Goal: Task Accomplishment & Management: Use online tool/utility

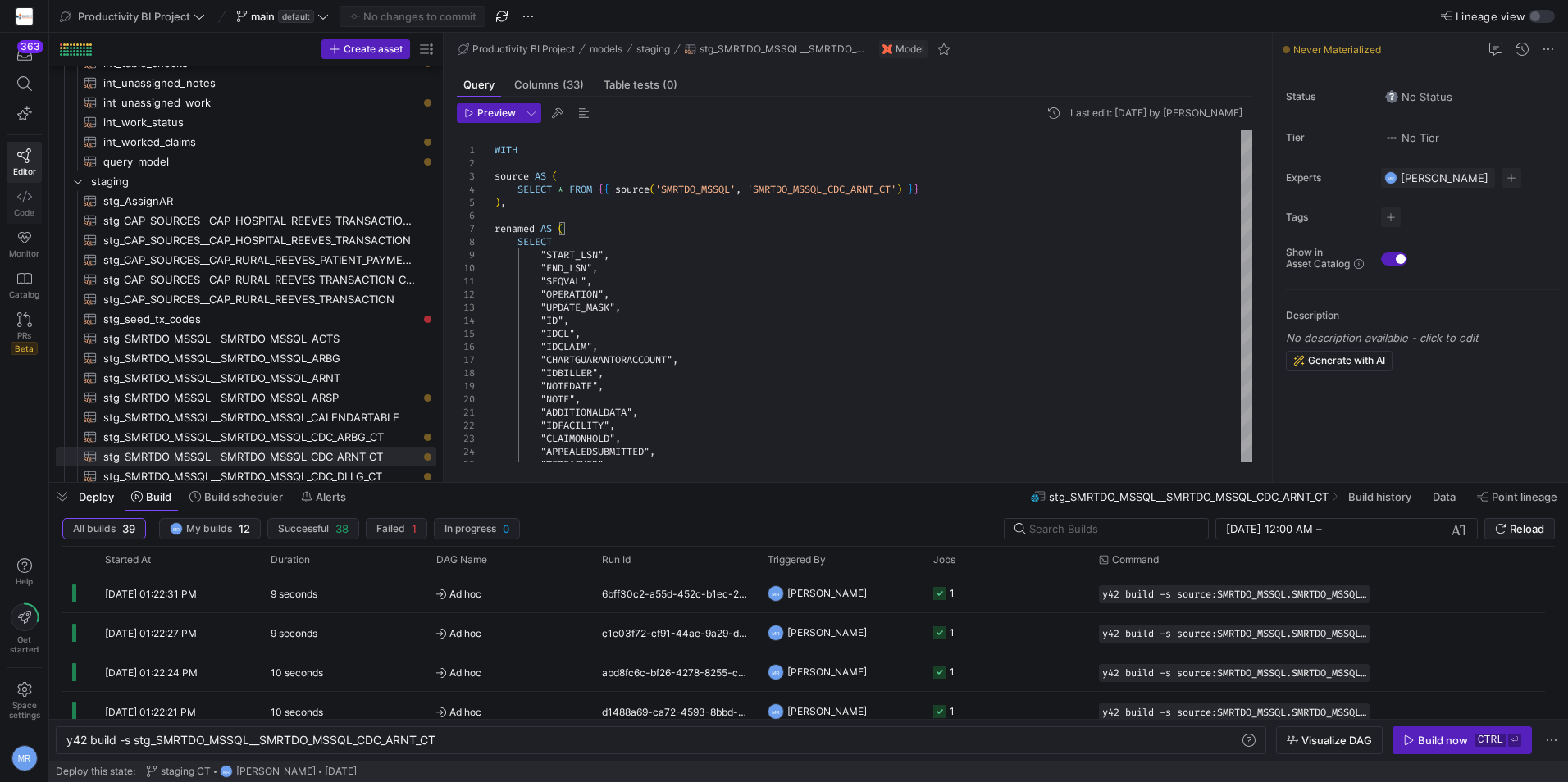
drag, startPoint x: 11, startPoint y: 191, endPoint x: 27, endPoint y: 201, distance: 18.9
click at [11, 191] on link "Code" at bounding box center [24, 203] width 35 height 41
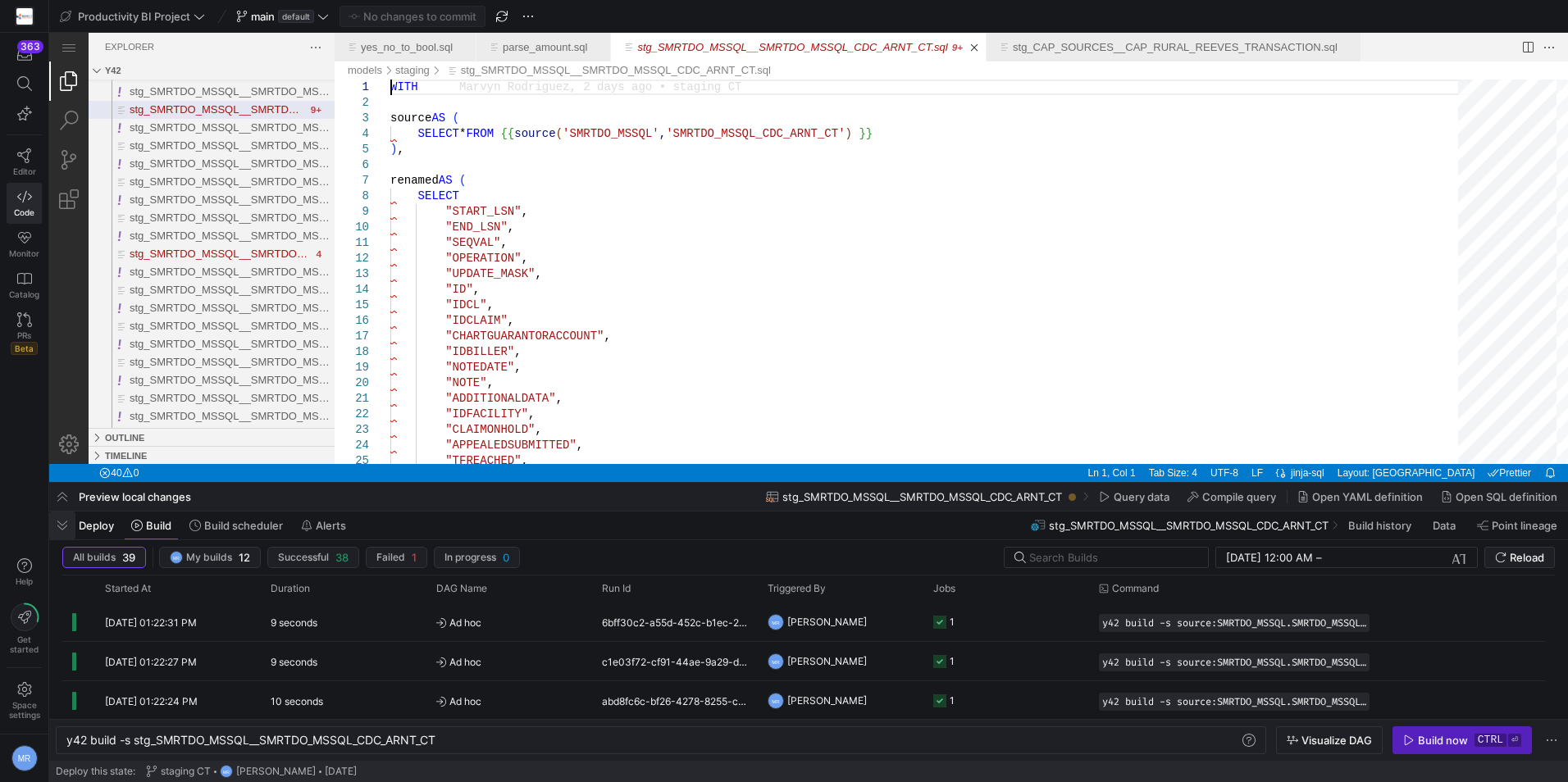
click at [66, 524] on span "button" at bounding box center [62, 525] width 27 height 27
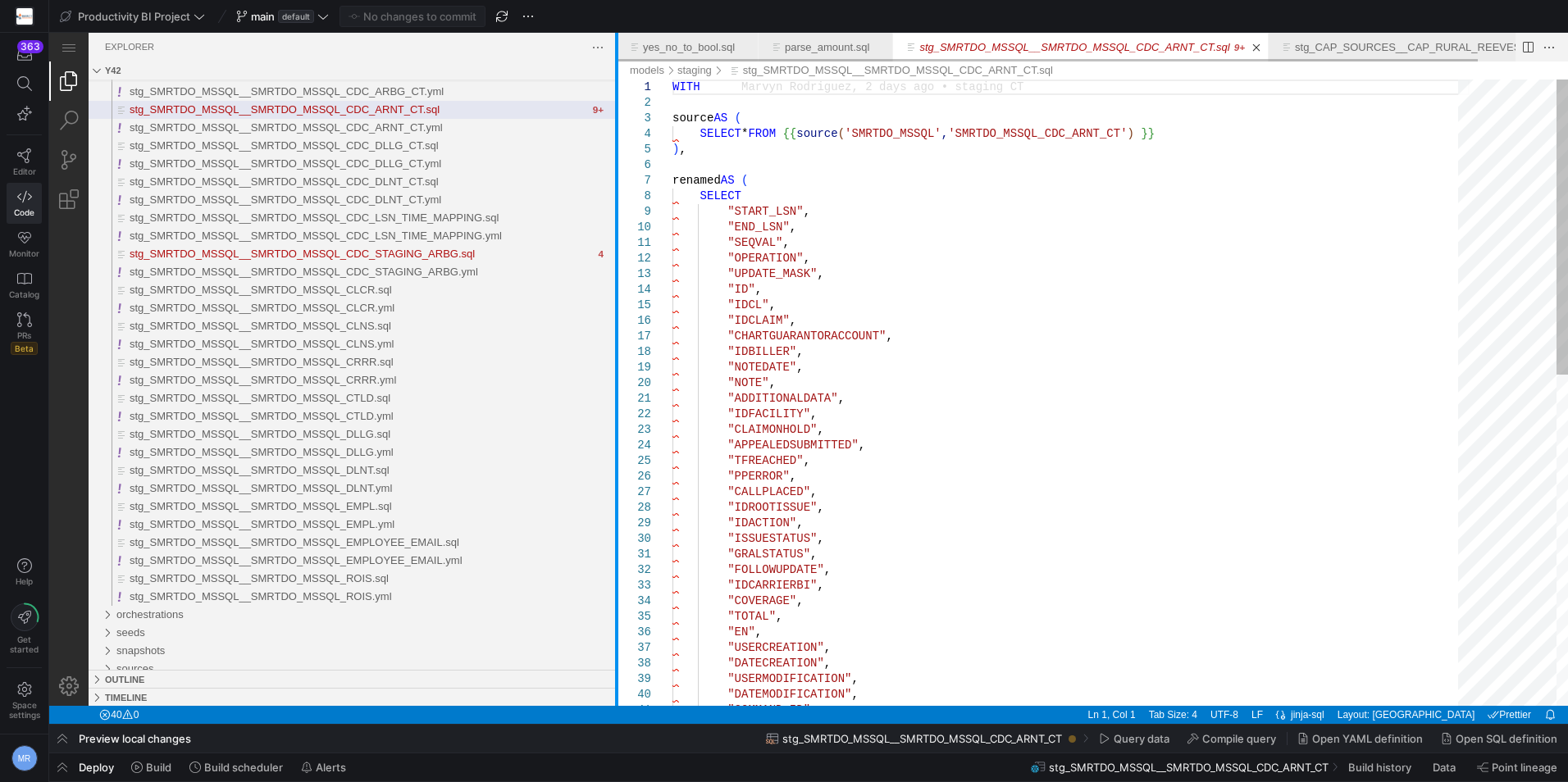
drag, startPoint x: 335, startPoint y: 281, endPoint x: 617, endPoint y: 311, distance: 283.6
click at [617, 311] on div at bounding box center [617, 369] width 4 height 673
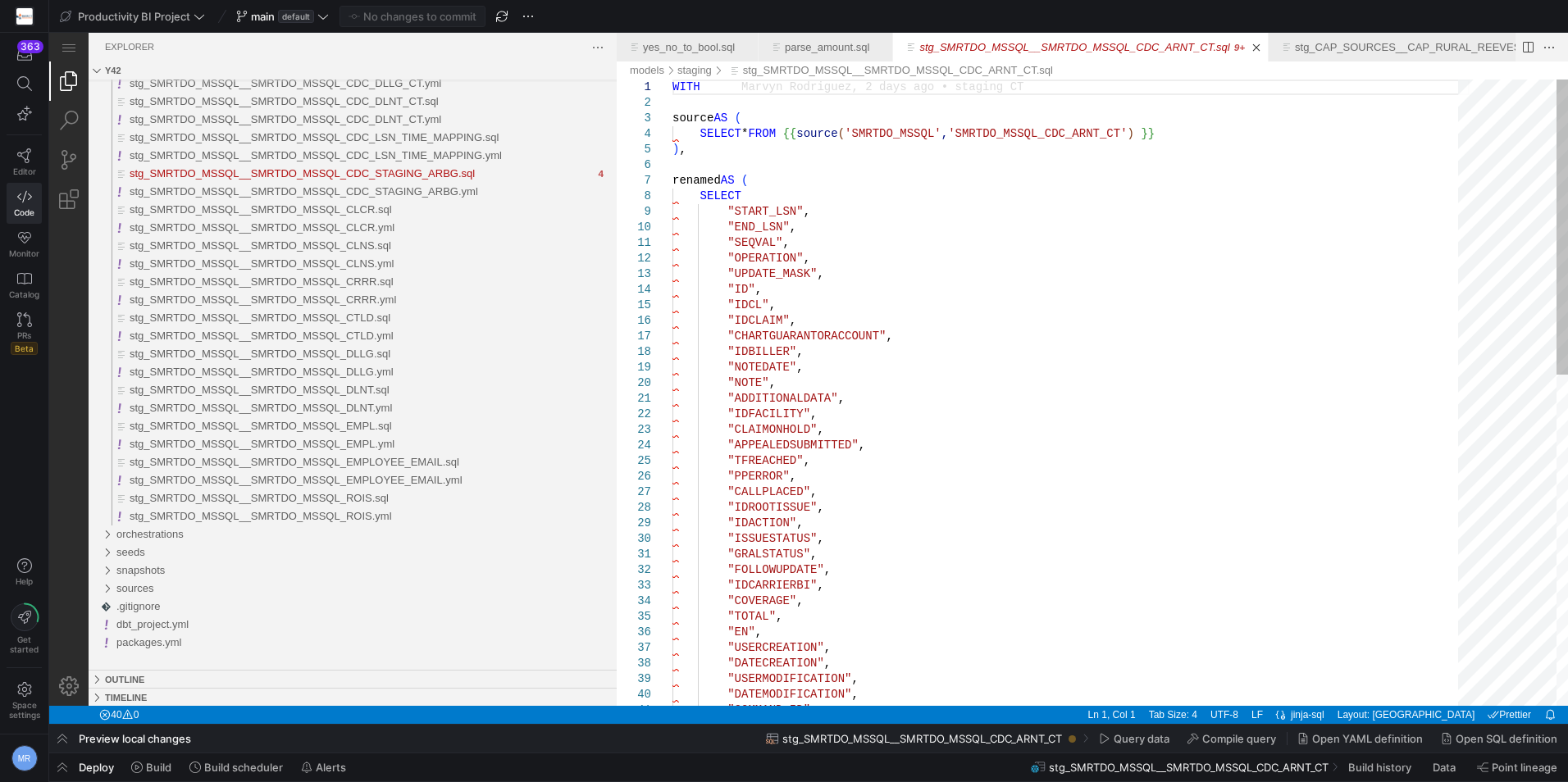
click at [1058, 572] on div "WITH source AS ( SELECT * FROM {{ source ( 'SMRTDO_MSSQL' , 'SMRTDO_MSSQL_CDC_A…" at bounding box center [1070, 743] width 797 height 1327
type textarea ""GRALSTATUS", "FOLLOWUPDATE", "IDCARRIERBI", "COVERAGE", "TOTAL", "EN", "USERCR…"
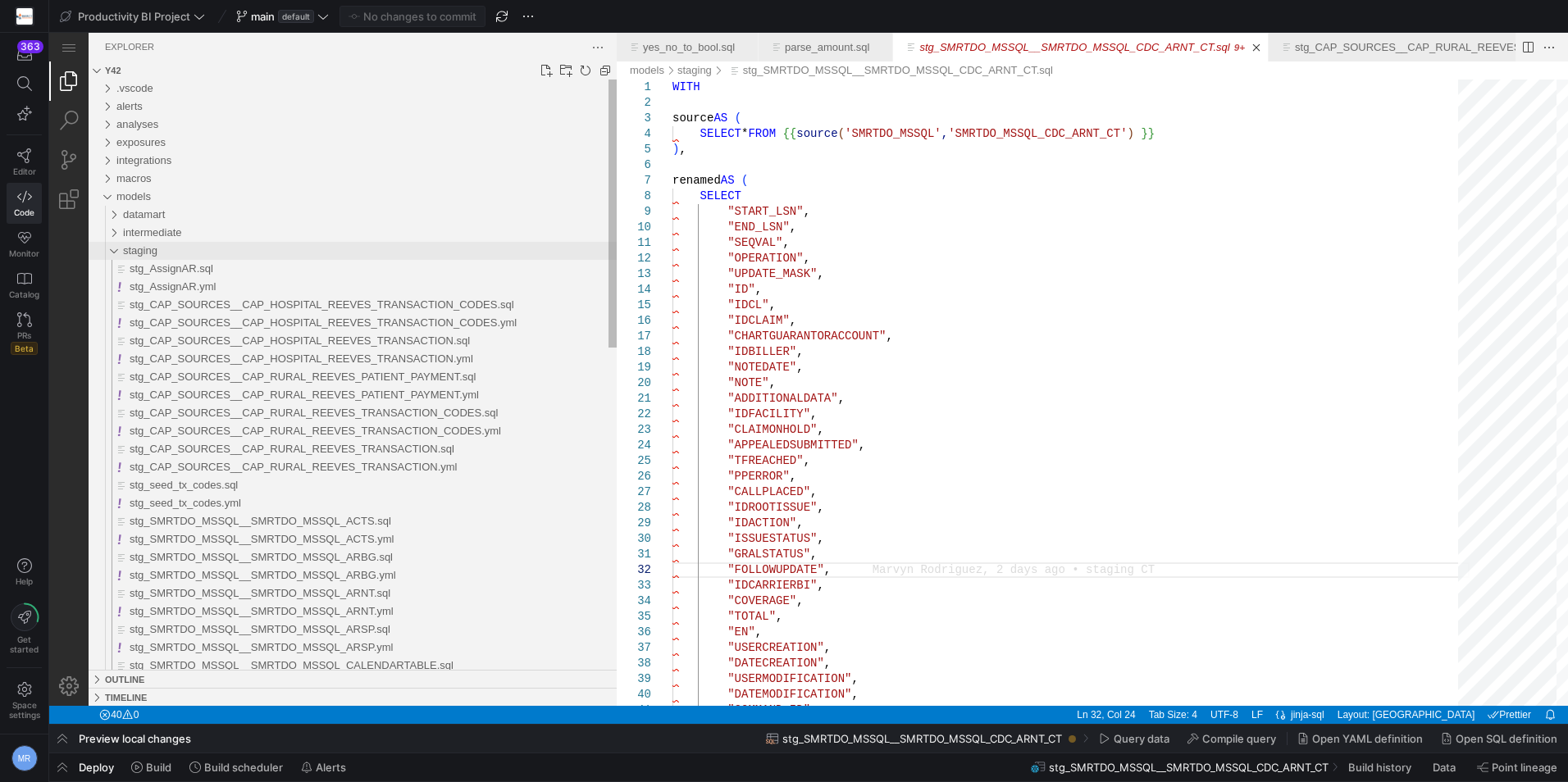
click at [162, 253] on div "staging" at bounding box center [370, 251] width 494 height 18
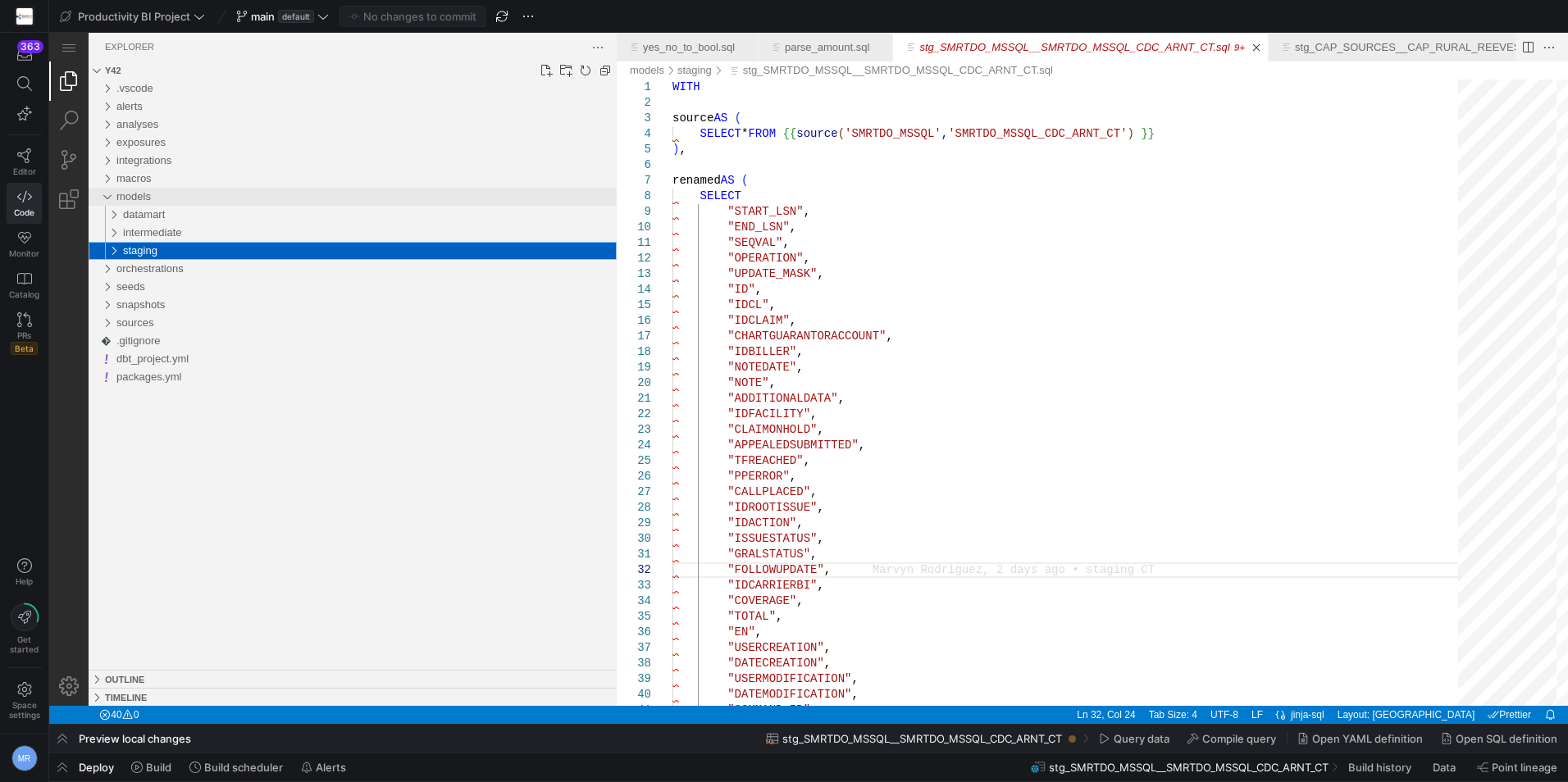
click at [160, 199] on div "models" at bounding box center [366, 197] width 500 height 18
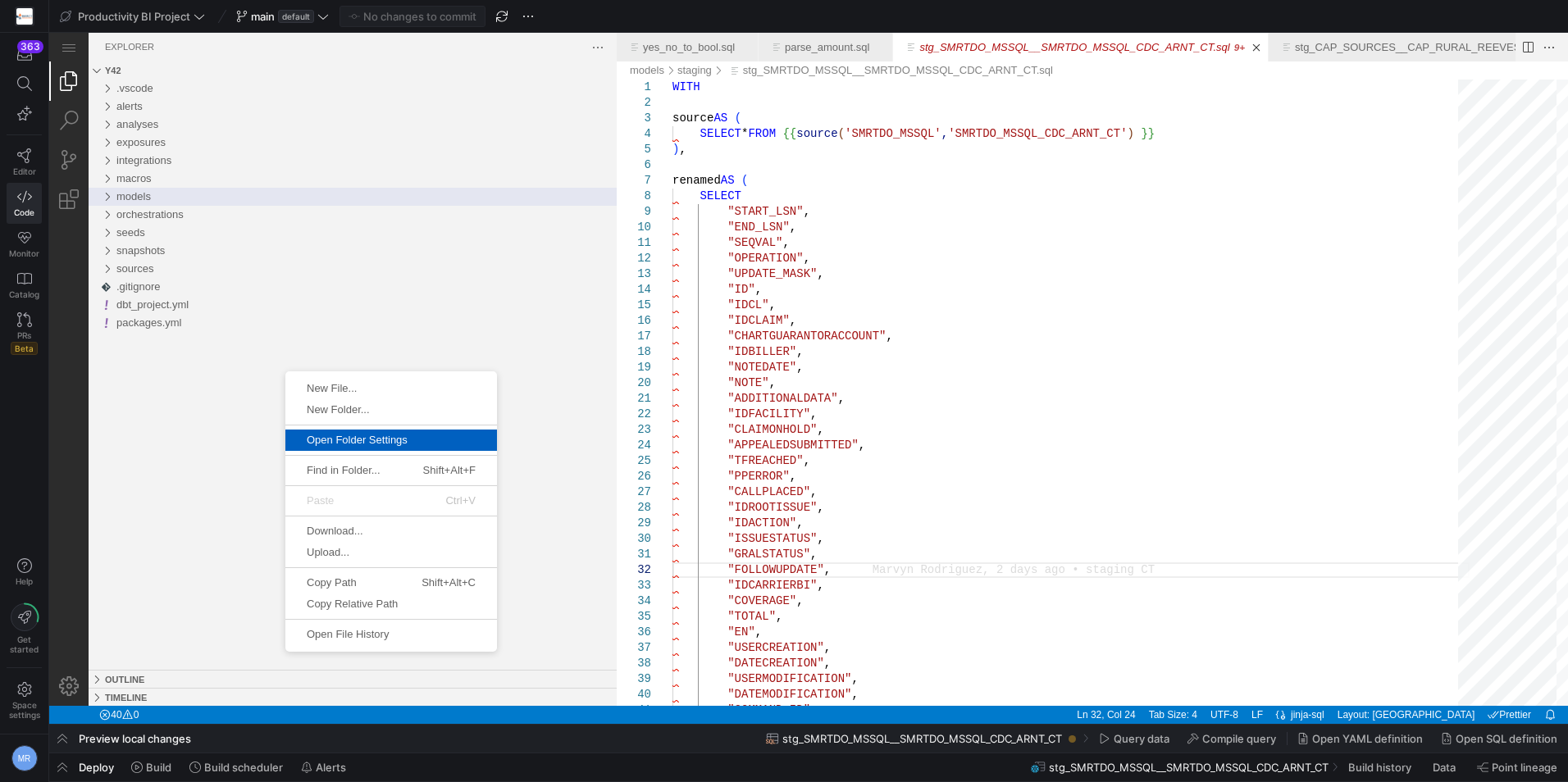
click at [349, 445] on span "Open Folder Settings" at bounding box center [391, 440] width 212 height 11
select select "selection"
select select "alt"
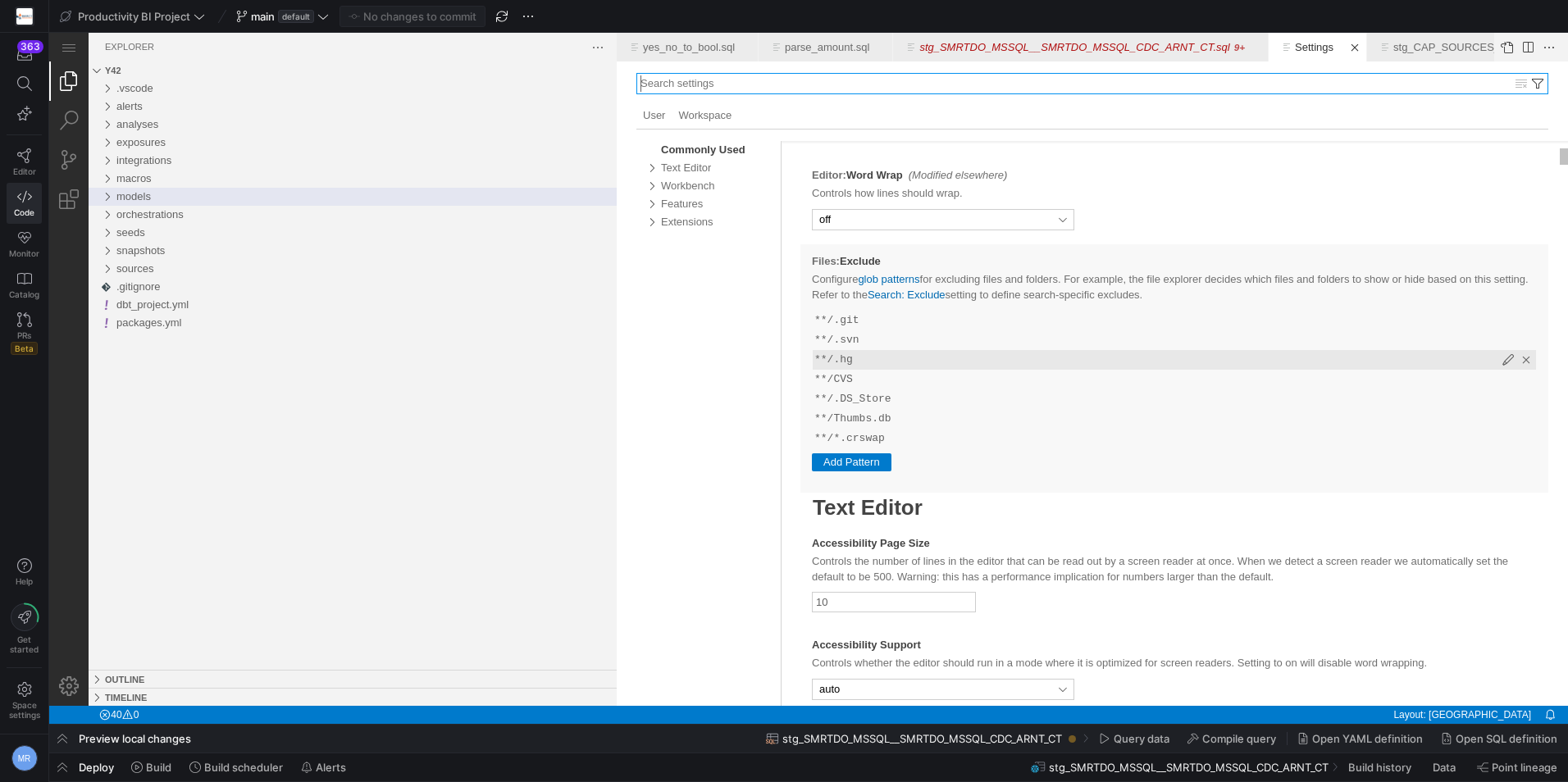
select select "alt"
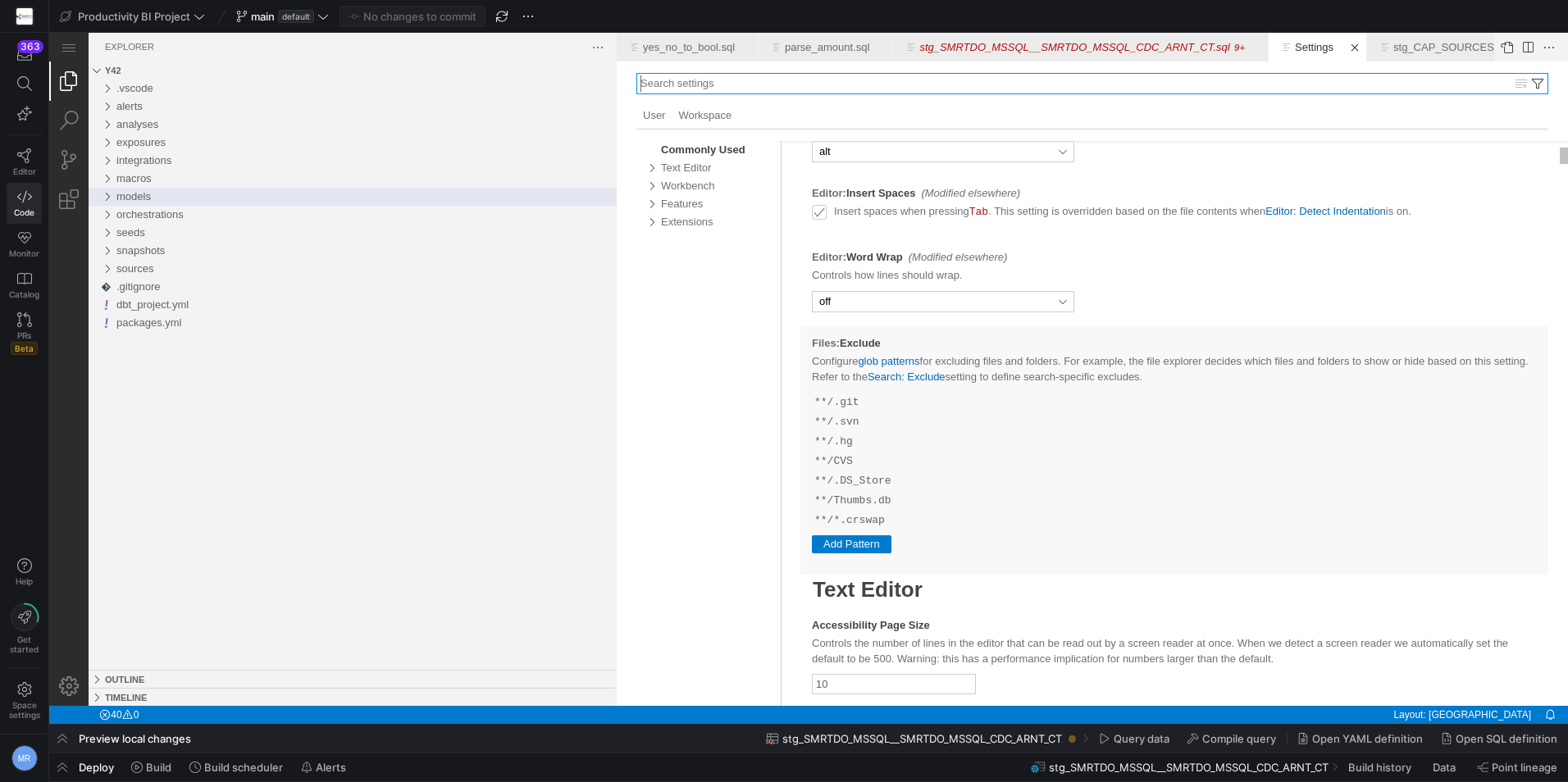
select select "selection"
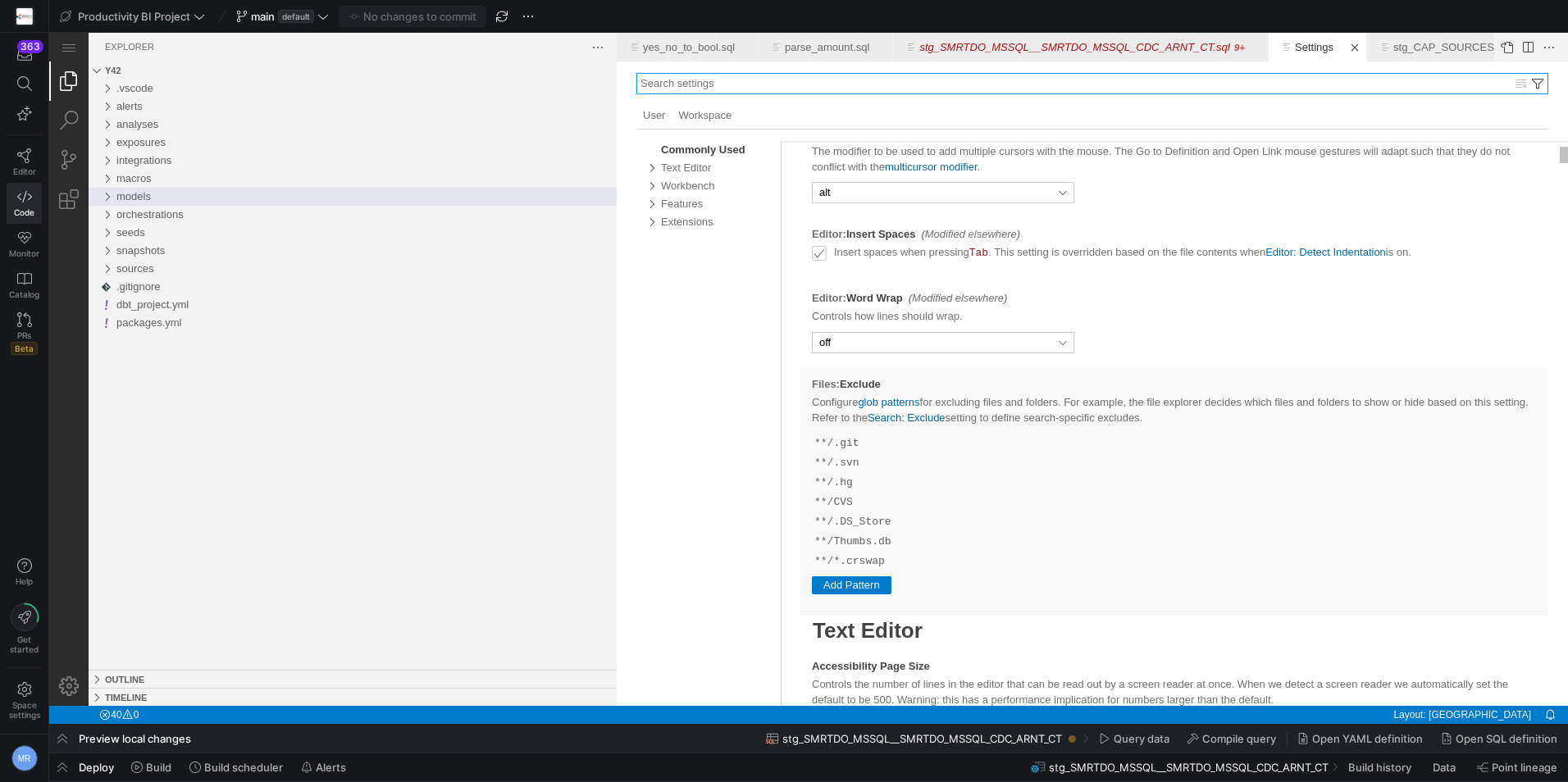
select select "selection"
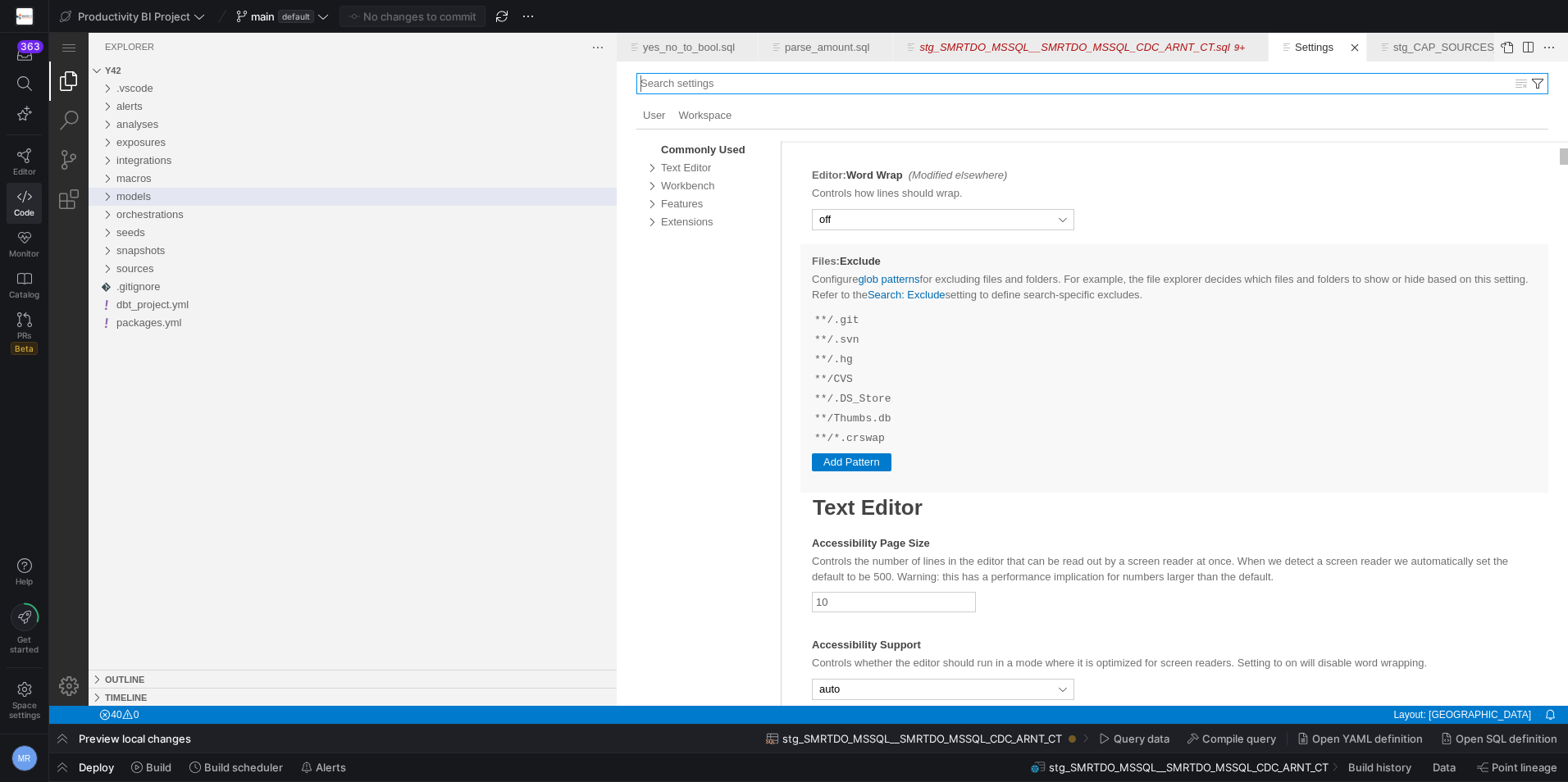
select select "languageDefined"
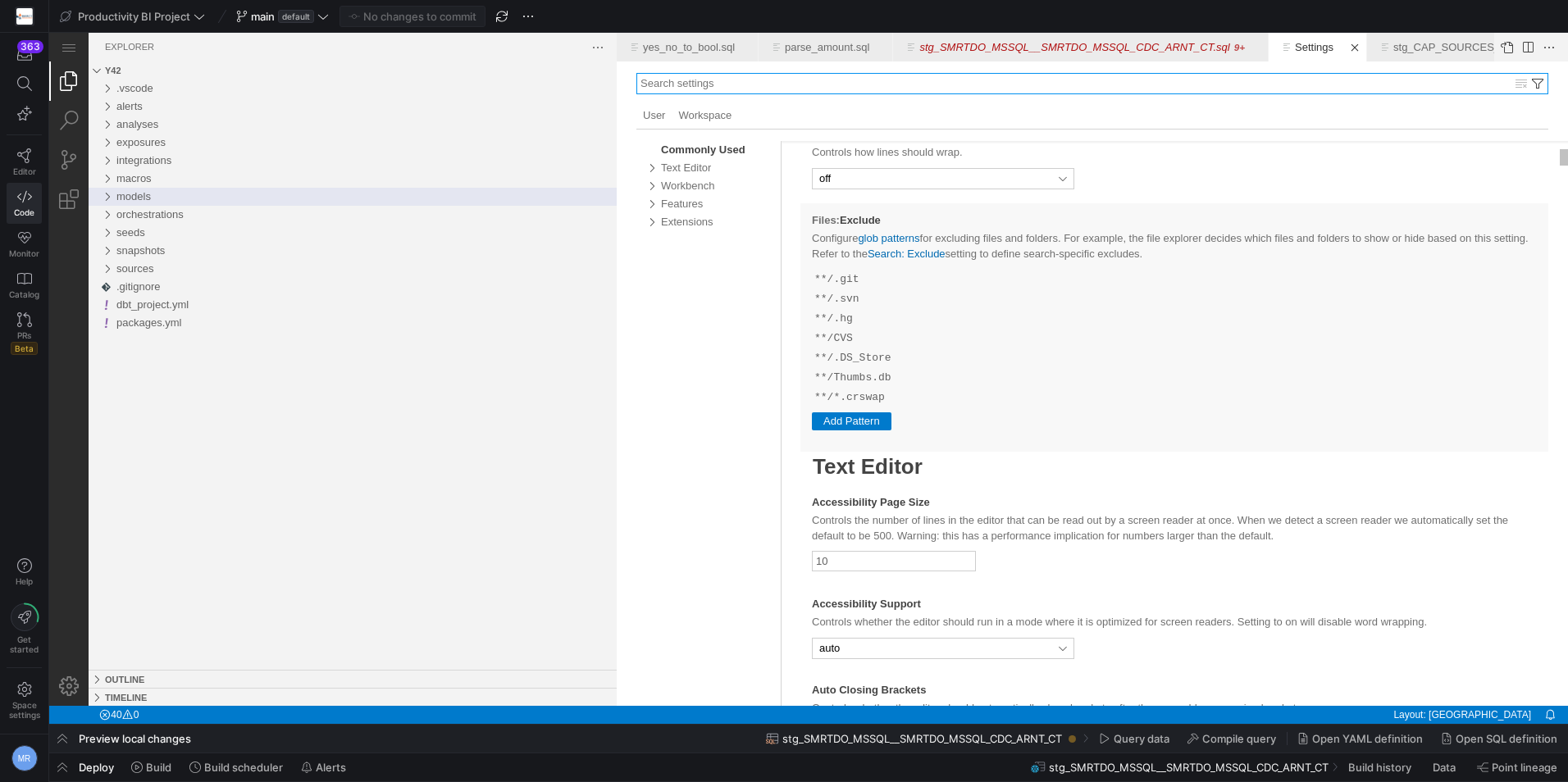
select select "auto"
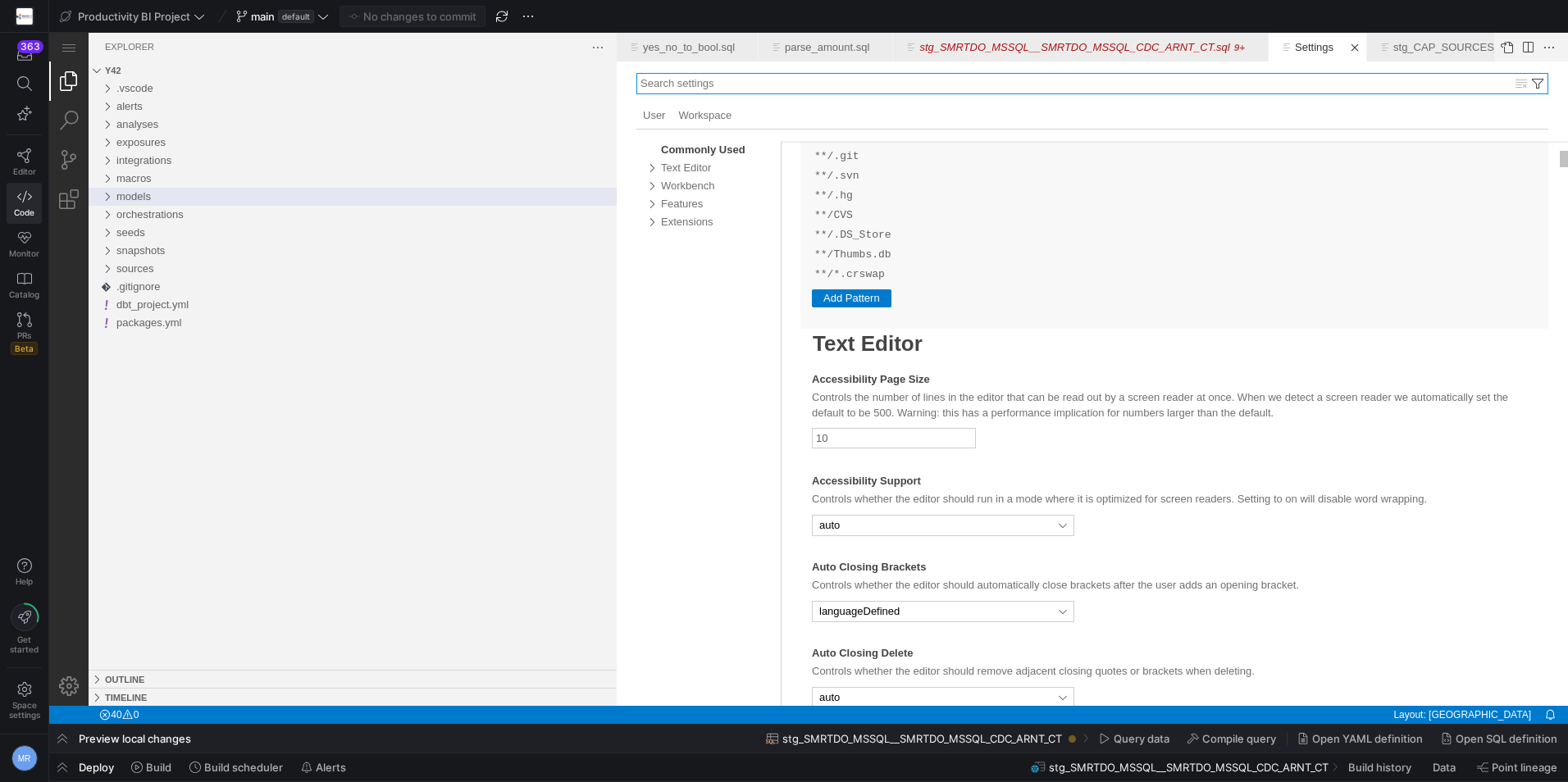
select select "auto"
select select "languageDefined"
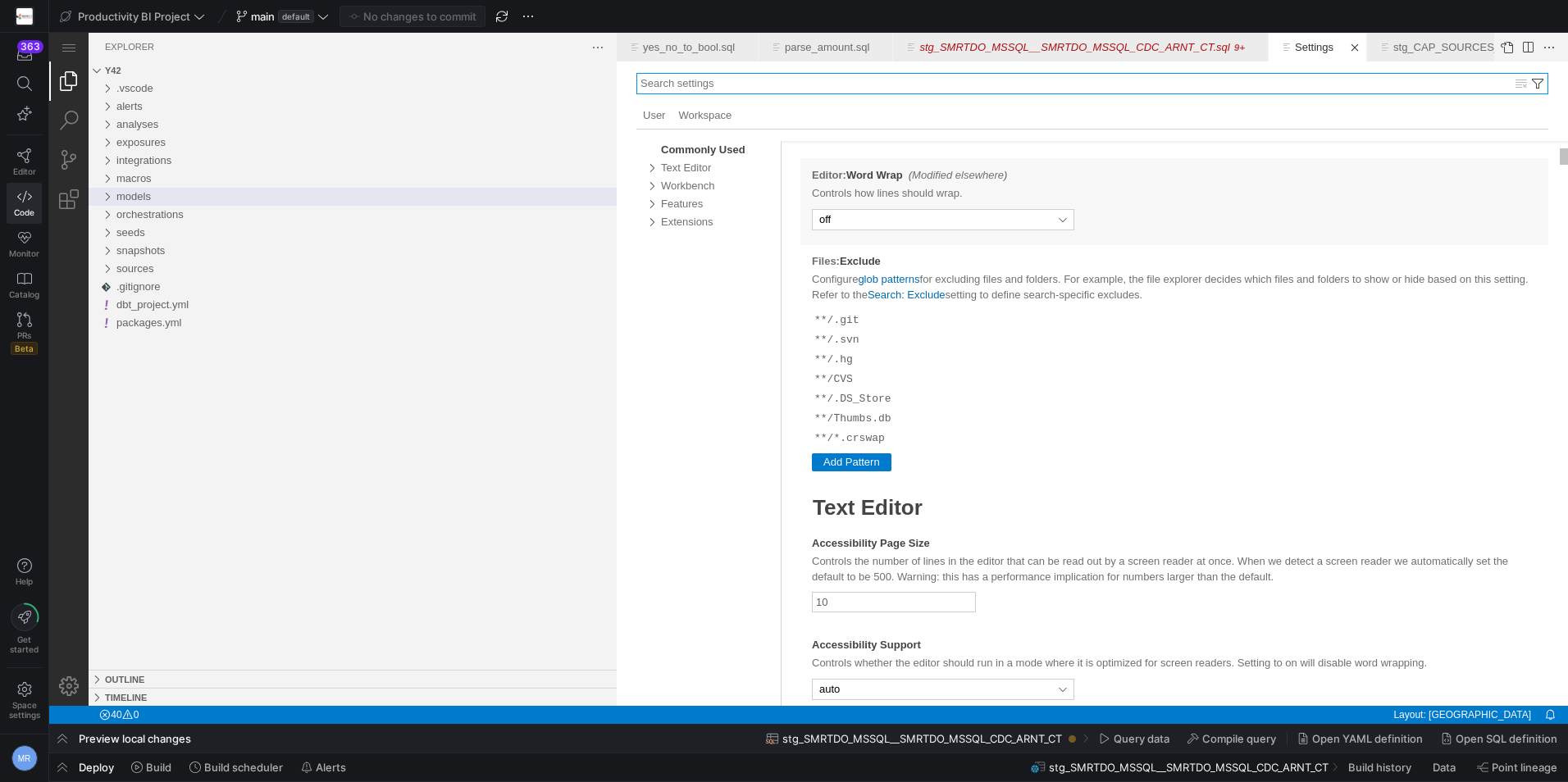
select select "line"
select select "alt"
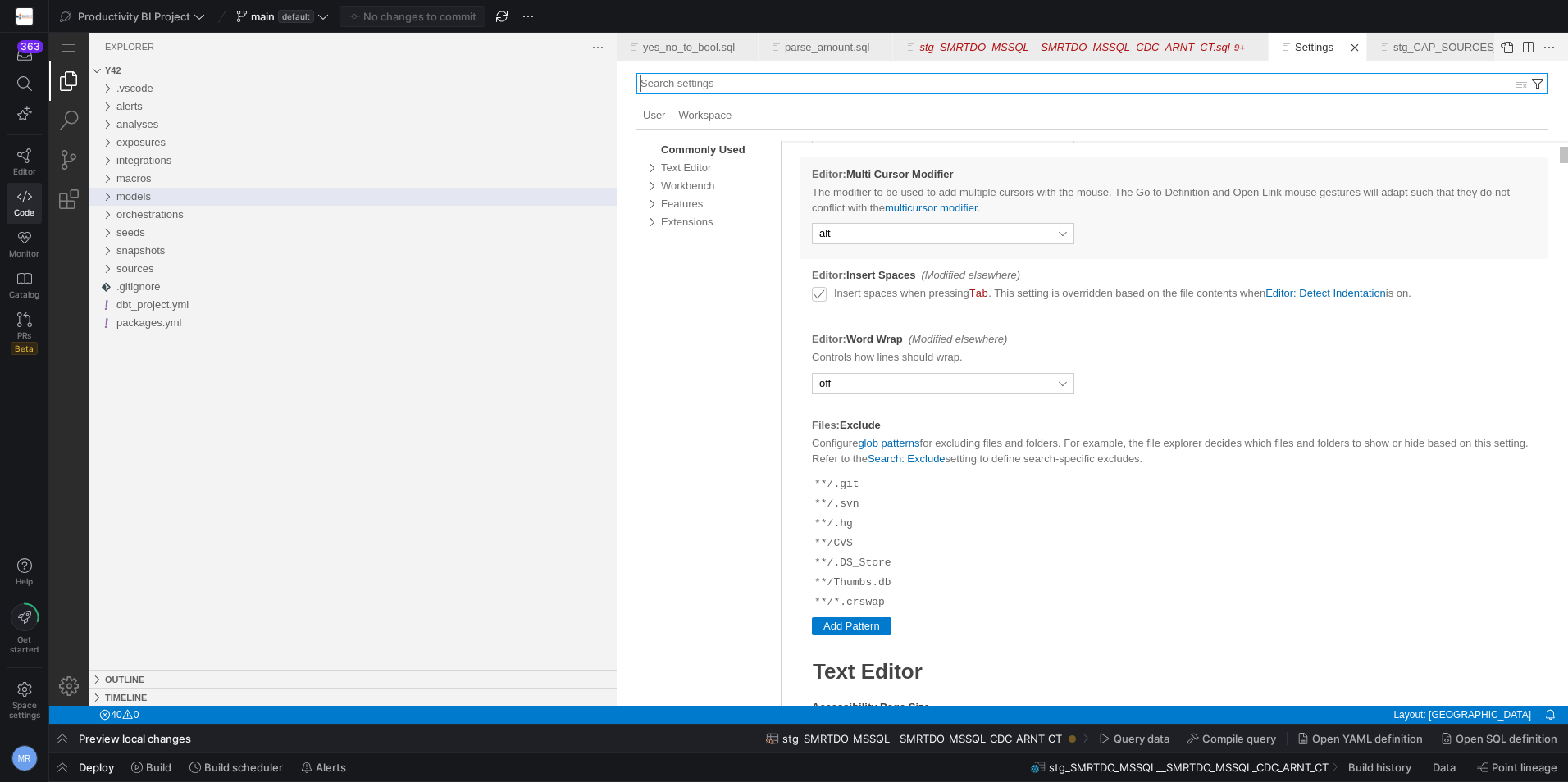
type input "4"
select select "selection"
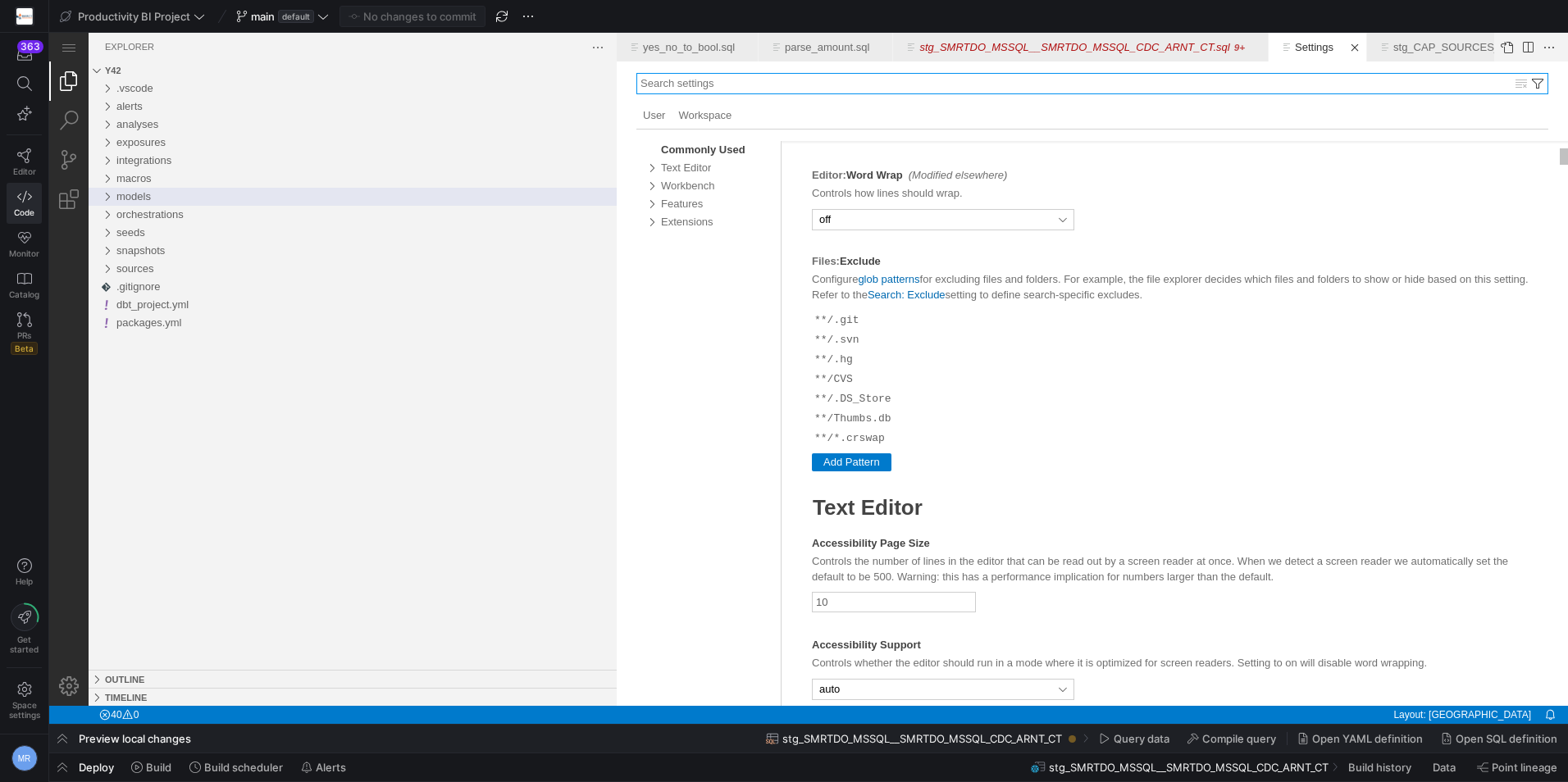
select select "languageDefined"
select select "auto"
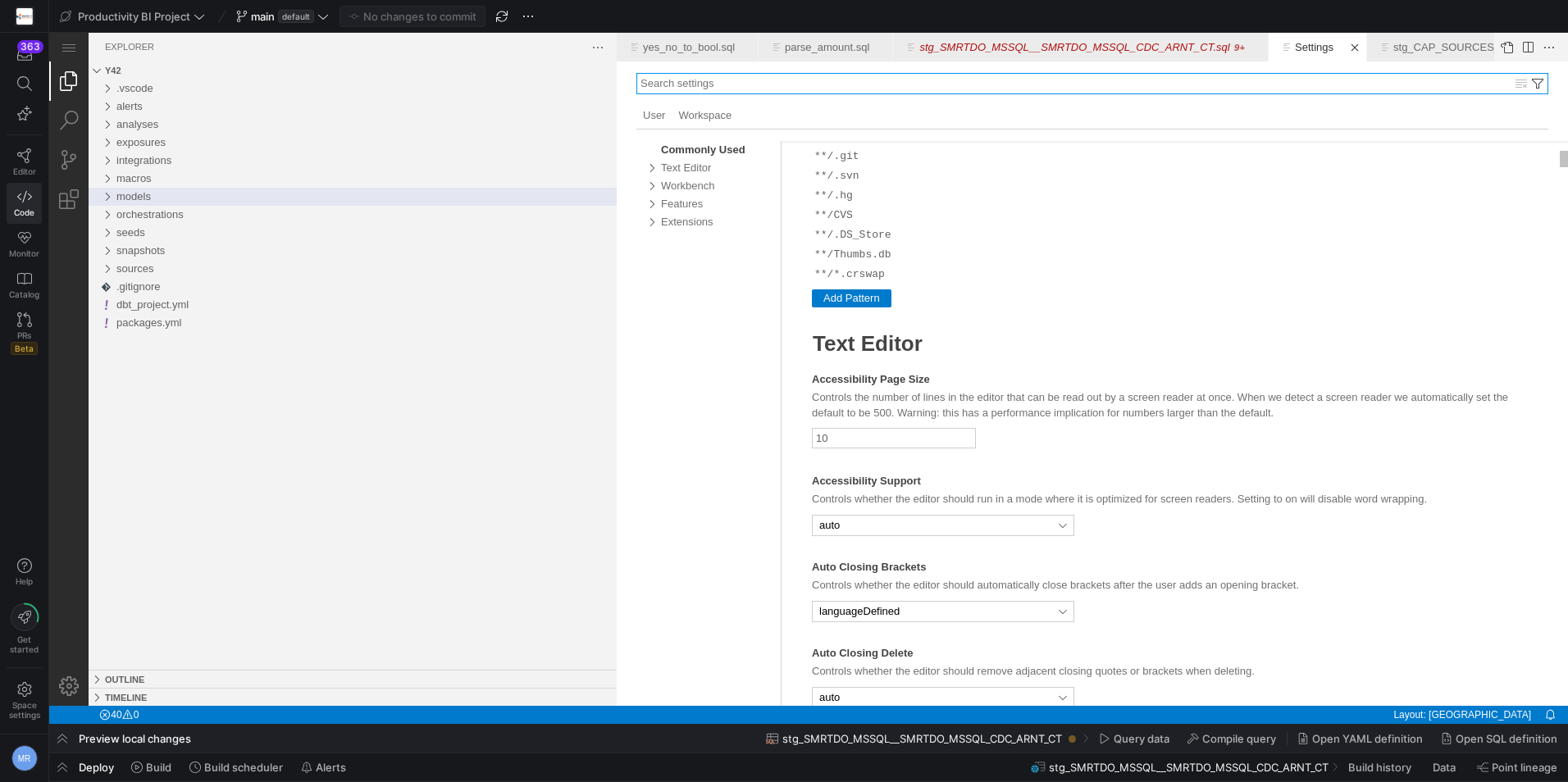
select select "auto"
select select "languageDefined"
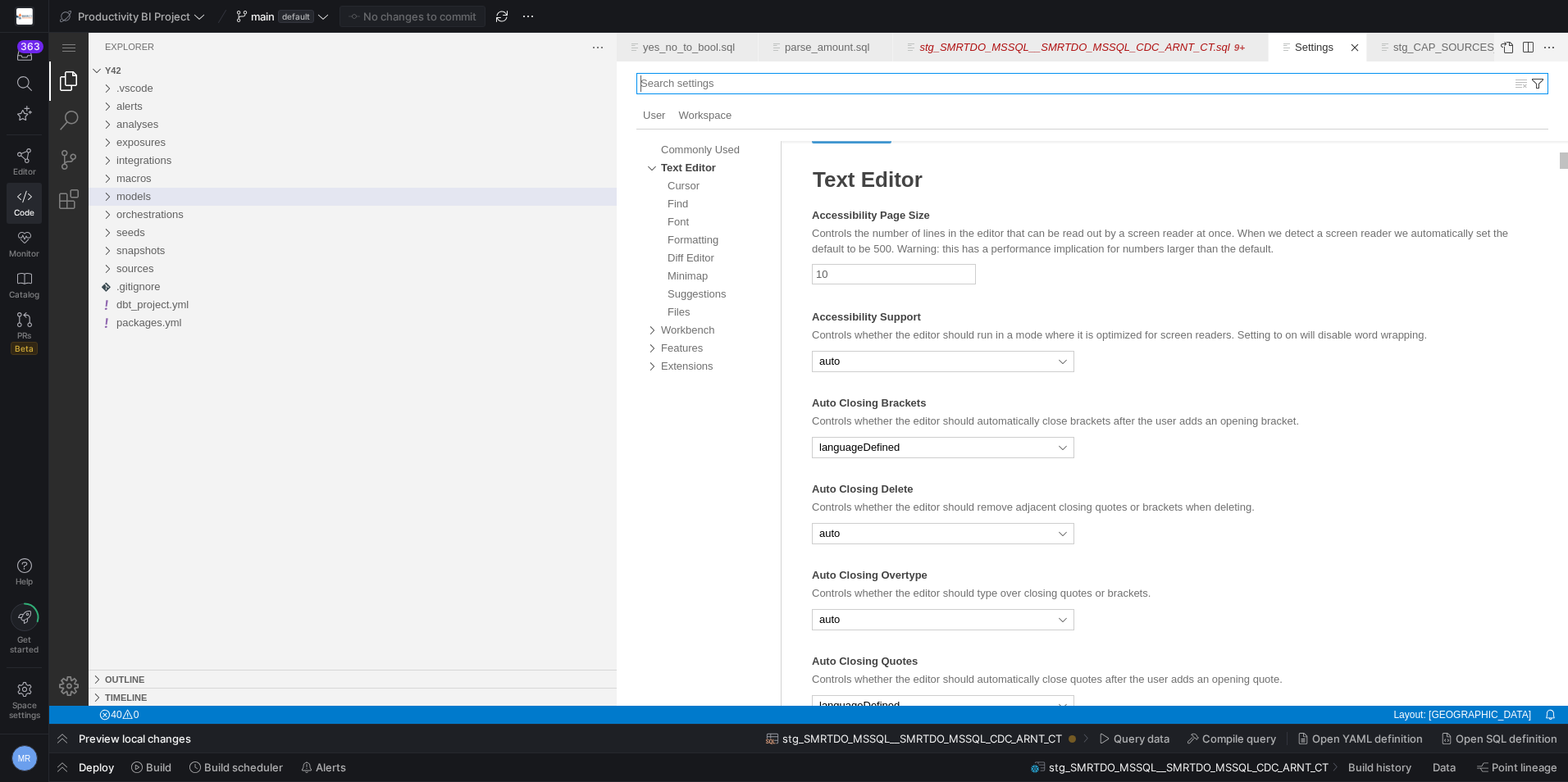
select select "full"
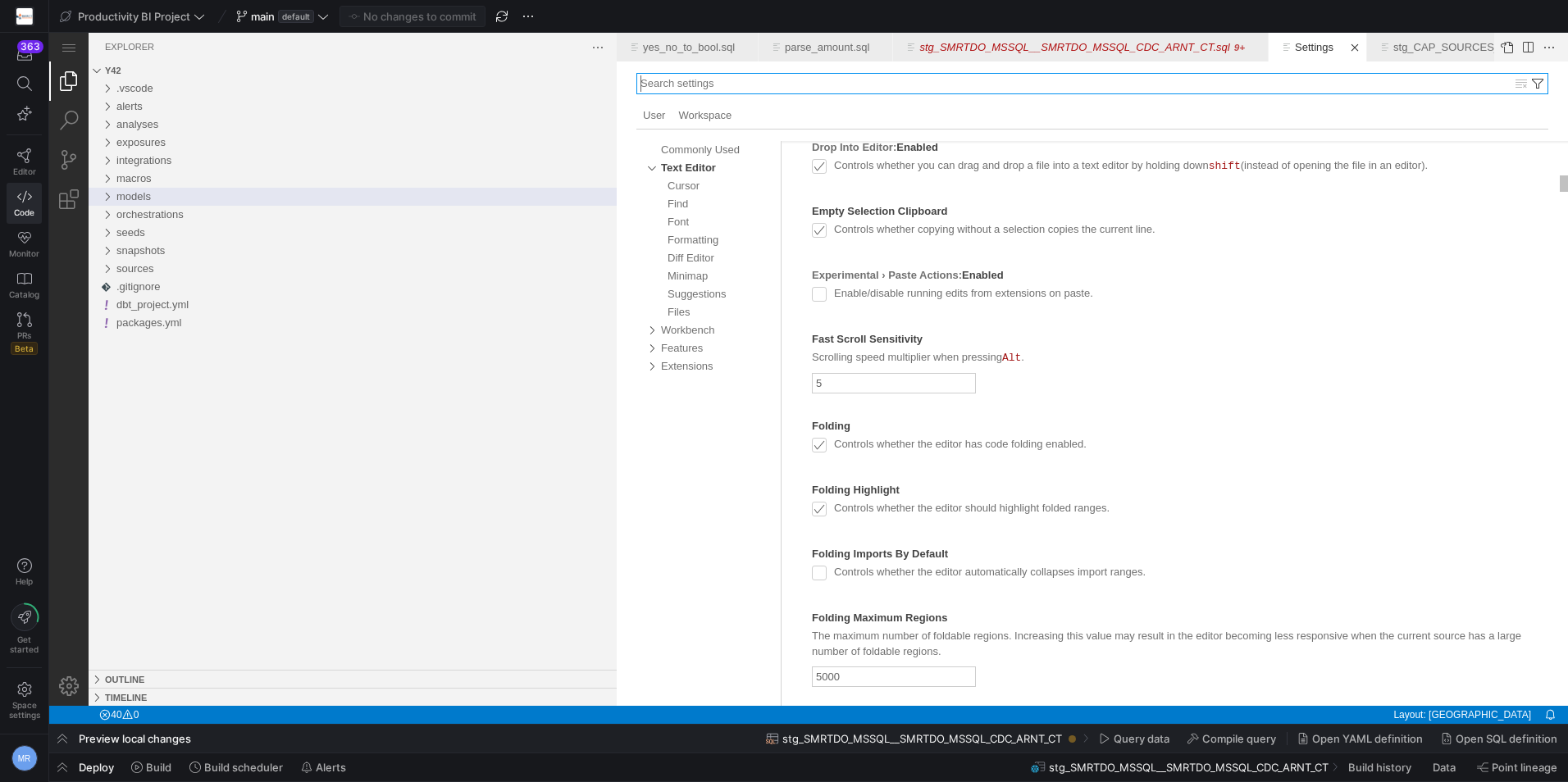
select select "editor.action.goToReferences"
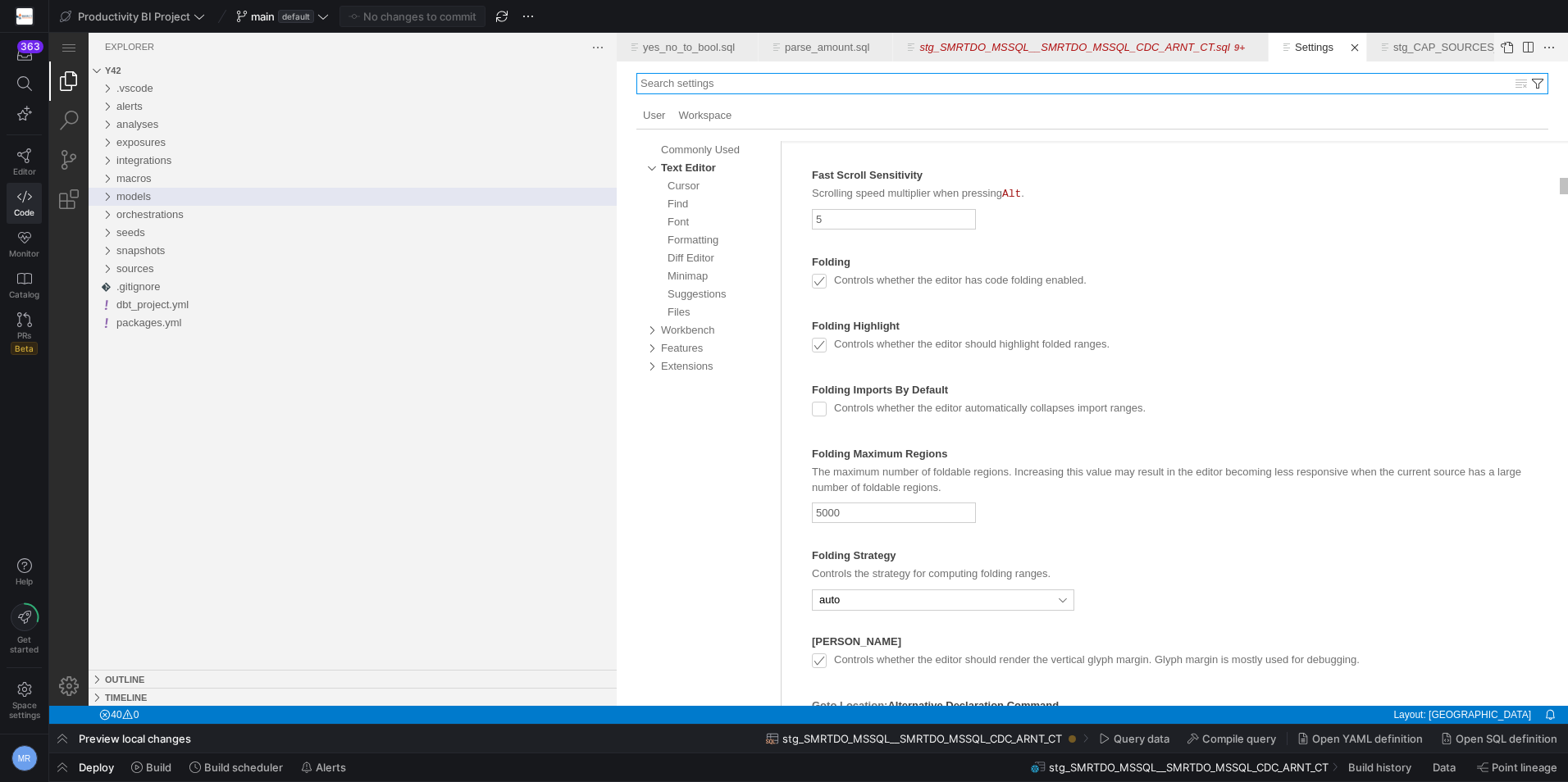
select select "editor.action.goToReferences"
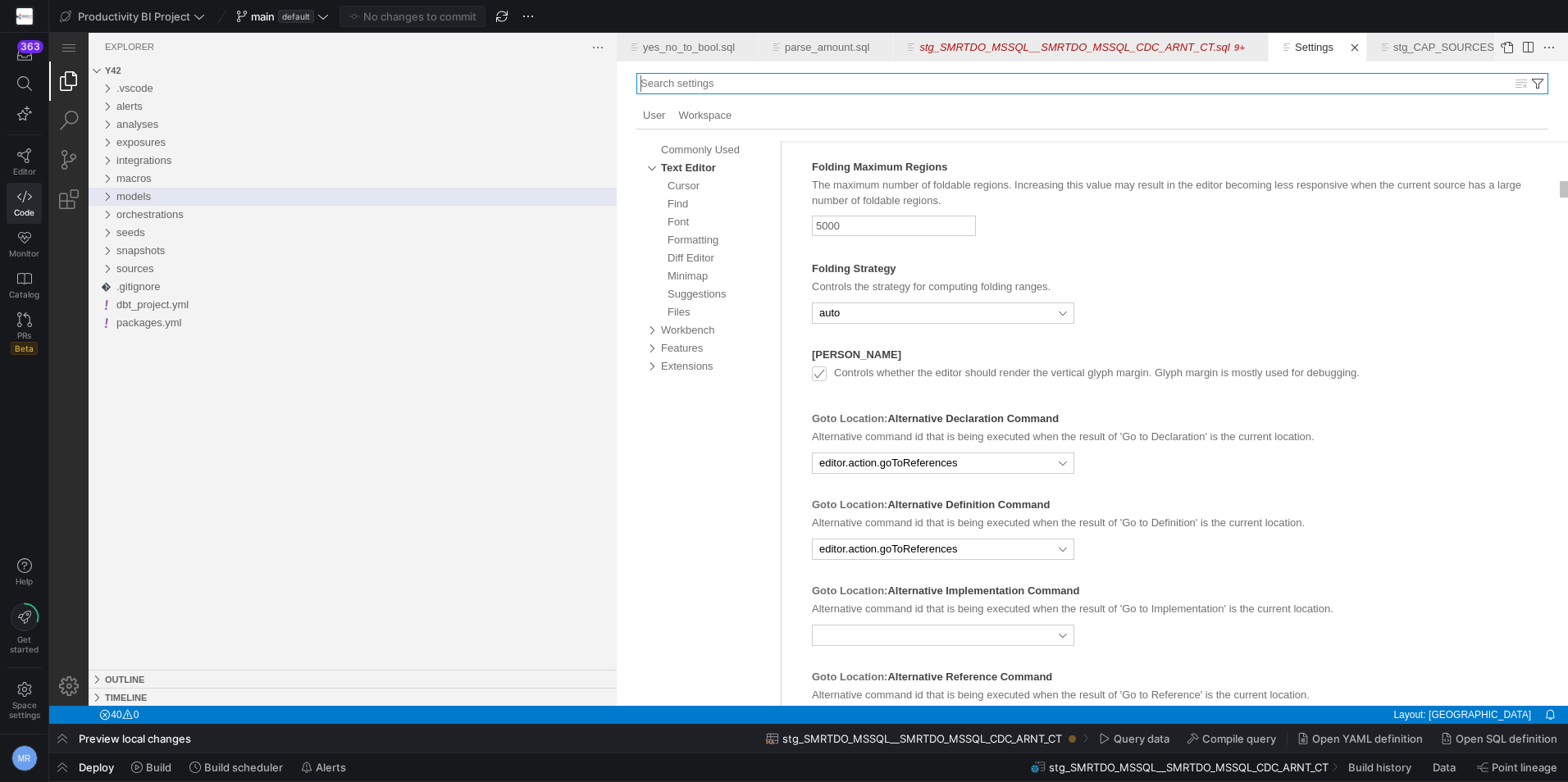
select select "editor.action.goToReferences"
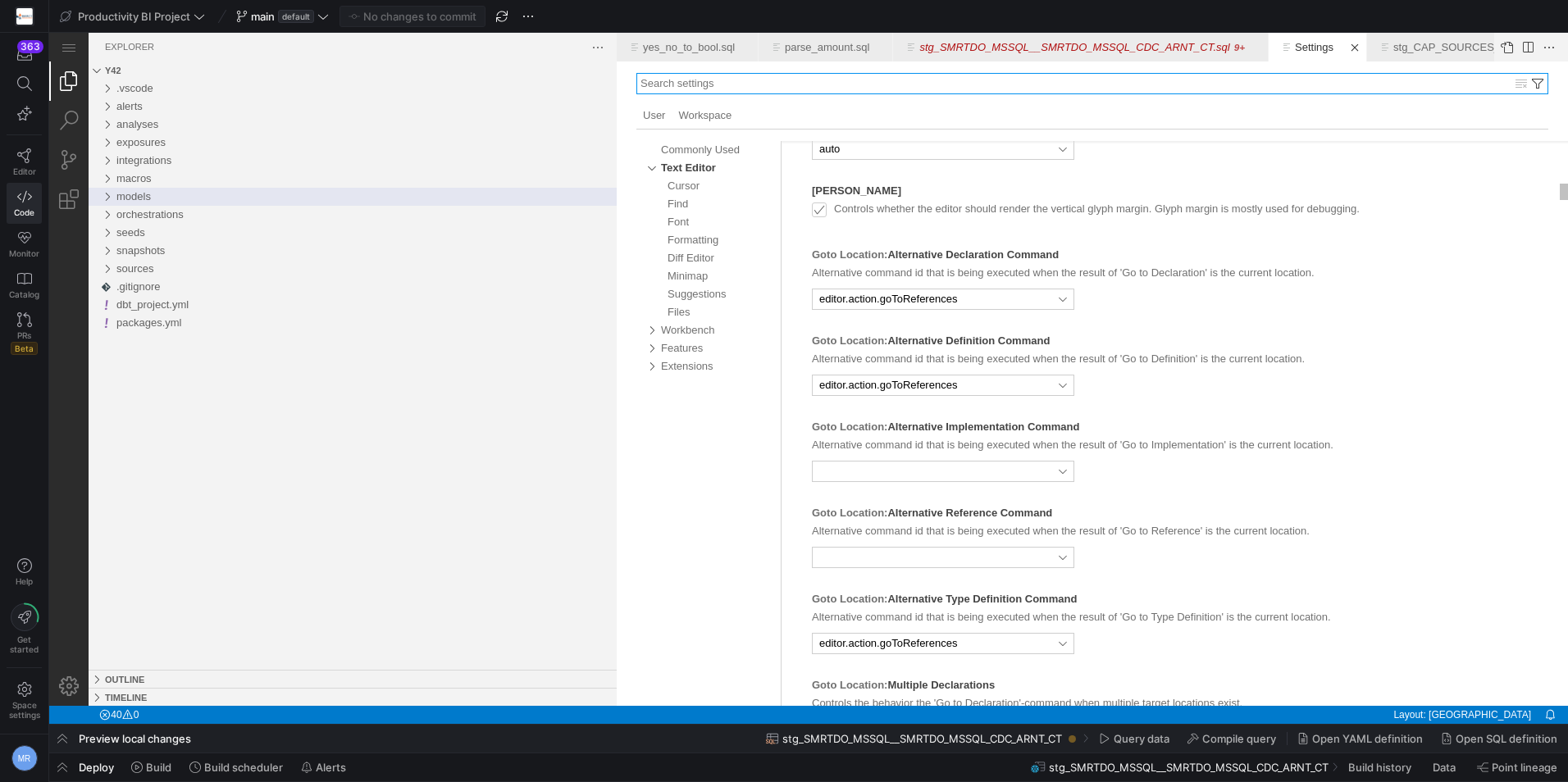
select select "peek"
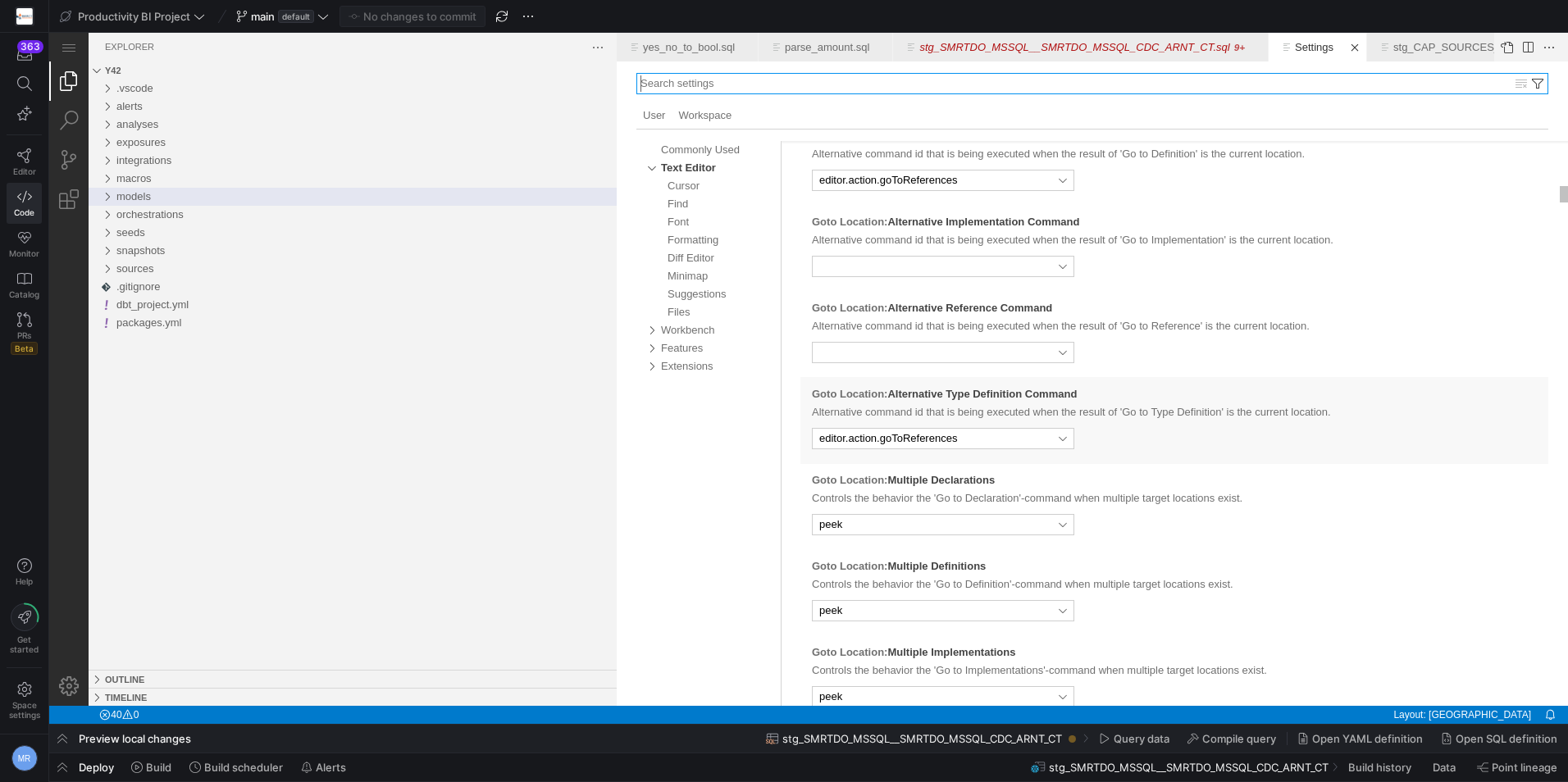
select select "peek"
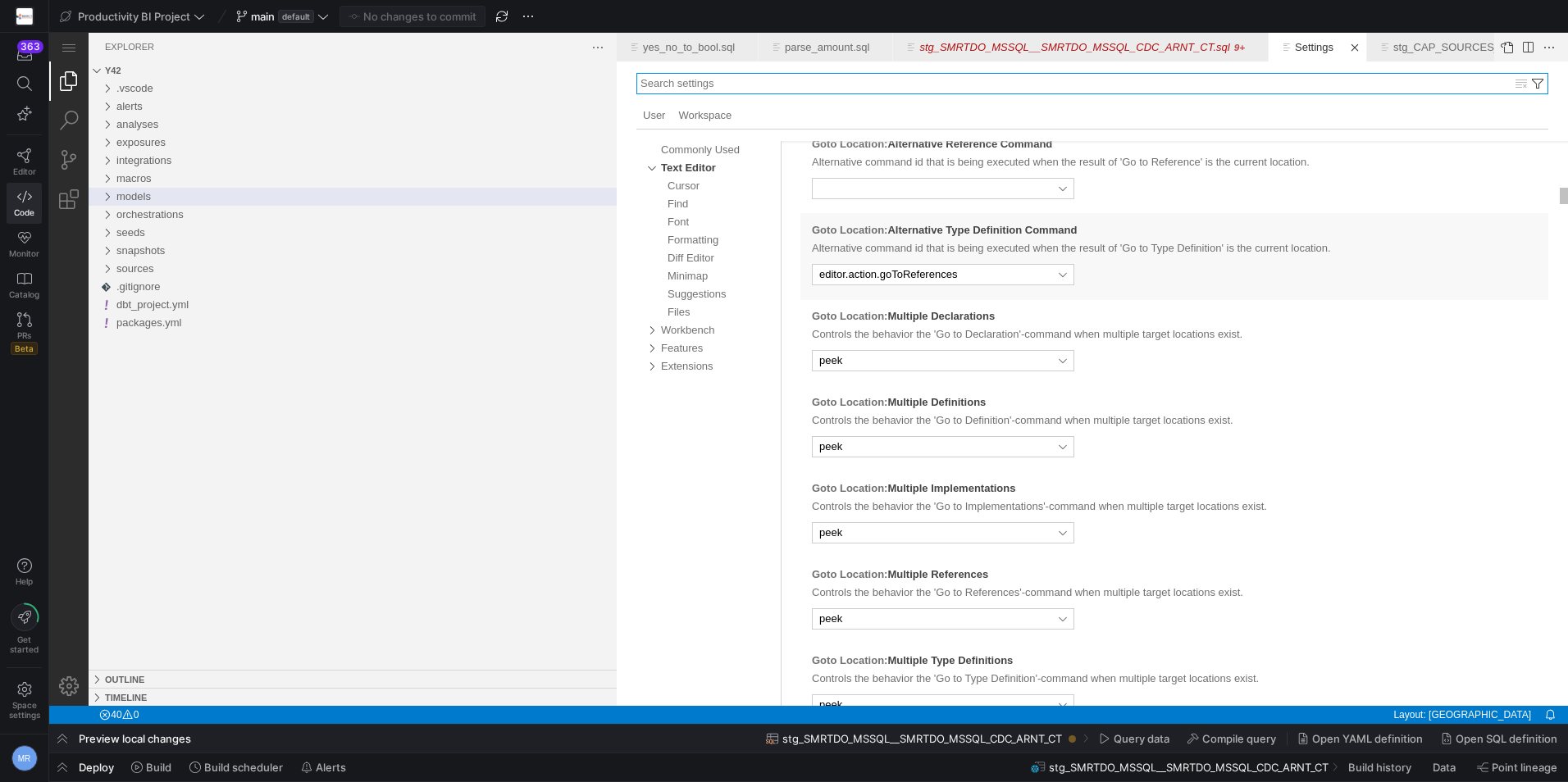
select select "false"
select select "active"
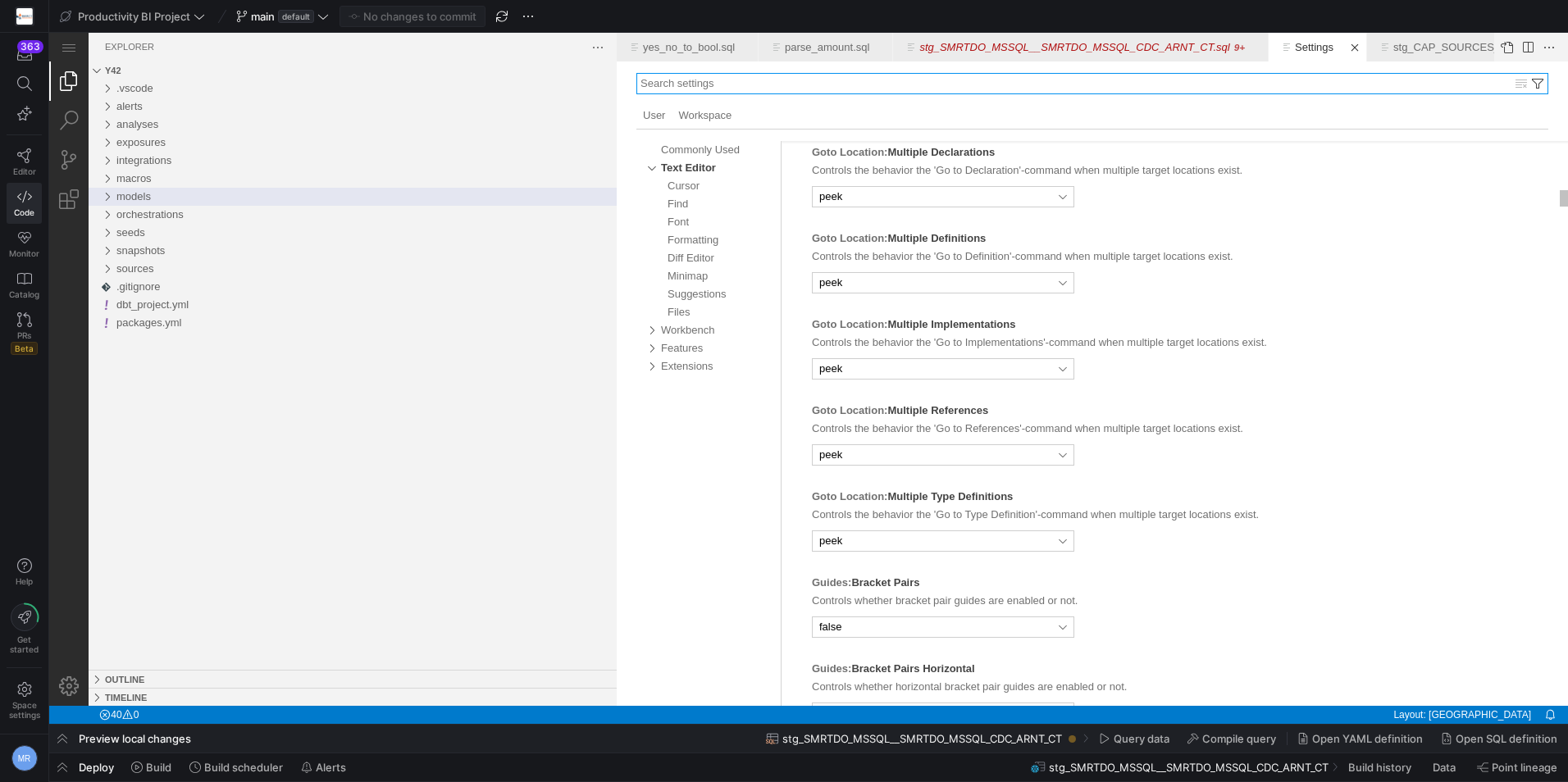
select select "true"
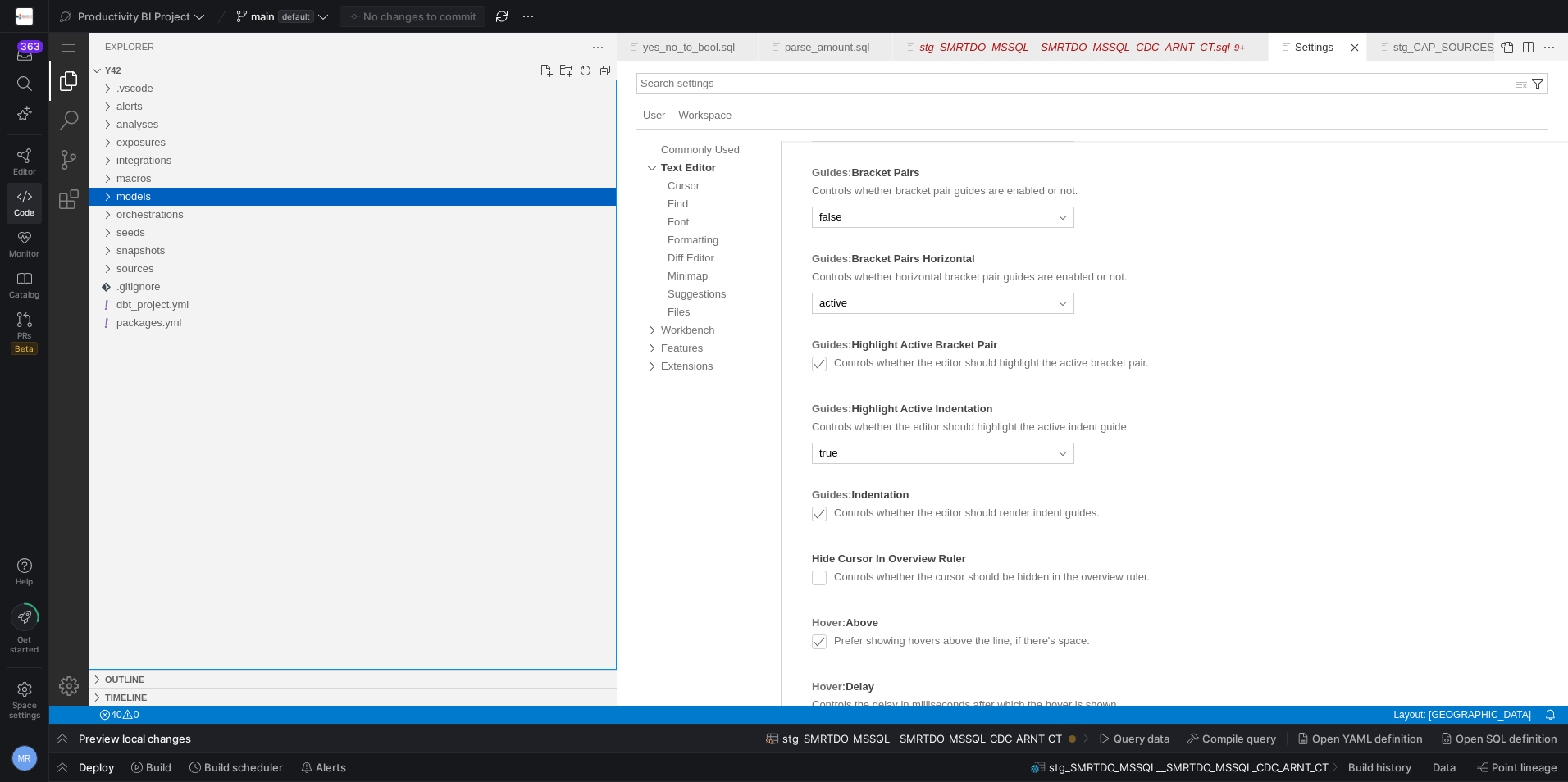
click at [132, 196] on span "models" at bounding box center [133, 197] width 35 height 12
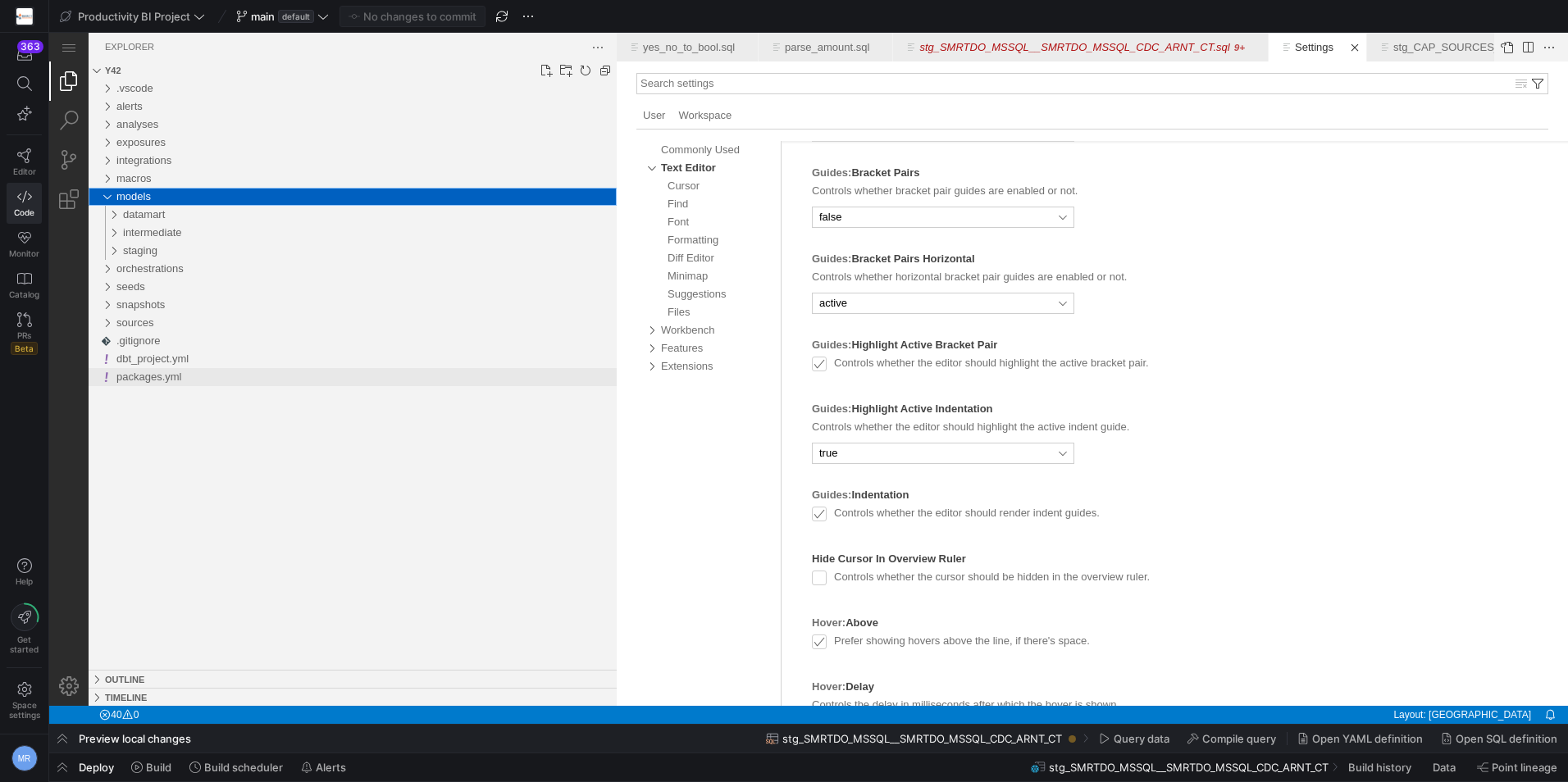
click at [178, 256] on div "staging" at bounding box center [370, 251] width 494 height 18
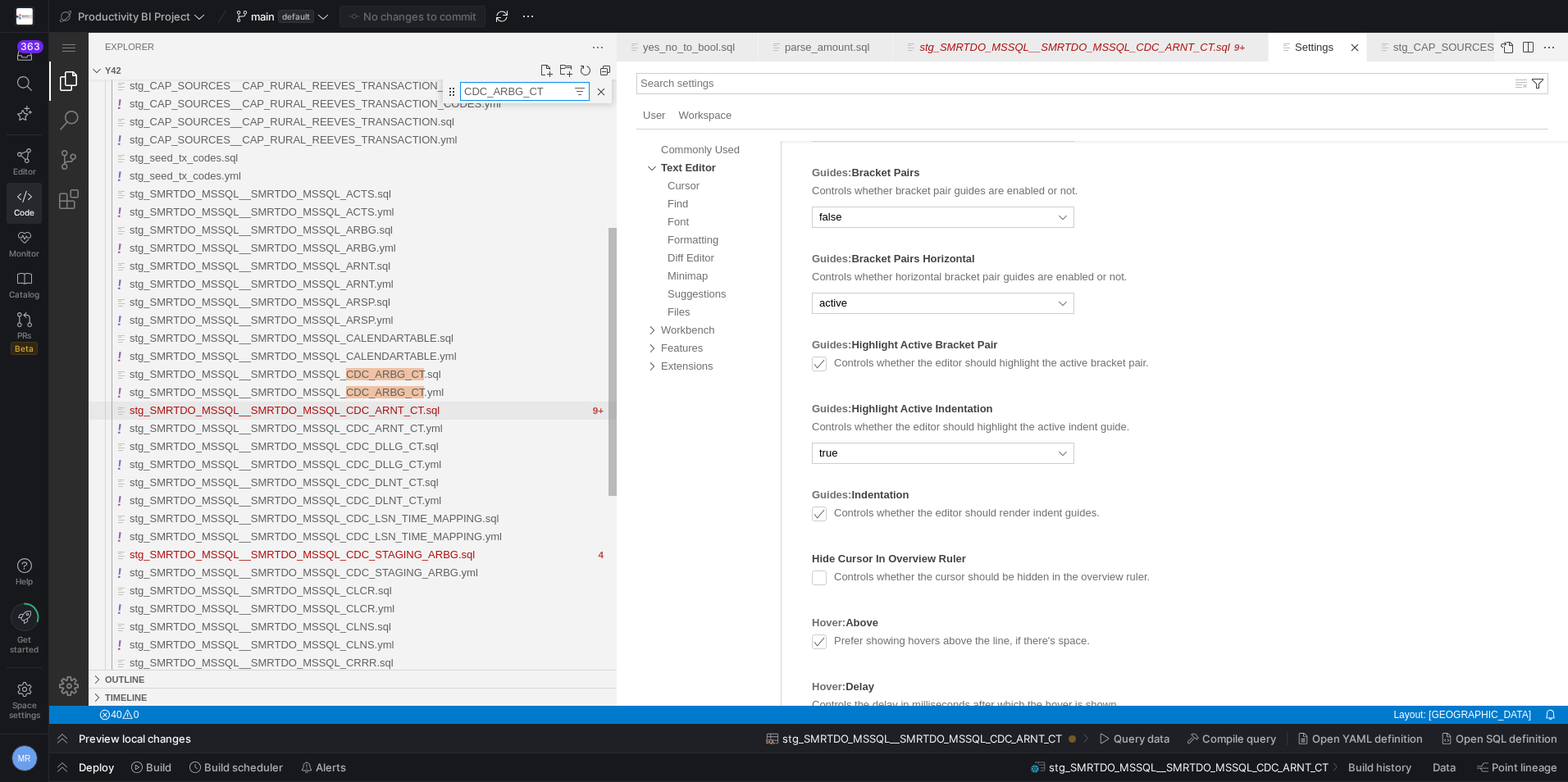
type input "CDC_ARBG_CT"
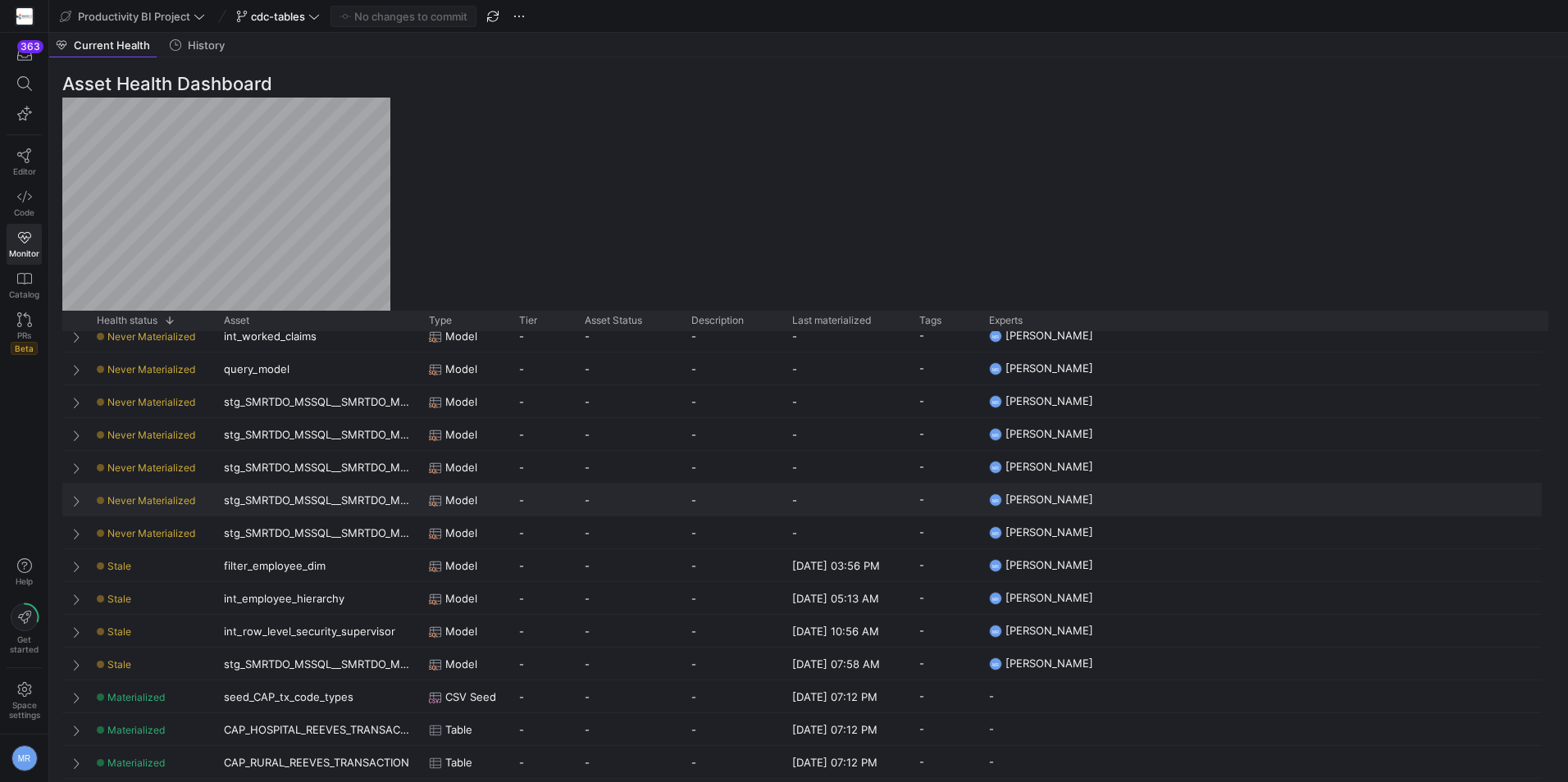
scroll to position [656, 0]
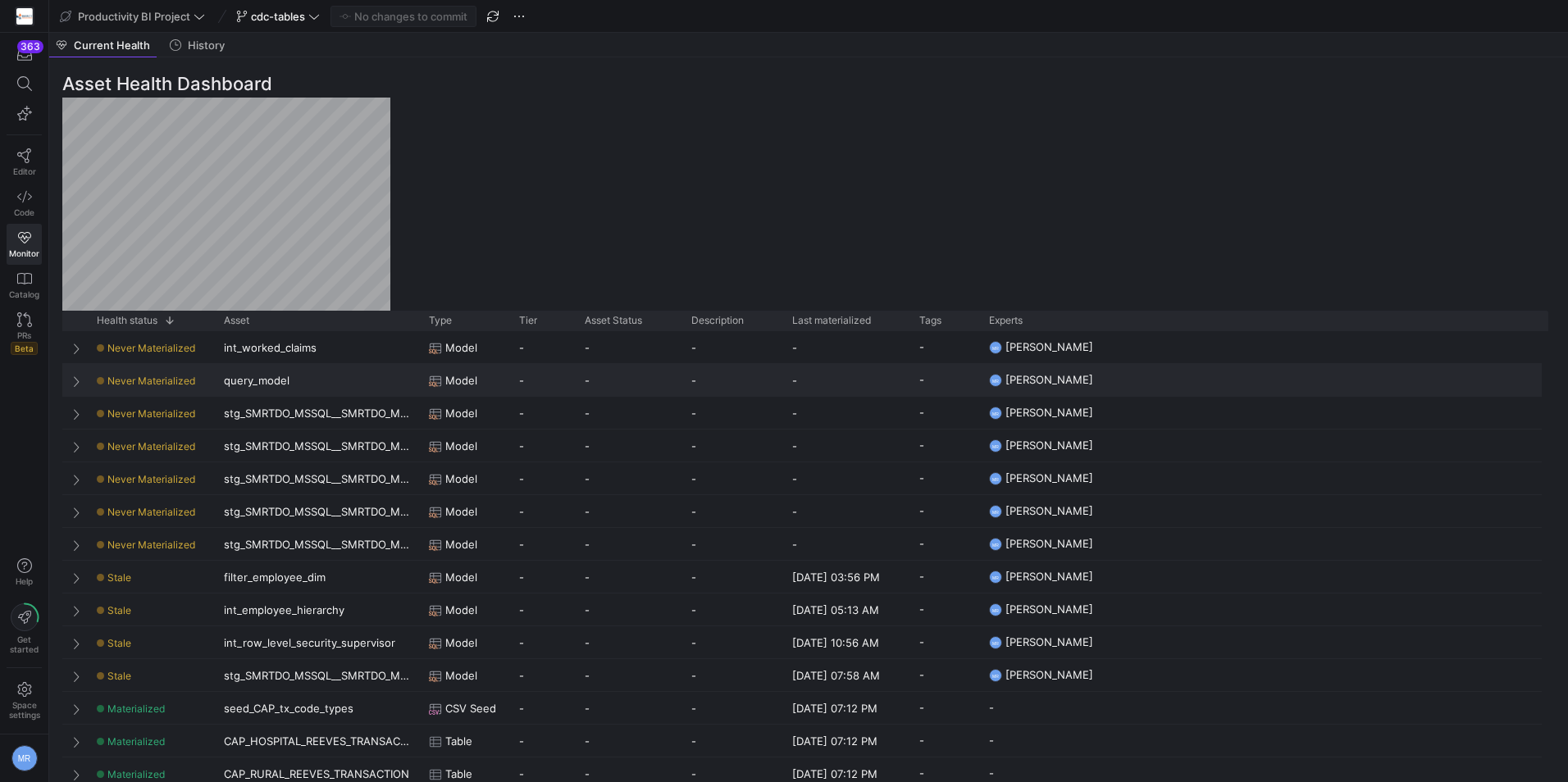
click at [73, 377] on span "Press SPACE to select this row." at bounding box center [77, 381] width 12 height 13
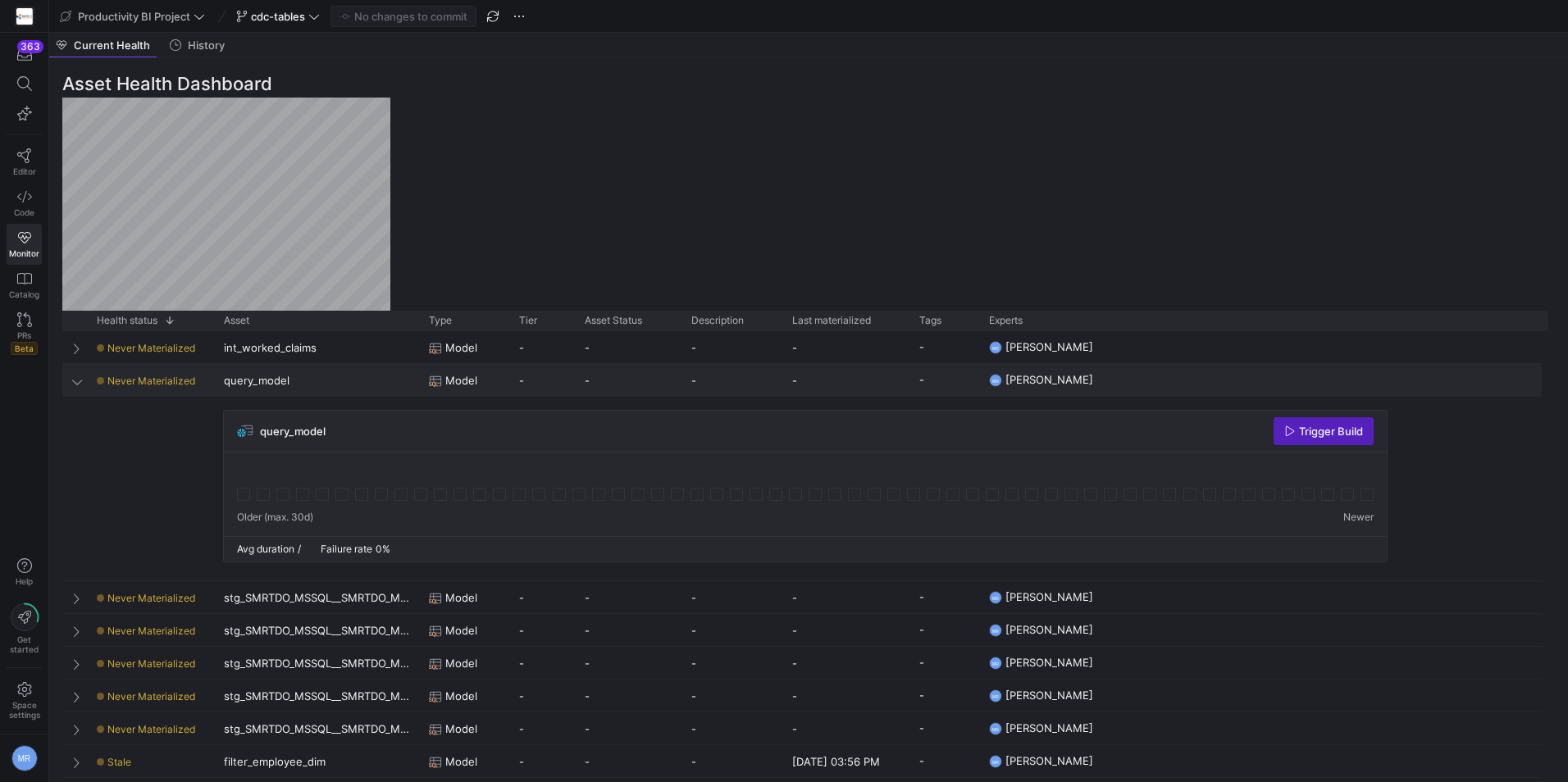
click at [263, 380] on div "query_model" at bounding box center [316, 380] width 205 height 32
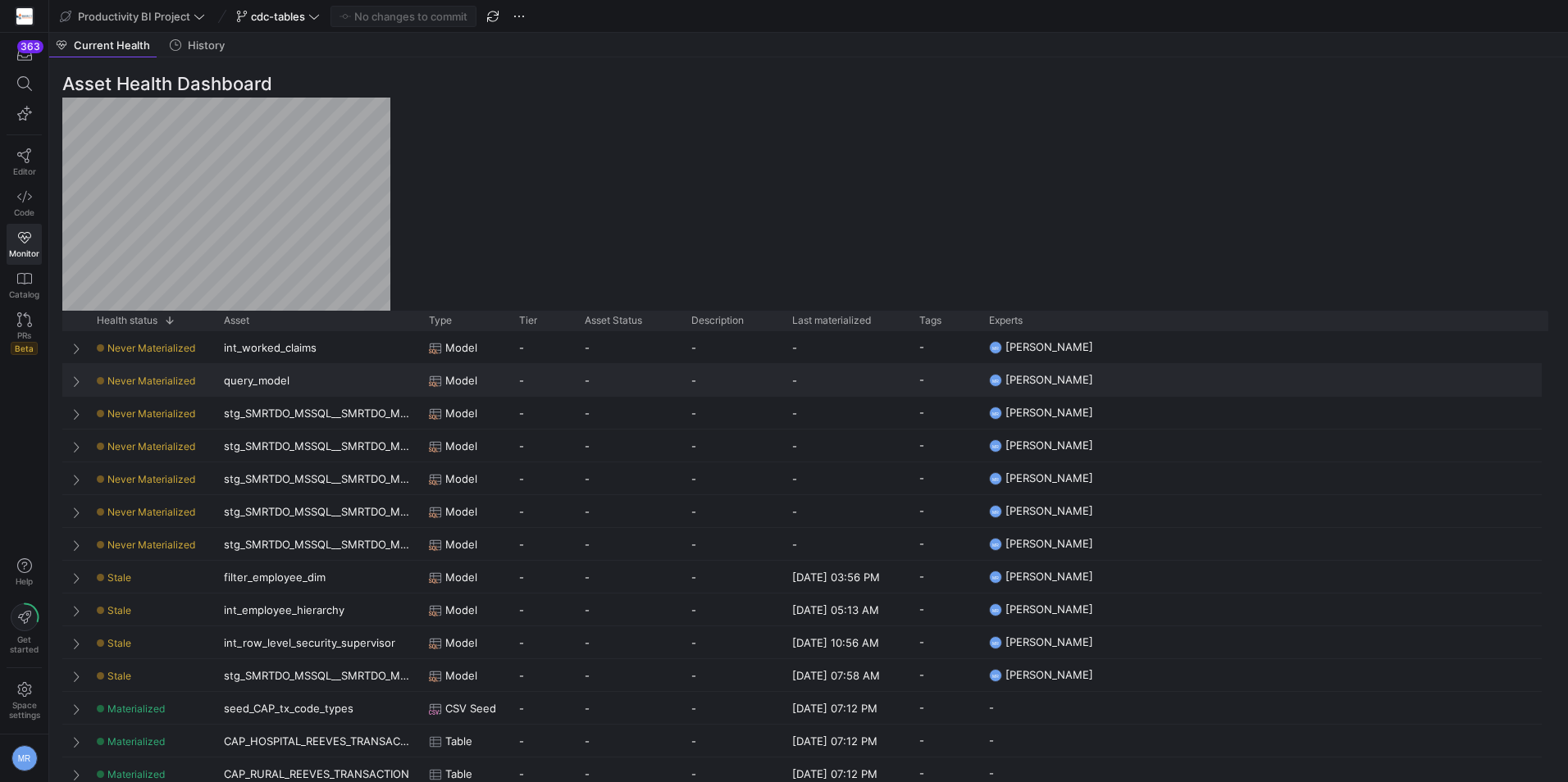
click at [263, 380] on div "query_model" at bounding box center [316, 380] width 205 height 32
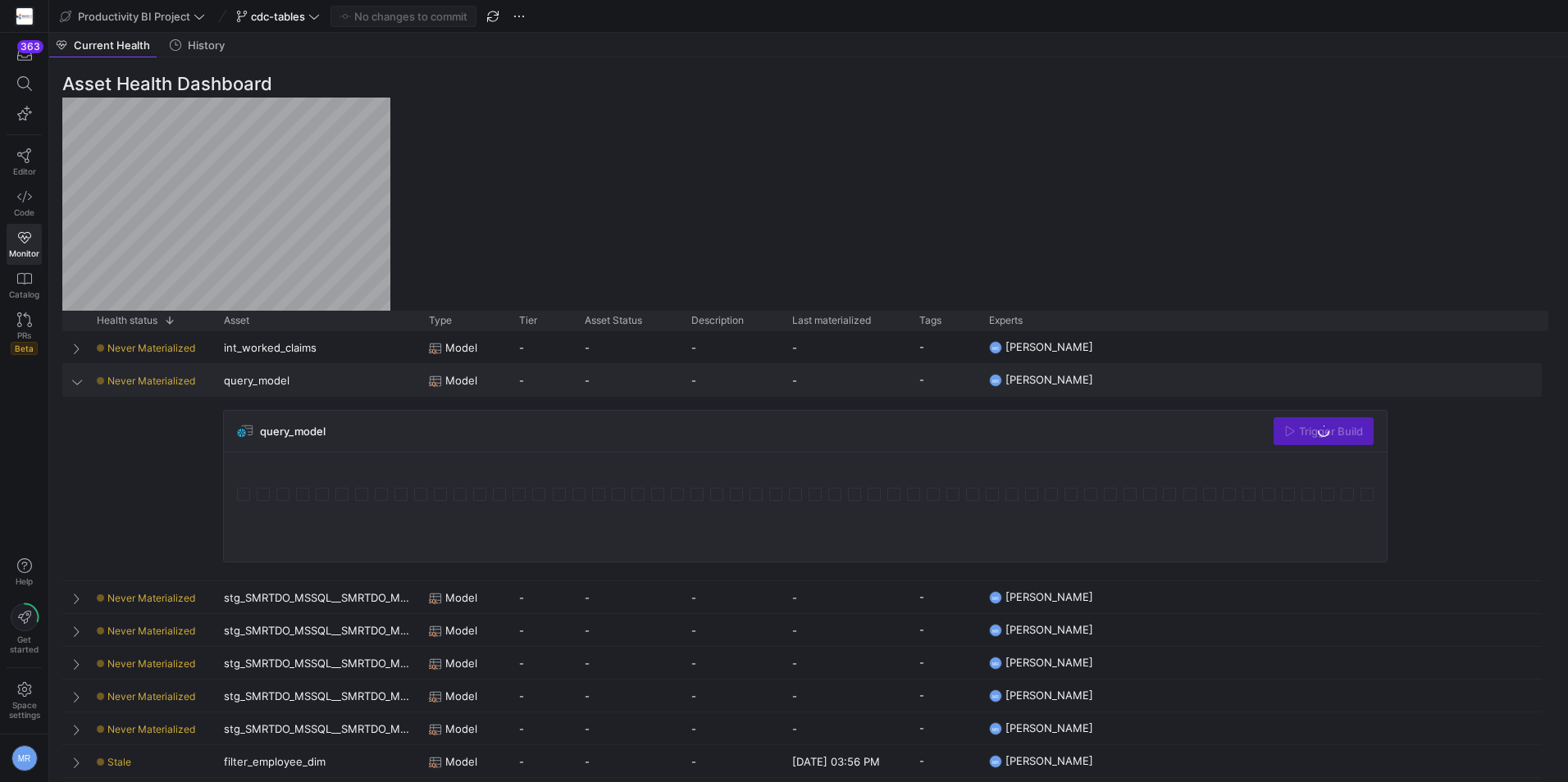
click at [263, 380] on div "query_model" at bounding box center [316, 380] width 205 height 32
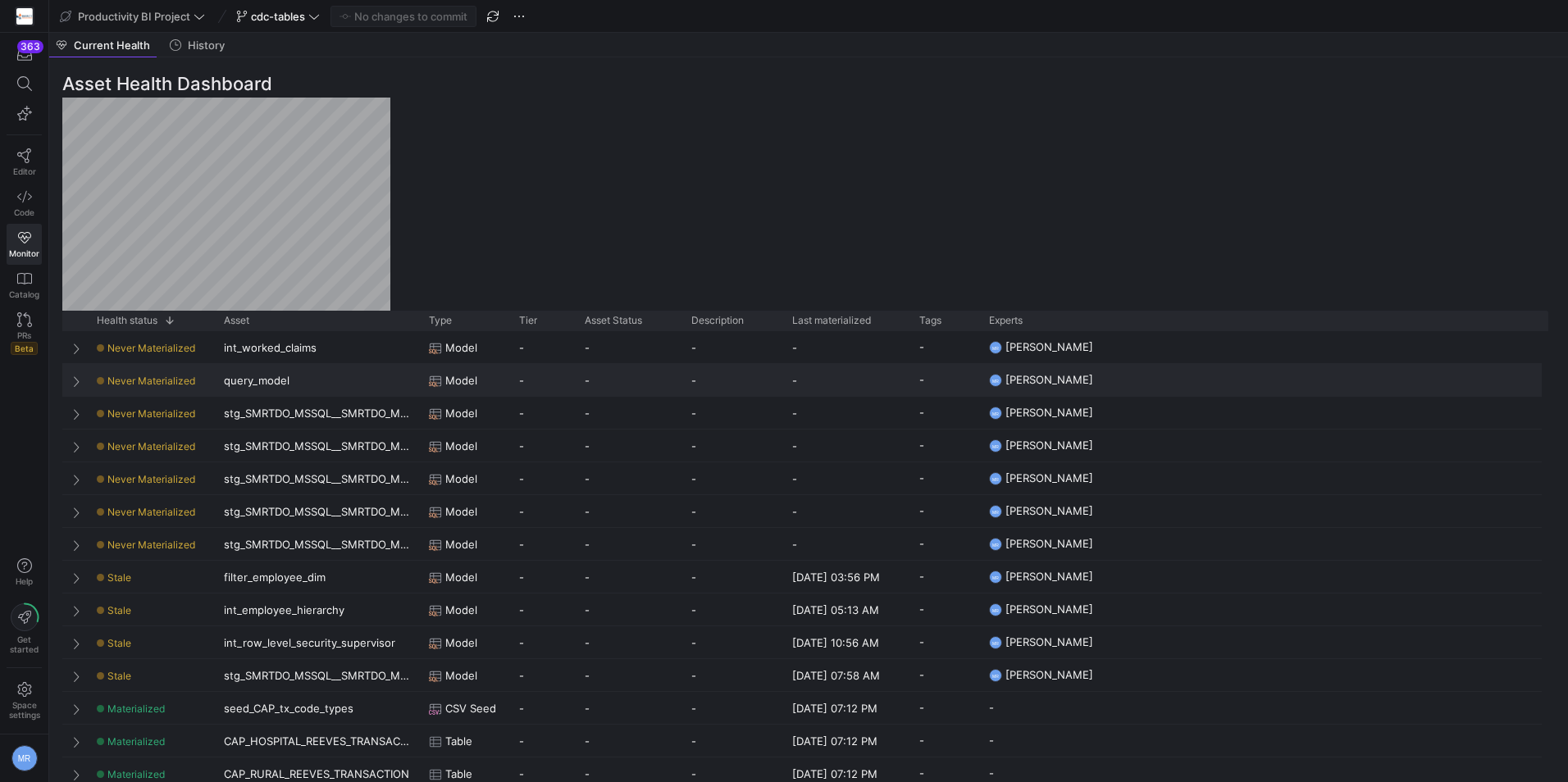
click at [441, 382] on icon "Press SPACE to select this row." at bounding box center [435, 381] width 13 height 13
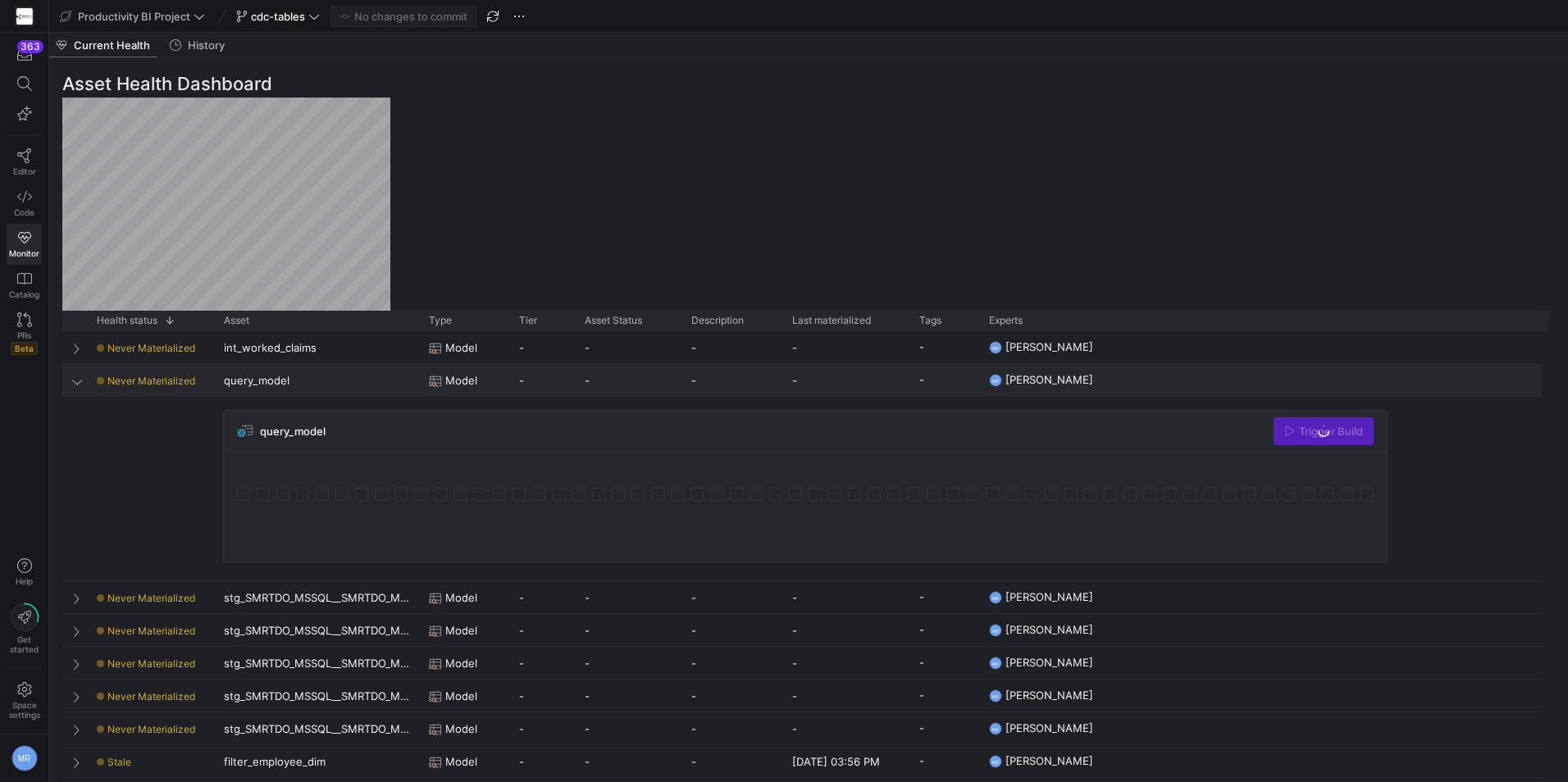
click at [441, 382] on icon "Press SPACE to select this row." at bounding box center [435, 381] width 13 height 13
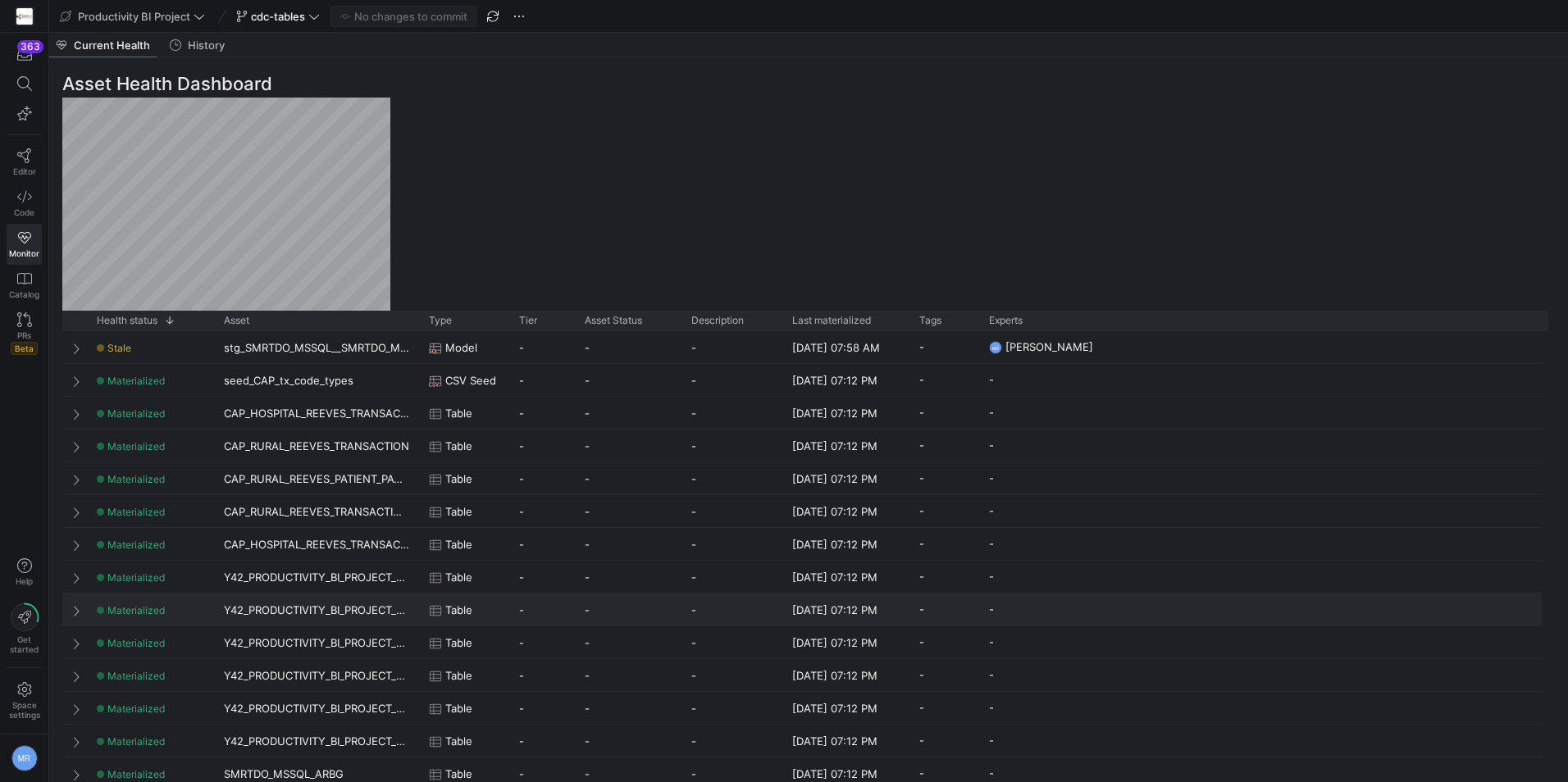
scroll to position [738, 0]
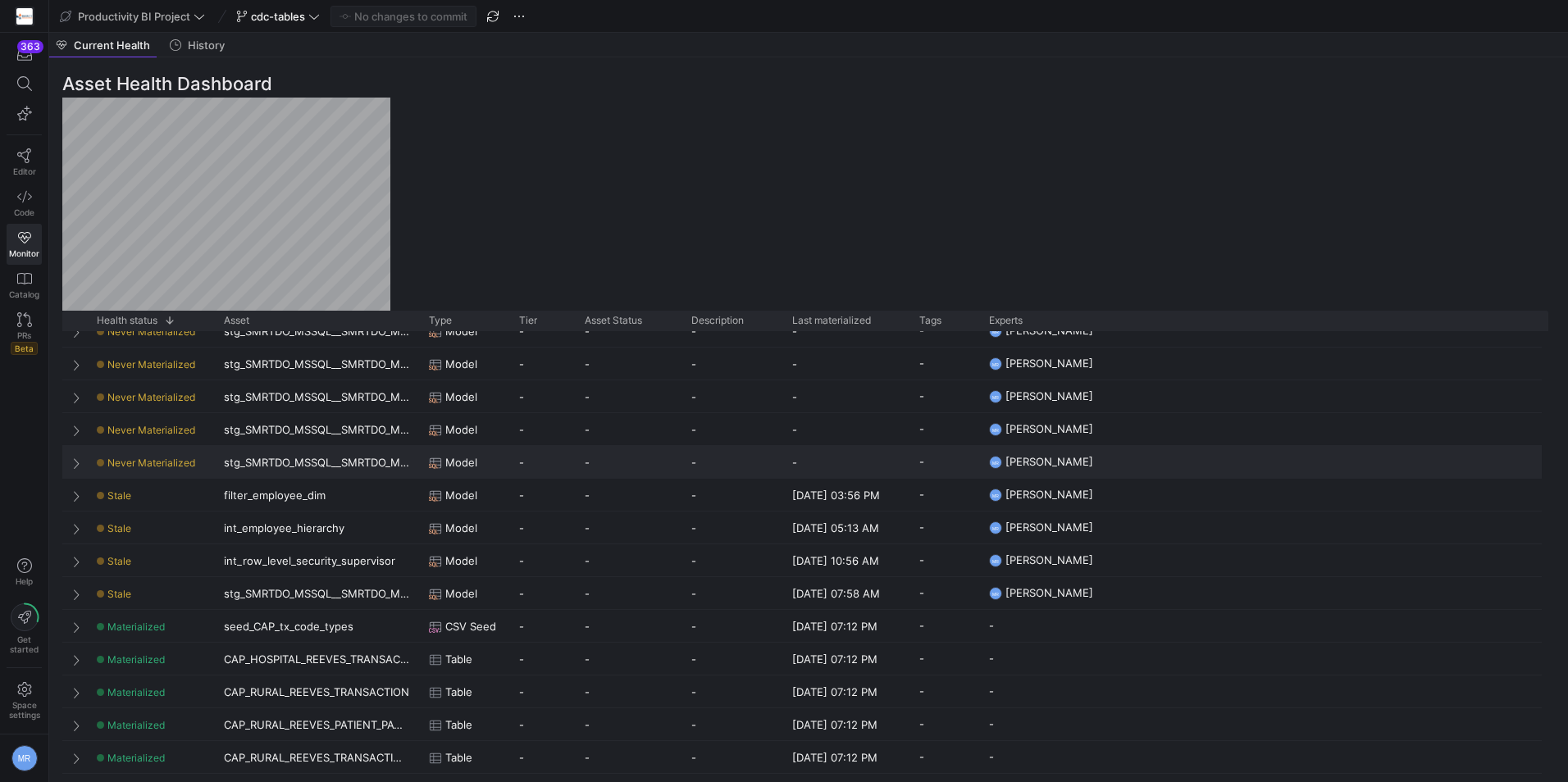
click at [268, 461] on div "stg_SMRTDO_MSSQL__SMRTDO_MSSQL_CDC_LSN_TIME_MAPPING" at bounding box center [316, 462] width 205 height 32
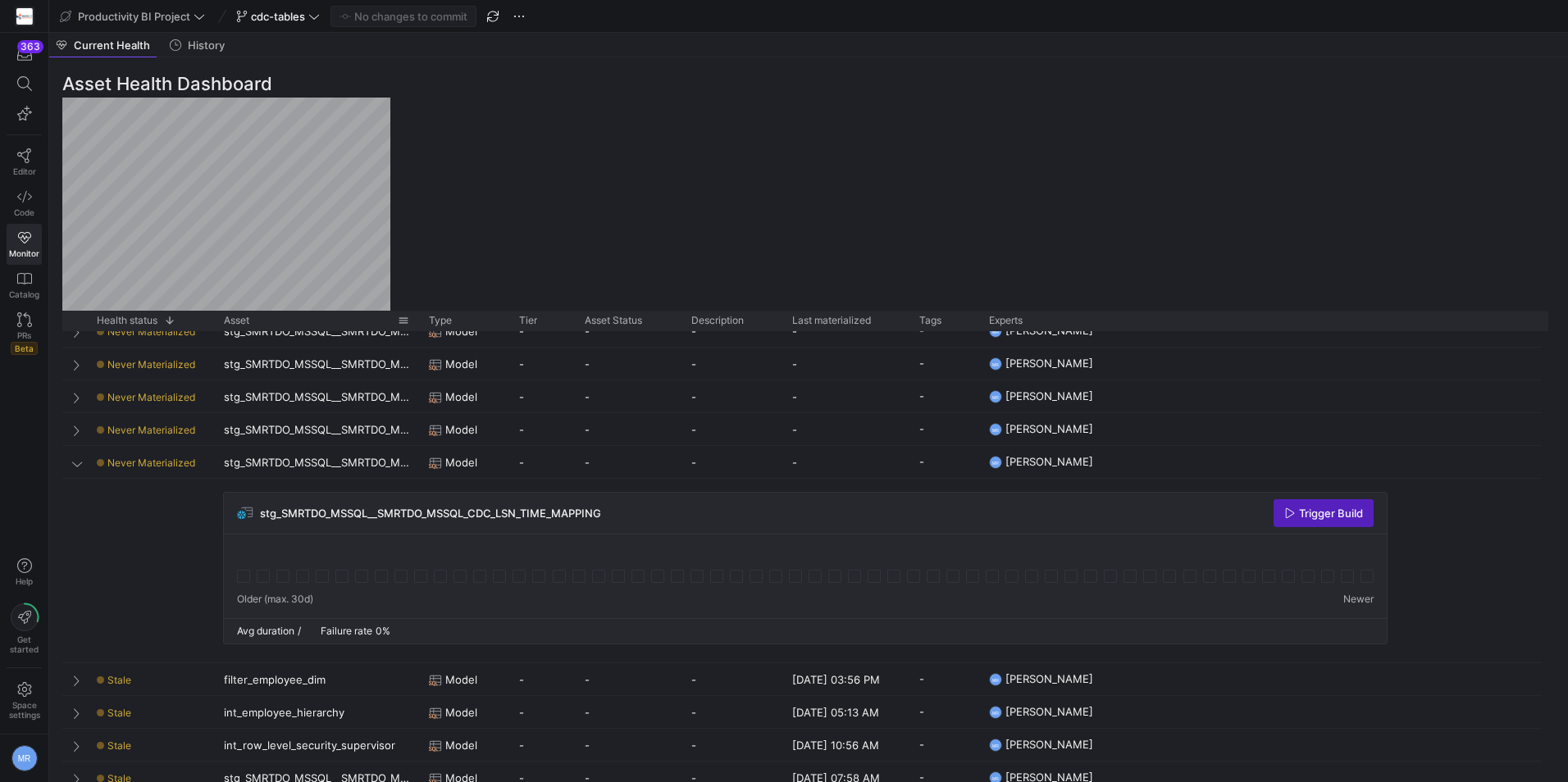
click at [418, 326] on div at bounding box center [419, 321] width 6 height 20
drag, startPoint x: 418, startPoint y: 326, endPoint x: 650, endPoint y: 342, distance: 232.6
click at [650, 342] on div "Health status 1 Asset Type" at bounding box center [805, 547] width 1486 height 472
drag, startPoint x: 416, startPoint y: 317, endPoint x: 475, endPoint y: 320, distance: 59.1
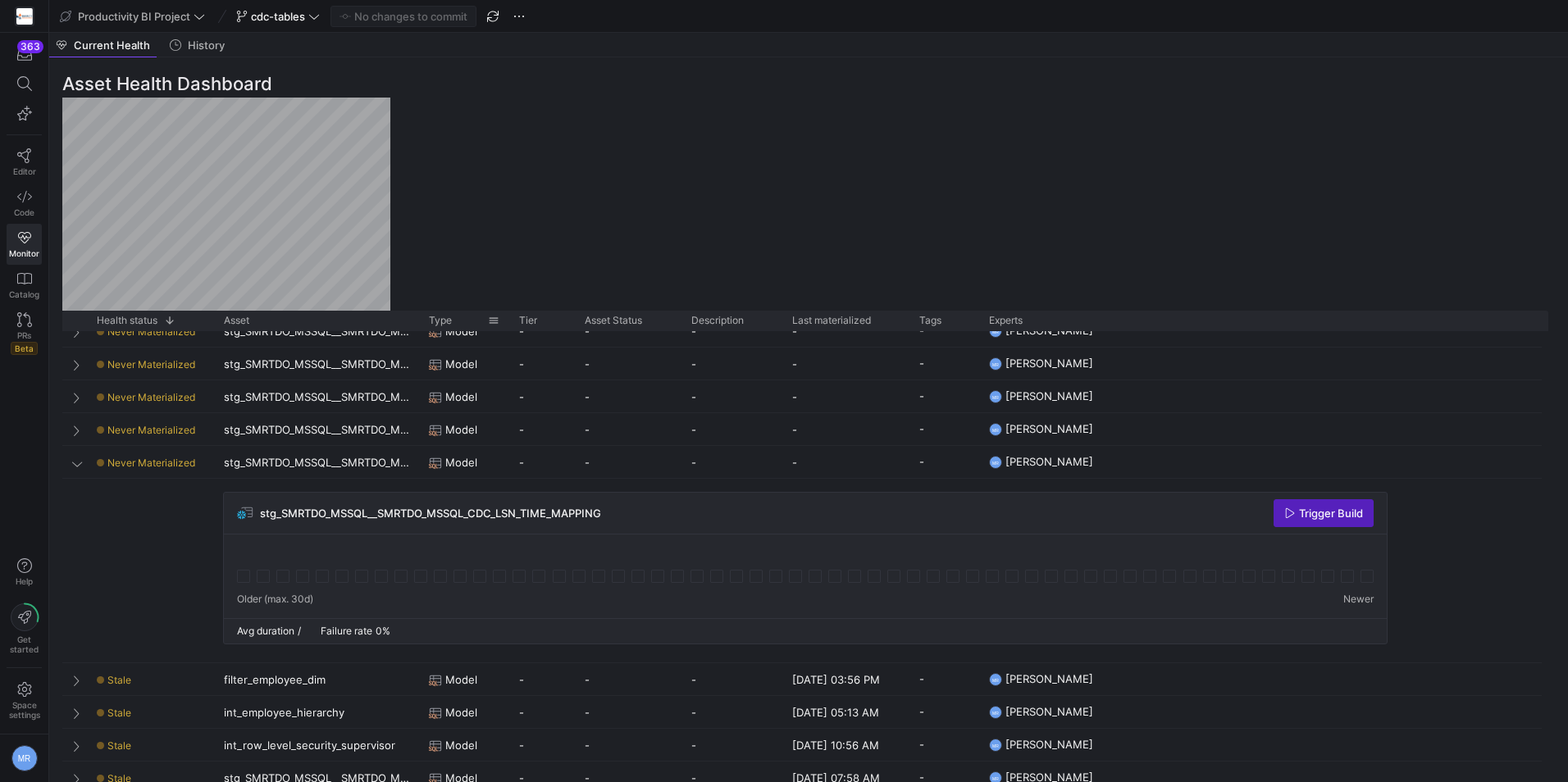
click at [475, 320] on div "Health status 1 Asset Type Tier" at bounding box center [602, 321] width 1081 height 20
click at [33, 165] on link "Editor" at bounding box center [24, 162] width 35 height 41
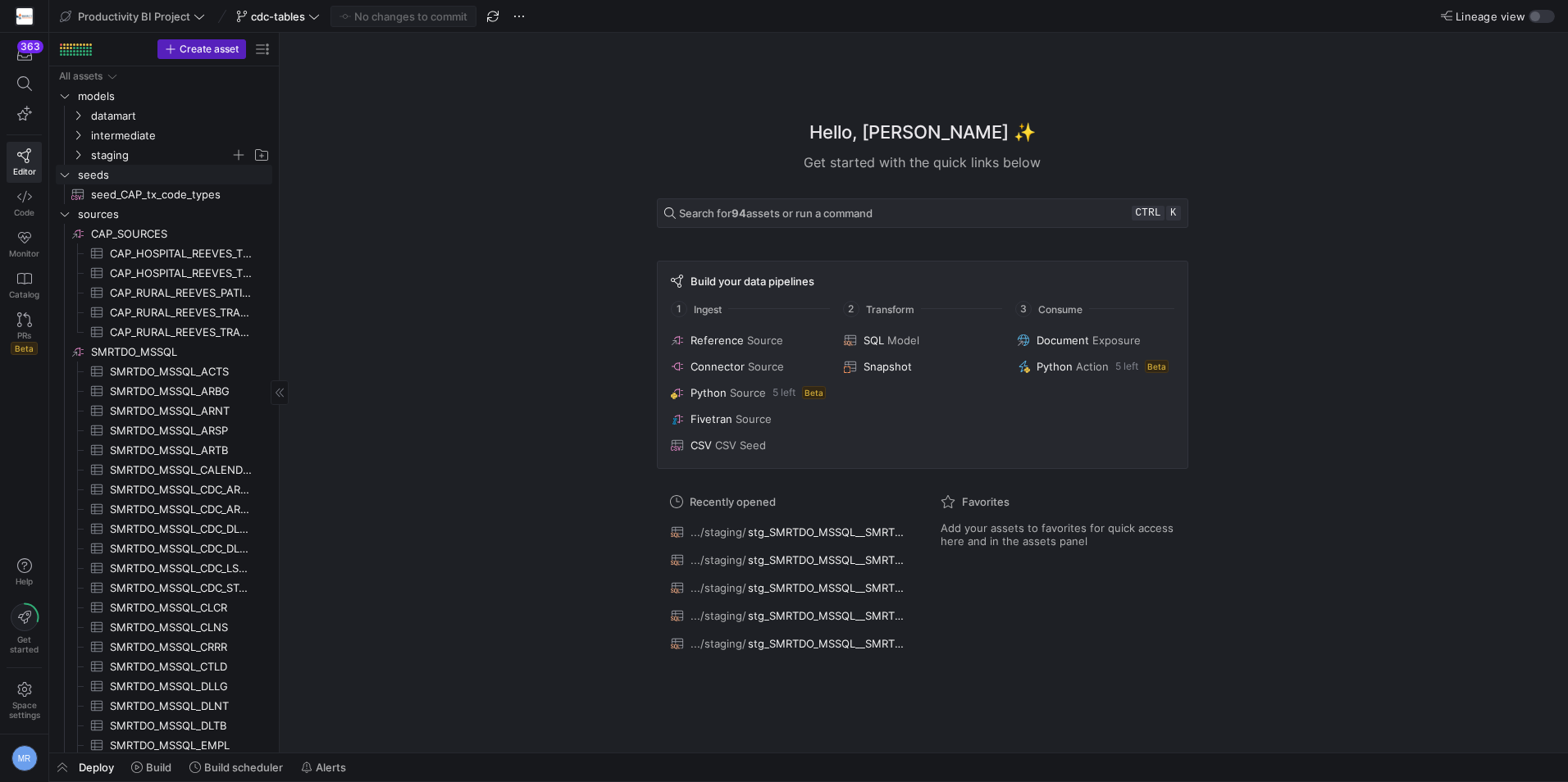
click at [90, 158] on span "staging" at bounding box center [171, 155] width 202 height 18
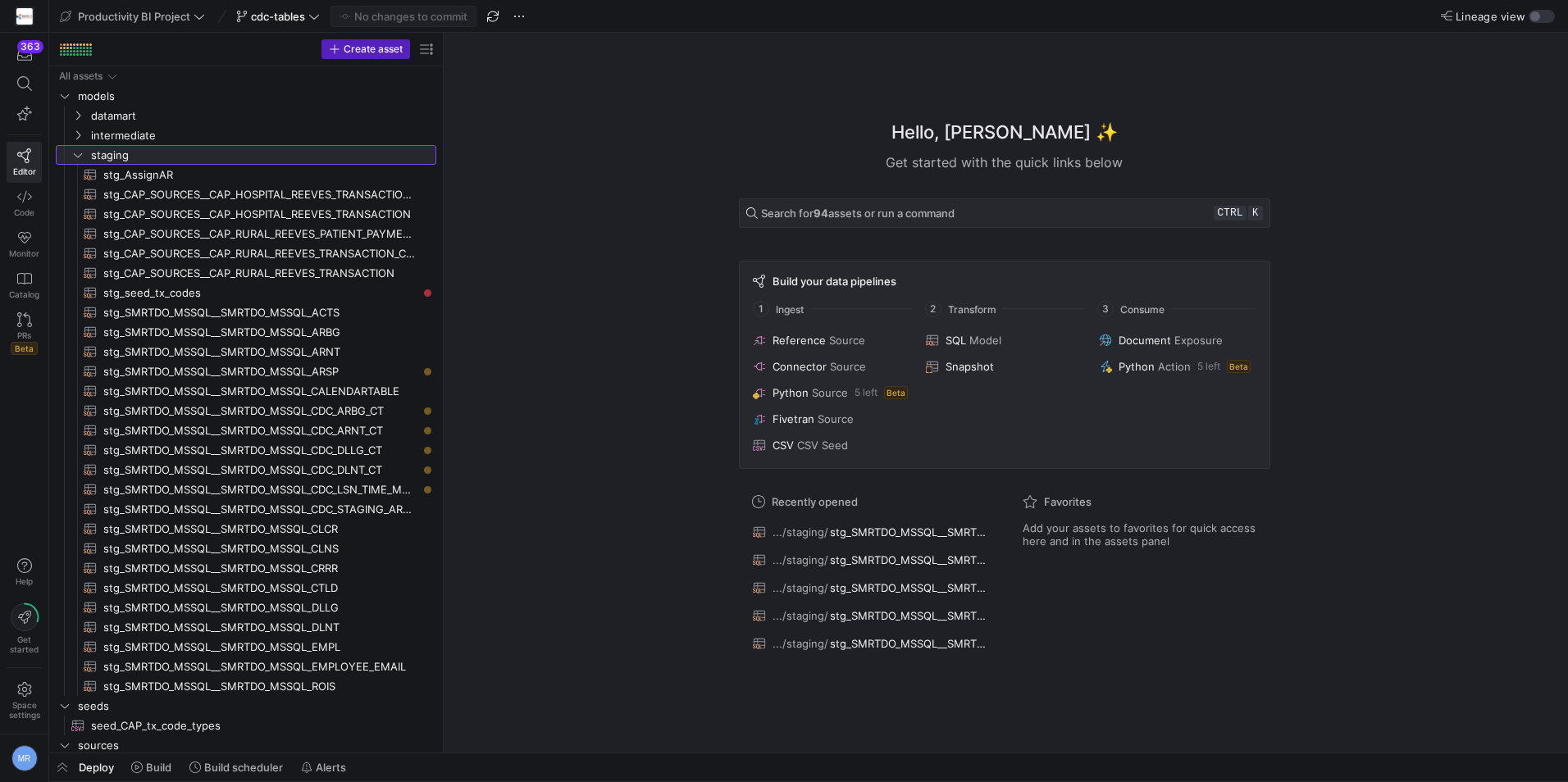
drag, startPoint x: 278, startPoint y: 216, endPoint x: 541, endPoint y: 230, distance: 263.4
click at [364, 404] on span "stg_SMRTDO_MSSQL__SMRTDO_MSSQL_CDC_ARBG_CT​​​​​​​​​​" at bounding box center [261, 411] width 314 height 19
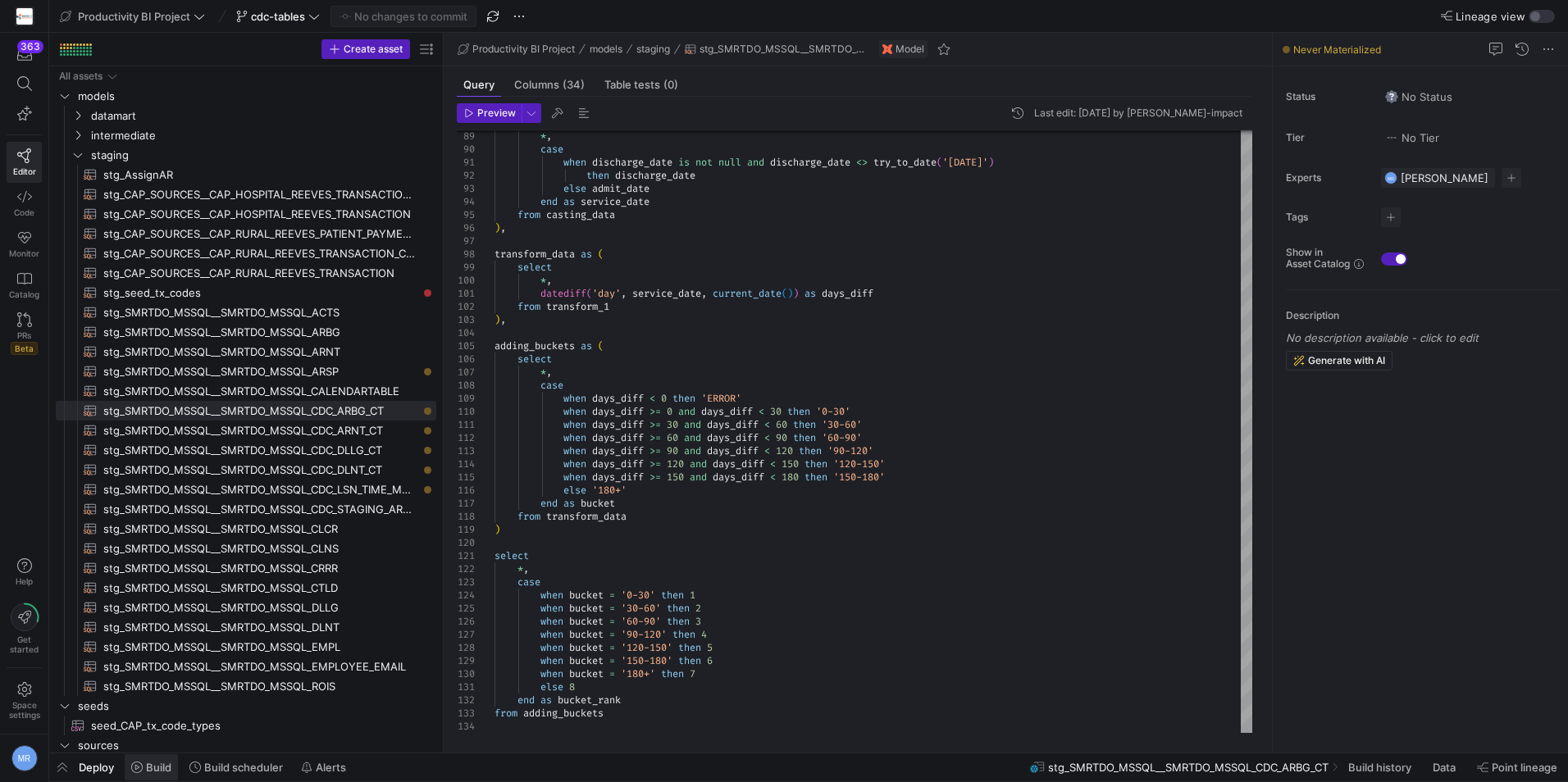
click at [137, 767] on icon at bounding box center [137, 767] width 12 height 12
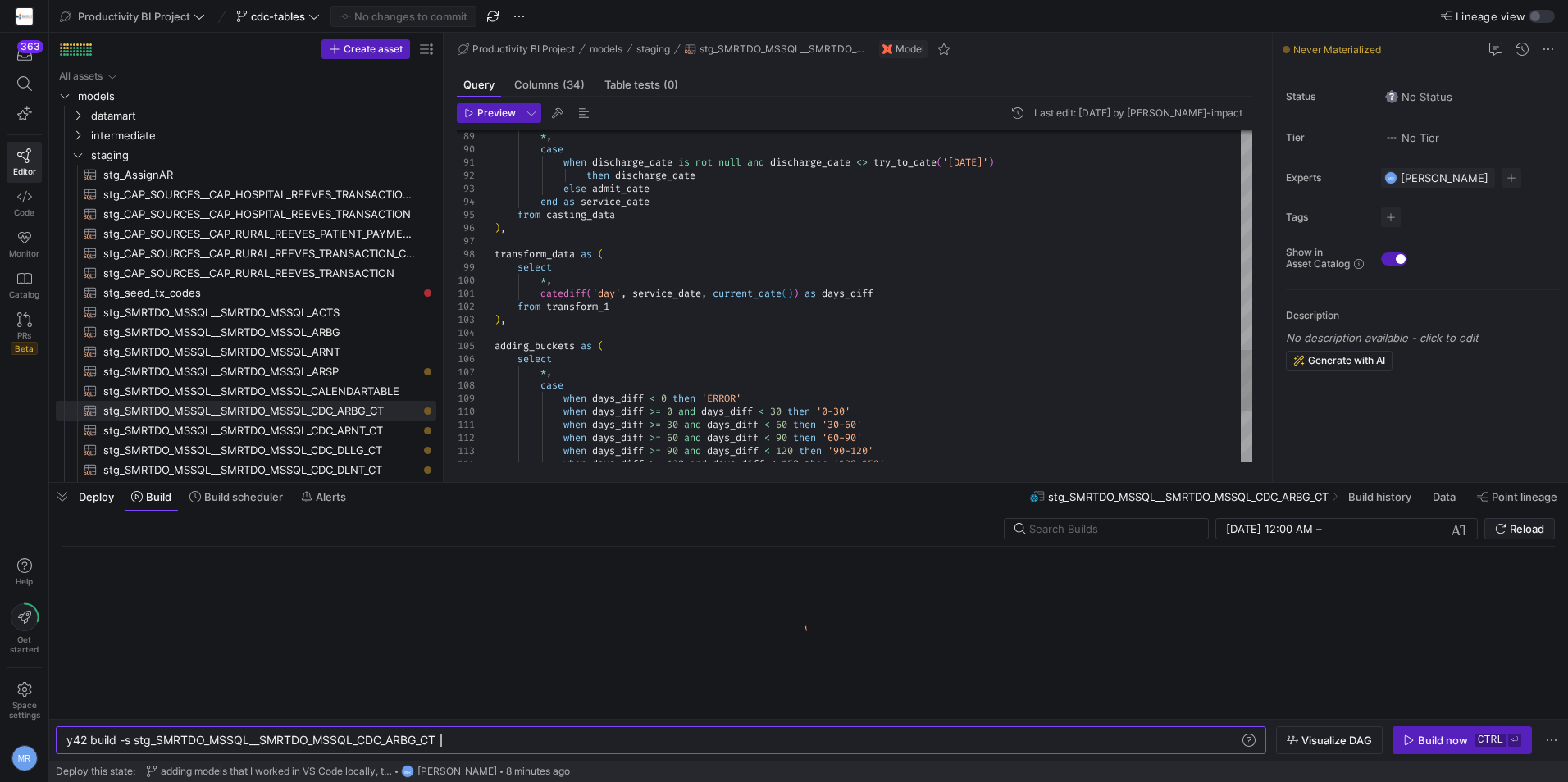
scroll to position [0, 374]
click at [1481, 748] on span "button" at bounding box center [1462, 740] width 137 height 27
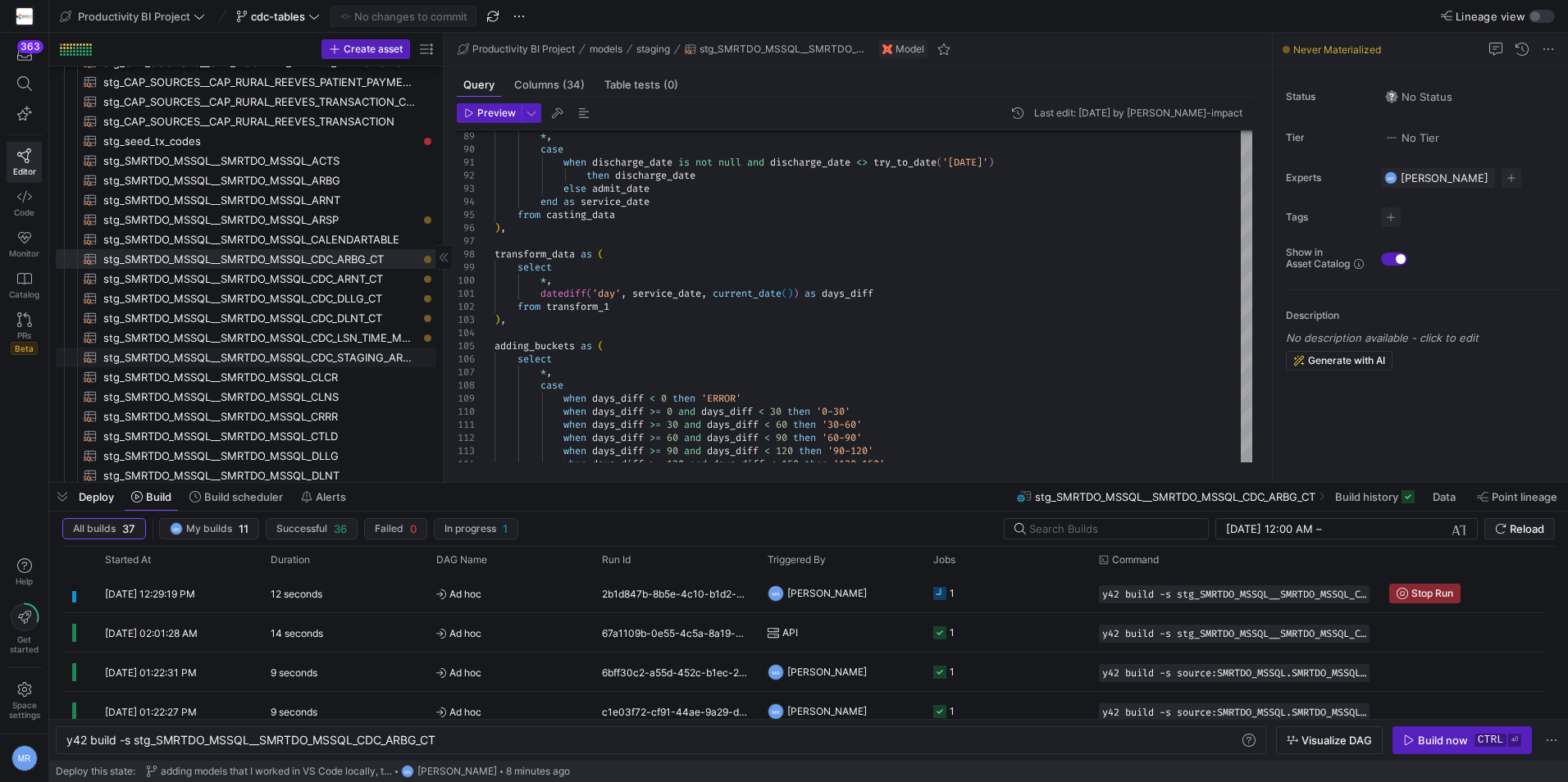
scroll to position [246, 0]
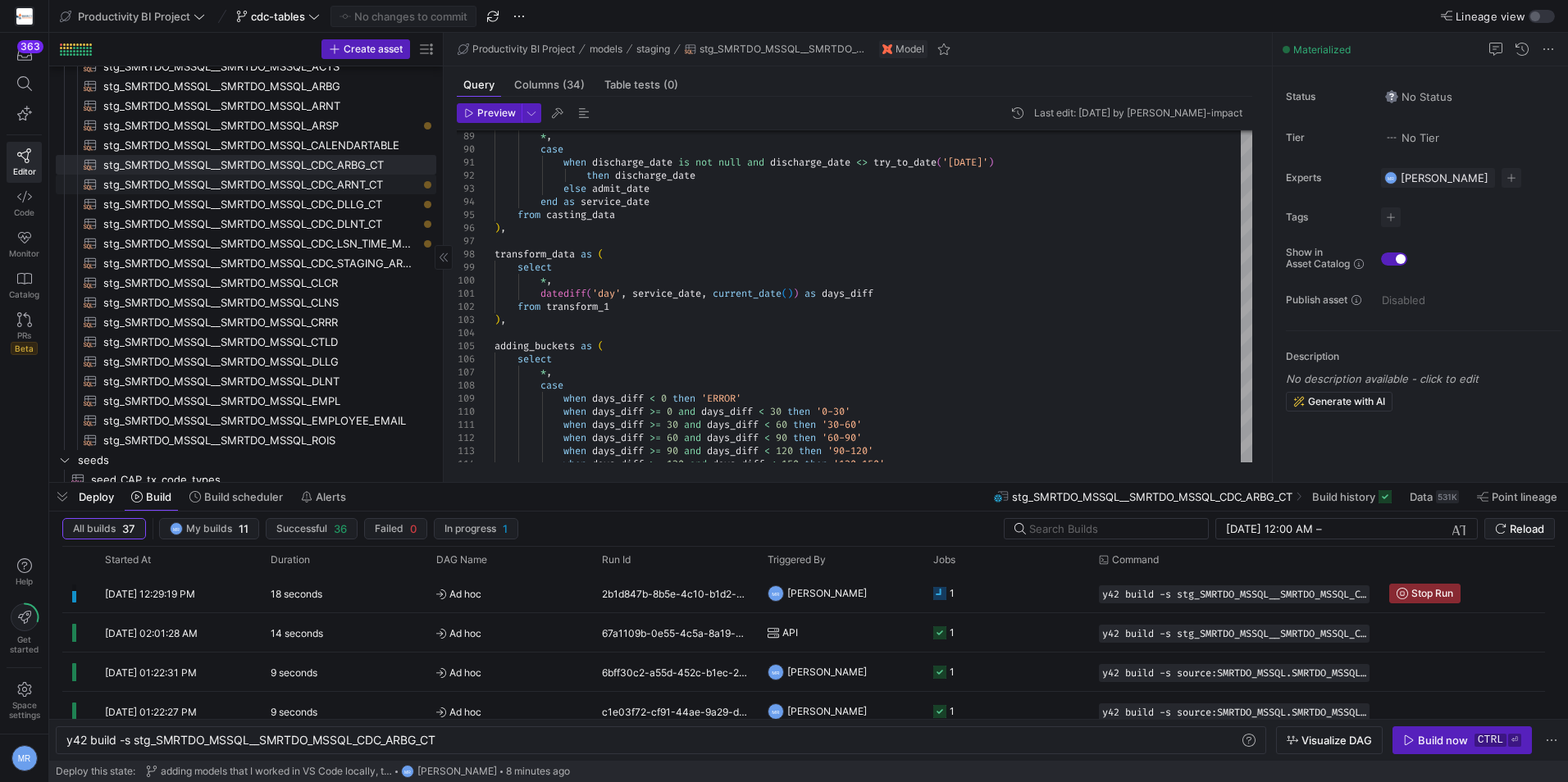
click at [366, 180] on span "stg_SMRTDO_MSSQL__SMRTDO_MSSQL_CDC_ARNT_CT​​​​​​​​​​" at bounding box center [261, 184] width 314 height 19
type textarea "with source_data as ( select * from {{ source('SMRTDO_MSSQL', 'SMRTDO_MSSQL_CDC…"
type textarea "y42 build -s stg_SMRTDO_MSSQL__SMRTDO_MSSQL_CDC_ARNT_CT"
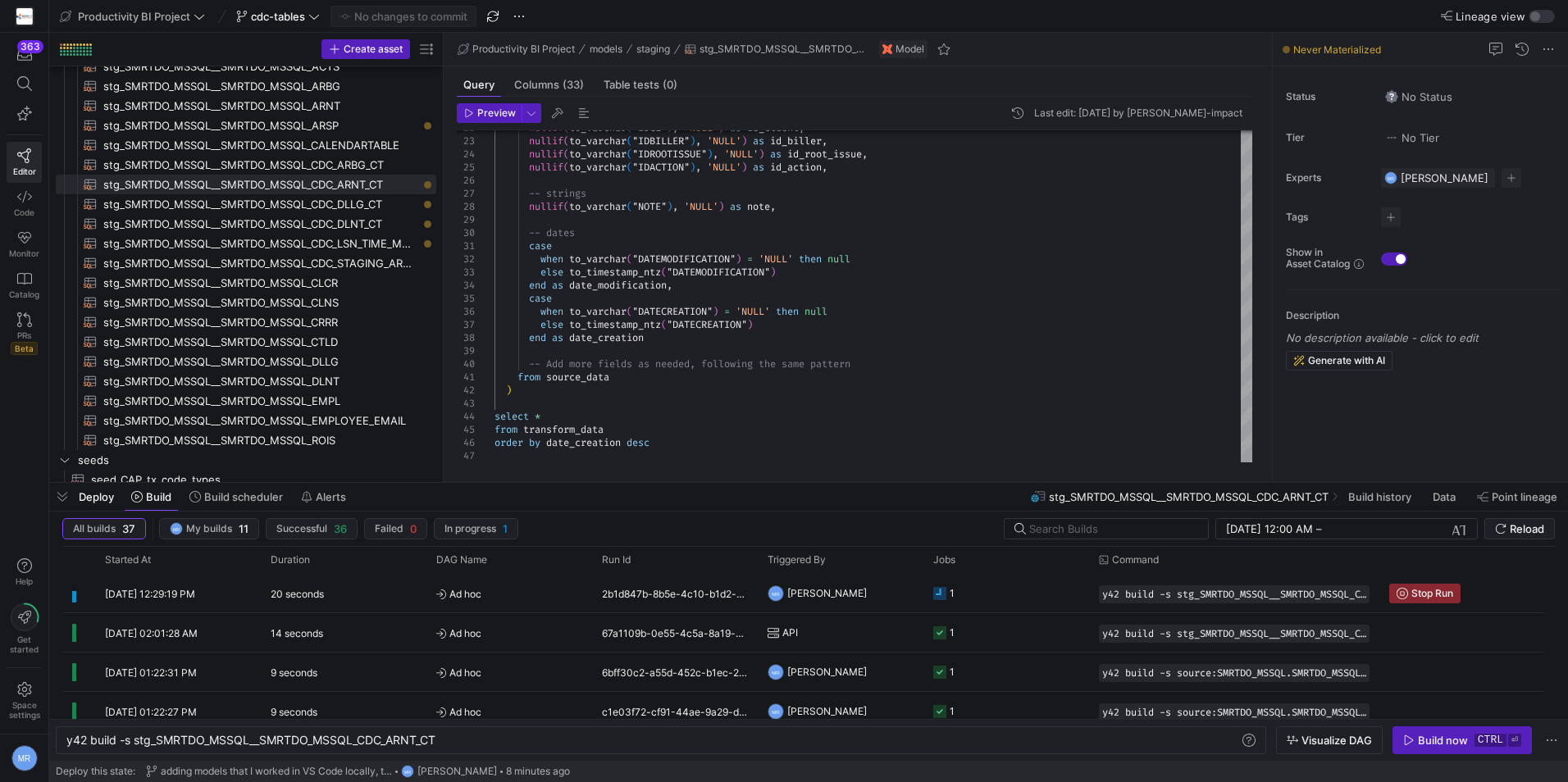
click at [1460, 740] on div "Build now" at bounding box center [1443, 740] width 50 height 13
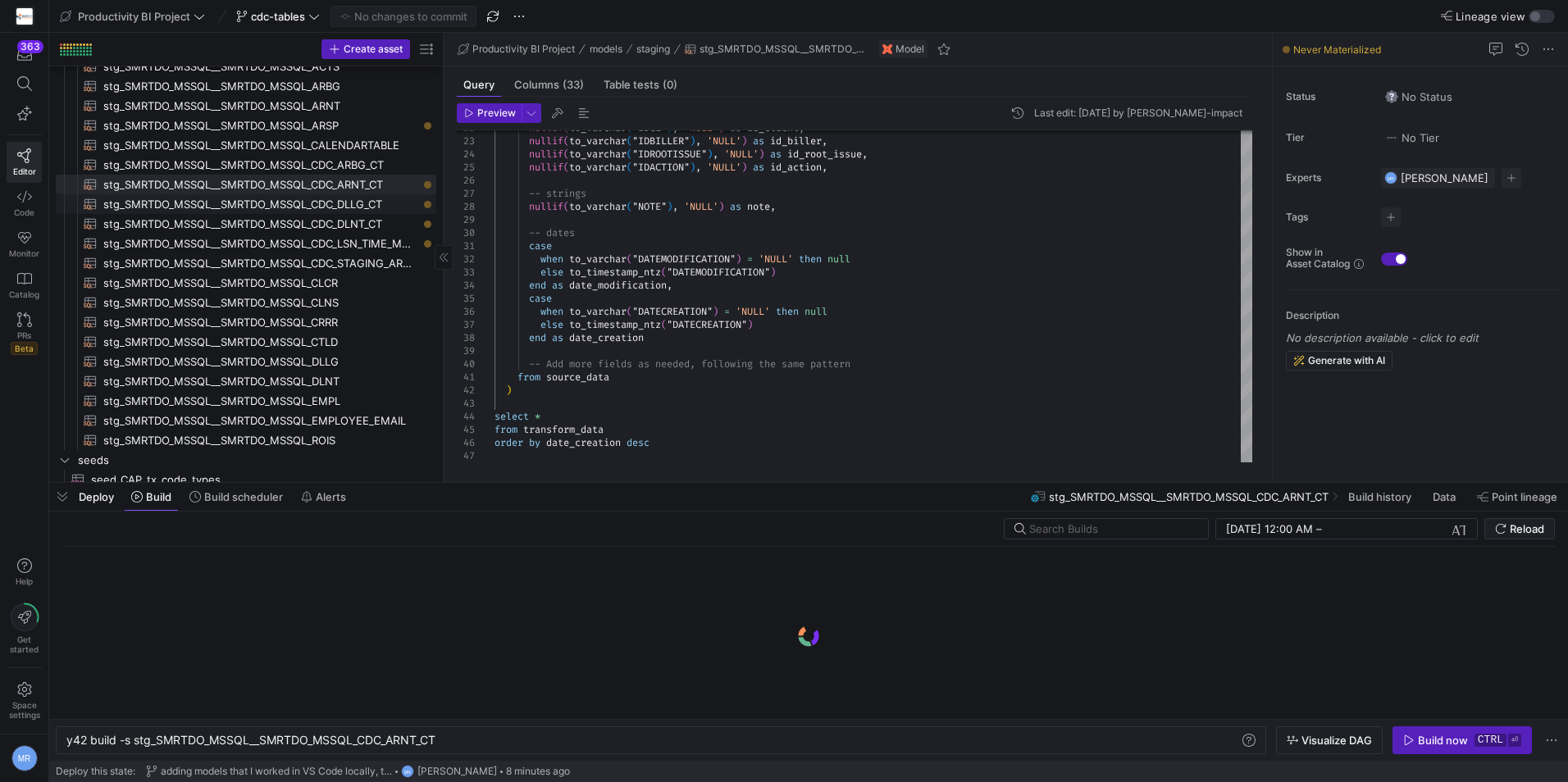
click at [330, 207] on span "stg_SMRTDO_MSSQL__SMRTDO_MSSQL_CDC_DLLG_CT​​​​​​​​​​" at bounding box center [261, 204] width 314 height 19
type textarea "WITH source AS ( SELECT * FROM {{ source('SMRTDO_MSSQL', 'SMRTDO_MSSQL_CDC_DLLG…"
type textarea "y42 build -s stg_SMRTDO_MSSQL__SMRTDO_MSSQL_CDC_DLLG_CT"
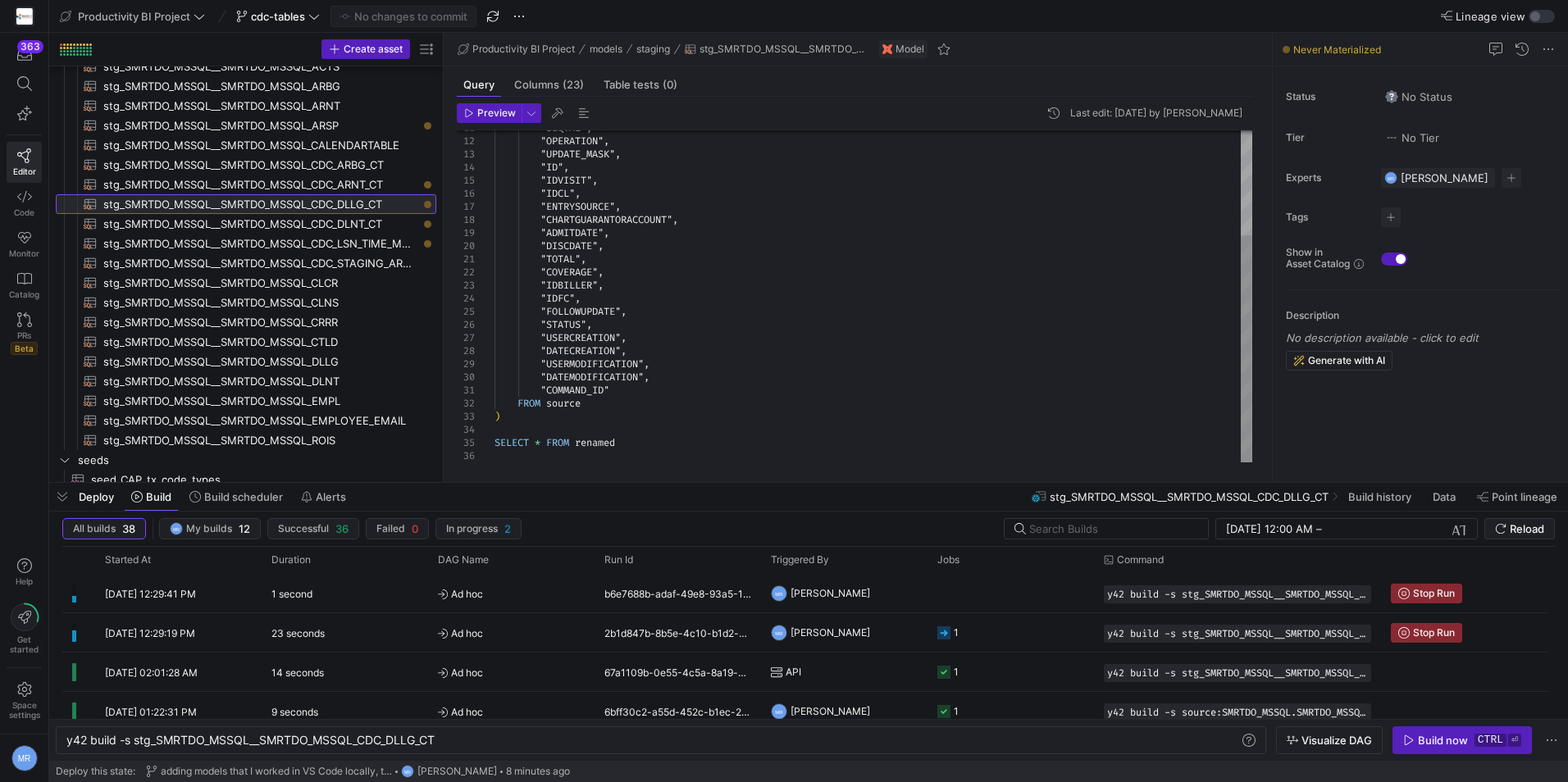
scroll to position [0, 372]
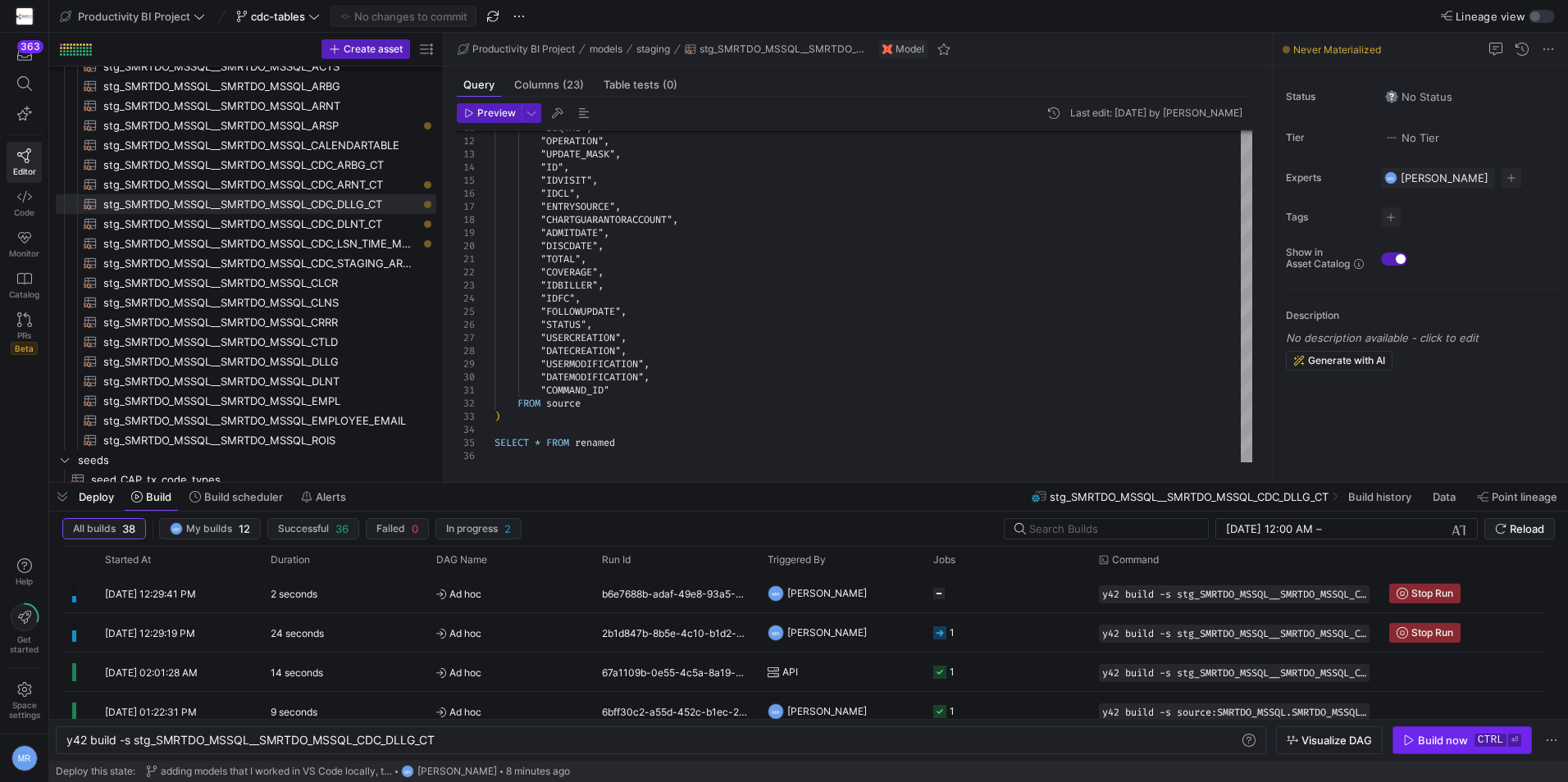
click at [1467, 738] on div "Build now" at bounding box center [1443, 740] width 50 height 13
click at [310, 219] on span "stg_SMRTDO_MSSQL__SMRTDO_MSSQL_CDC_DLNT_CT​​​​​​​​​​" at bounding box center [261, 223] width 314 height 19
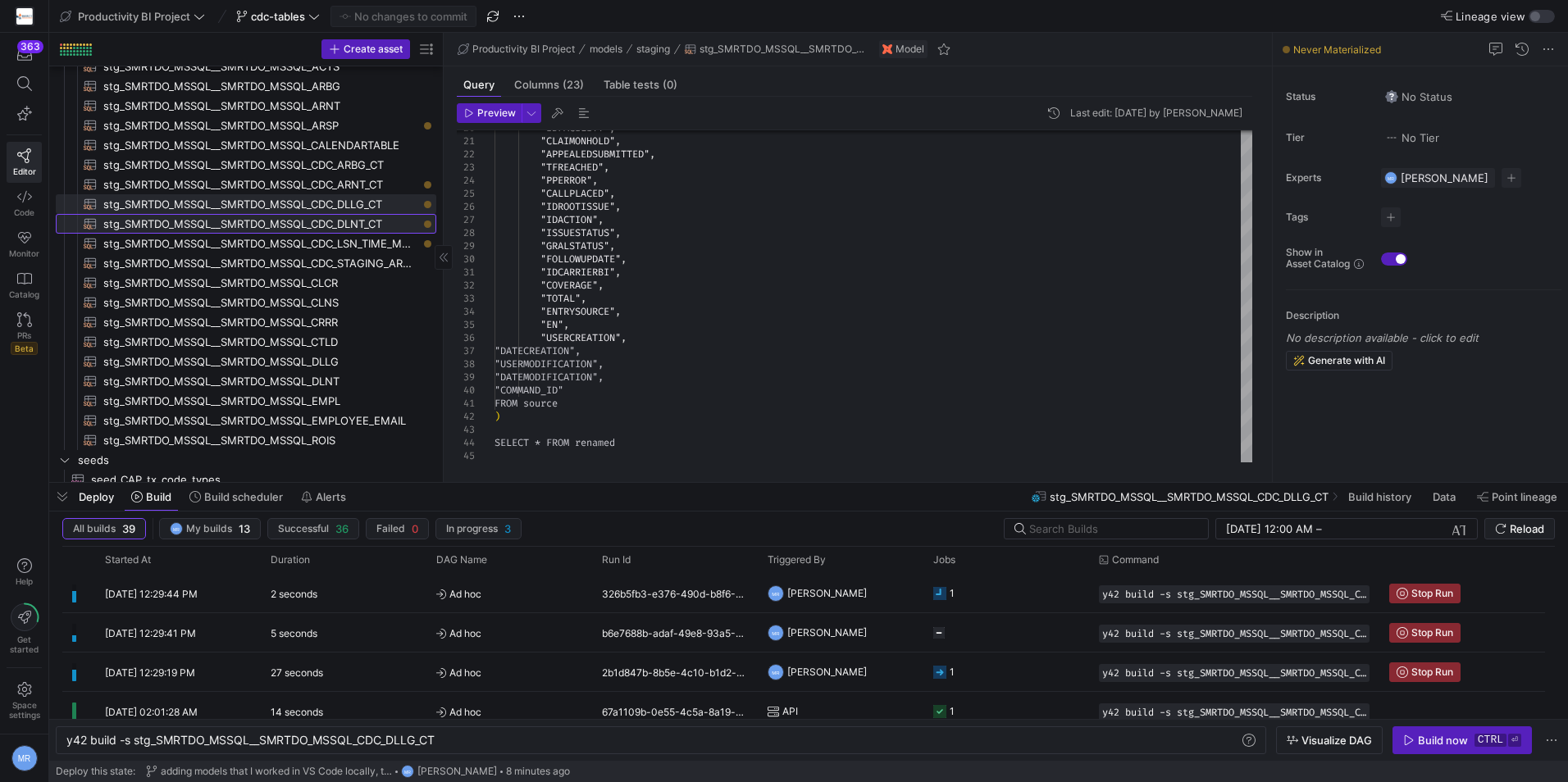
type textarea "WITH source AS ( SELECT * FROM {{ source('SMRTDO_MSSQL', 'SMRTDO_MSSQL_CDC_DLNT…"
type textarea "y42 build -s stg_SMRTDO_MSSQL__SMRTDO_MSSQL_CDC_DLNT_CT"
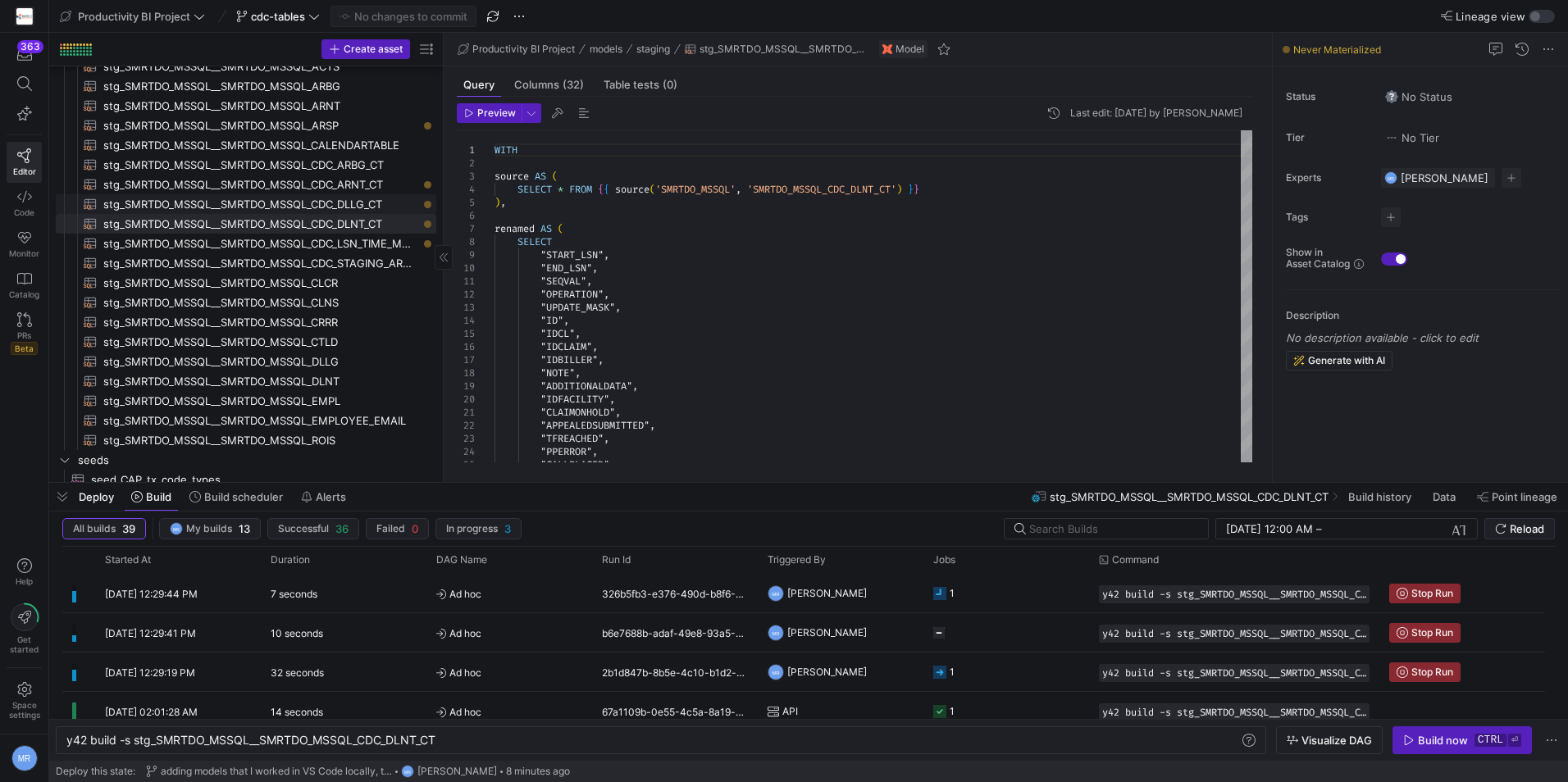
click at [316, 202] on span "stg_SMRTDO_MSSQL__SMRTDO_MSSQL_CDC_DLLG_CT​​​​​​​​​​" at bounding box center [261, 204] width 314 height 19
type textarea "WITH source AS ( SELECT * FROM {{ source('SMRTDO_MSSQL', 'SMRTDO_MSSQL_CDC_DLLG…"
type textarea "y42 build -s stg_SMRTDO_MSSQL__SMRTDO_MSSQL_CDC_DLLG_CT"
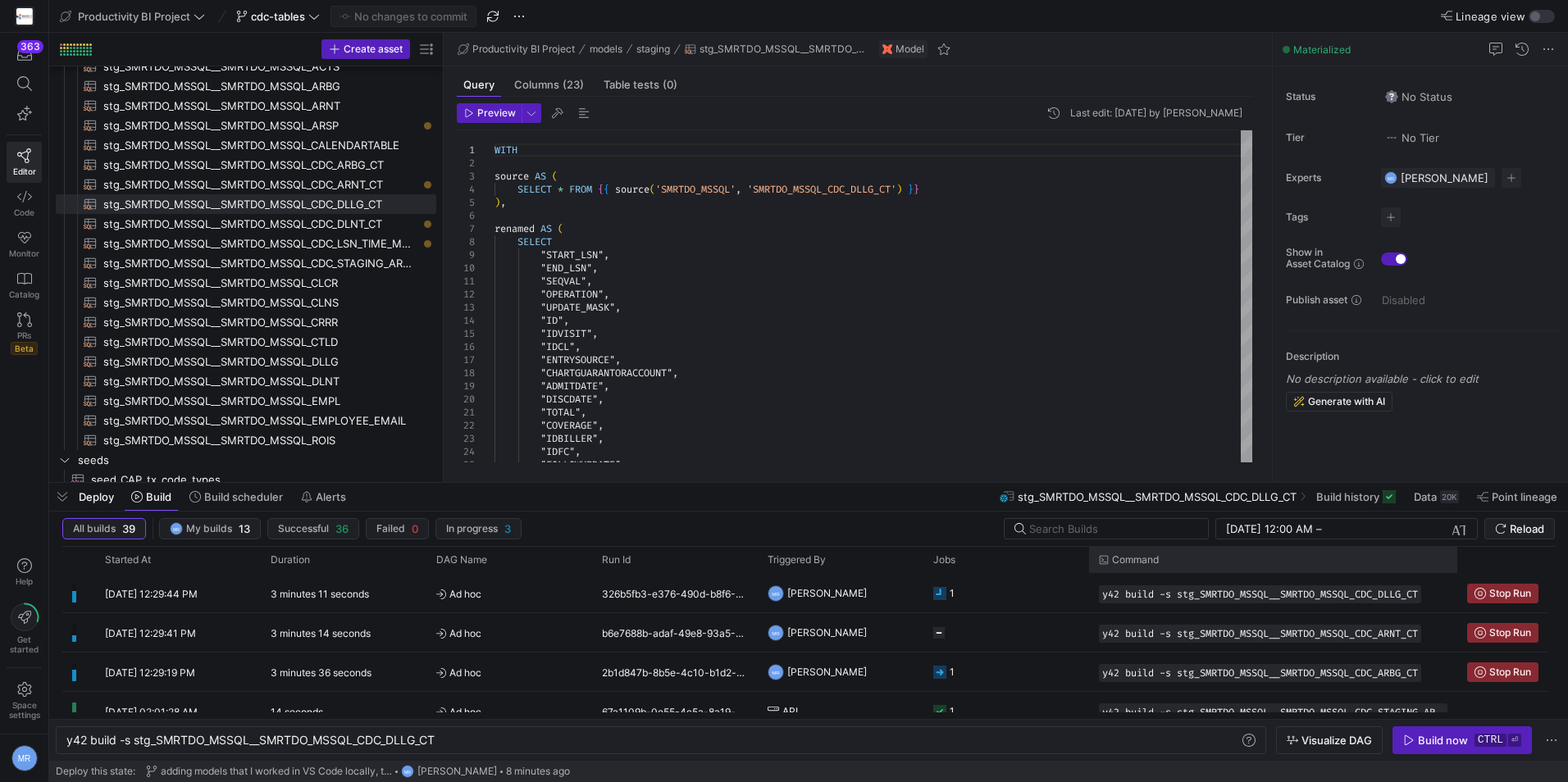
drag, startPoint x: 1378, startPoint y: 555, endPoint x: 1456, endPoint y: 594, distance: 87.2
click at [1456, 594] on div "Started At Duration Run Id" at bounding box center [808, 633] width 1493 height 172
drag, startPoint x: 351, startPoint y: 224, endPoint x: 353, endPoint y: 233, distance: 9.2
click at [351, 224] on span "stg_SMRTDO_MSSQL__SMRTDO_MSSQL_CDC_DLNT_CT​​​​​​​​​​" at bounding box center [261, 223] width 314 height 19
type textarea "WITH source AS ( SELECT * FROM {{ source('SMRTDO_MSSQL', 'SMRTDO_MSSQL_CDC_DLNT…"
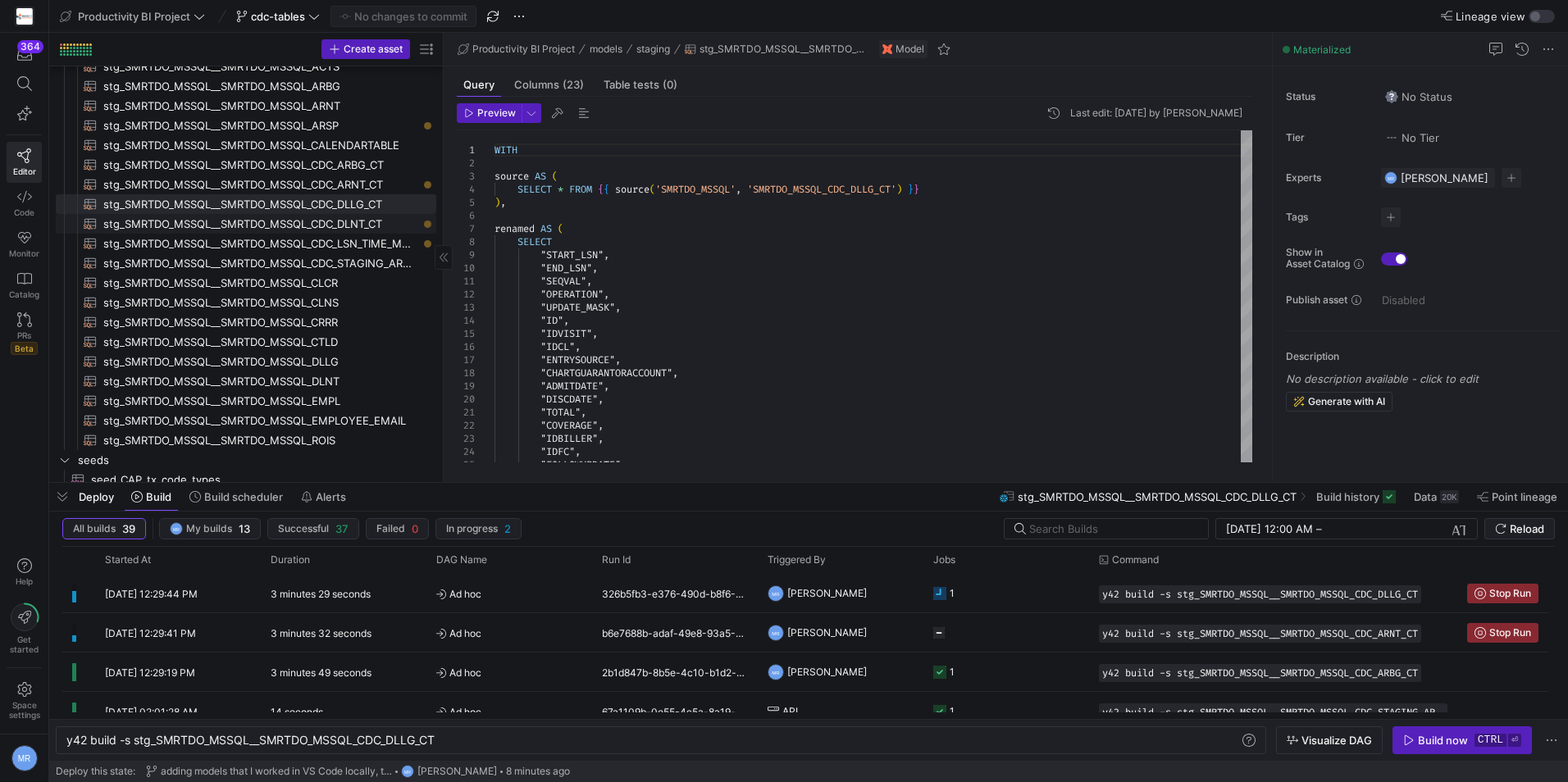
type textarea "y42 build -s stg_SMRTDO_MSSQL__SMRTDO_MSSQL_CDC_DLNT_CT"
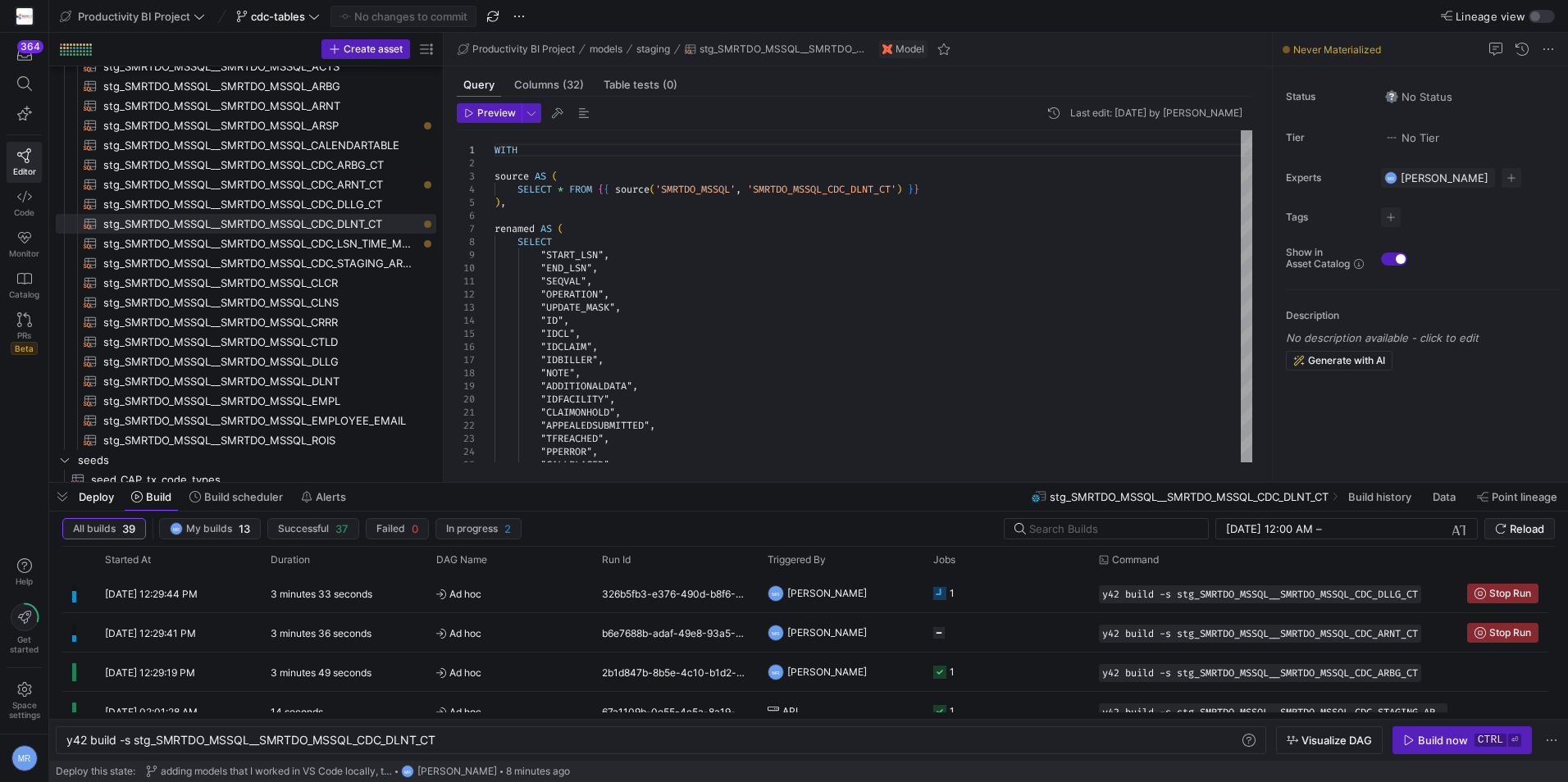
click at [1450, 747] on button "Build now ctrl ⏎" at bounding box center [1462, 739] width 139 height 27
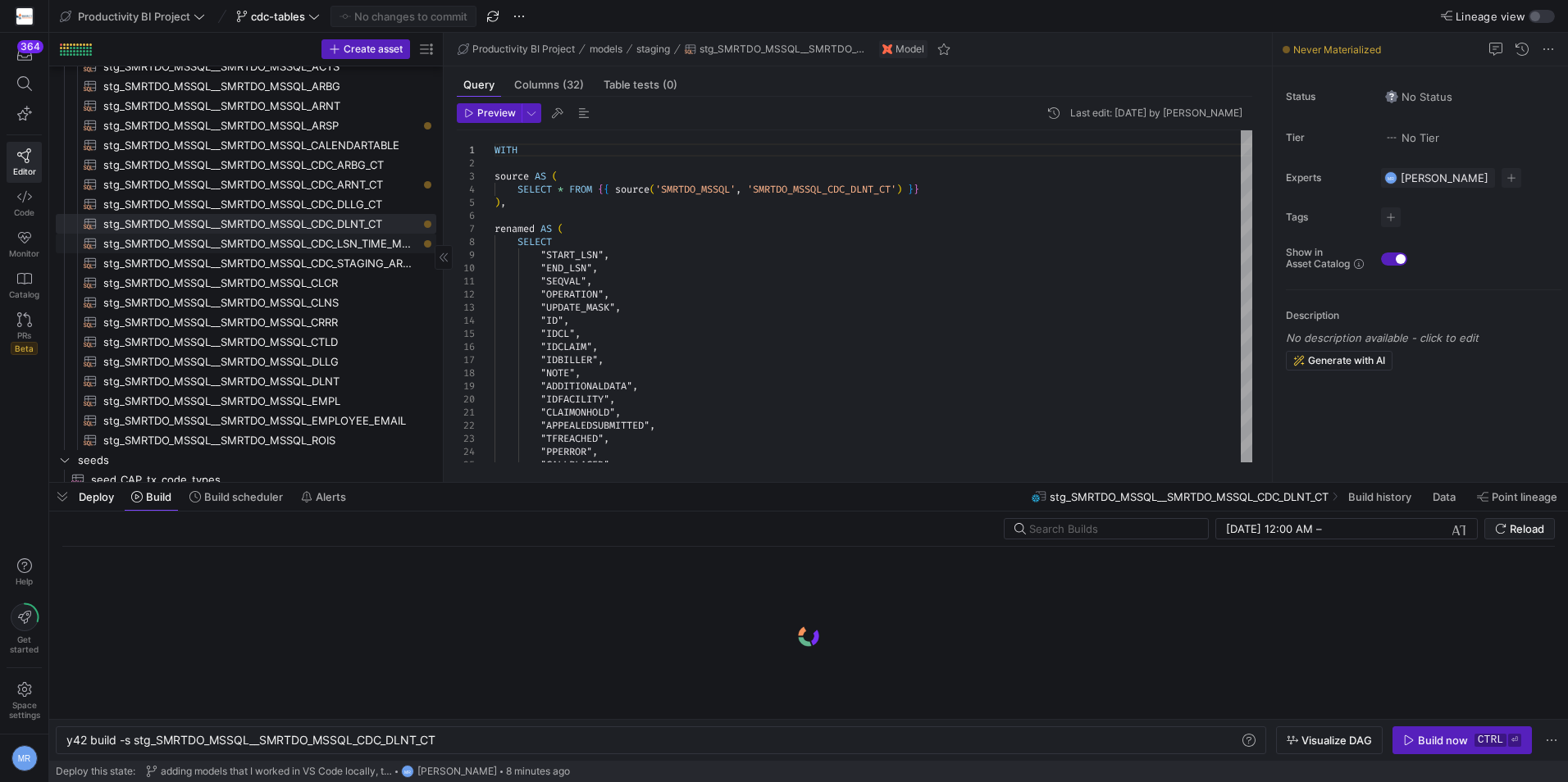
click at [255, 242] on span "stg_SMRTDO_MSSQL__SMRTDO_MSSQL_CDC_LSN_TIME_MAPPING​​​​​​​​​​" at bounding box center [261, 244] width 314 height 19
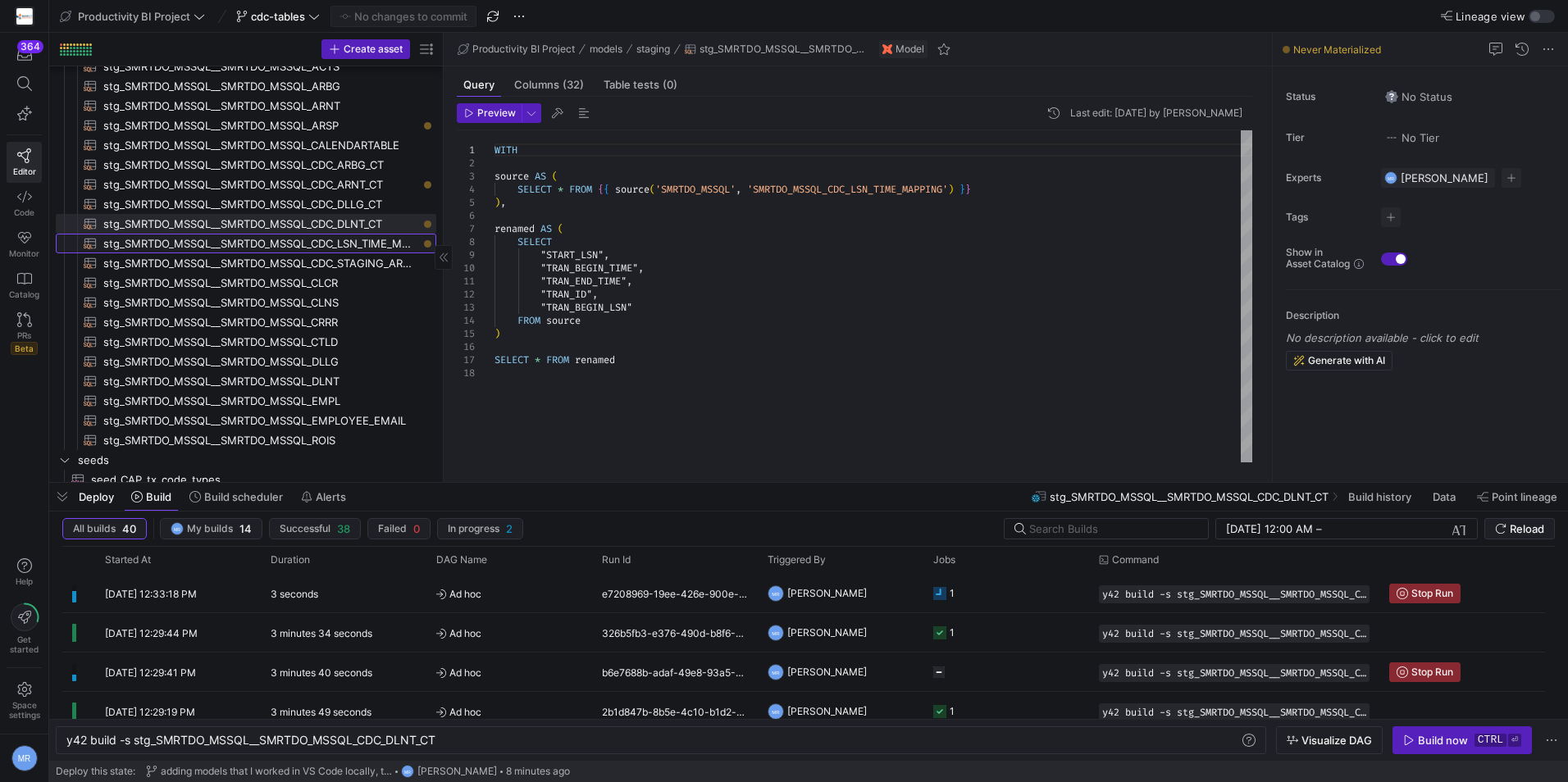
type textarea "WITH source AS ( SELECT * FROM {{ source('SMRTDO_MSSQL', 'SMRTDO_MSSQL_CDC_LSN_…"
type textarea "y42 build -s stg_SMRTDO_MSSQL__SMRTDO_MSSQL_CDC_LSN_TIME_MAPPING"
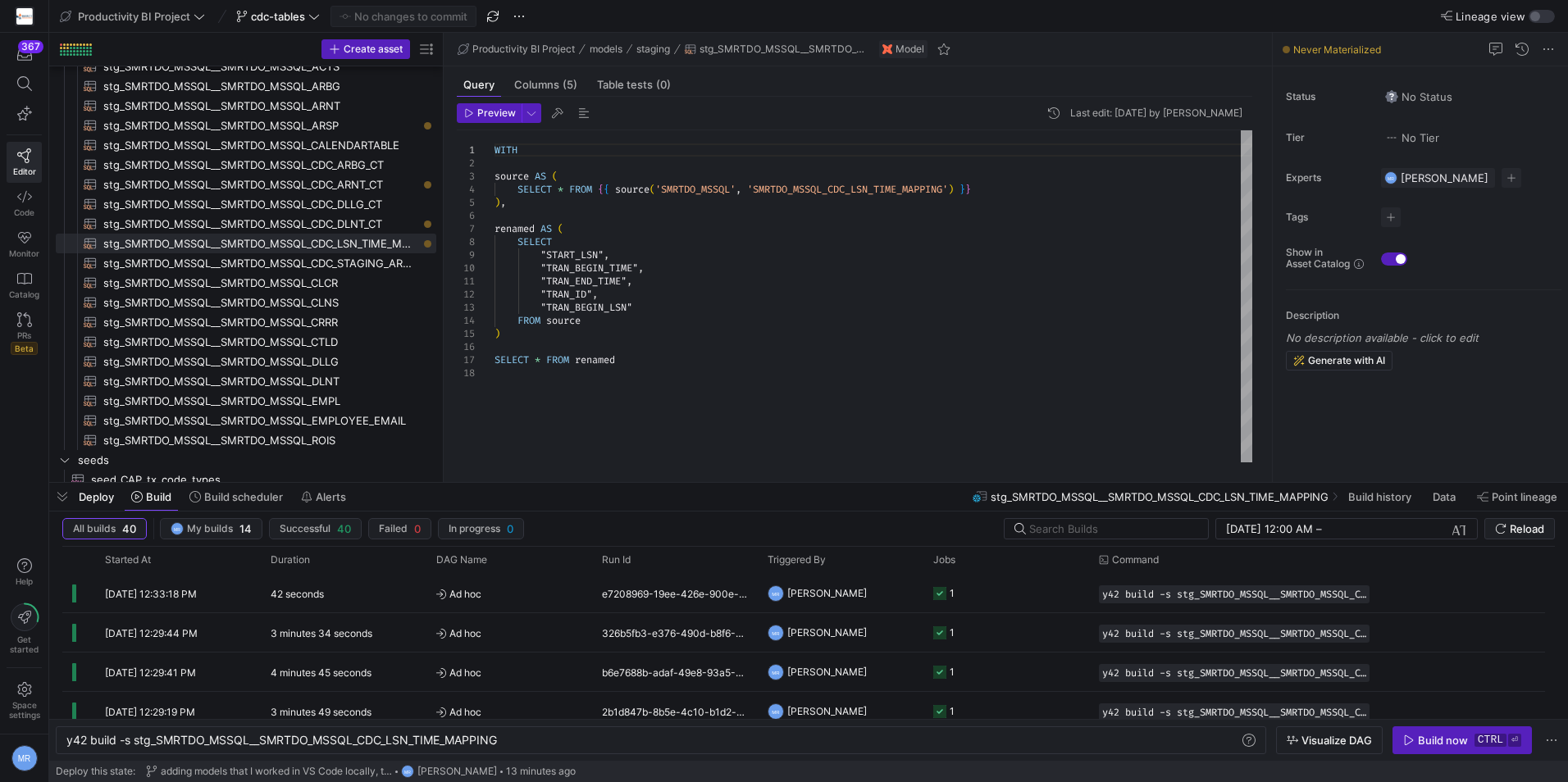
click at [644, 256] on div "WITH source AS ( SELECT * FROM { { source ( 'SMRTDO_MSSQL' , 'SMRTDO_MSSQL_CDC_…" at bounding box center [874, 296] width 758 height 332
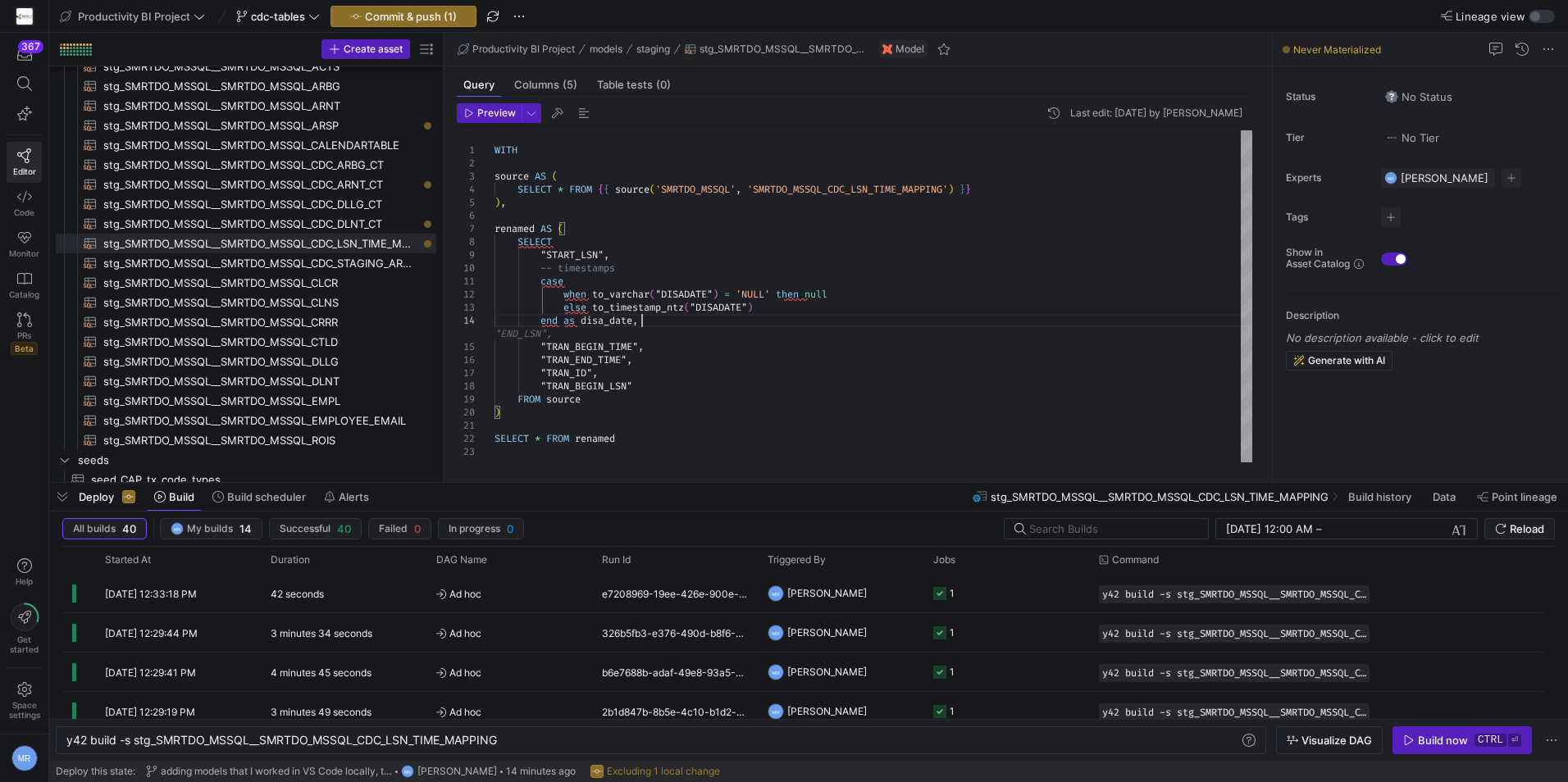
click at [592, 349] on div "WITH source AS ( SELECT * FROM { { source ( 'SMRTDO_MSSQL' , 'SMRTDO_MSSQL_CDC_…" at bounding box center [874, 296] width 758 height 332
click at [592, 334] on div "WITH source AS ( SELECT * FROM { { source ( 'SMRTDO_MSSQL' , 'SMRTDO_MSSQL_CDC_…" at bounding box center [874, 296] width 758 height 332
click at [682, 294] on div "WITH source AS ( SELECT * FROM { { source ( 'SMRTDO_MSSQL' , 'SMRTDO_MSSQL_CDC_…" at bounding box center [874, 296] width 758 height 332
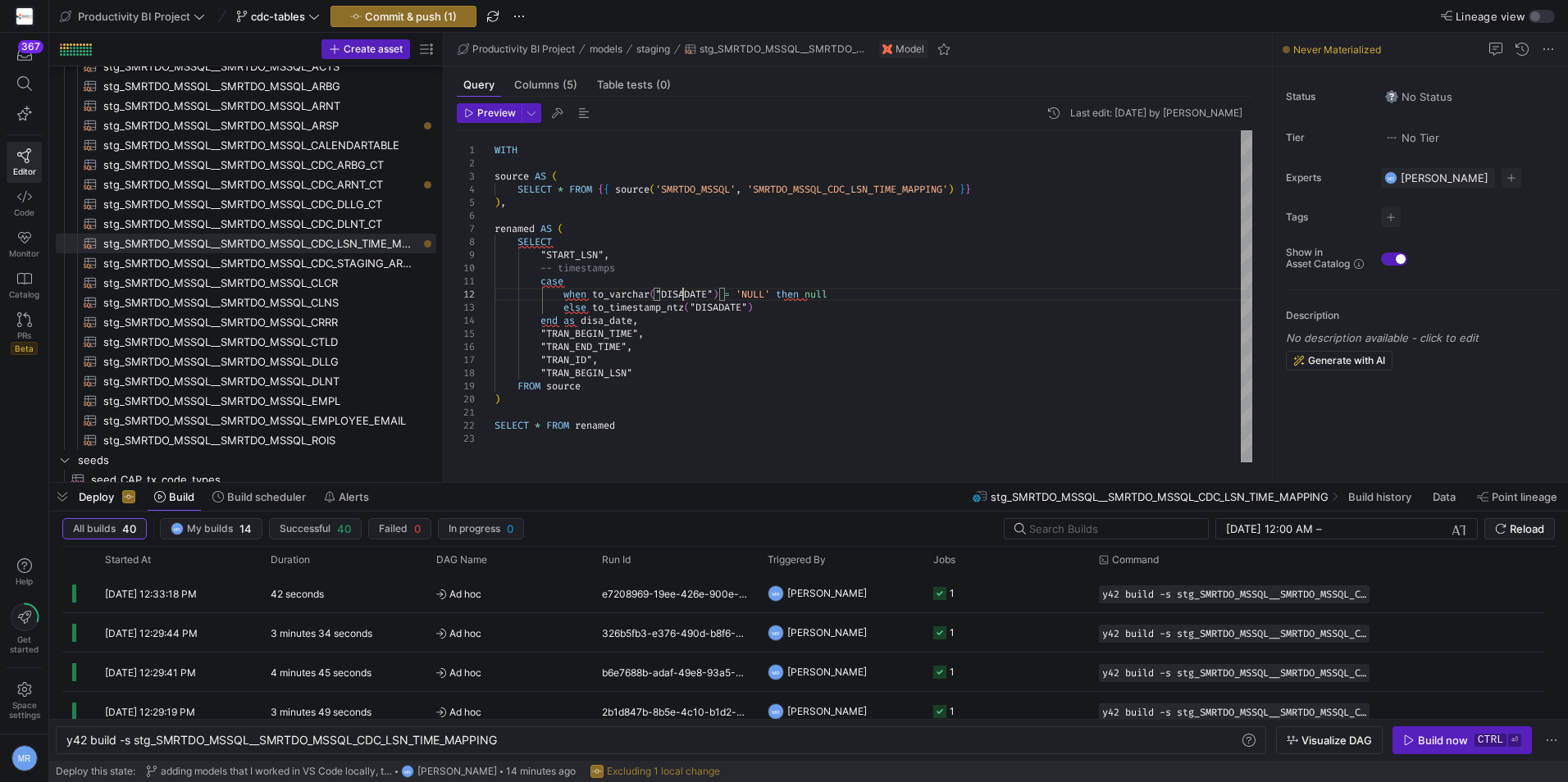
click at [682, 294] on div "WITH source AS ( SELECT * FROM { { source ( 'SMRTDO_MSSQL' , 'SMRTDO_MSSQL_CDC_…" at bounding box center [874, 296] width 758 height 332
click at [717, 306] on div "WITH source AS ( SELECT * FROM { { source ( 'SMRTDO_MSSQL' , 'SMRTDO_MSSQL_CDC_…" at bounding box center [874, 296] width 758 height 332
click at [601, 321] on div "WITH source AS ( SELECT * FROM { { source ( 'SMRTDO_MSSQL' , 'SMRTDO_MSSQL_CDC_…" at bounding box center [874, 296] width 758 height 332
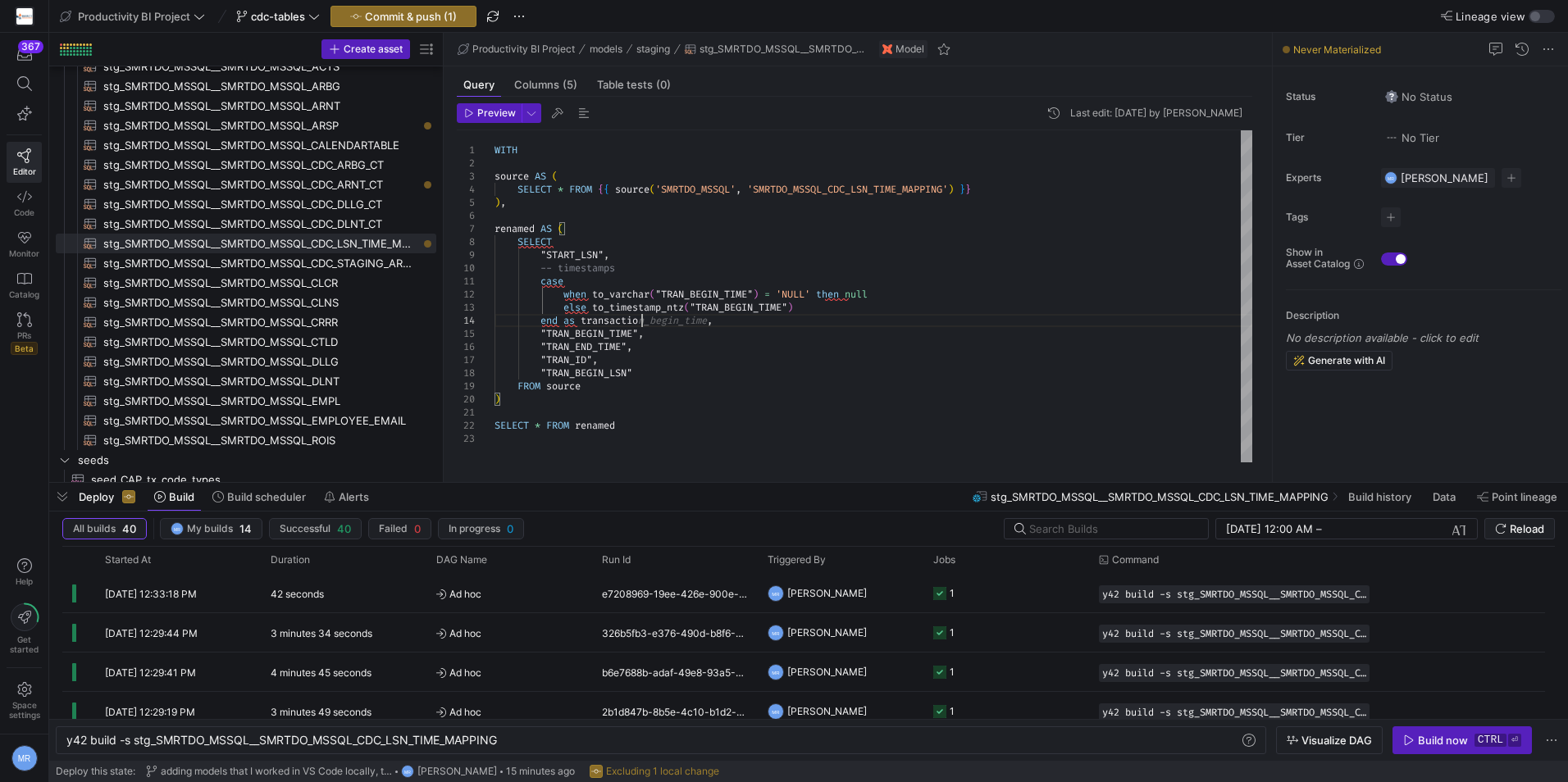
scroll to position [51, 153]
click at [634, 330] on div "WITH source AS ( SELECT * FROM { { source ( 'SMRTDO_MSSQL' , 'SMRTDO_MSSQL_CDC_…" at bounding box center [874, 296] width 758 height 332
drag, startPoint x: 678, startPoint y: 336, endPoint x: 761, endPoint y: 320, distance: 84.5
click at [761, 320] on div "WITH source AS ( SELECT * FROM { { source ( 'SMRTDO_MSSQL' , 'SMRTDO_MSSQL_CDC_…" at bounding box center [874, 296] width 758 height 332
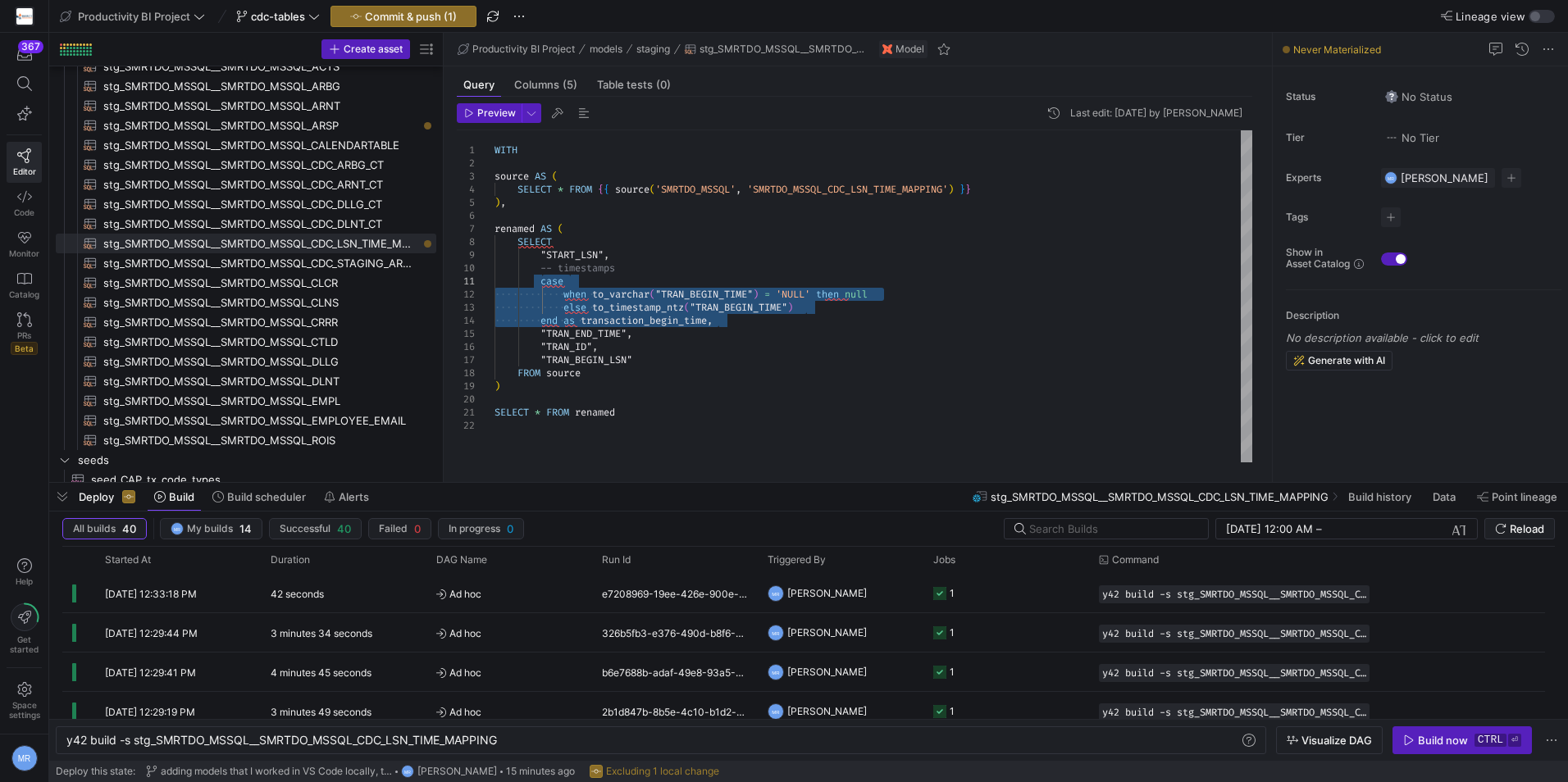
drag, startPoint x: 733, startPoint y: 322, endPoint x: 542, endPoint y: 280, distance: 195.6
click at [542, 280] on div "WITH source AS ( SELECT * FROM { { source ( 'SMRTDO_MSSQL' , 'SMRTDO_MSSQL_CDC_…" at bounding box center [874, 296] width 758 height 332
click at [608, 332] on div "WITH source AS ( SELECT * FROM { { source ( 'SMRTDO_MSSQL' , 'SMRTDO_MSSQL_CDC_…" at bounding box center [874, 296] width 758 height 332
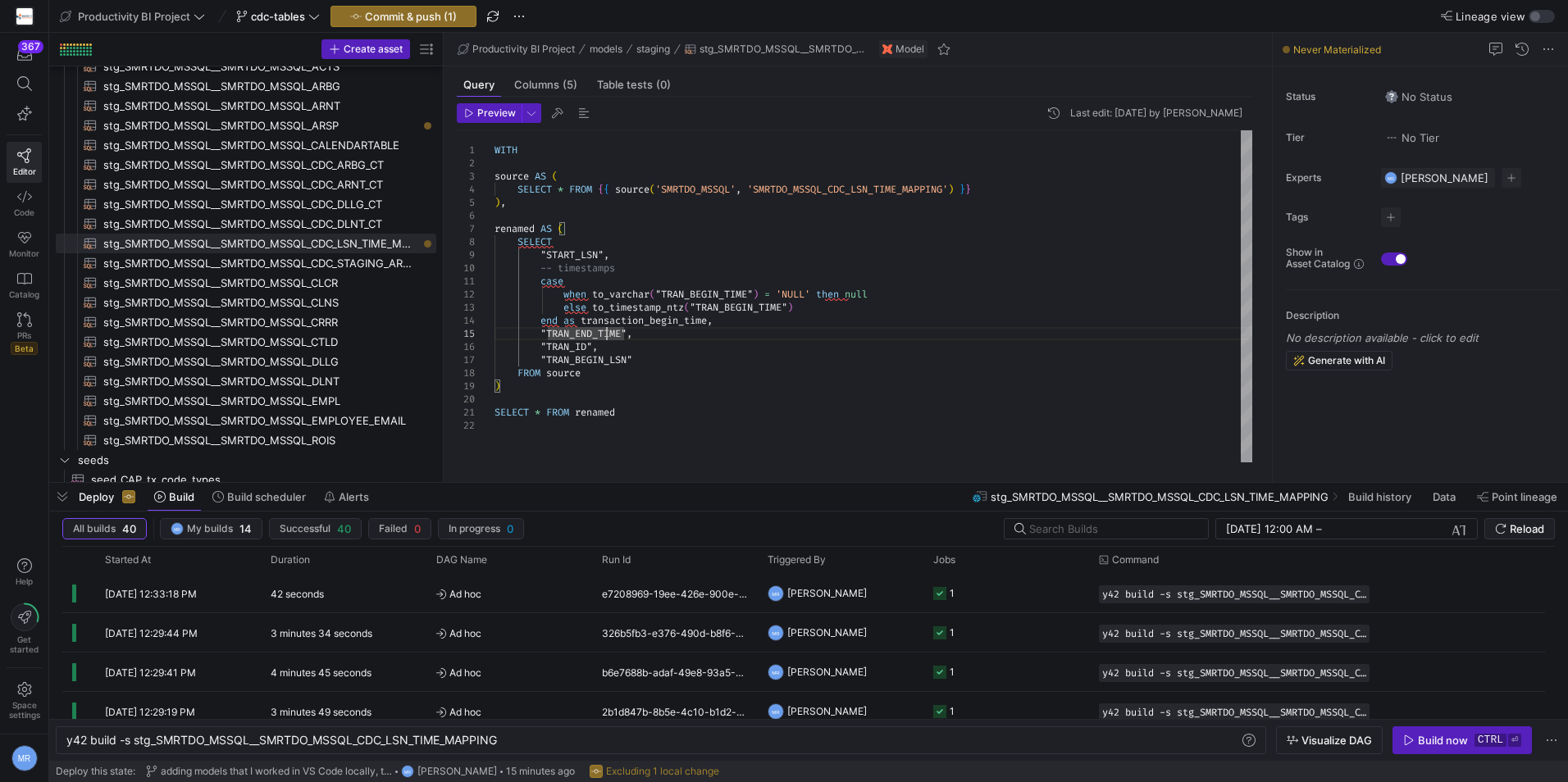
click at [740, 331] on div "WITH source AS ( SELECT * FROM { { source ( 'SMRTDO_MSSQL' , 'SMRTDO_MSSQL_CDC_…" at bounding box center [874, 296] width 758 height 332
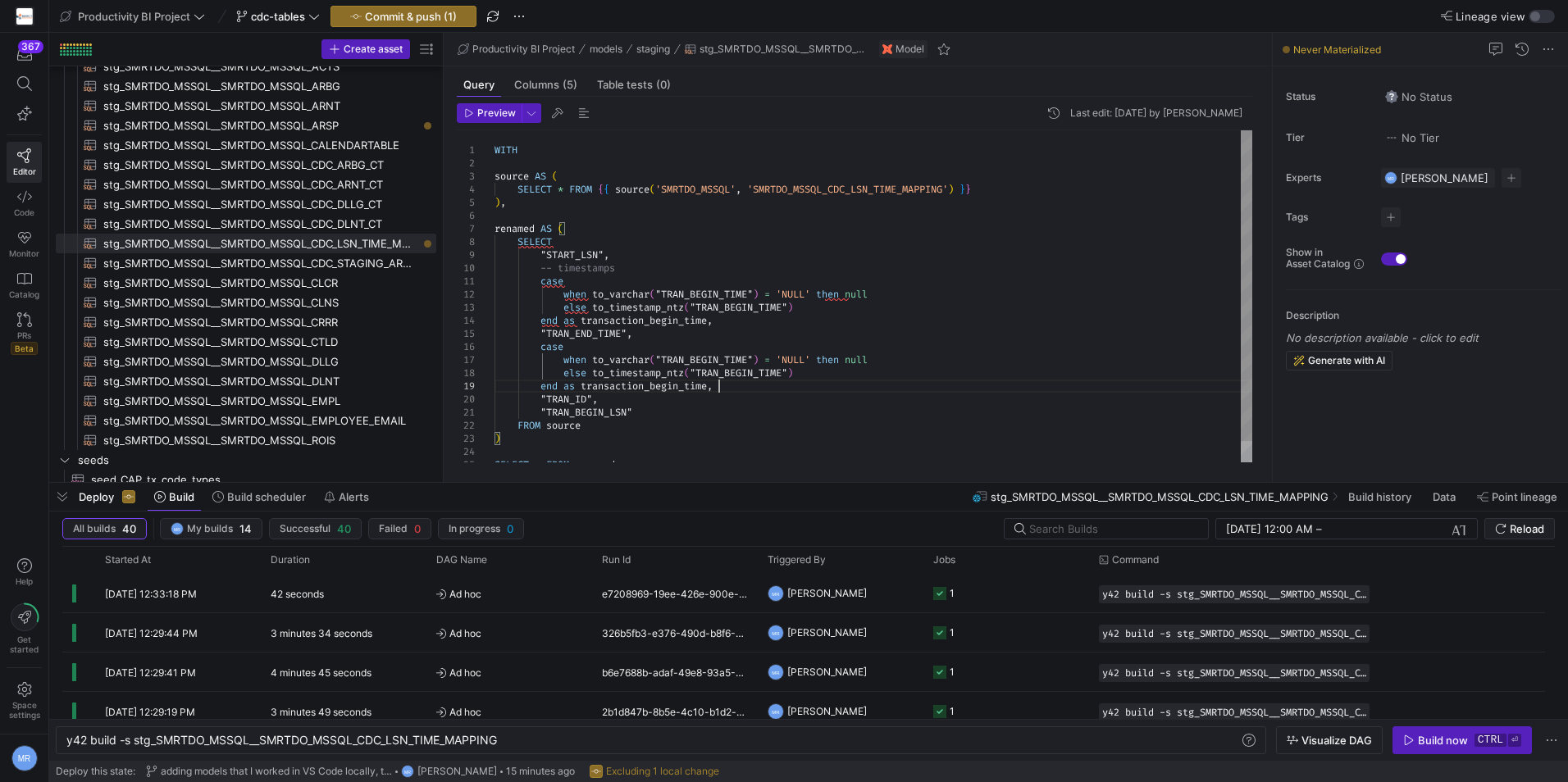
click at [588, 335] on div "WITH source AS ( SELECT * FROM { { source ( 'SMRTDO_MSSQL' , 'SMRTDO_MSSQL_CDC_…" at bounding box center [874, 308] width 758 height 355
click at [705, 359] on div "WITH source AS ( SELECT * FROM { { source ( 'SMRTDO_MSSQL' , 'SMRTDO_MSSQL_CDC_…" at bounding box center [874, 308] width 758 height 355
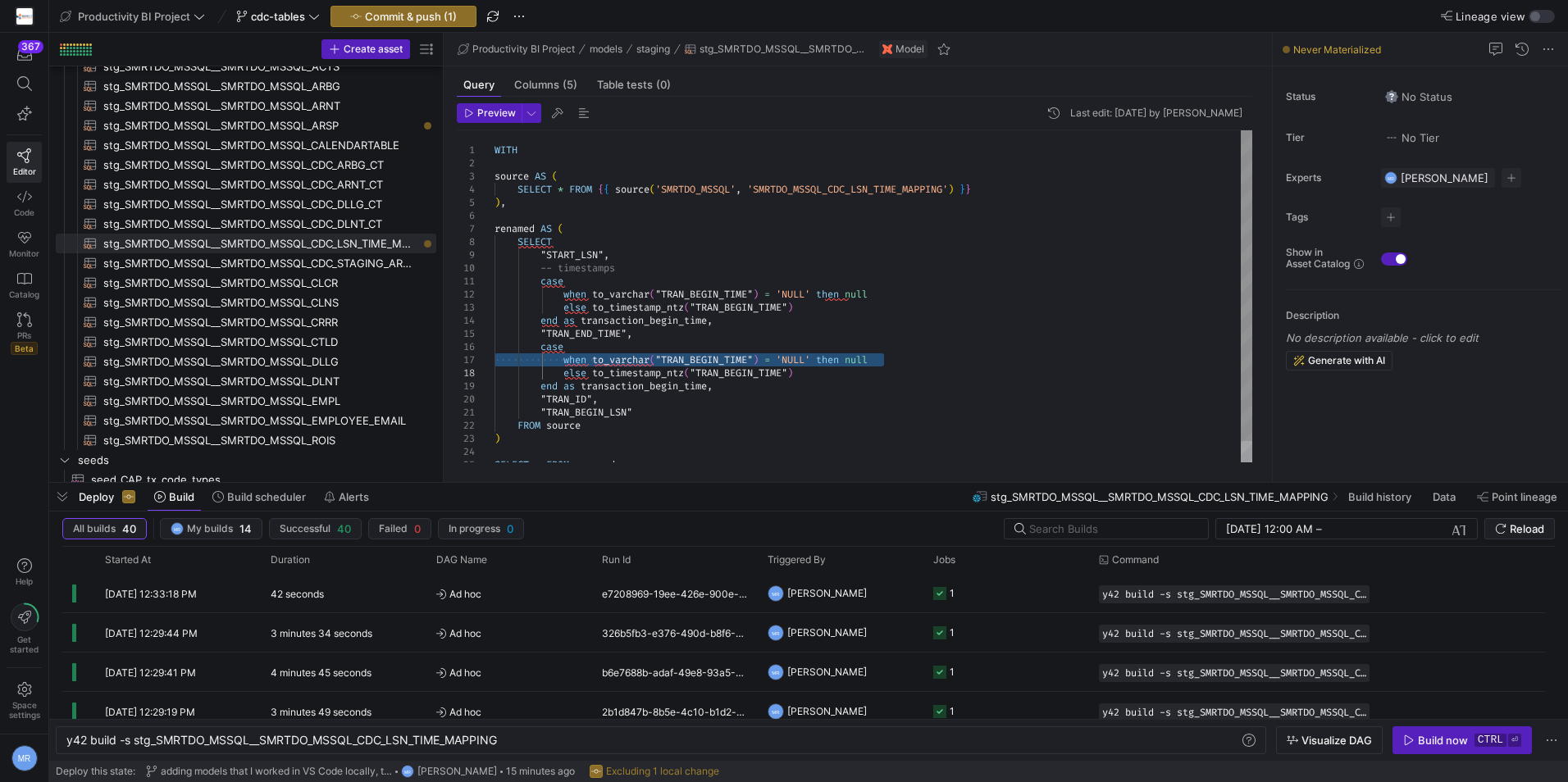
click at [694, 358] on div "WITH source AS ( SELECT * FROM { { source ( 'SMRTDO_MSSQL' , 'SMRTDO_MSSQL_CDC_…" at bounding box center [874, 308] width 758 height 355
click at [733, 370] on div "WITH source AS ( SELECT * FROM { { source ( 'SMRTDO_MSSQL' , 'SMRTDO_MSSQL_CDC_…" at bounding box center [874, 308] width 758 height 355
drag, startPoint x: 682, startPoint y: 387, endPoint x: 654, endPoint y: 387, distance: 28.0
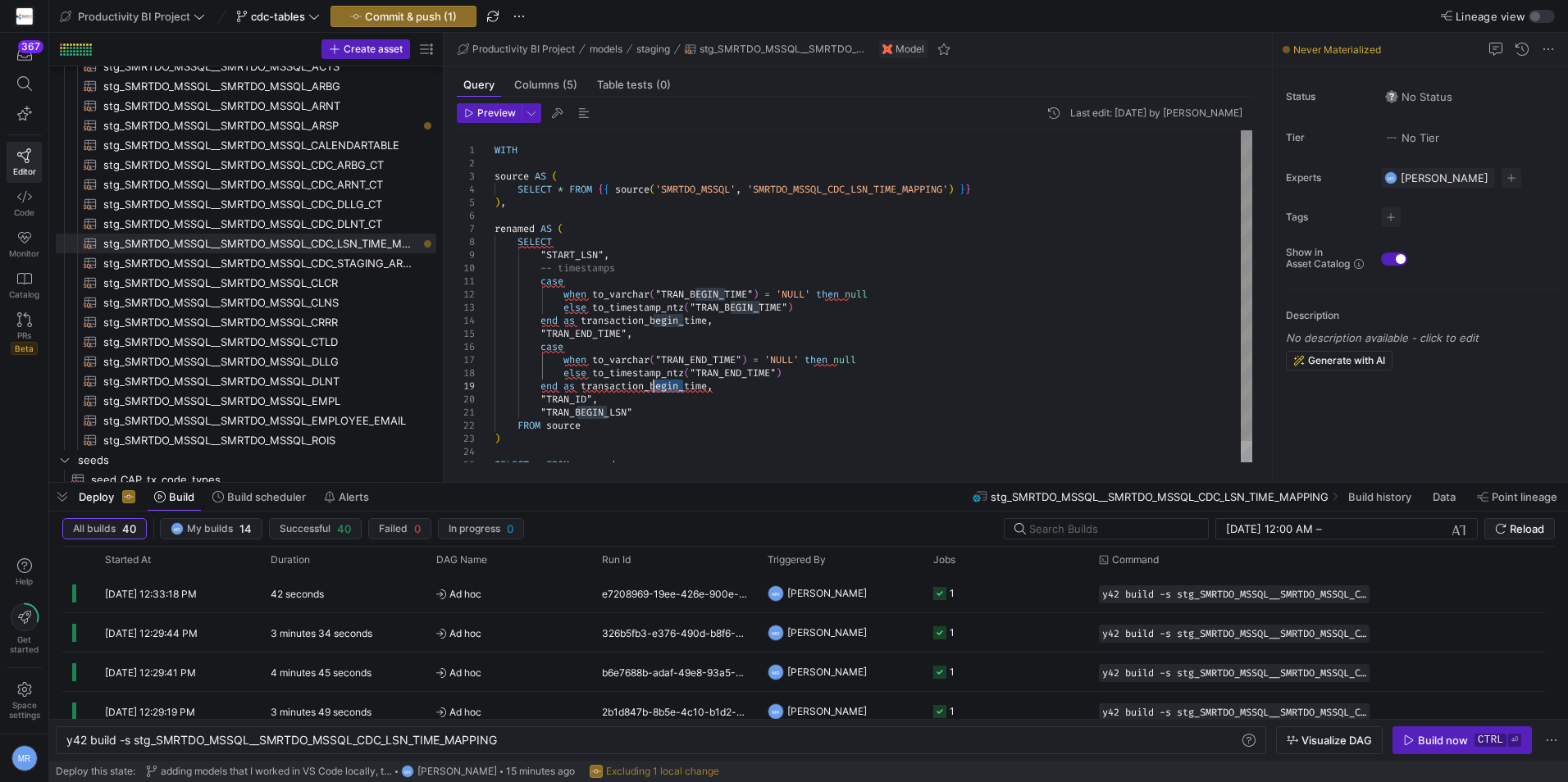
click at [654, 387] on div "WITH source AS ( SELECT * FROM { { source ( 'SMRTDO_MSSQL' , 'SMRTDO_MSSQL_CDC_…" at bounding box center [874, 308] width 758 height 355
drag, startPoint x: 667, startPoint y: 332, endPoint x: 741, endPoint y: 325, distance: 74.3
click at [741, 325] on div "WITH source AS ( SELECT * FROM { { source ( 'SMRTDO_MSSQL' , 'SMRTDO_MSSQL_CDC_…" at bounding box center [874, 308] width 758 height 355
click at [529, 248] on div "WITH source AS ( SELECT * FROM { { source ( 'SMRTDO_MSSQL' , 'SMRTDO_MSSQL_CDC_…" at bounding box center [874, 301] width 758 height 341
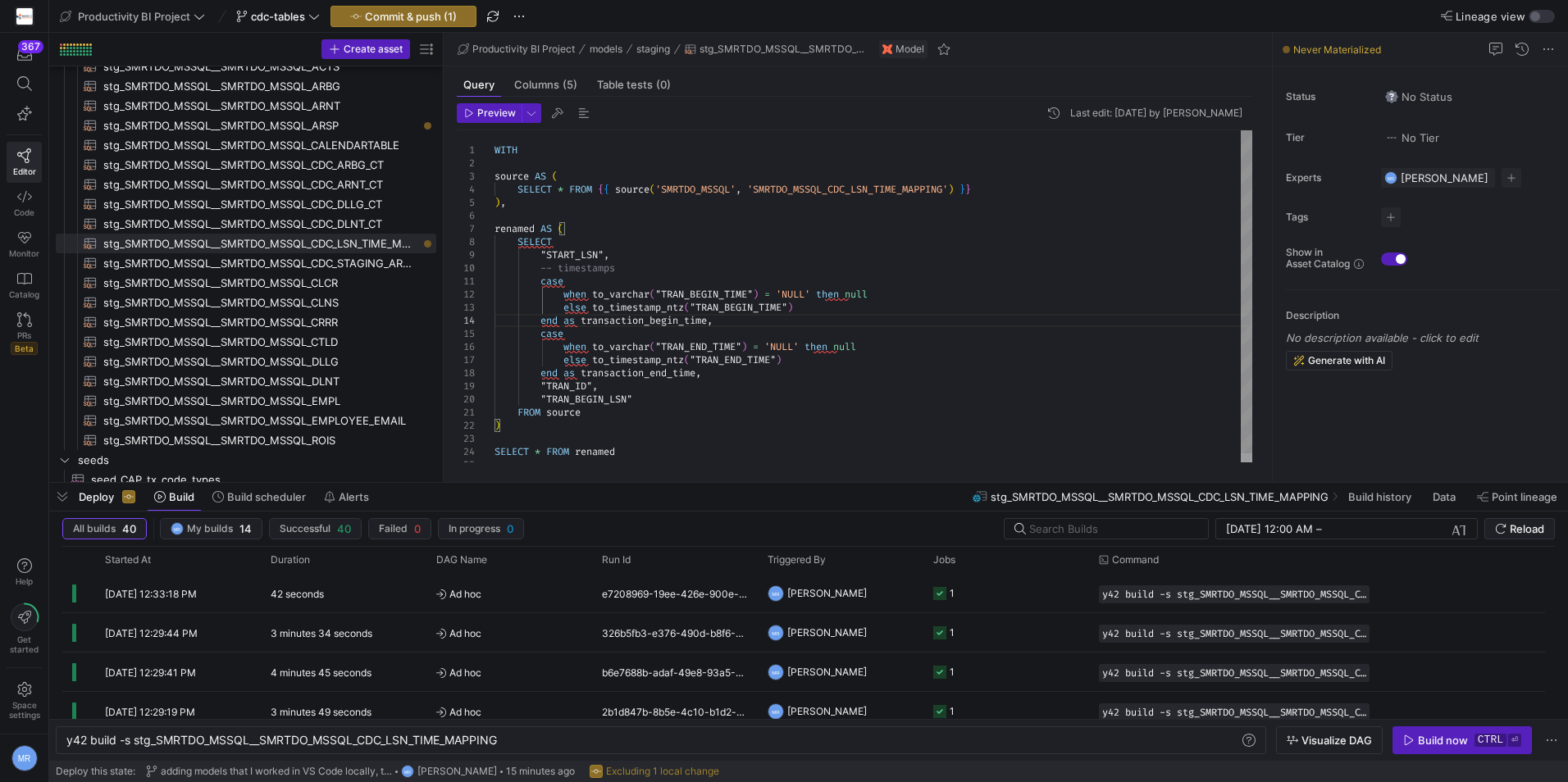
click at [529, 248] on div "WITH source AS ( SELECT * FROM { { source ( 'SMRTDO_MSSQL' , 'SMRTDO_MSSQL_CDC_…" at bounding box center [874, 301] width 758 height 341
click at [529, 242] on div "WITH source AS ( SELECT * FROM { { source ( 'SMRTDO_MSSQL' , 'SMRTDO_MSSQL_CDC_…" at bounding box center [874, 301] width 758 height 341
click at [530, 411] on div "WITH source AS ( SELECT * FROM { { source ( 'SMRTDO_MSSQL' , 'SMRTDO_MSSQL_CDC_…" at bounding box center [874, 301] width 758 height 341
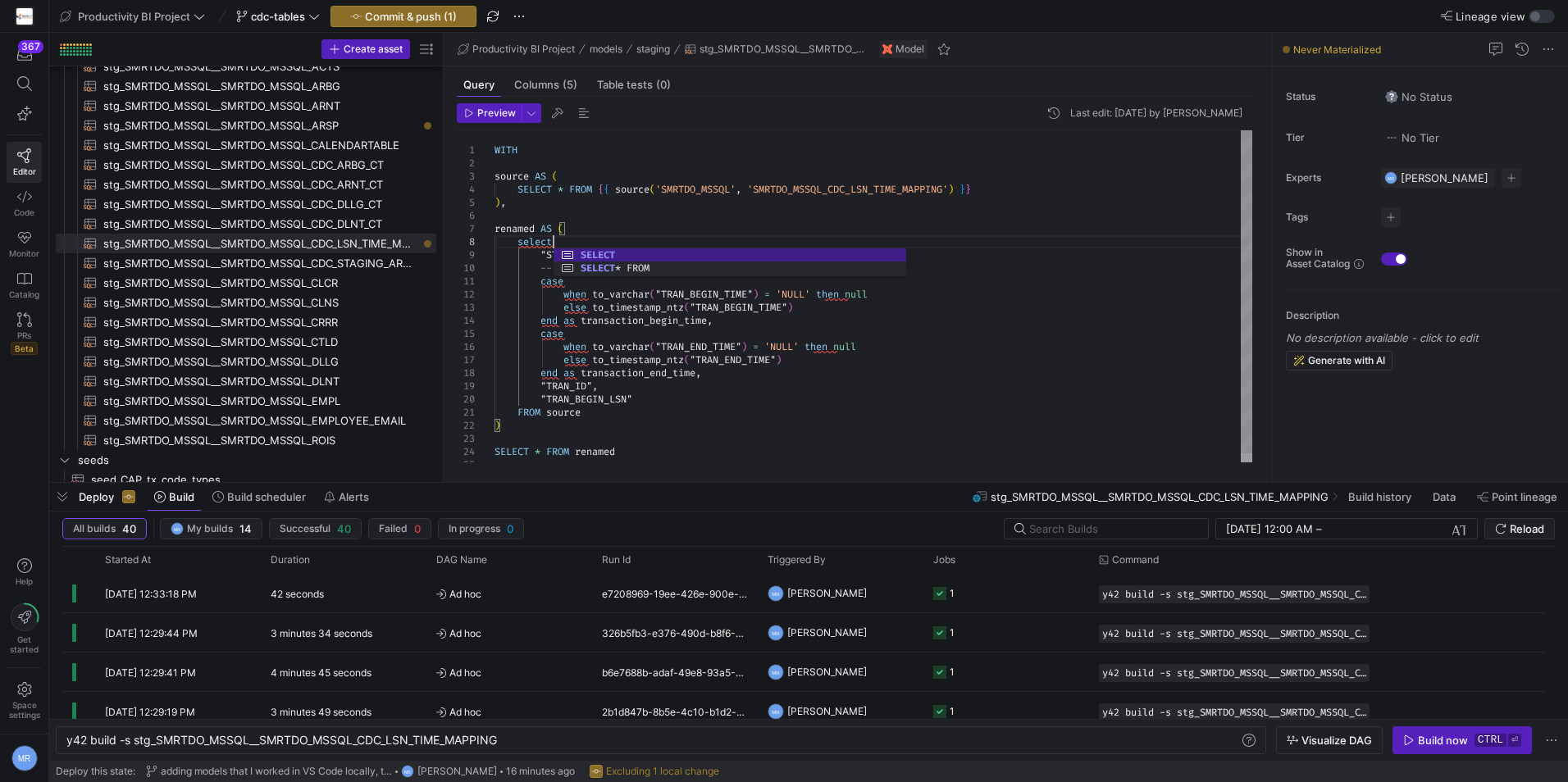
click at [530, 411] on div "WITH source AS ( SELECT * FROM { { source ( 'SMRTDO_MSSQL' , 'SMRTDO_MSSQL_CDC_…" at bounding box center [874, 301] width 758 height 341
click at [508, 449] on div "WITH source AS ( SELECT * FROM { { source ( 'SMRTDO_MSSQL' , 'SMRTDO_MSSQL_CDC_…" at bounding box center [874, 301] width 758 height 341
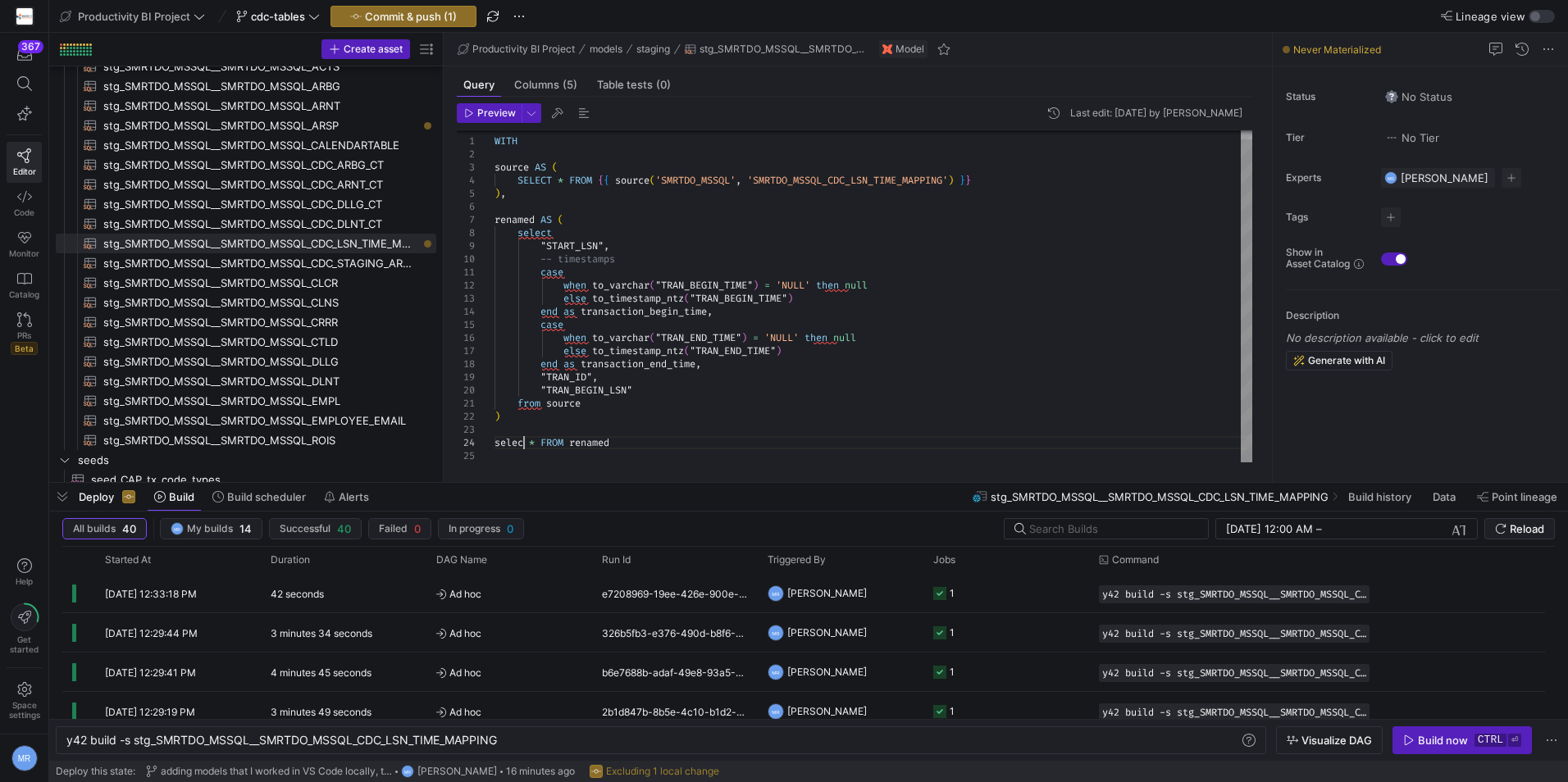
scroll to position [39, 35]
click at [554, 444] on div "WITH source AS ( SELECT * FROM { { source ( 'SMRTDO_MSSQL' , 'SMRTDO_MSSQL_CDC_…" at bounding box center [874, 292] width 758 height 341
click at [349, 219] on span "stg_SMRTDO_MSSQL__SMRTDO_MSSQL_CDC_DLNT_CT​​​​​​​​​​" at bounding box center [261, 223] width 314 height 19
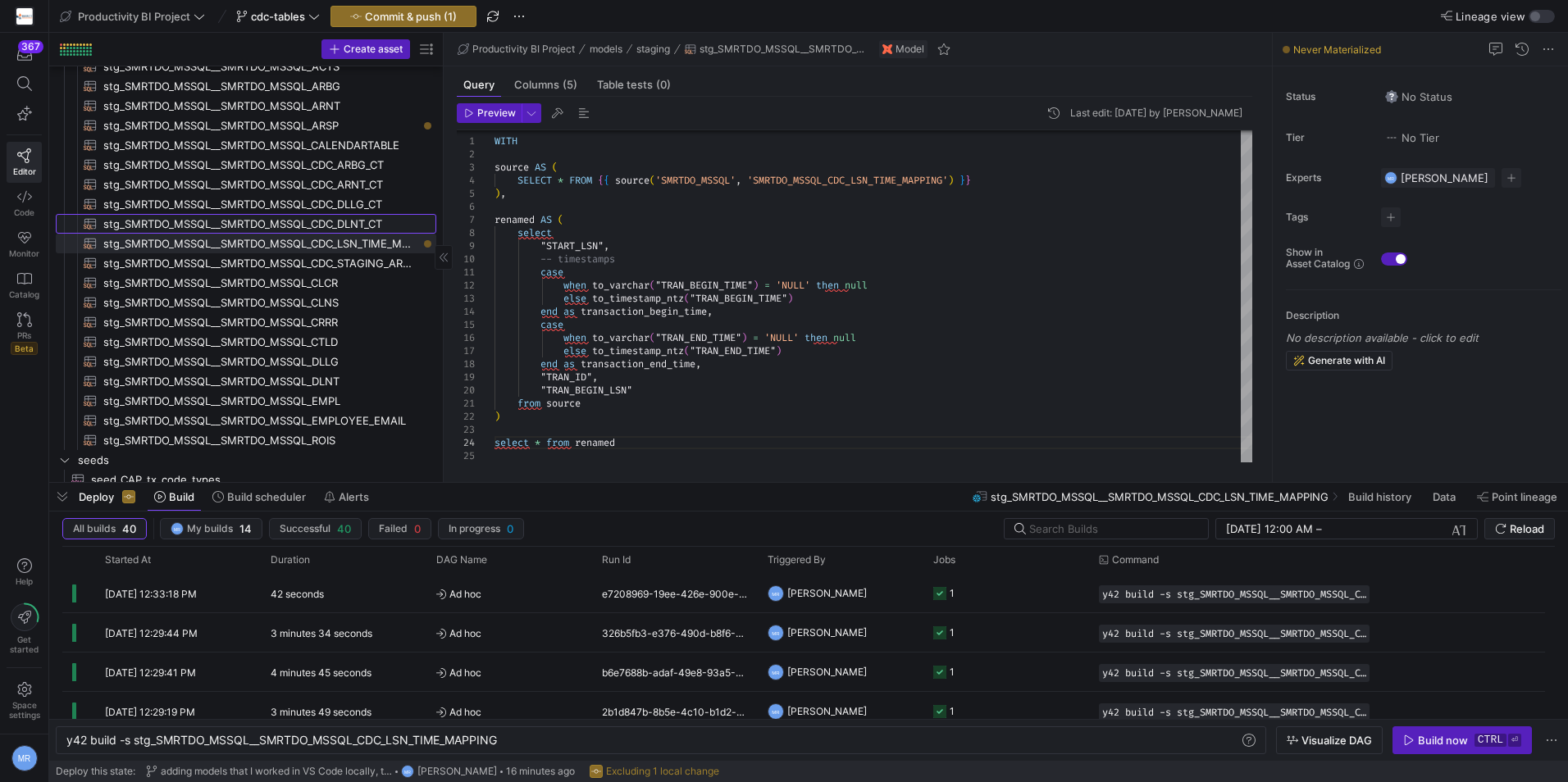
type textarea "WITH source AS ( SELECT * FROM {{ source('SMRTDO_MSSQL', 'SMRTDO_MSSQL_CDC_DLNT…"
type textarea "y42 build -s stg_SMRTDO_MSSQL__SMRTDO_MSSQL_CDC_DLNT_CT"
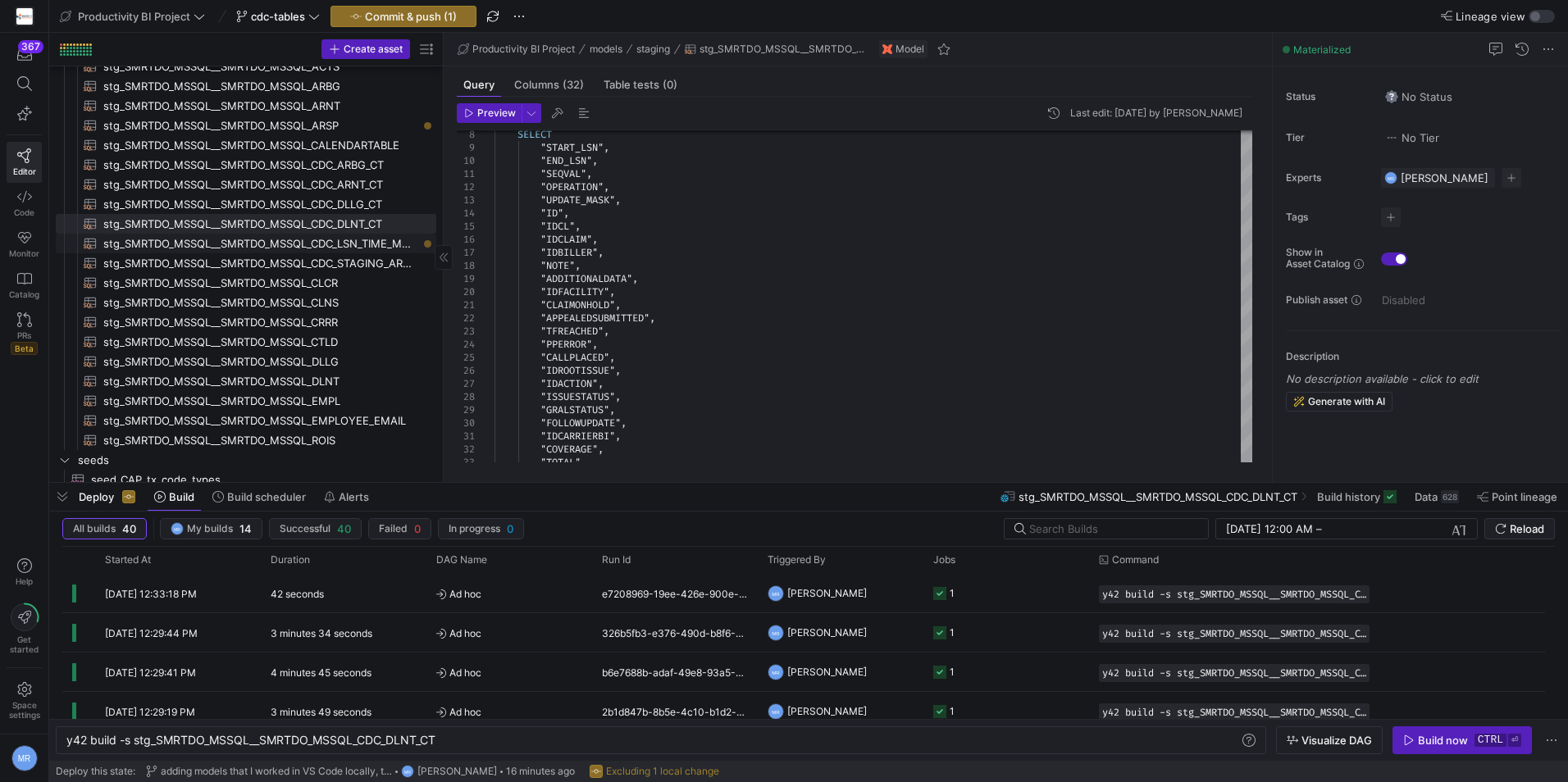
click at [333, 240] on span "stg_SMRTDO_MSSQL__SMRTDO_MSSQL_CDC_LSN_TIME_MAPPING​​​​​​​​​​" at bounding box center [261, 244] width 314 height 19
type textarea "WITH source AS ( SELECT * FROM {{ source('SMRTDO_MSSQL', 'SMRTDO_MSSQL_CDC_LSN_…"
type textarea "y42 build -s stg_SMRTDO_MSSQL__SMRTDO_MSSQL_CDC_LSN_TIME_MAPPING"
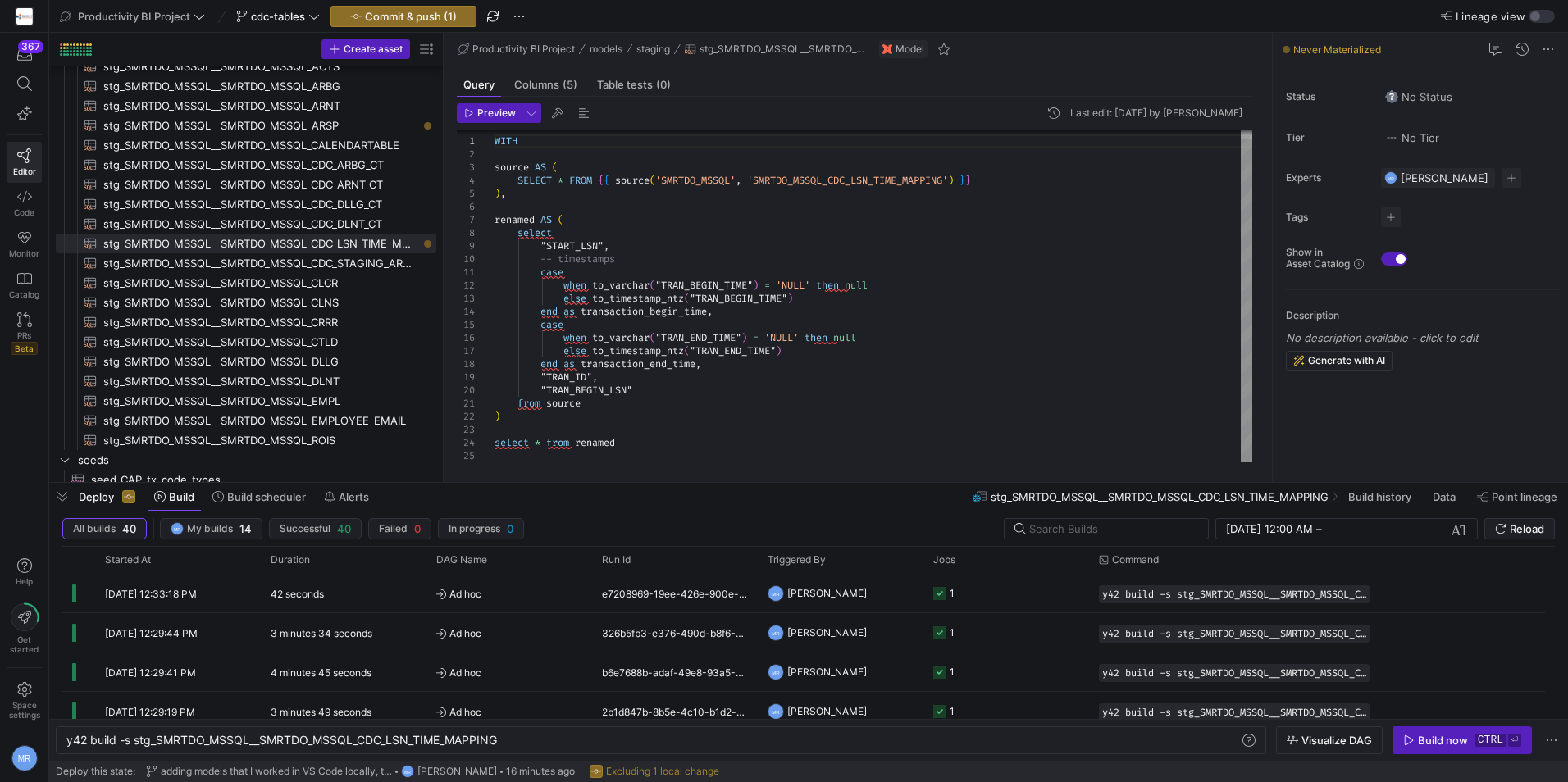
click at [596, 369] on div "WITH source AS ( SELECT * FROM { { source ( 'SMRTDO_MSSQL' , 'SMRTDO_MSSQL_CDC_…" at bounding box center [874, 292] width 758 height 341
click at [588, 385] on div "WITH source AS ( SELECT * FROM { { source ( 'SMRTDO_MSSQL' , 'SMRTDO_MSSQL_CDC_…" at bounding box center [874, 292] width 758 height 341
click at [676, 386] on div "WITH source AS ( SELECT * FROM { { source ( 'SMRTDO_MSSQL' , 'SMRTDO_MSSQL_CDC_…" at bounding box center [874, 292] width 758 height 341
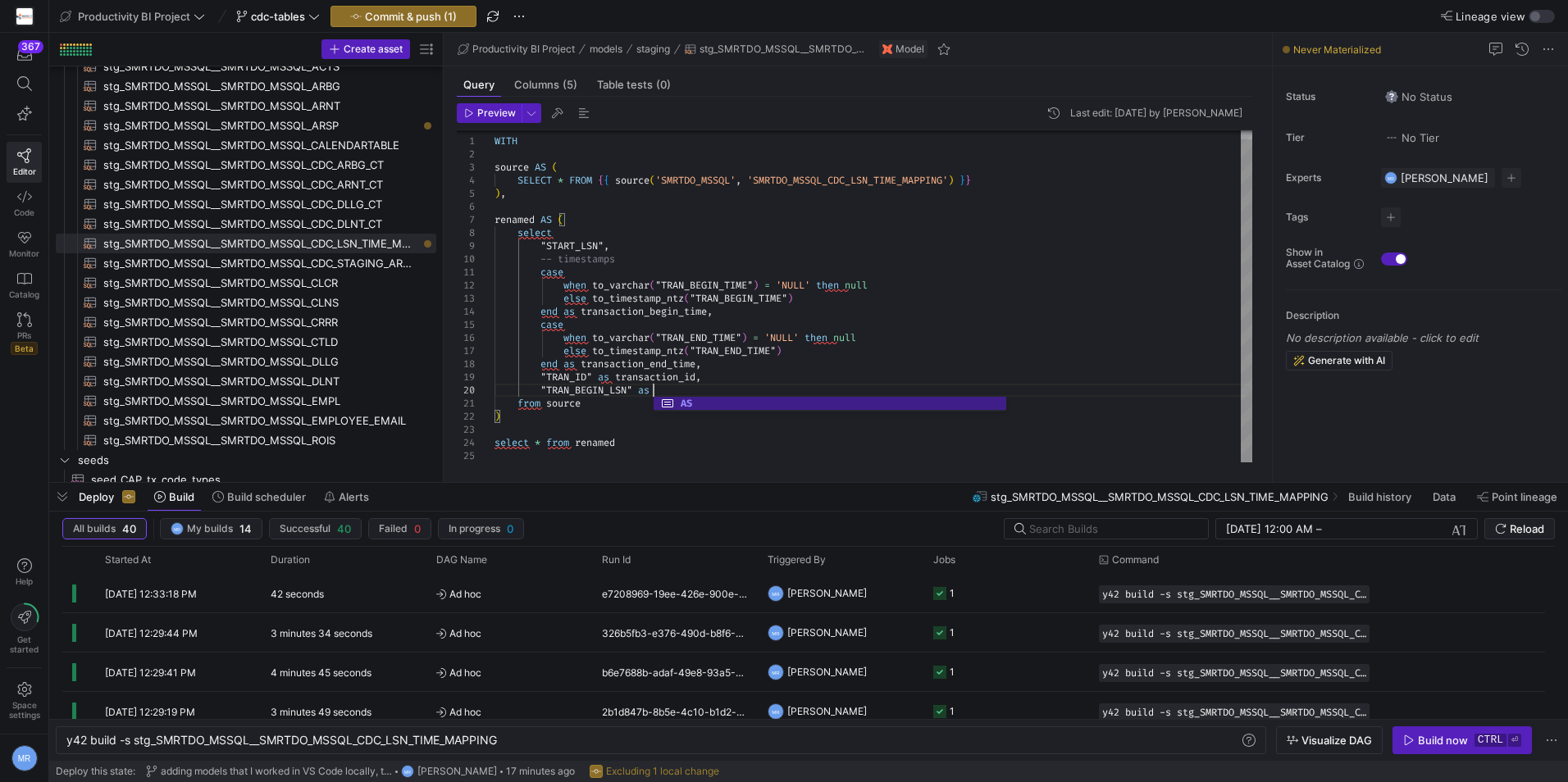
scroll to position [118, 164]
click at [609, 246] on div "WITH source AS ( SELECT * FROM { { source ( 'SMRTDO_MSSQL' , 'SMRTDO_MSSQL_CDC_…" at bounding box center [874, 292] width 758 height 341
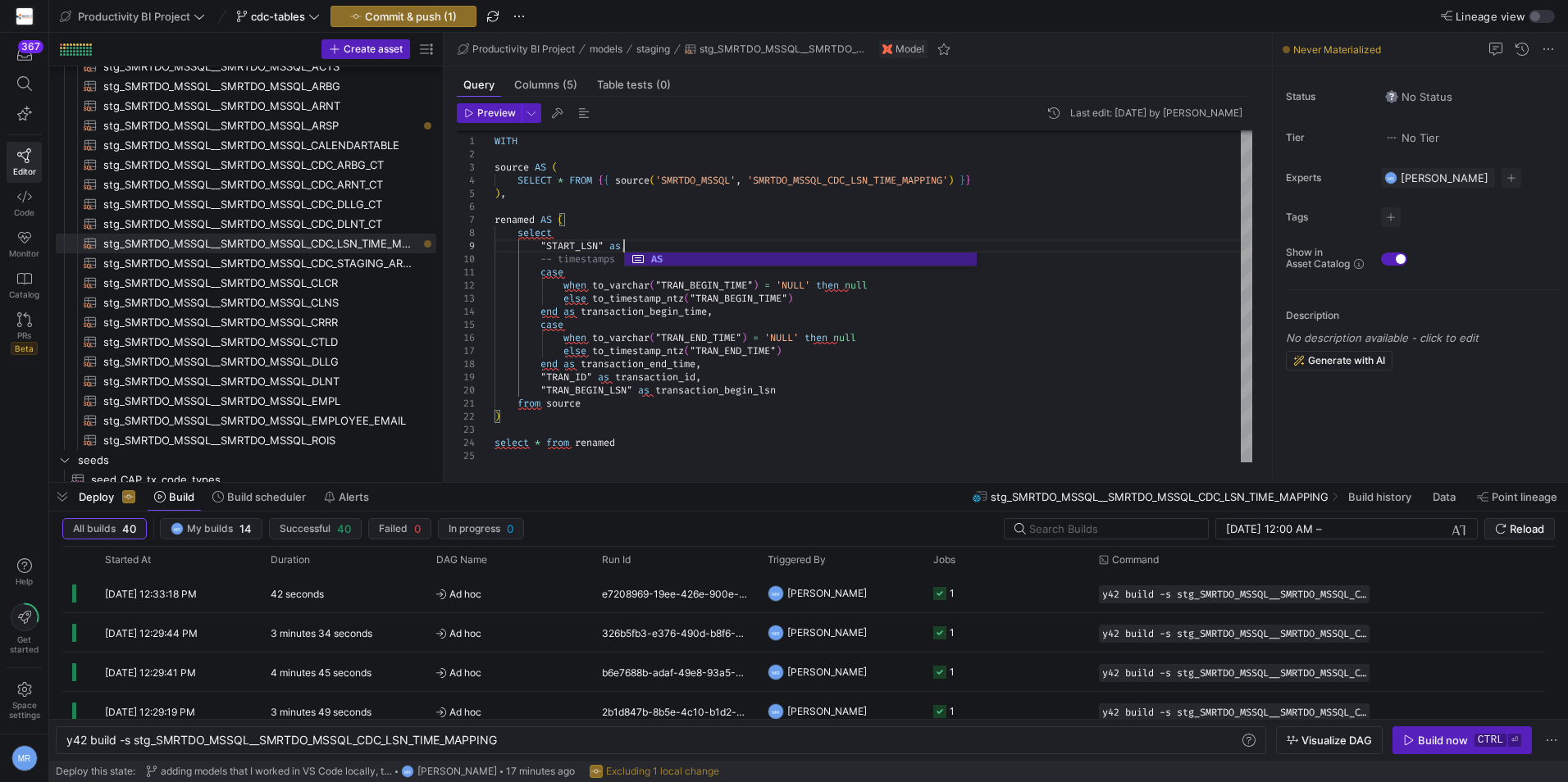
scroll to position [117, 136]
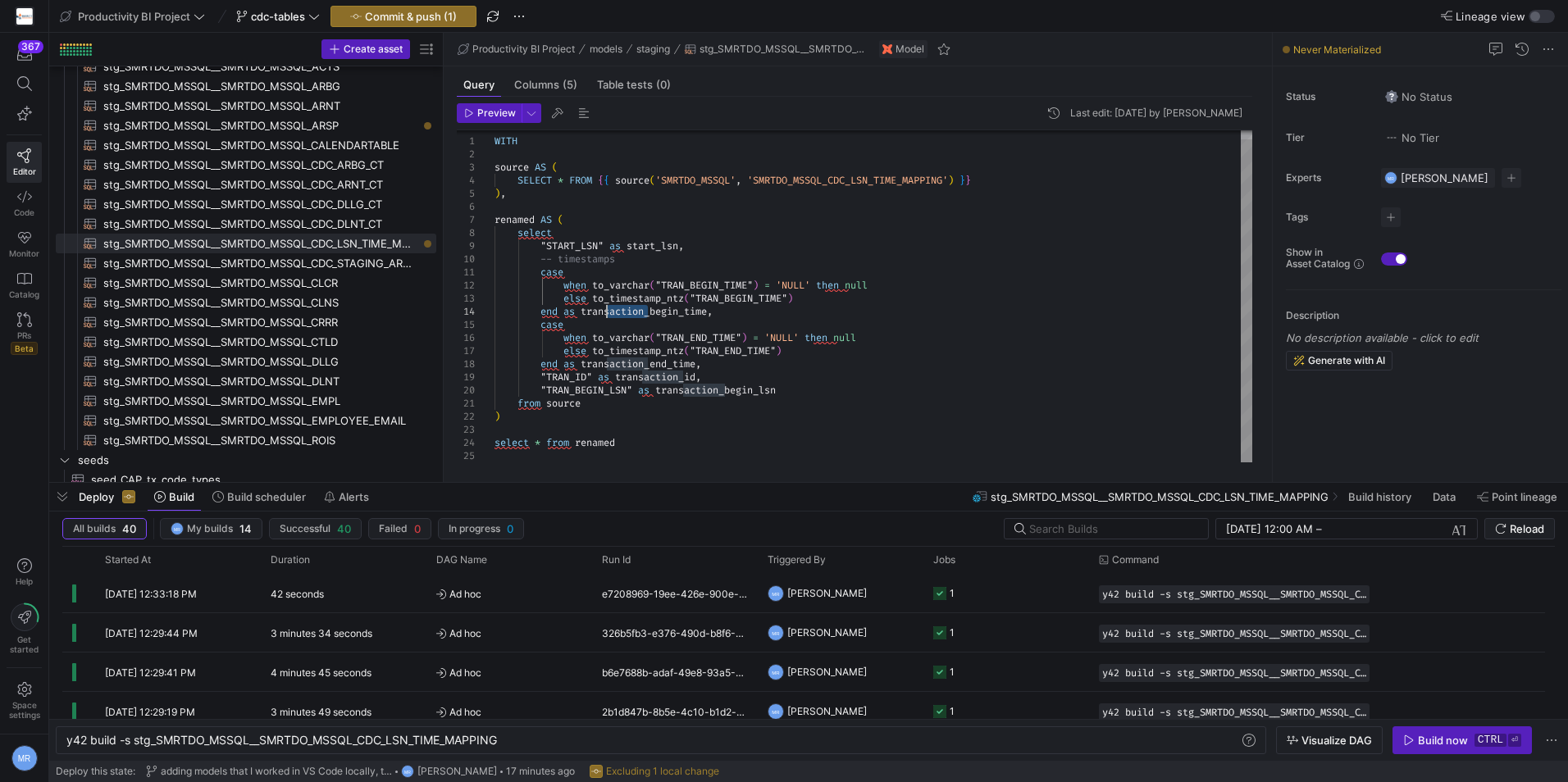
drag, startPoint x: 646, startPoint y: 313, endPoint x: 609, endPoint y: 314, distance: 37.0
click at [609, 314] on div "WITH source AS ( SELECT * FROM { { source ( 'SMRTDO_MSSQL' , 'SMRTDO_MSSQL_CDC_…" at bounding box center [874, 292] width 758 height 341
drag, startPoint x: 649, startPoint y: 363, endPoint x: 606, endPoint y: 359, distance: 43.2
click at [606, 359] on div "WITH source AS ( SELECT * FROM { { source ( 'SMRTDO_MSSQL' , 'SMRTDO_MSSQL_CDC_…" at bounding box center [874, 292] width 758 height 341
drag, startPoint x: 678, startPoint y: 374, endPoint x: 639, endPoint y: 377, distance: 39.1
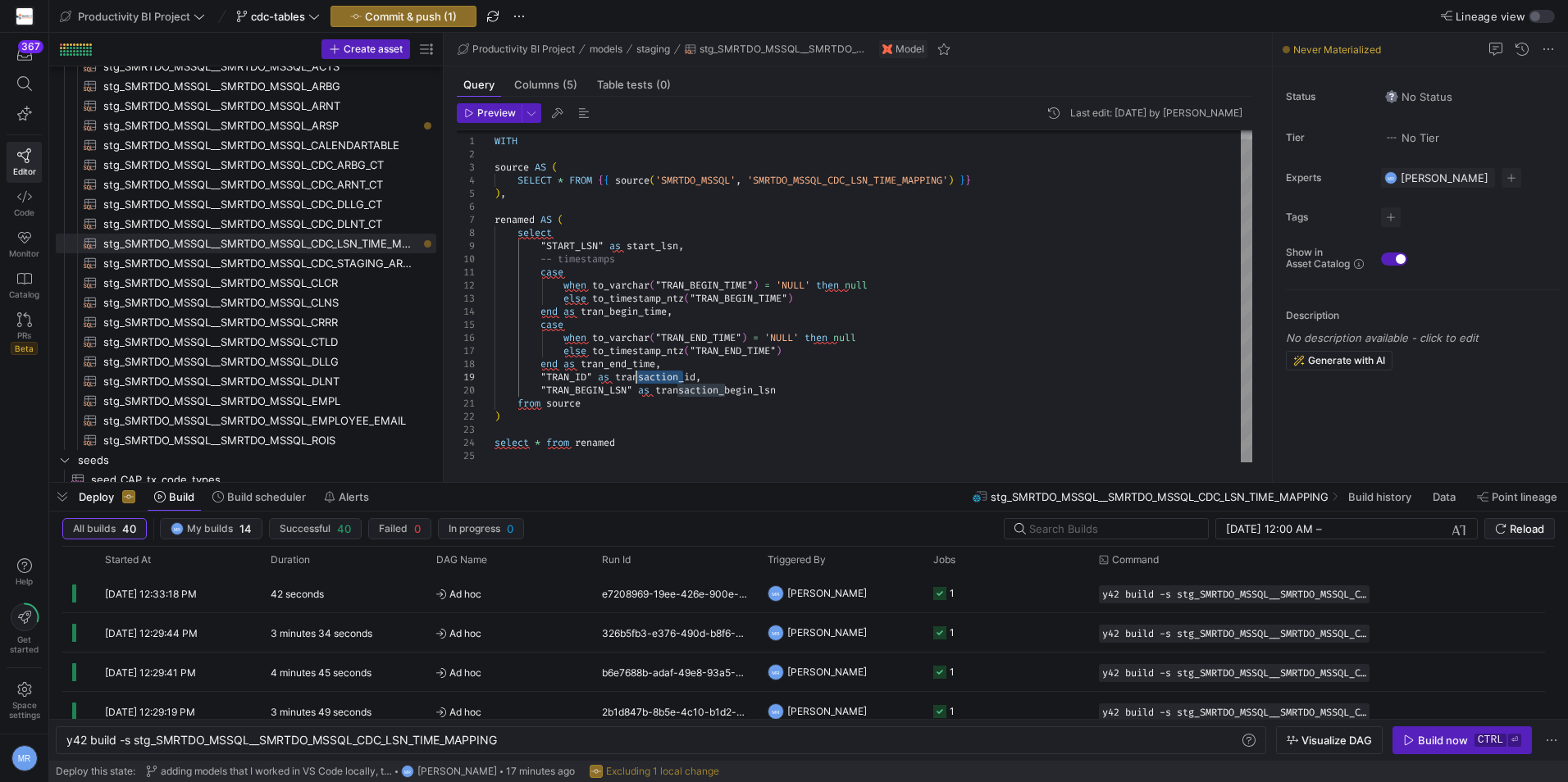
click at [639, 377] on div "WITH source AS ( SELECT * FROM { { source ( 'SMRTDO_MSSQL' , 'SMRTDO_MSSQL_CDC_…" at bounding box center [874, 292] width 758 height 341
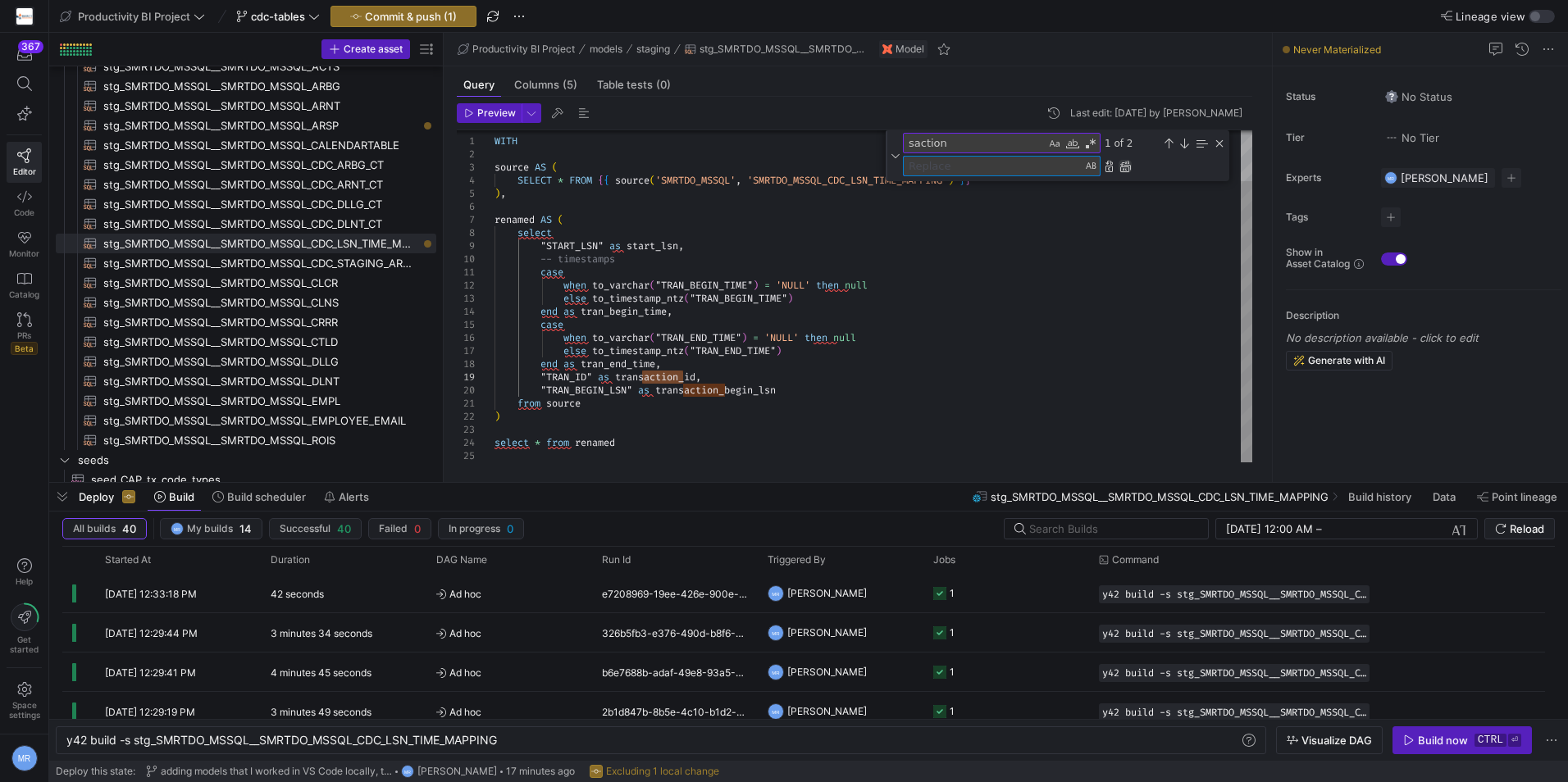
drag, startPoint x: 1120, startPoint y: 166, endPoint x: 1103, endPoint y: 209, distance: 46.2
click at [1120, 166] on div "Replace All (Ctrl+Alt+Enter)" at bounding box center [1125, 166] width 13 height 13
type textarea "case when to_varchar("TRAN_BEGIN_TIME") = 'NULL' then null else to_timestamp_nt…"
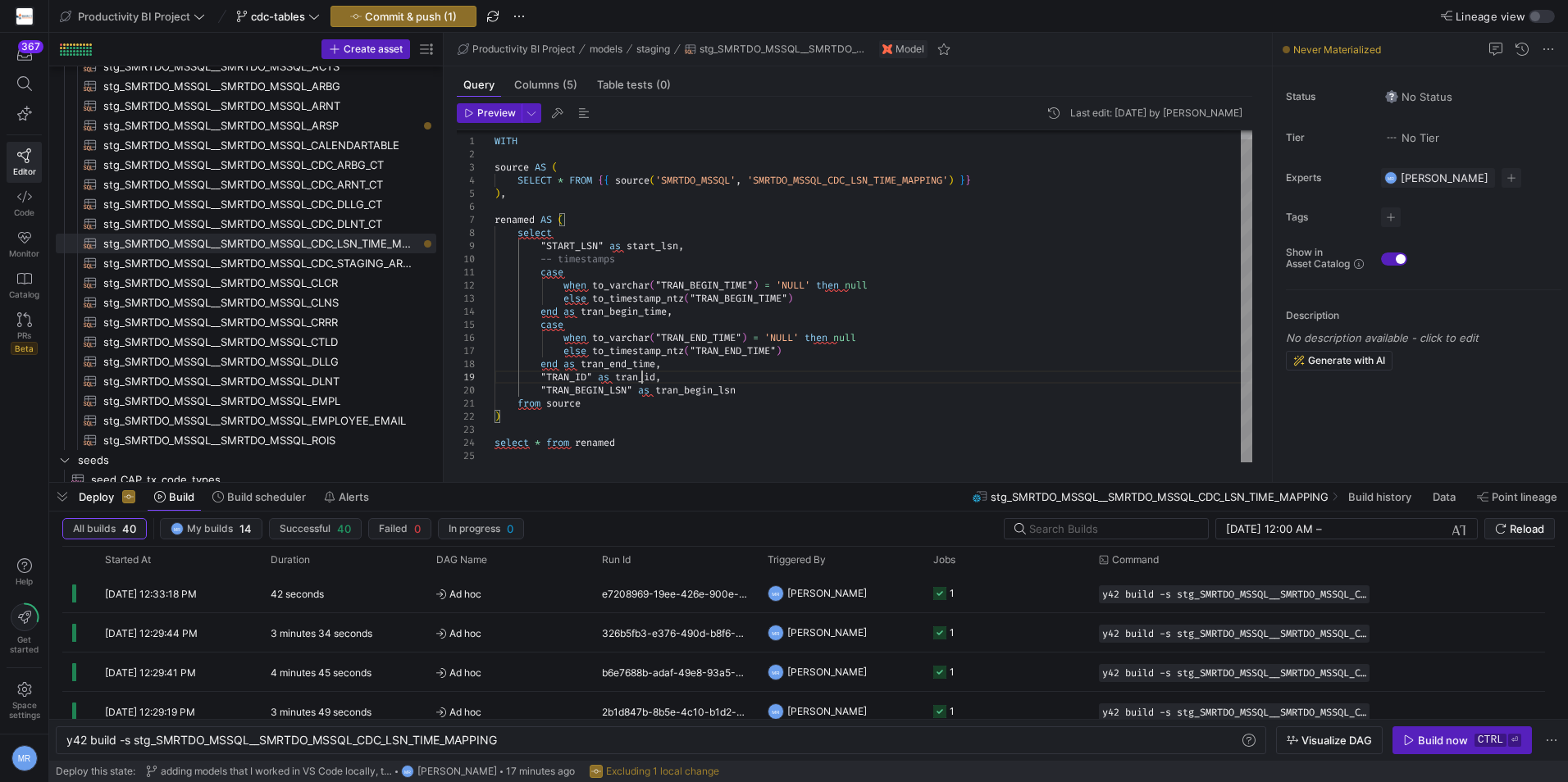
scroll to position [117, 0]
click at [408, 16] on span "Commit & push (1)" at bounding box center [412, 16] width 92 height 13
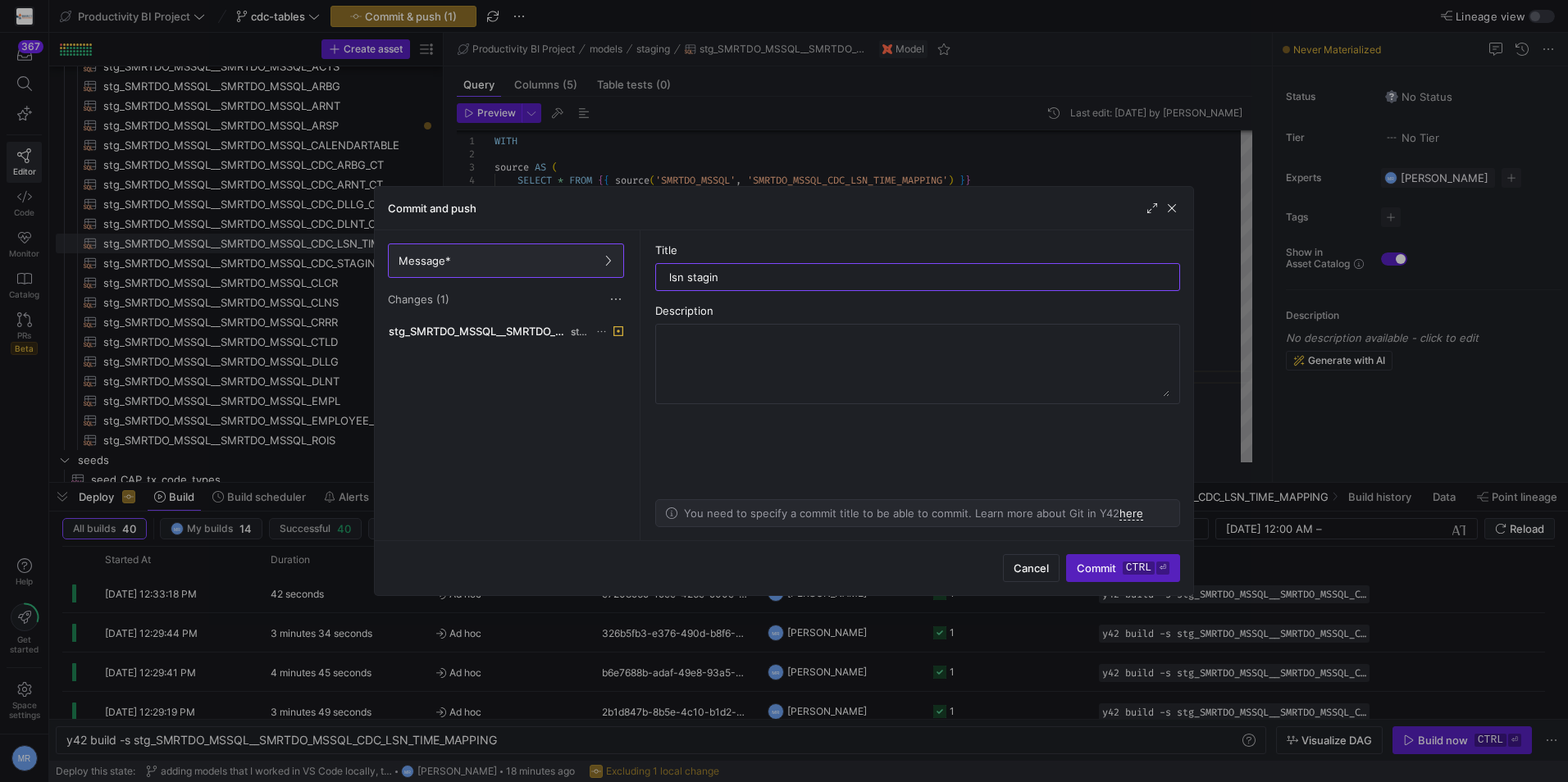
type input "lsn staging"
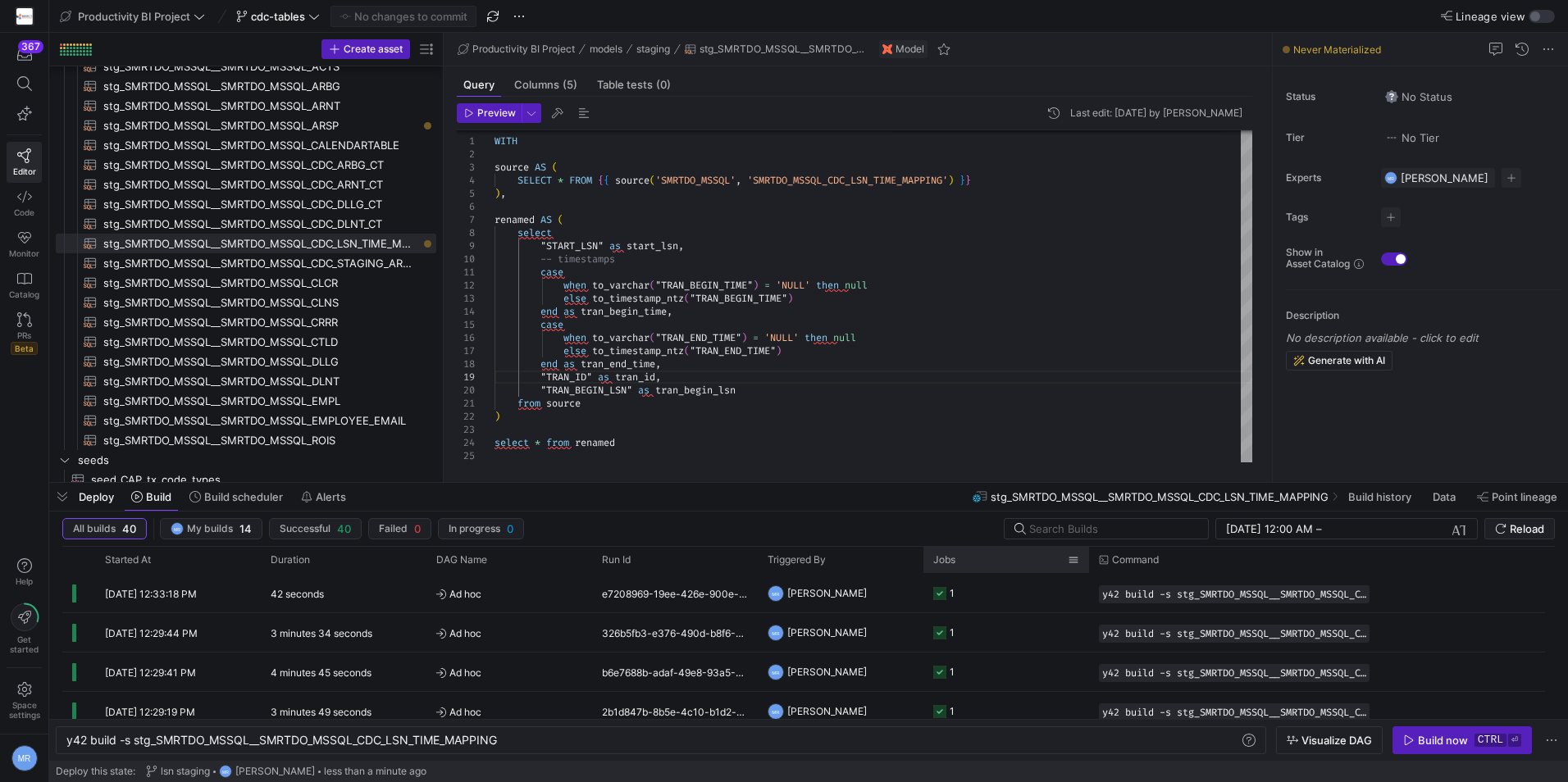
click at [1088, 559] on div at bounding box center [1089, 560] width 6 height 27
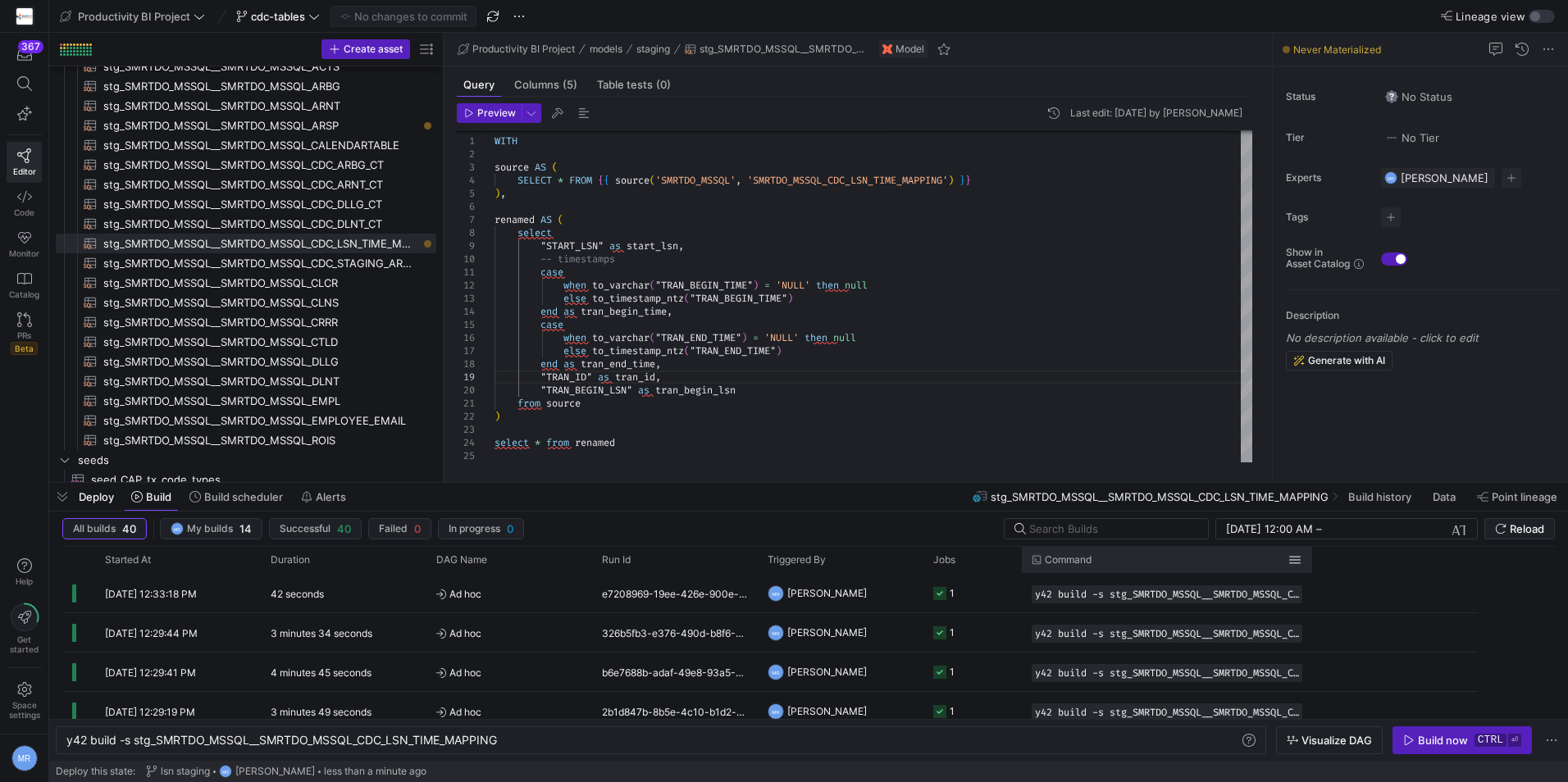
click at [1312, 556] on div at bounding box center [1312, 560] width 6 height 27
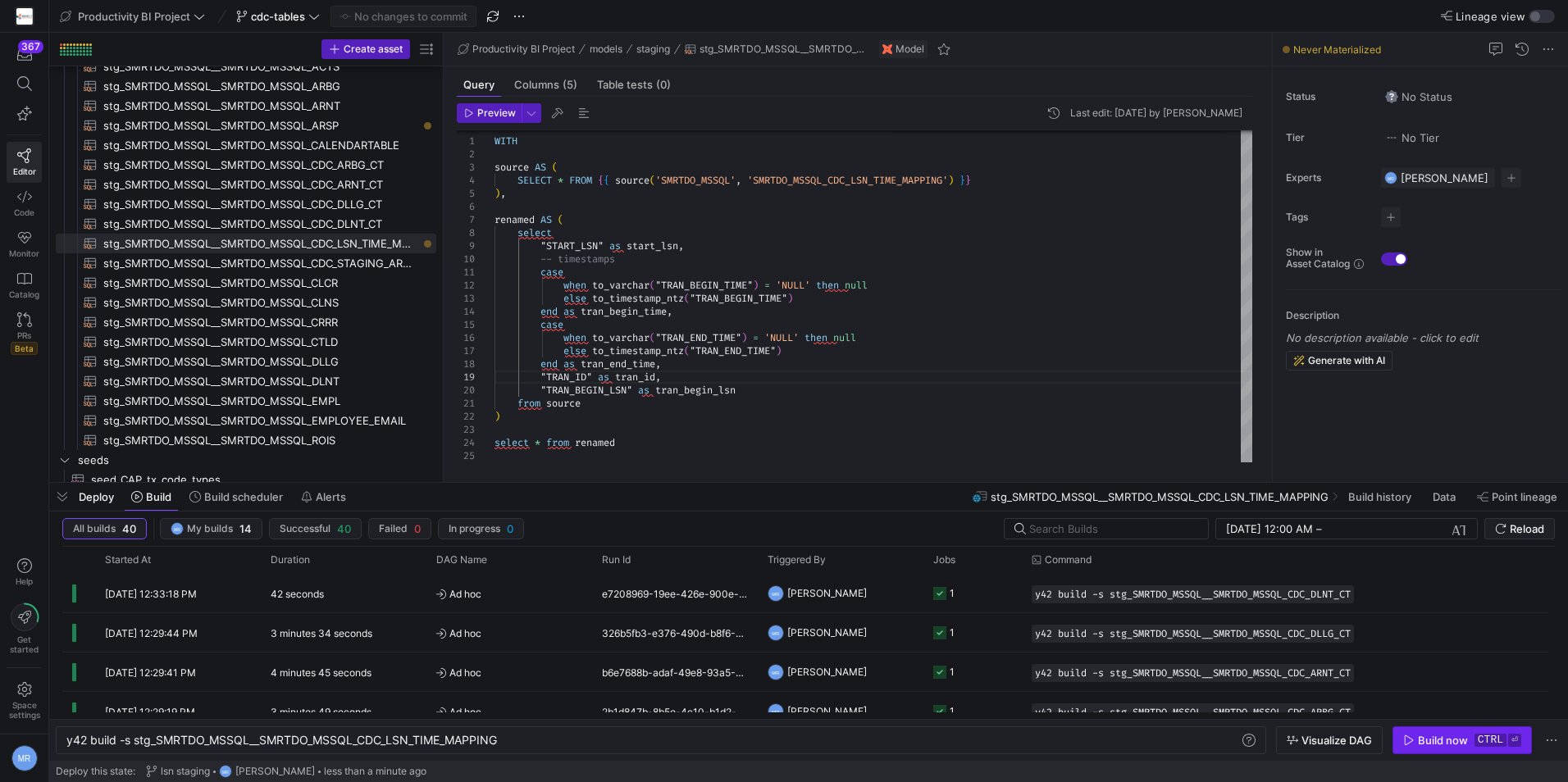
click at [1462, 737] on div "Build now" at bounding box center [1443, 740] width 50 height 13
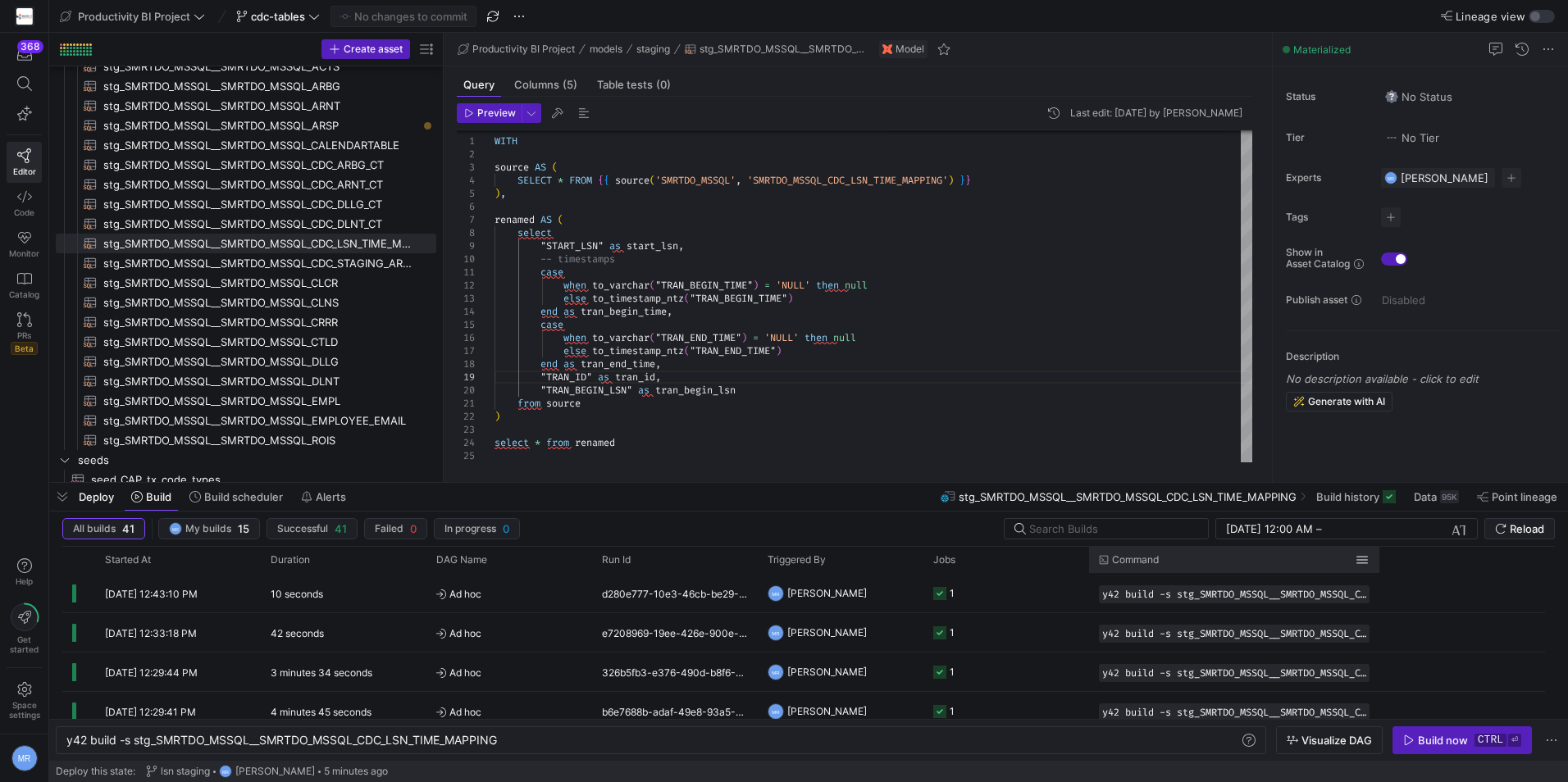
click at [1379, 561] on div at bounding box center [1379, 560] width 6 height 27
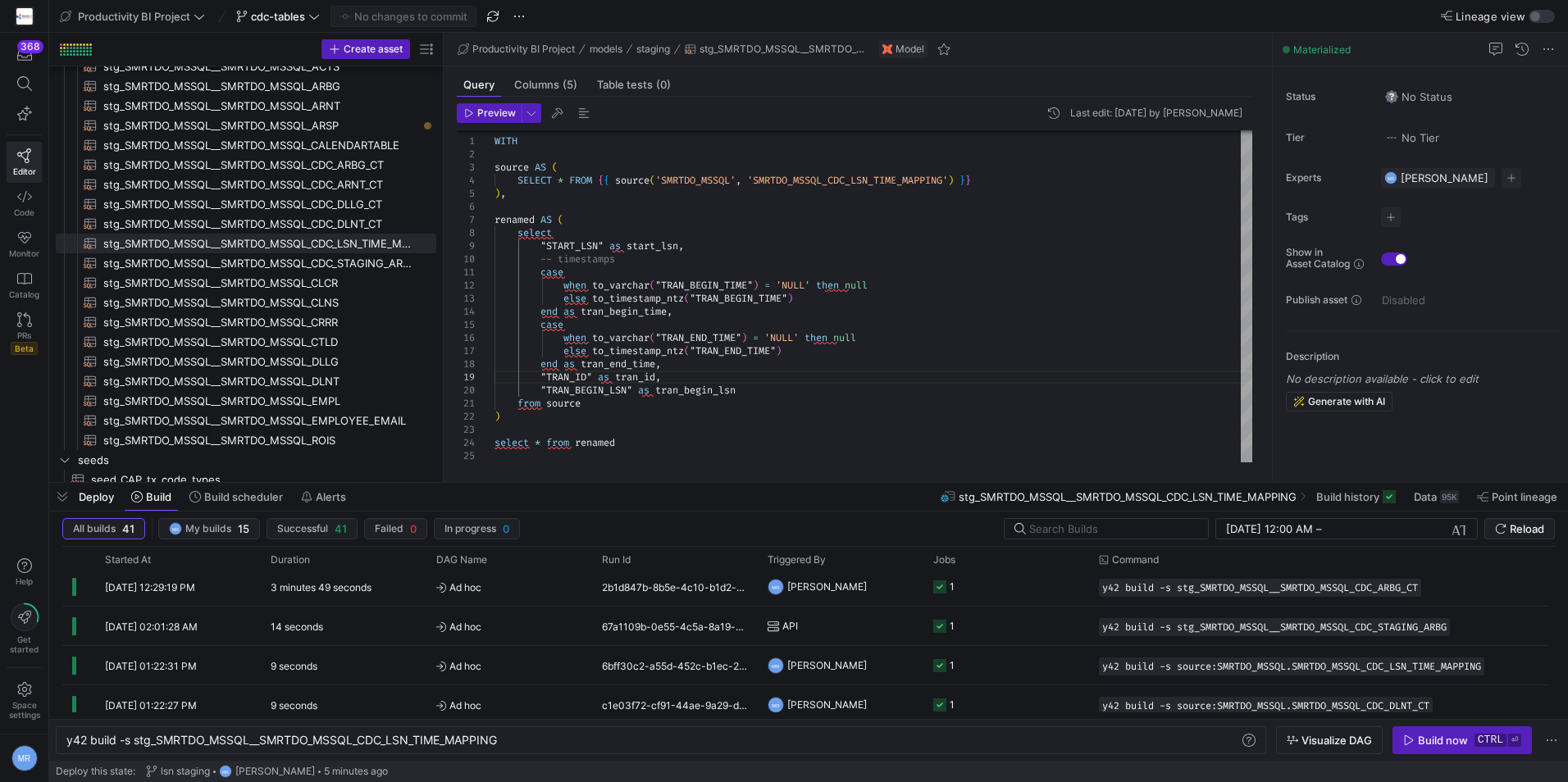
scroll to position [0, 0]
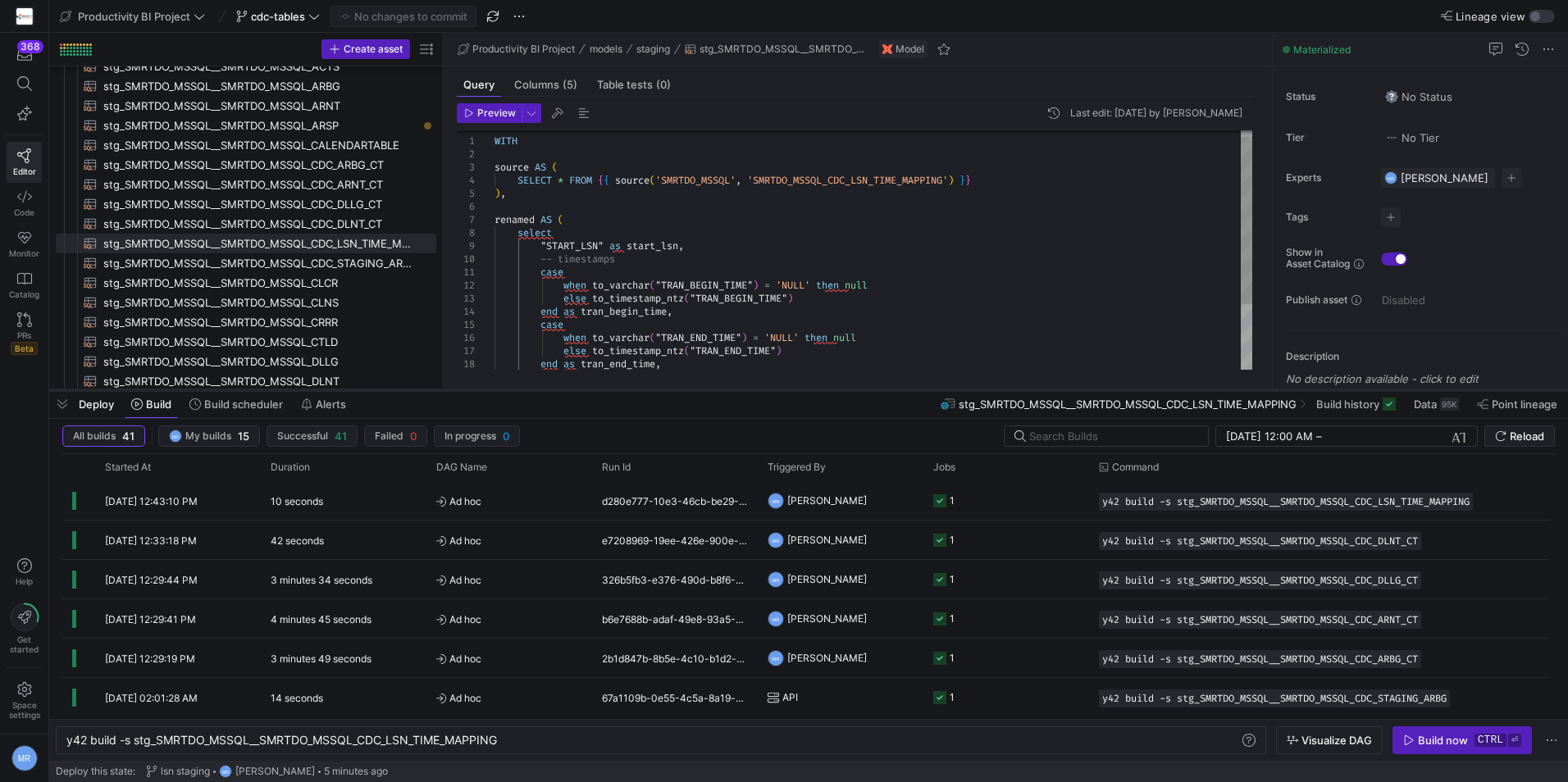
drag, startPoint x: 1368, startPoint y: 483, endPoint x: 1391, endPoint y: 390, distance: 95.8
click at [1391, 390] on div at bounding box center [808, 390] width 1519 height 6
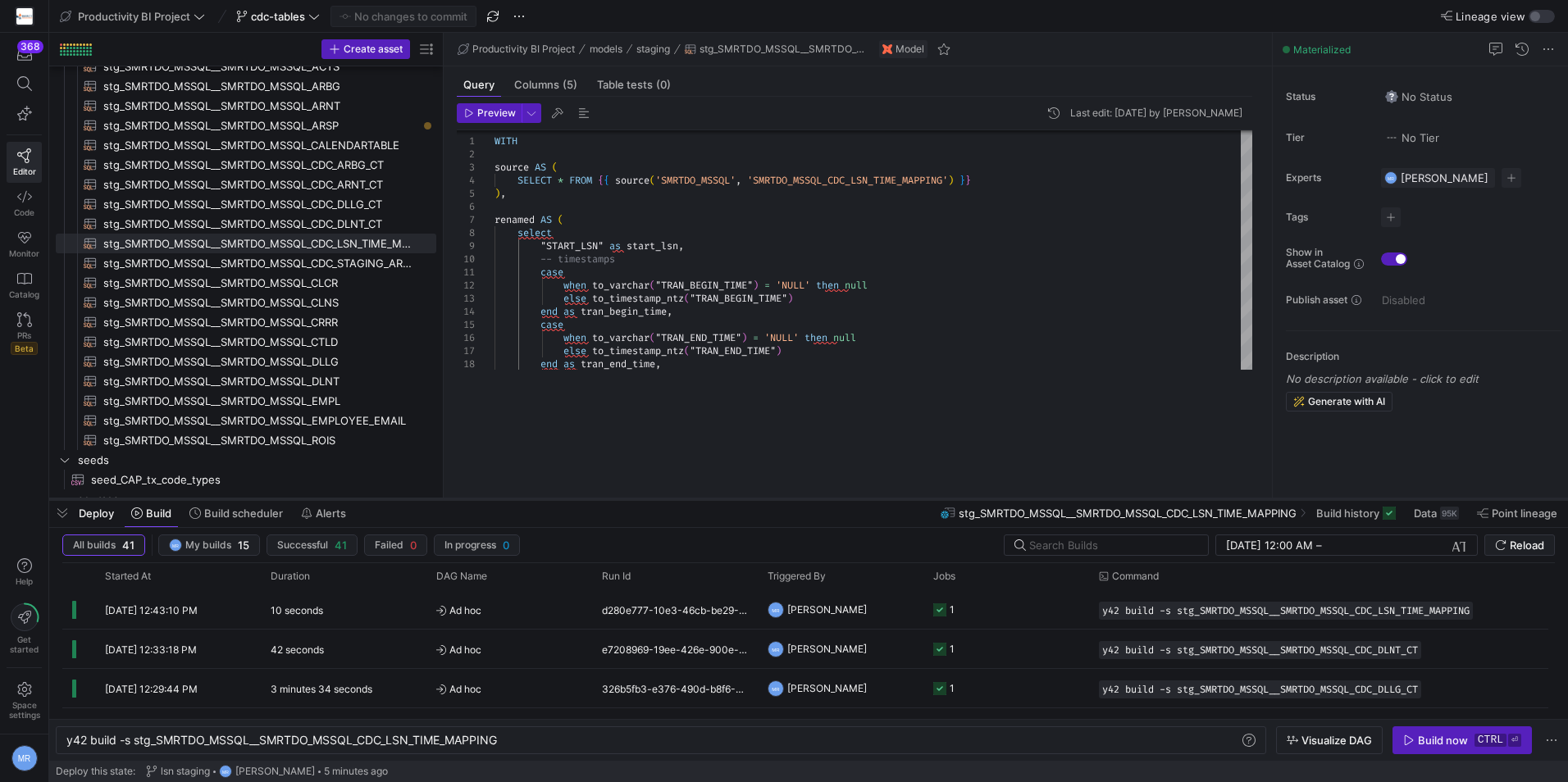
drag, startPoint x: 835, startPoint y: 390, endPoint x: 820, endPoint y: 499, distance: 110.0
click at [820, 499] on div at bounding box center [808, 499] width 1519 height 6
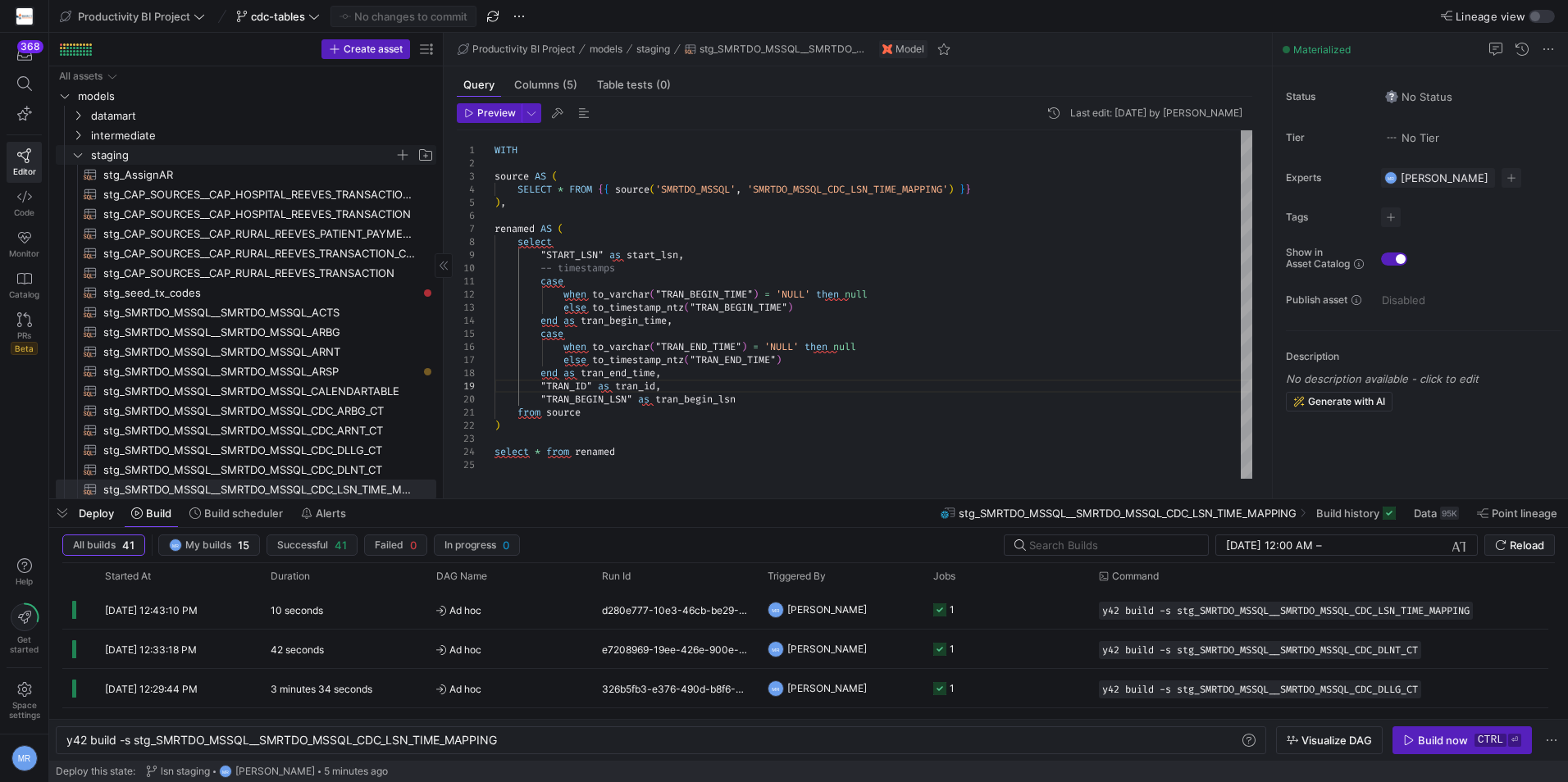
click at [133, 149] on span "staging" at bounding box center [243, 155] width 303 height 19
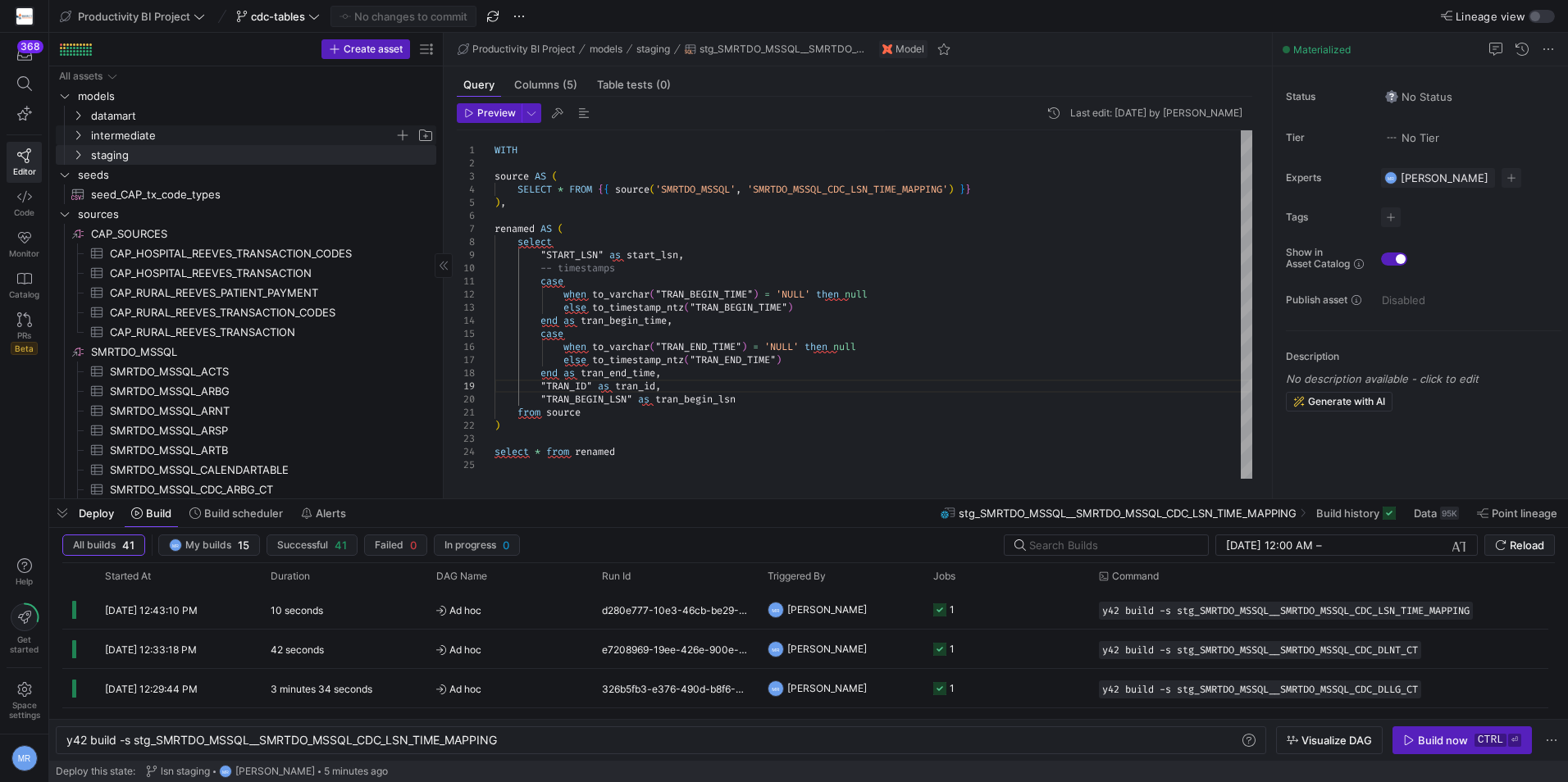
click at [137, 139] on span "intermediate" at bounding box center [243, 135] width 303 height 19
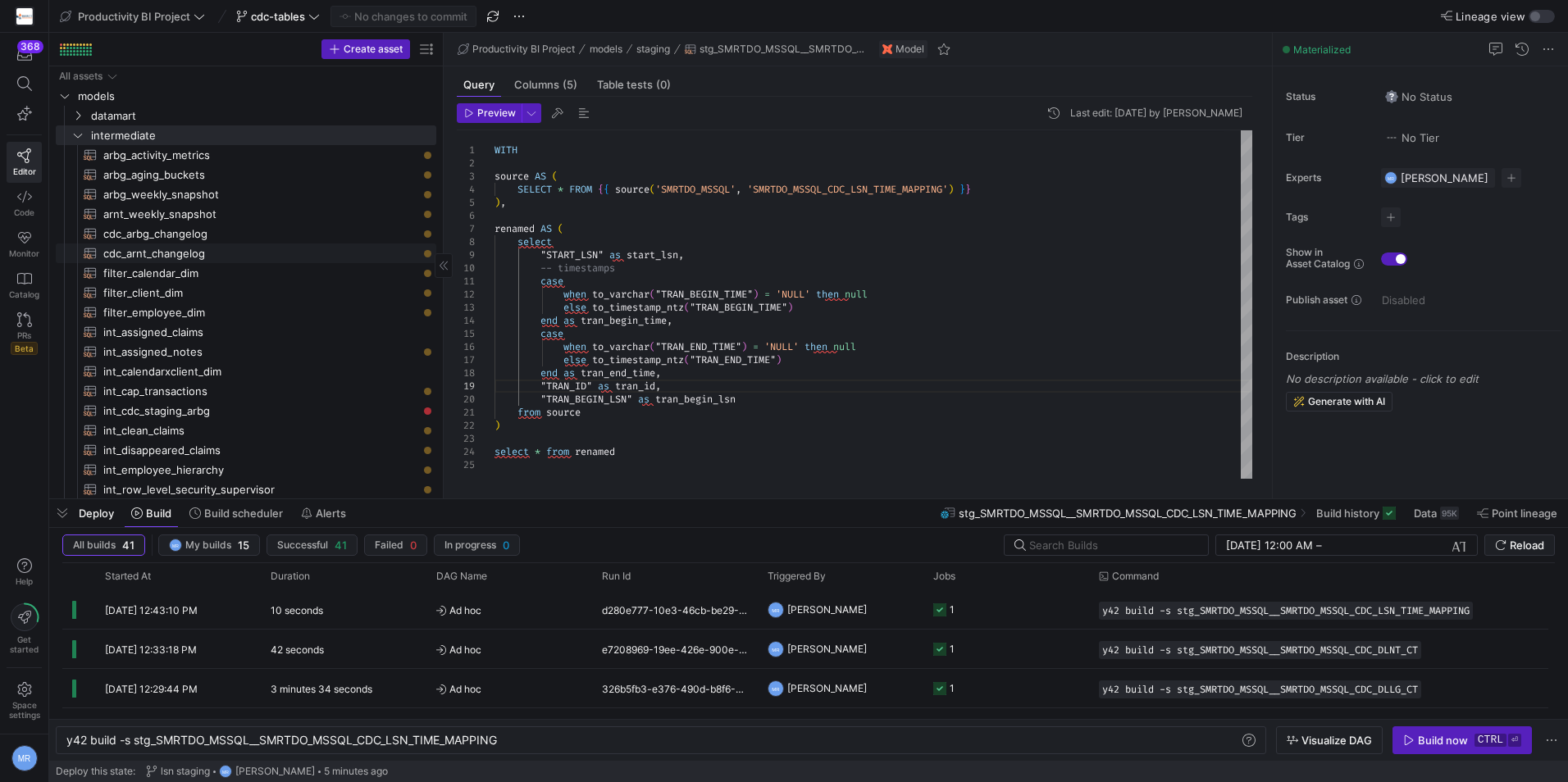
click at [291, 256] on span "cdc_arnt_changelog​​​​​​​​​​" at bounding box center [261, 254] width 314 height 19
type textarea "with cdc_source as ( select * from {{ ref('stg_SMRTDO_MSSQL__SMRTDO_MSSQL_CDC_A…"
type textarea "y42 build -s cdc_arnt_changelog"
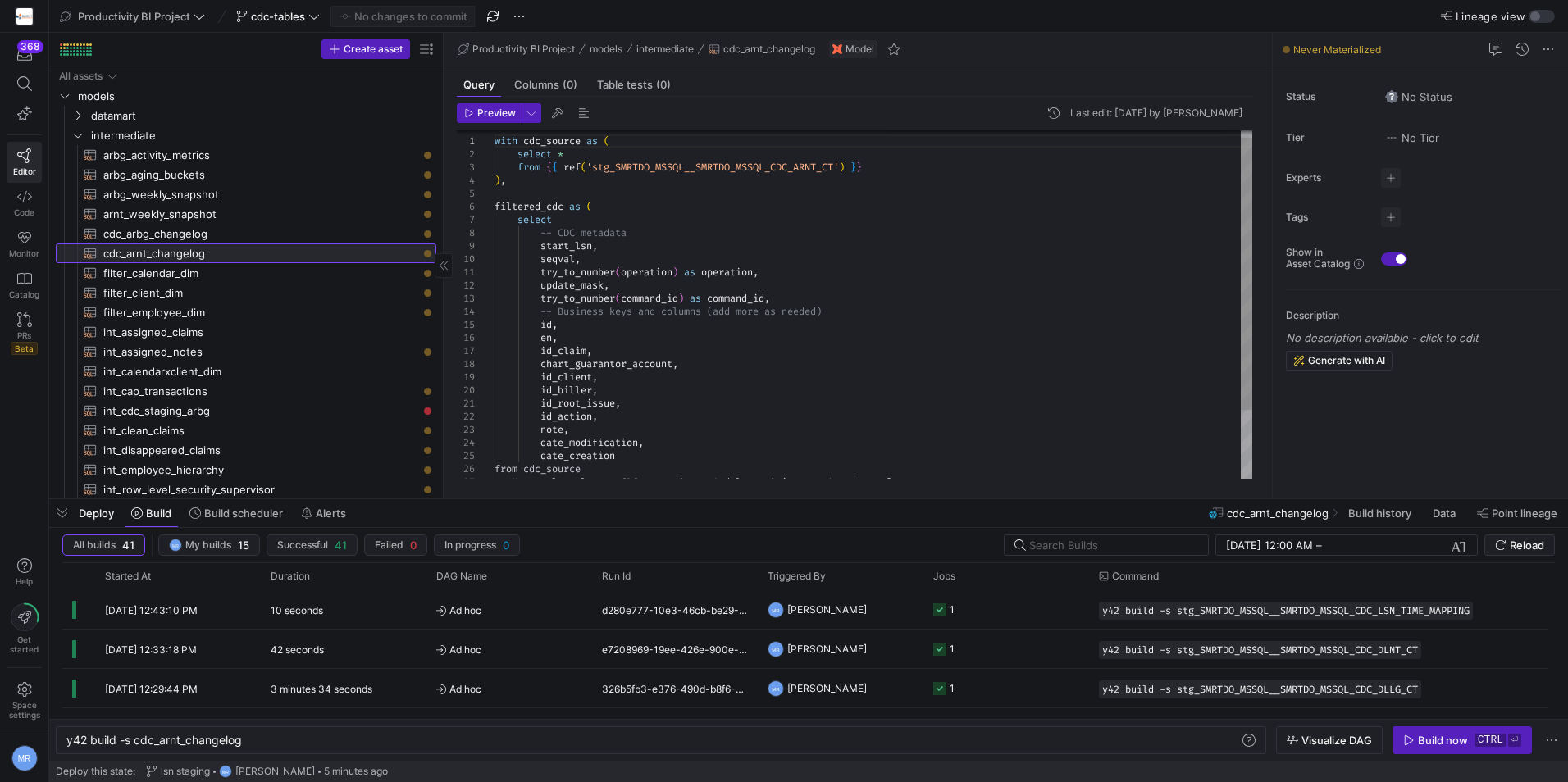
scroll to position [0, 176]
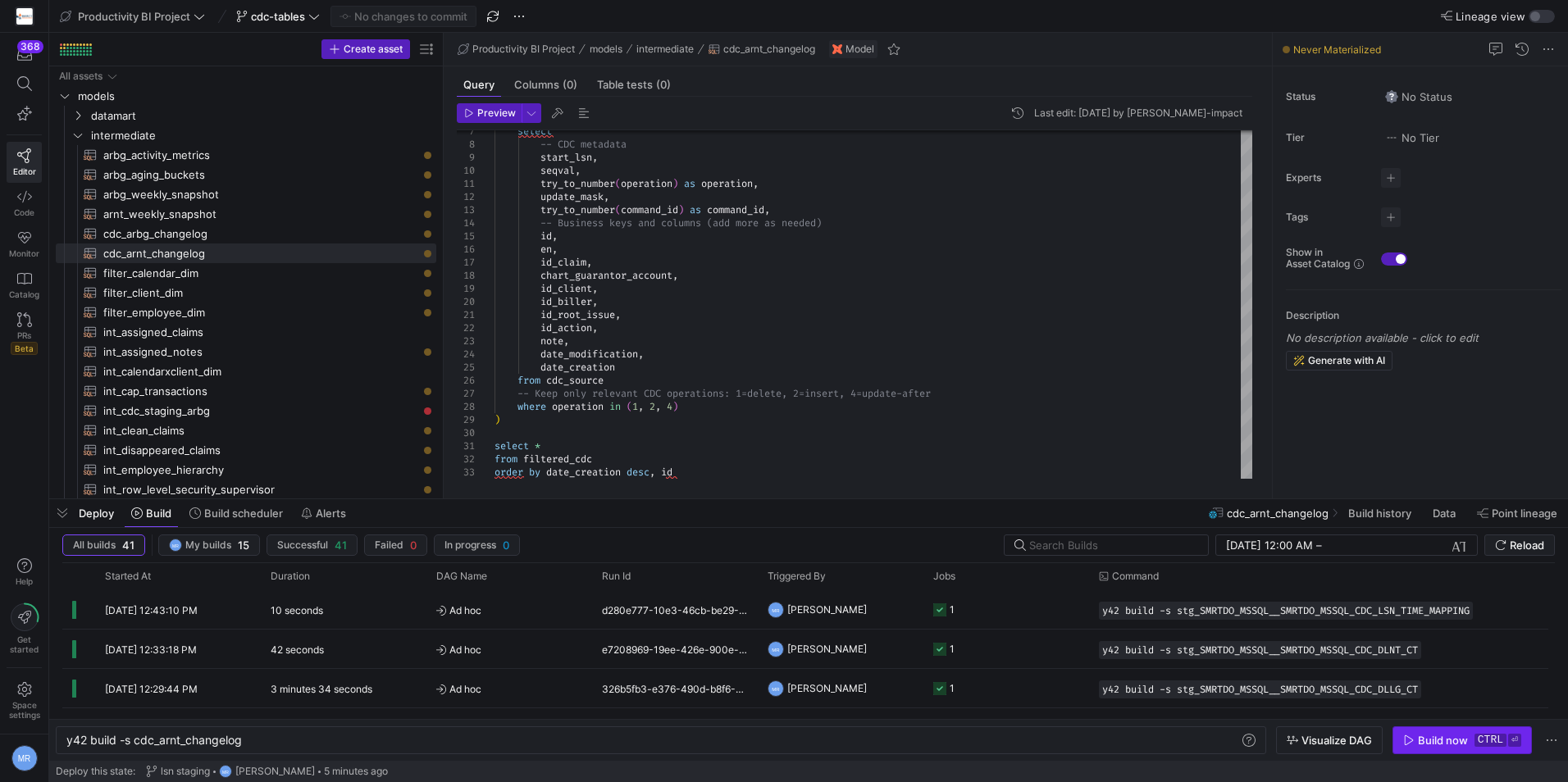
click at [1443, 738] on div "Build now" at bounding box center [1443, 740] width 50 height 13
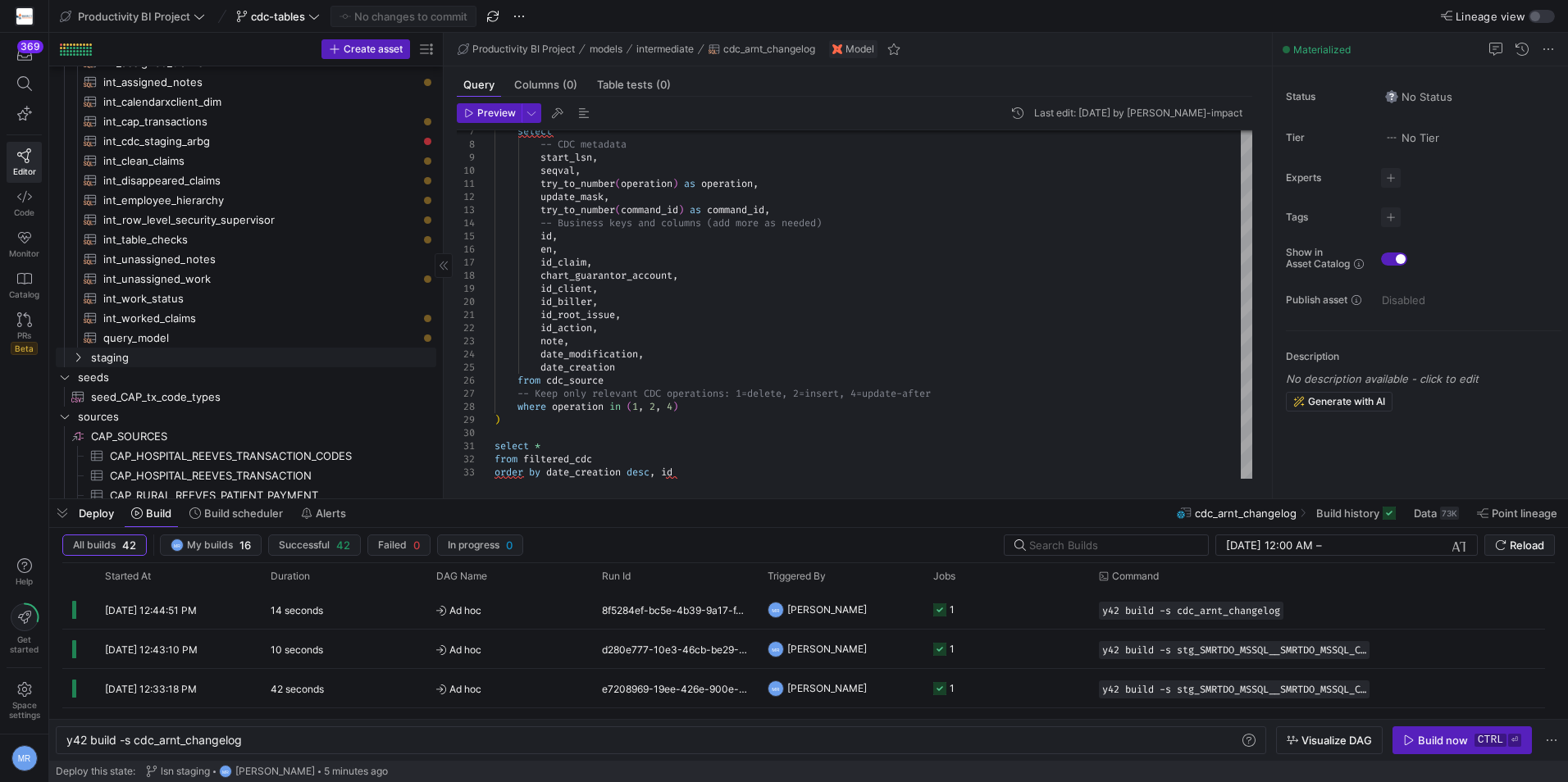
scroll to position [246, 0]
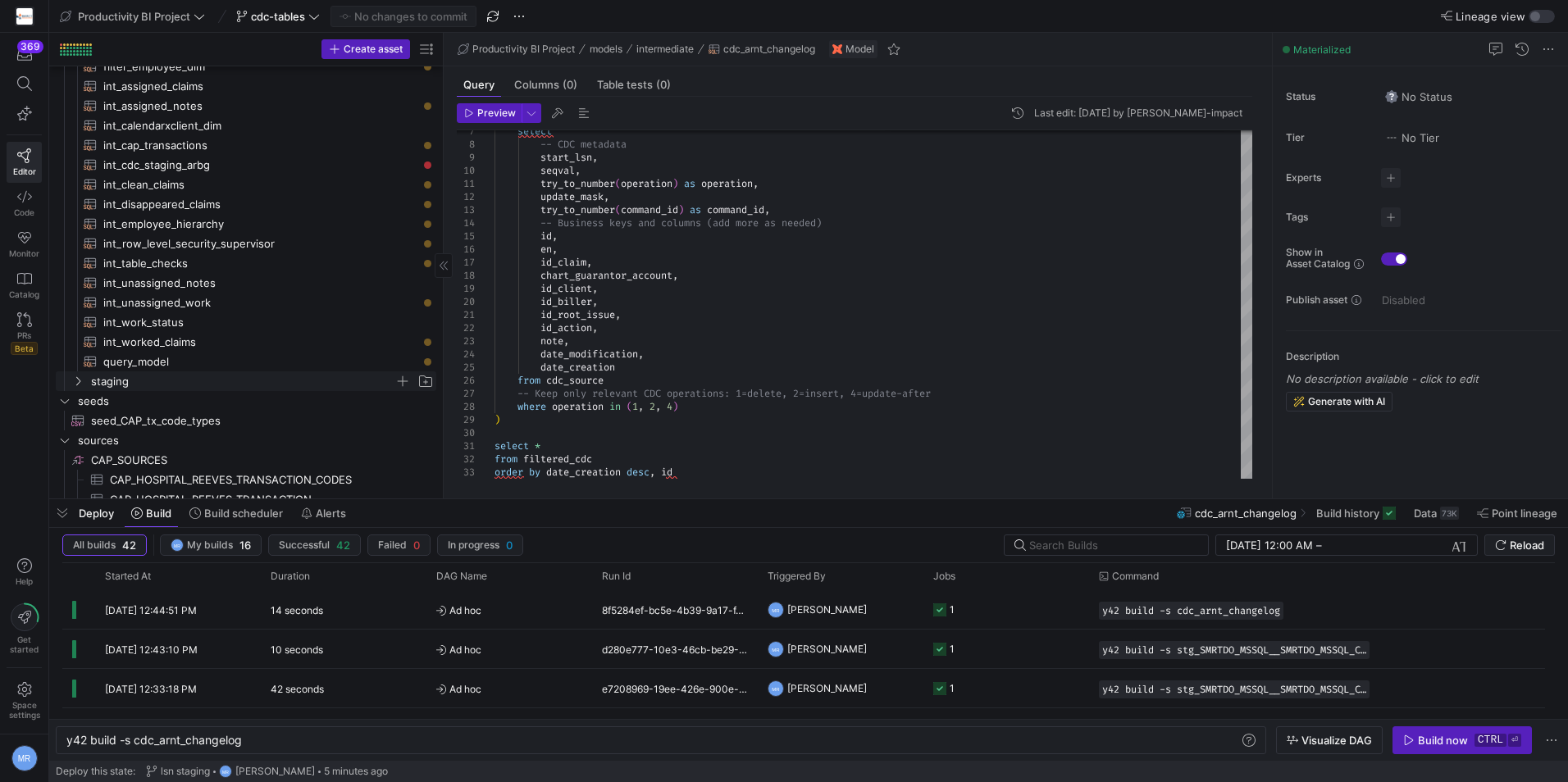
drag, startPoint x: 209, startPoint y: 385, endPoint x: 382, endPoint y: 383, distance: 173.0
click at [209, 383] on span "staging" at bounding box center [243, 381] width 303 height 19
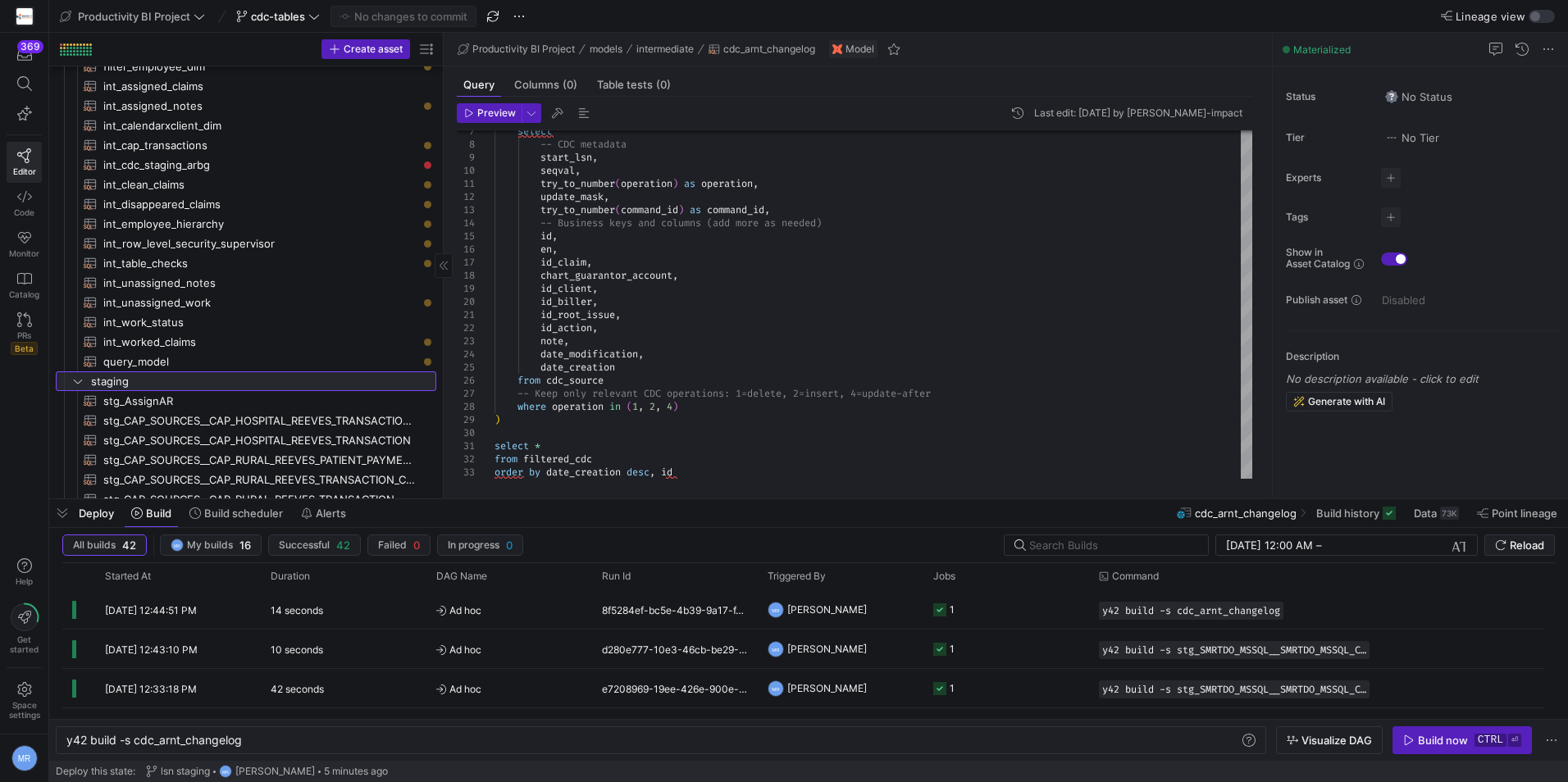
scroll to position [492, 0]
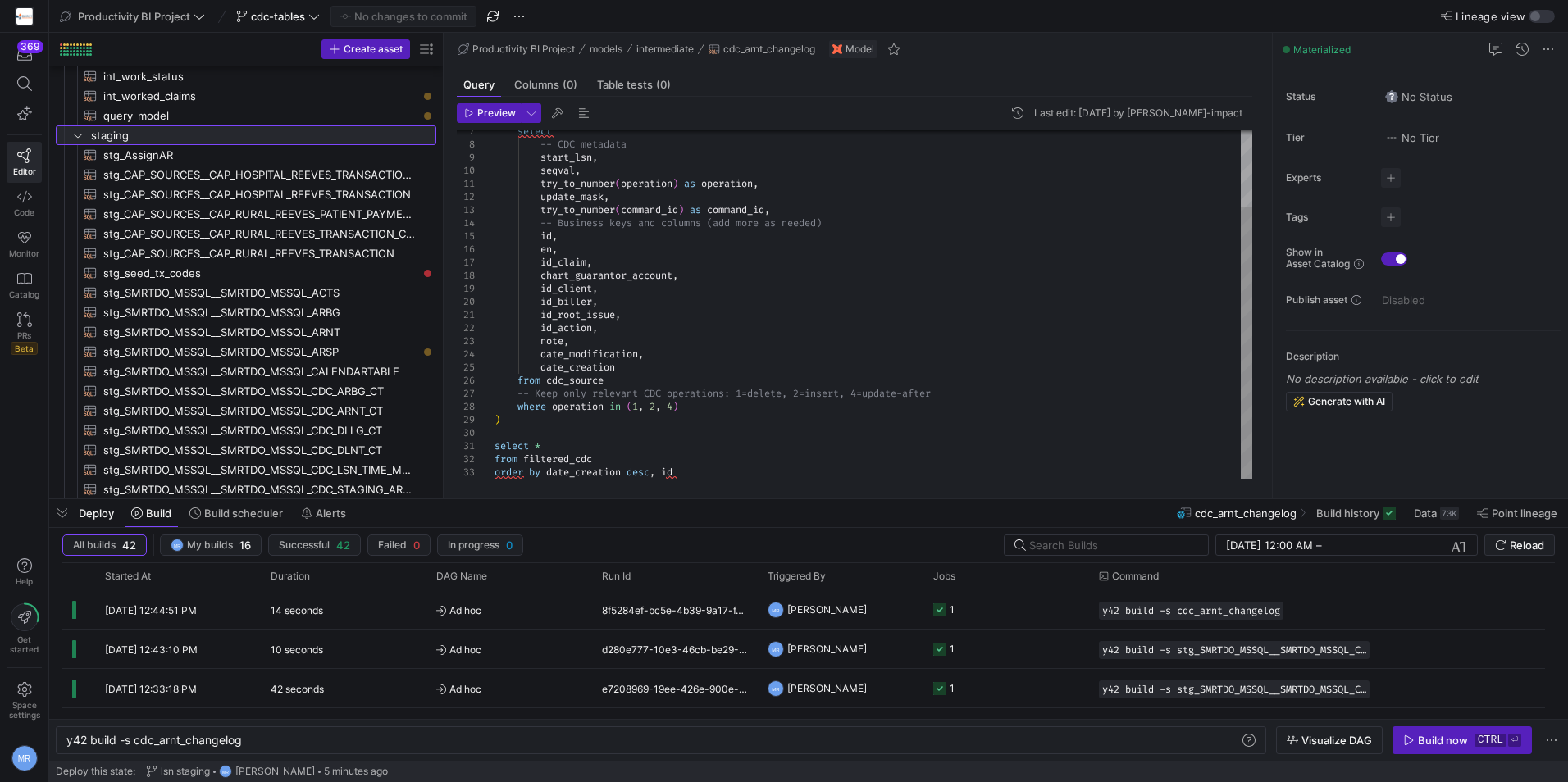
drag, startPoint x: 443, startPoint y: 301, endPoint x: 486, endPoint y: 309, distance: 43.7
click at [862, 309] on as-split "Create asset Drag here to set row groups Drag here to set column labels Group 1…" at bounding box center [808, 265] width 1519 height 465
drag, startPoint x: 442, startPoint y: 234, endPoint x: 501, endPoint y: 234, distance: 59.0
click at [501, 234] on as-split "Create asset Drag here to set row groups Drag here to set column labels Group 1…" at bounding box center [808, 265] width 1519 height 465
drag, startPoint x: 442, startPoint y: 234, endPoint x: 481, endPoint y: 226, distance: 39.8
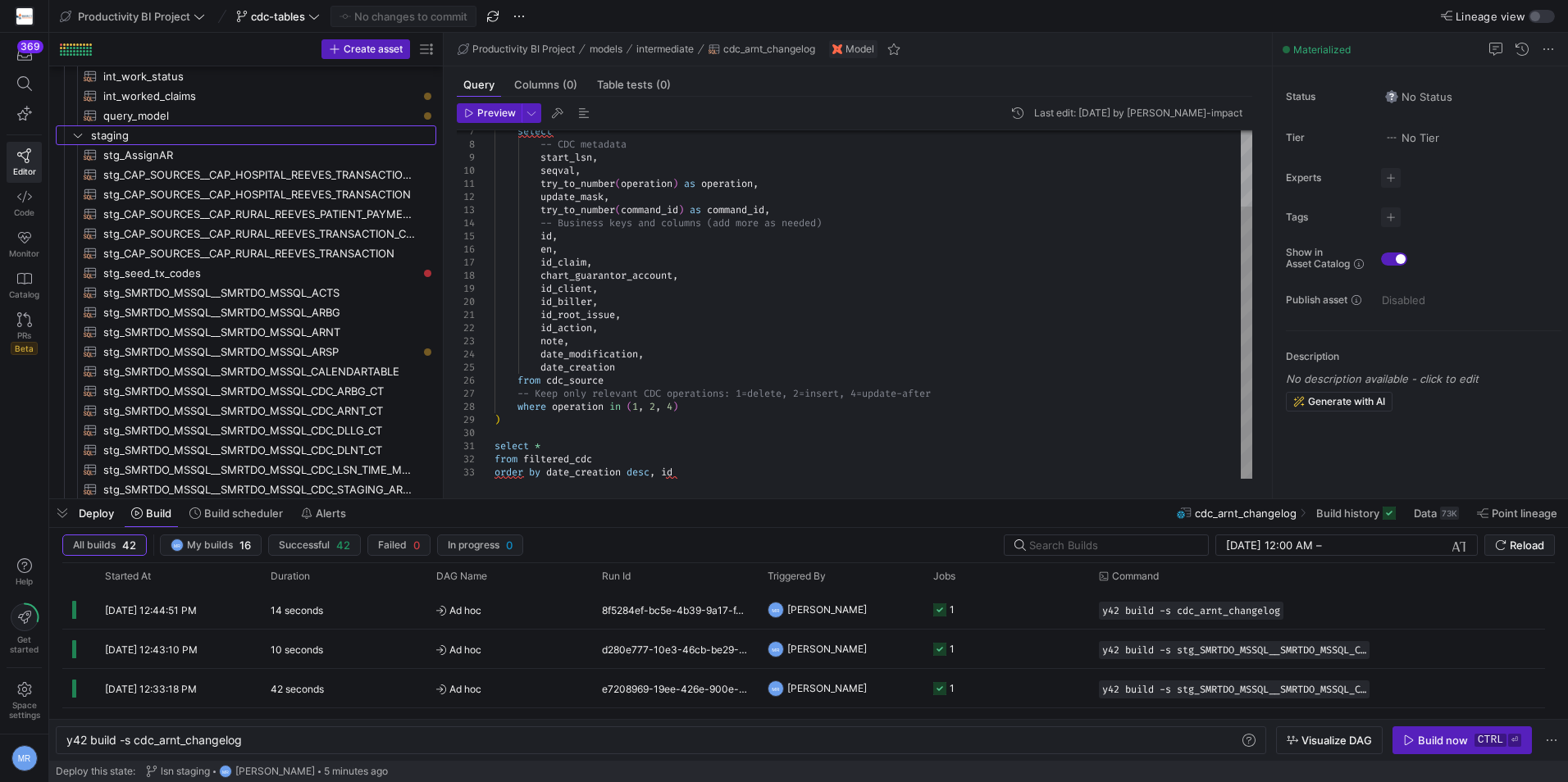
click at [481, 226] on as-split "Create asset Drag here to set row groups Drag here to set column labels Group 1…" at bounding box center [808, 265] width 1519 height 465
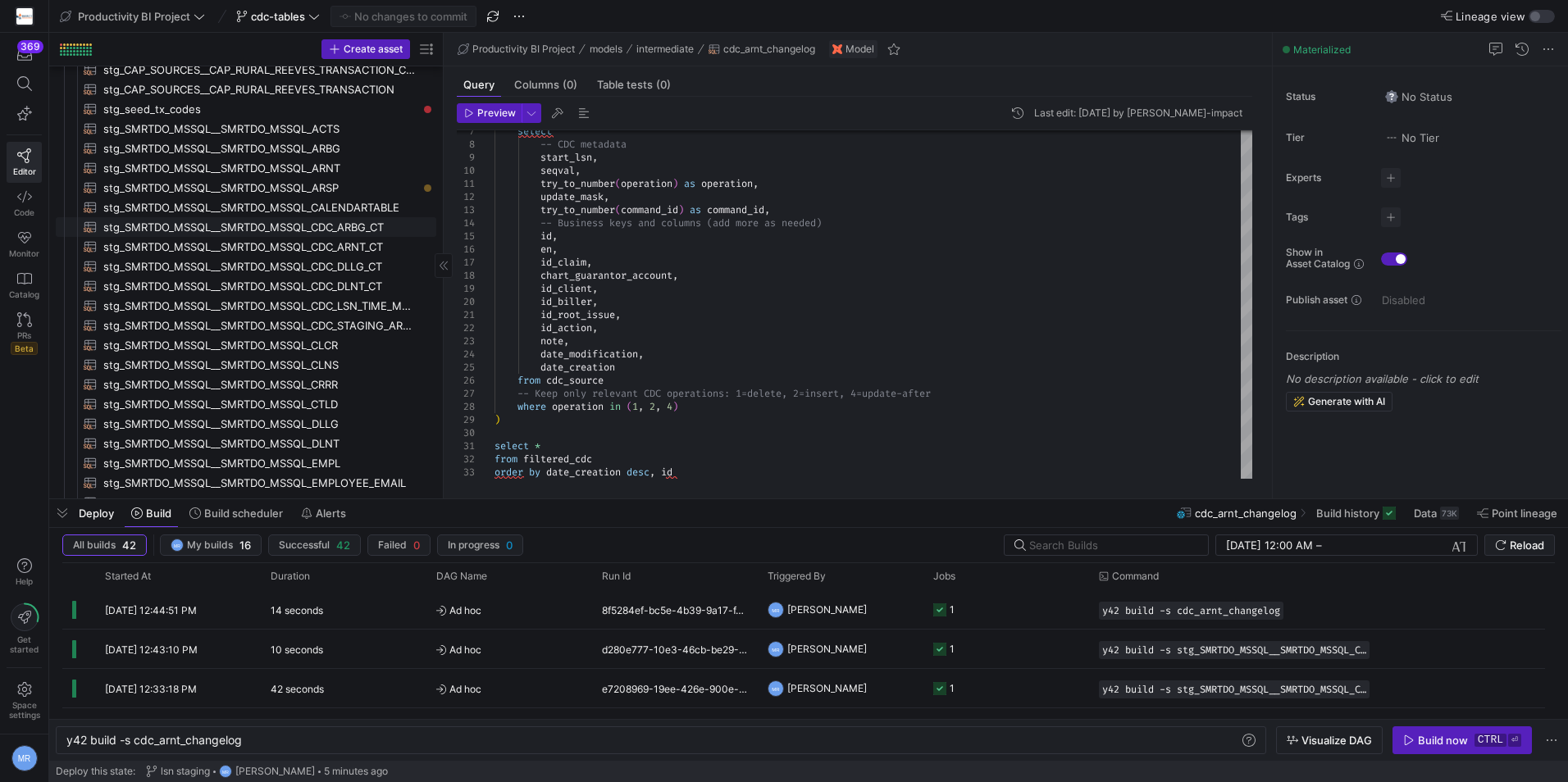
click at [357, 228] on span "stg_SMRTDO_MSSQL__SMRTDO_MSSQL_CDC_ARBG_CT​​​​​​​​​​" at bounding box center [261, 227] width 314 height 19
type textarea "with source_data as ( select * from {{ source('SMRTDO_MSSQL', 'SMRTDO_MSSQL_CDC…"
type textarea "y42 build -s stg_SMRTDO_MSSQL__SMRTDO_MSSQL_CDC_ARBG_CT"
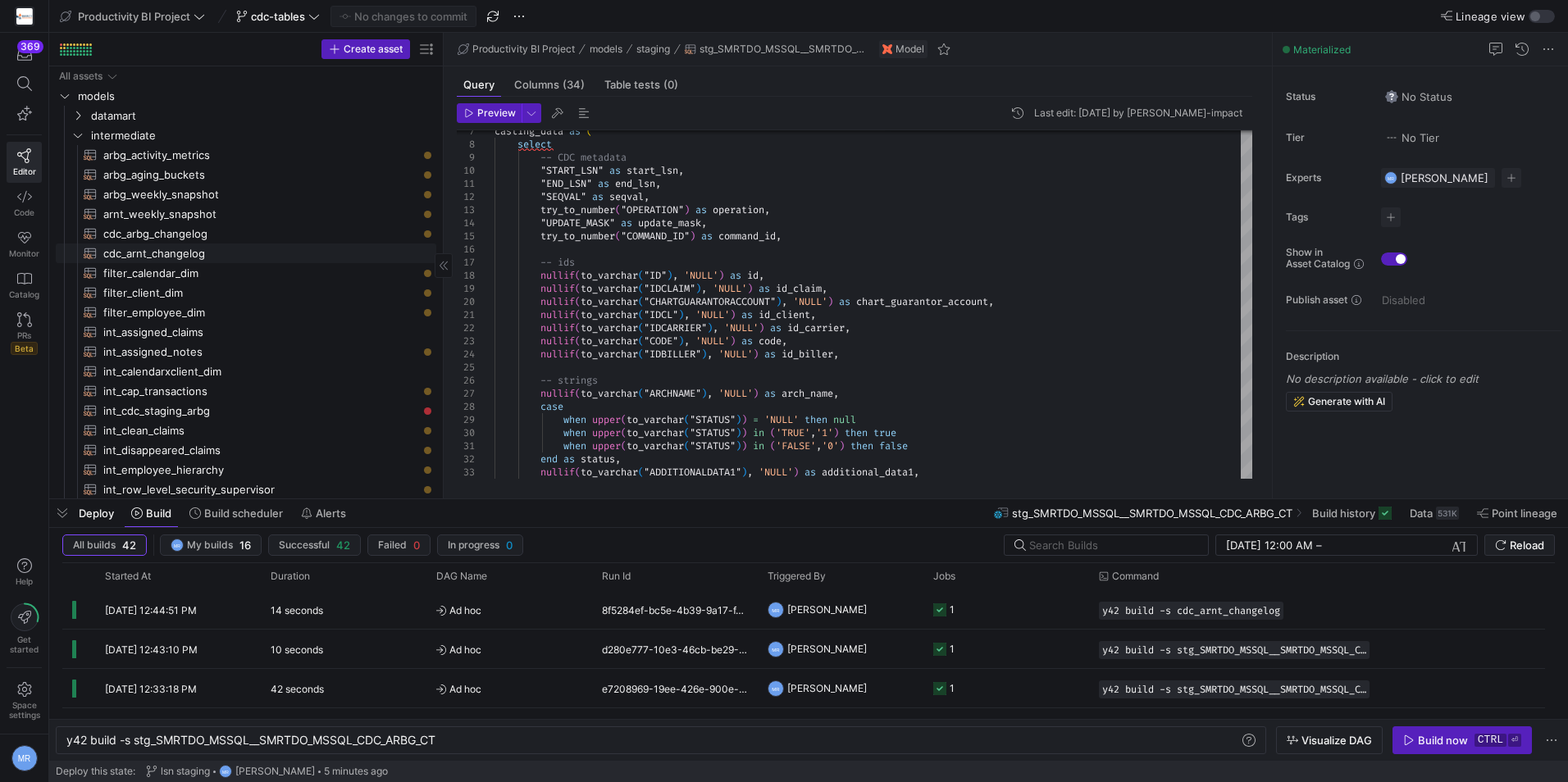
click at [198, 247] on span "cdc_arnt_changelog​​​​​​​​​​" at bounding box center [261, 254] width 314 height 19
type textarea "with cdc_source as ( select * from {{ ref('stg_SMRTDO_MSSQL__SMRTDO_MSSQL_CDC_A…"
type textarea "y42 build -s cdc_arnt_changelog"
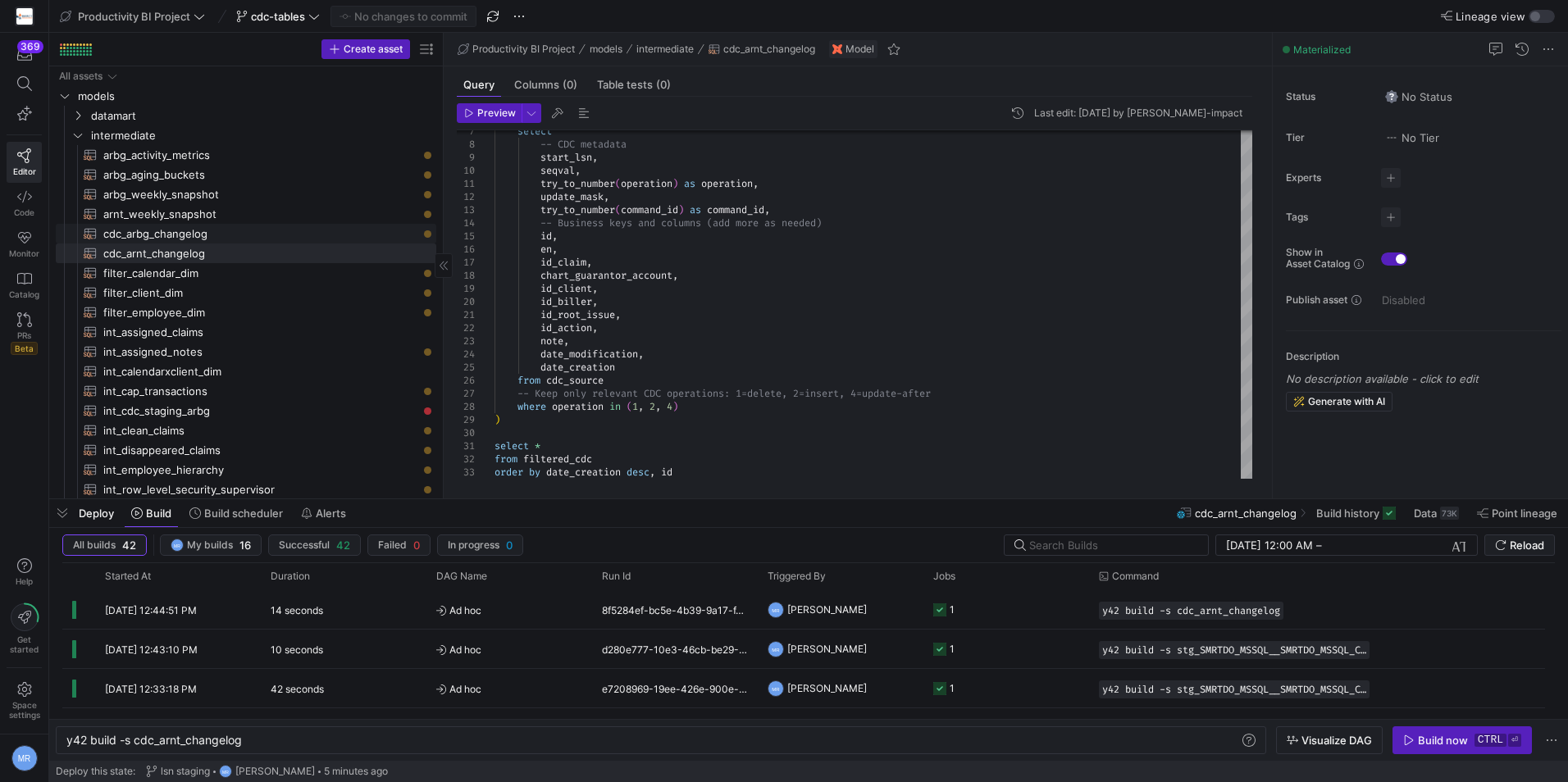
click at [208, 235] on span "cdc_arbg_changelog​​​​​​​​​​" at bounding box center [261, 233] width 314 height 19
type textarea "with cdc_source as ( select * from {{ ref('stg_SMRTDO_MSSQL__SMRTDO_MSSQL_CDC_A…"
type textarea "y42 build -s cdc_arbg_changelog"
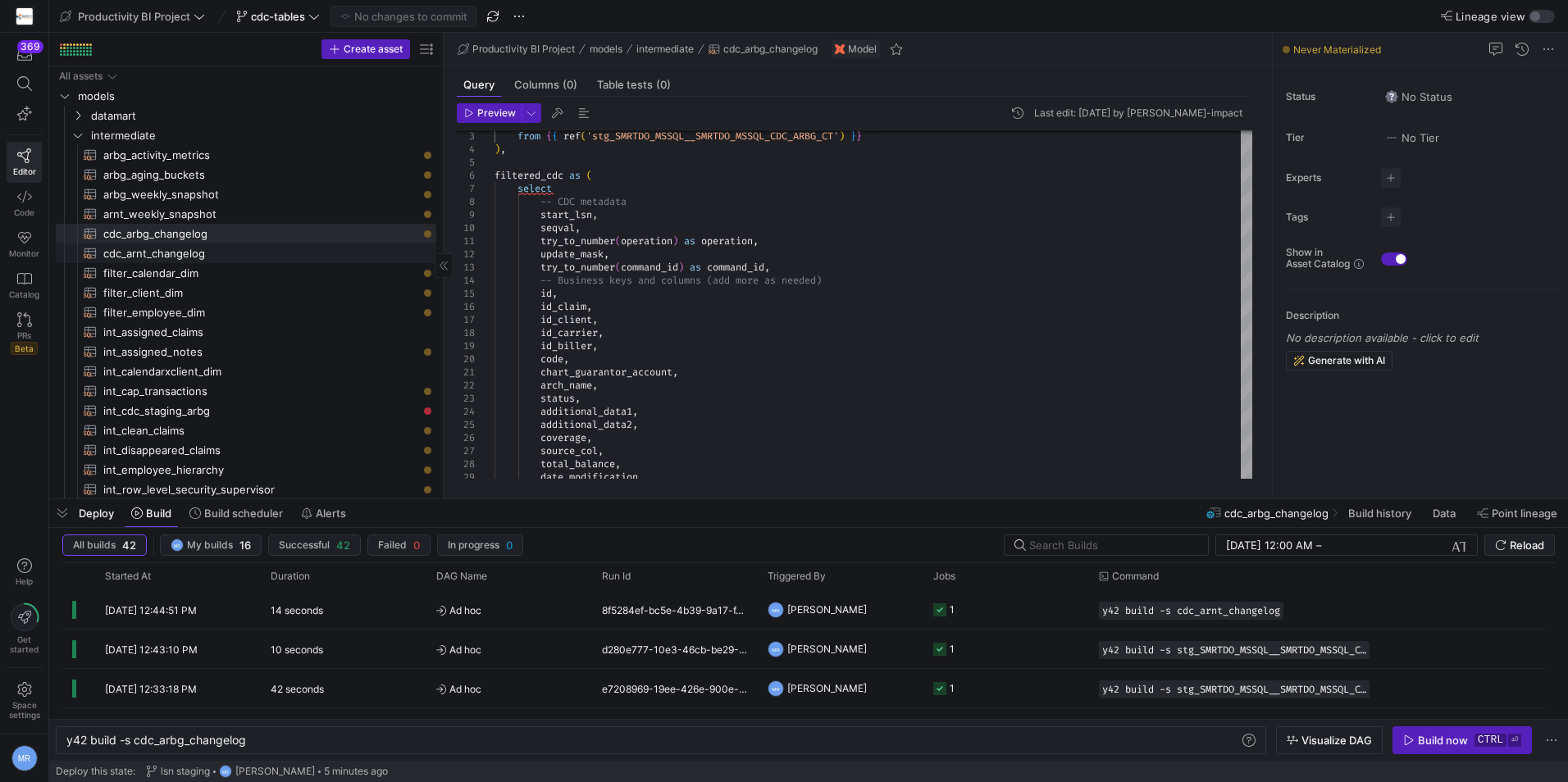
click at [233, 246] on span "cdc_arnt_changelog​​​​​​​​​​" at bounding box center [261, 254] width 314 height 19
type textarea "with cdc_source as ( select * from {{ ref('stg_SMRTDO_MSSQL__SMRTDO_MSSQL_CDC_A…"
type textarea "y42 build -s cdc_arnt_changelog"
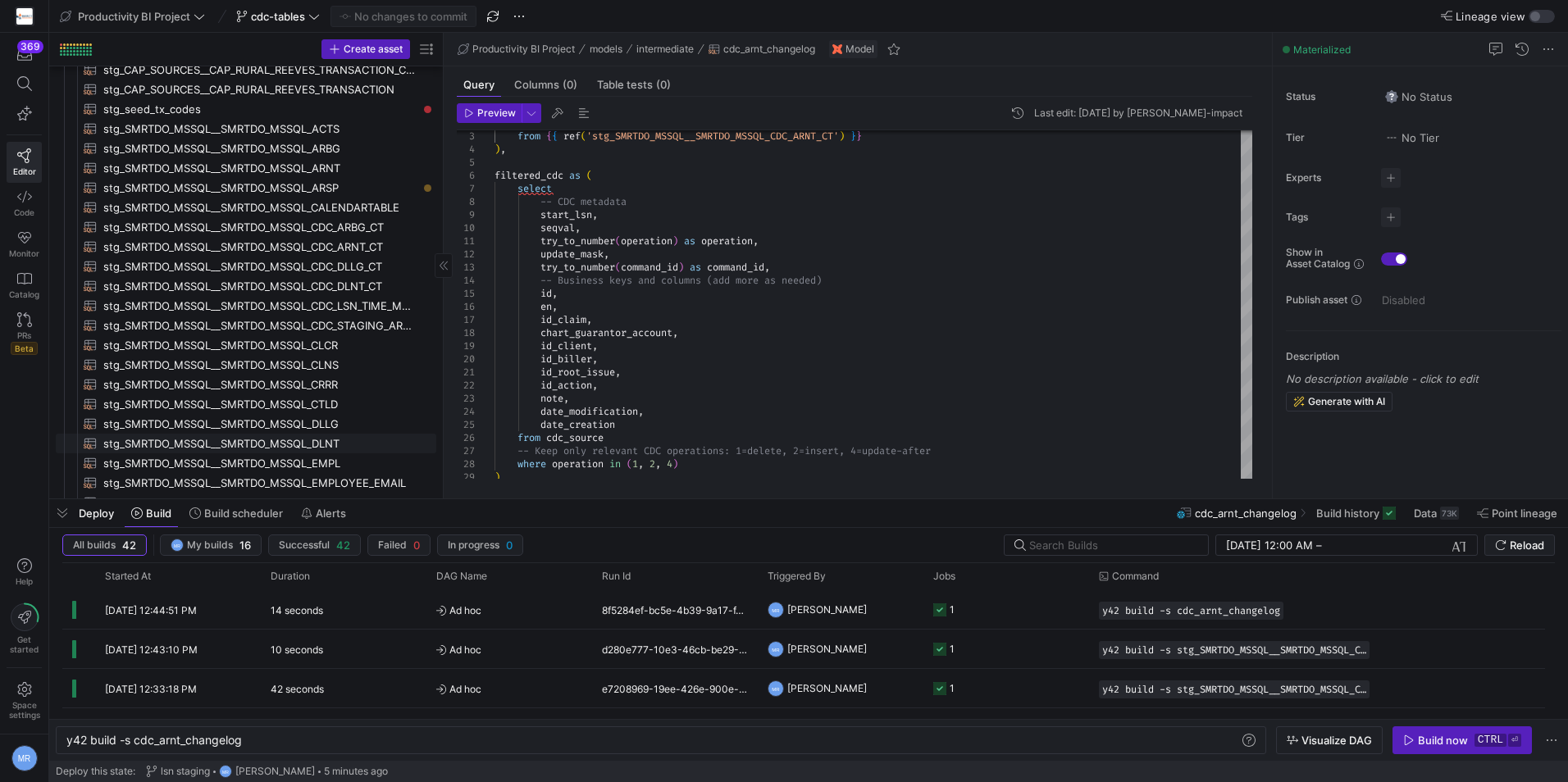
scroll to position [574, 0]
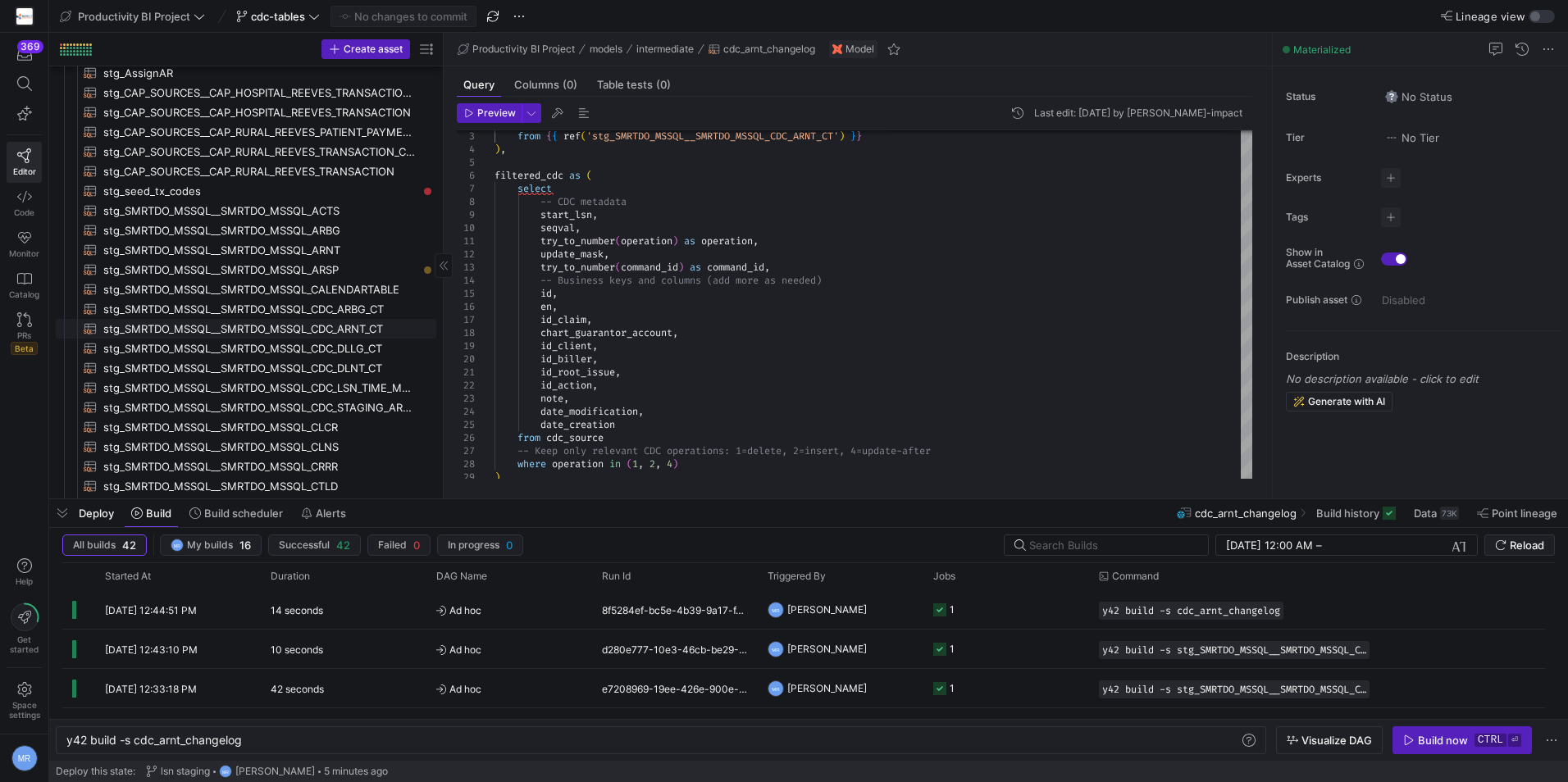
click at [361, 310] on span "stg_SMRTDO_MSSQL__SMRTDO_MSSQL_CDC_ARBG_CT​​​​​​​​​​" at bounding box center [261, 309] width 314 height 19
type textarea "with source_data as ( select * from {{ source('SMRTDO_MSSQL', 'SMRTDO_MSSQL_CDC…"
type textarea "y42 build -s stg_SMRTDO_MSSQL__SMRTDO_MSSQL_CDC_ARBG_CT"
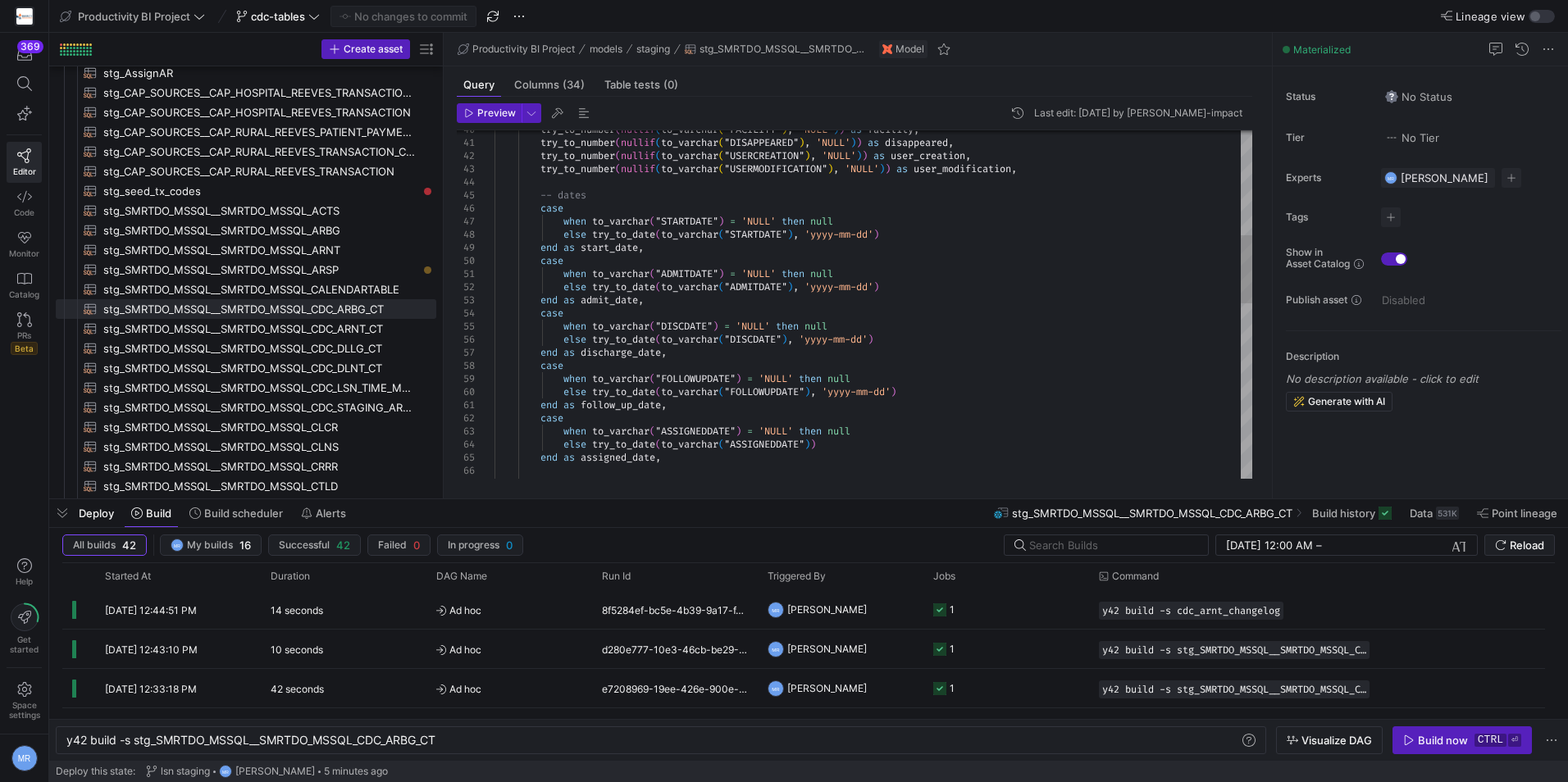
click at [616, 304] on div "try_to_number ( nullif ( to_varchar ( "FACILITY" ) , 'NULL' ) ) as facility , t…" at bounding box center [874, 484] width 758 height 1771
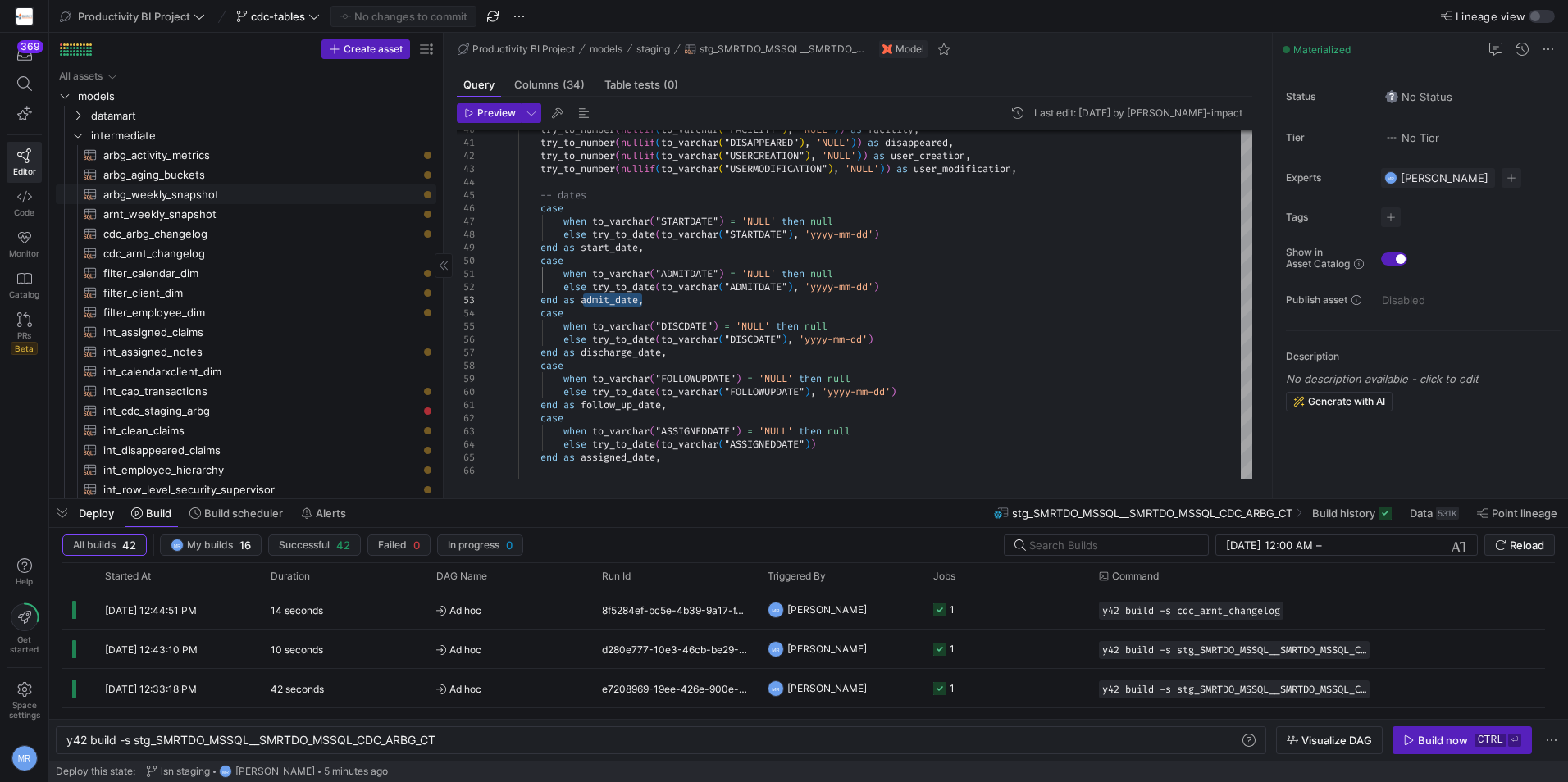
click at [255, 199] on span "arbg_weekly_snapshot​​​​​​​​​​" at bounding box center [261, 194] width 314 height 19
type textarea "with cdc_data as ( select id, id_claim, id_client, id_carrier, id_biller, total…"
type textarea "y42 build -s arbg_weekly_snapshot"
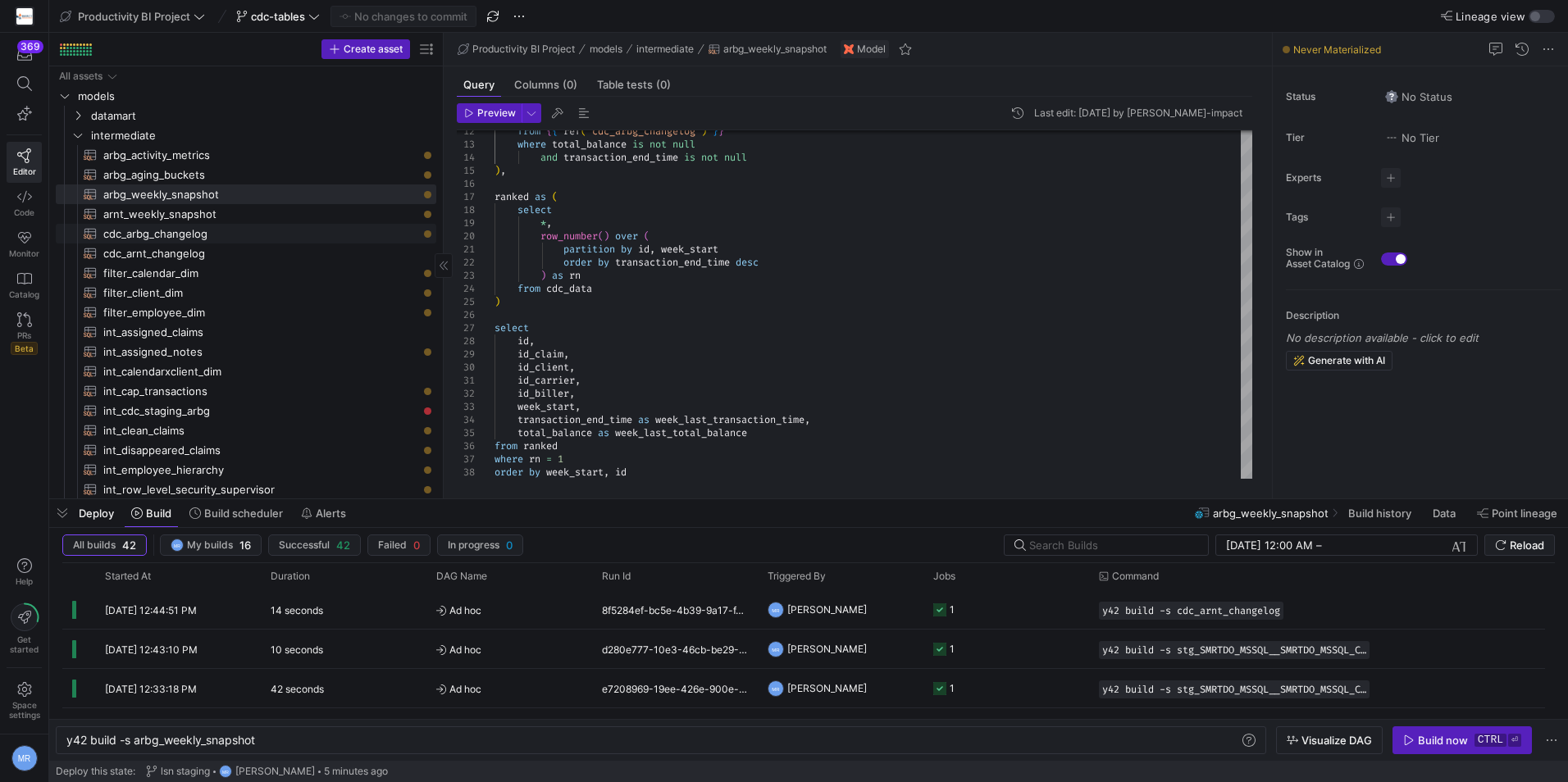
click at [241, 234] on span "cdc_arbg_changelog​​​​​​​​​​" at bounding box center [261, 233] width 314 height 19
type textarea "with cdc_source as ( select * from {{ ref('stg_SMRTDO_MSSQL__SMRTDO_MSSQL_CDC_A…"
type textarea "y42 build -s cdc_arbg_changelog"
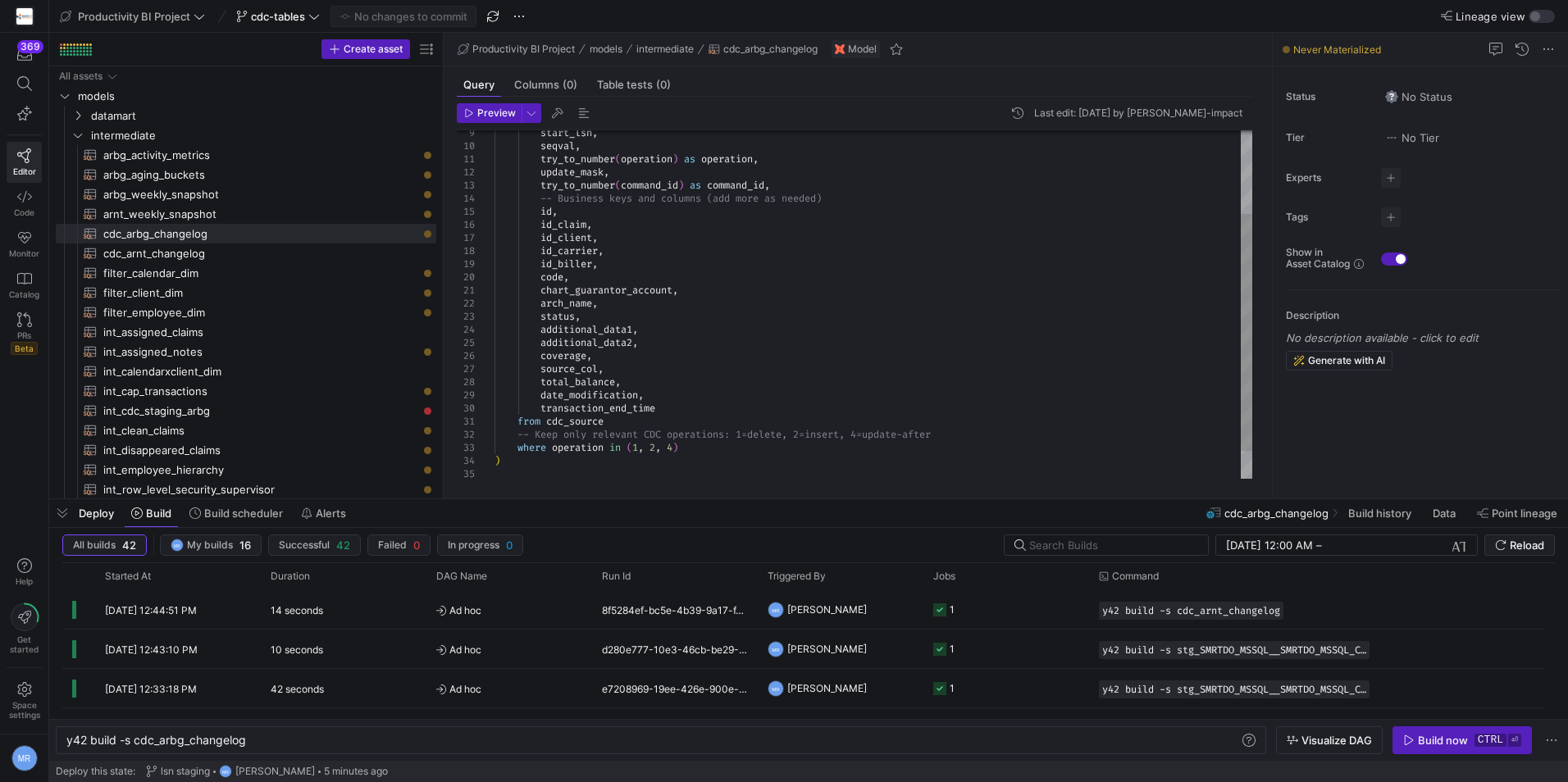
click at [600, 225] on div "update_mask , try_to_number ( command_id ) as command_id , -- Business keys and…" at bounding box center [874, 263] width 758 height 512
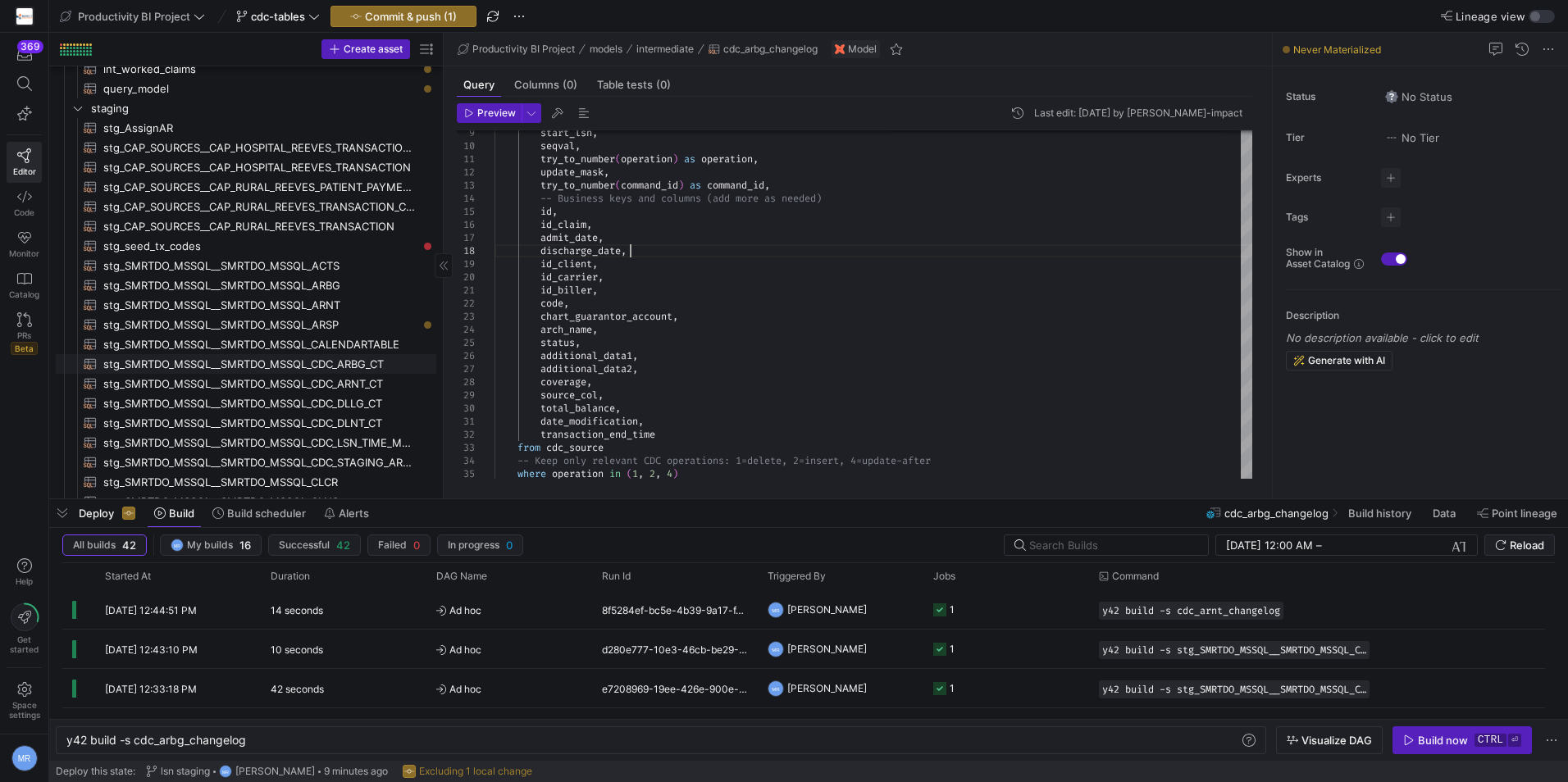
scroll to position [492, 0]
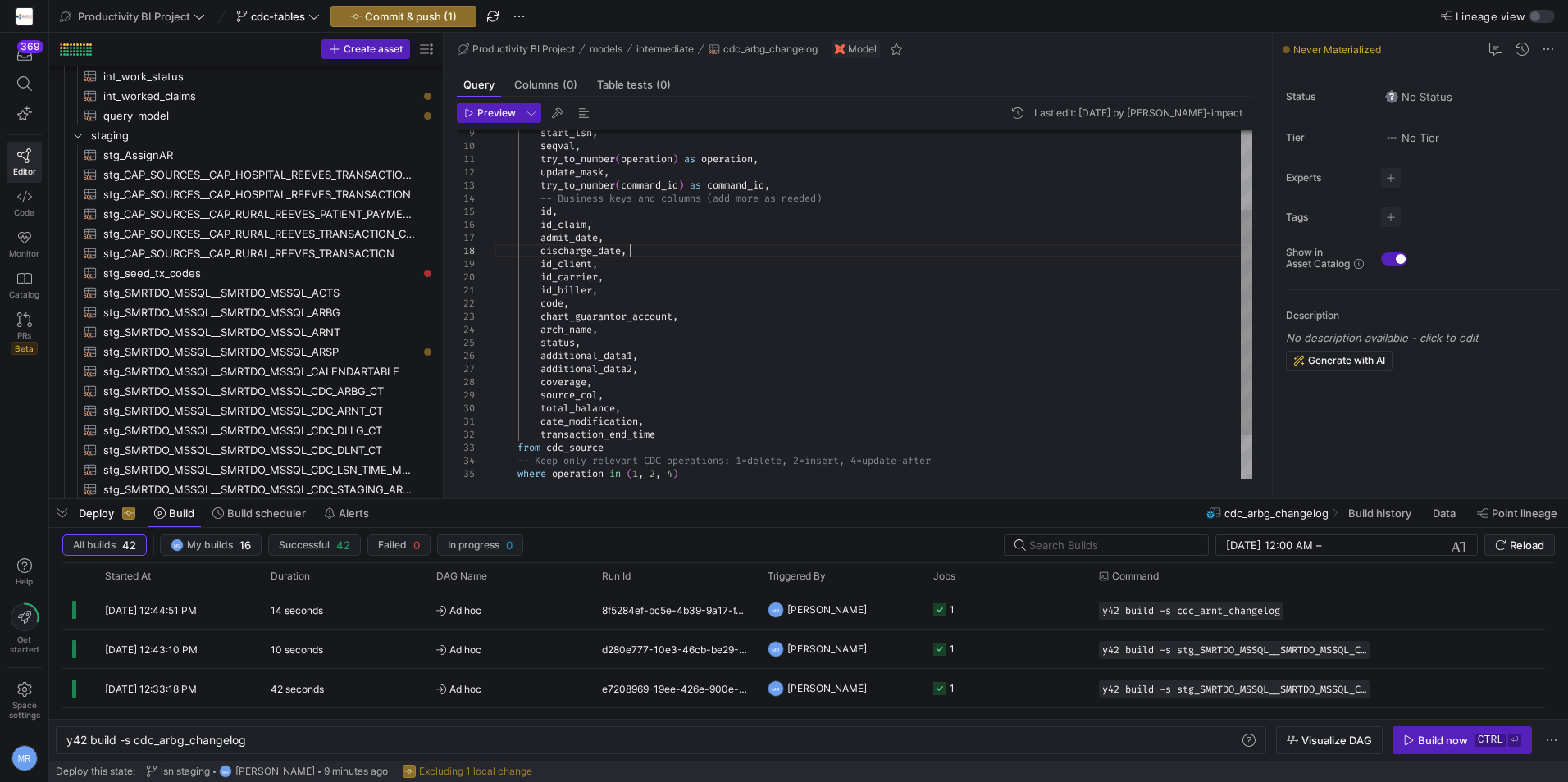
click at [693, 321] on div "update_mask , try_to_number ( command_id ) as command_id , -- Business keys and…" at bounding box center [874, 277] width 758 height 538
drag, startPoint x: 642, startPoint y: 250, endPoint x: 544, endPoint y: 241, distance: 98.4
click at [544, 241] on div "update_mask , try_to_number ( command_id ) as command_id , -- Business keys and…" at bounding box center [874, 277] width 758 height 538
click at [697, 254] on div "update_mask , try_to_number ( command_id ) as command_id , -- Business keys and…" at bounding box center [874, 277] width 758 height 538
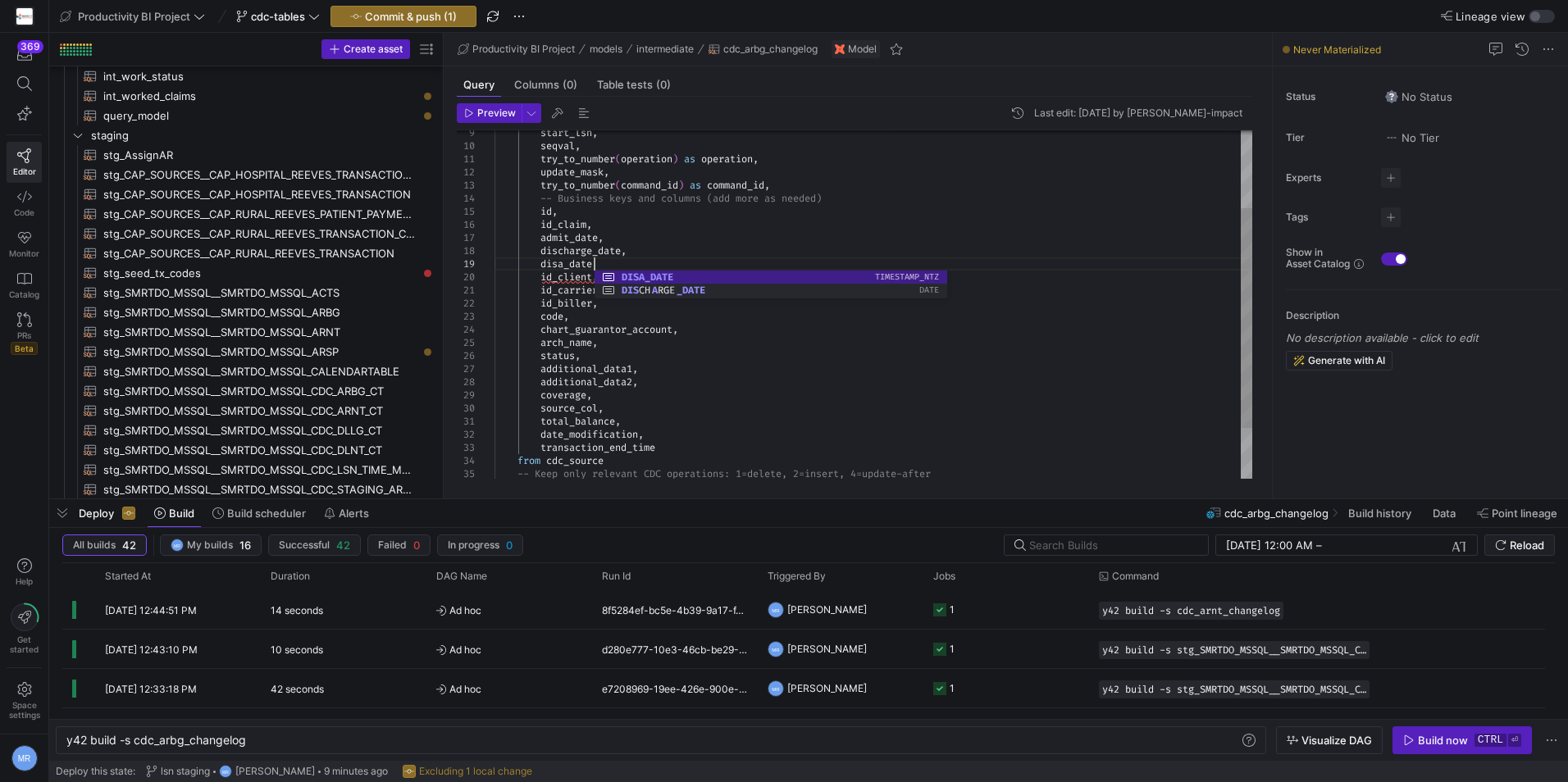
scroll to position [0, 0]
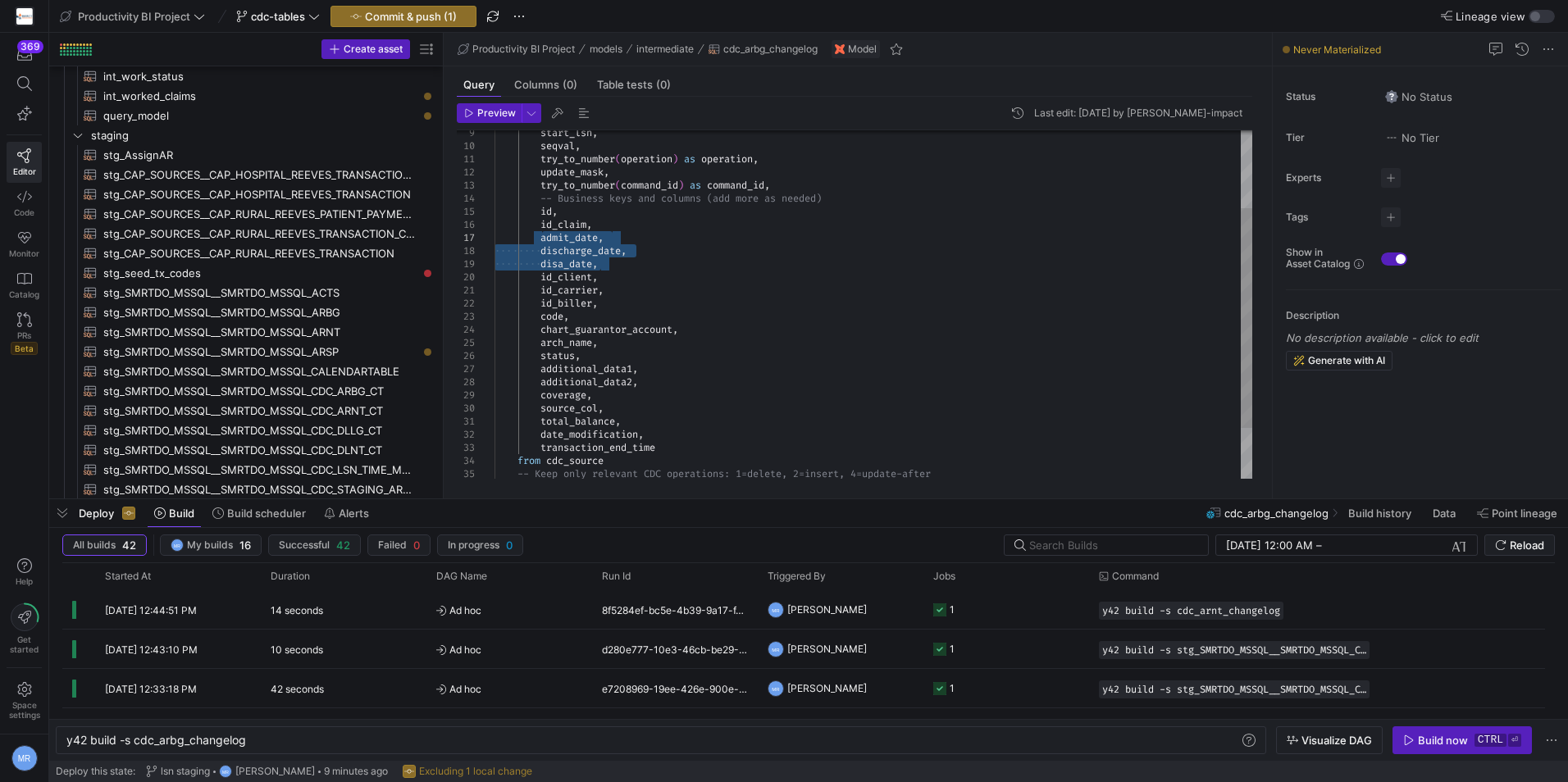
drag, startPoint x: 615, startPoint y: 258, endPoint x: 540, endPoint y: 242, distance: 76.7
click at [540, 242] on div "update_mask , try_to_number ( command_id ) as command_id , -- Business keys and…" at bounding box center [874, 284] width 758 height 551
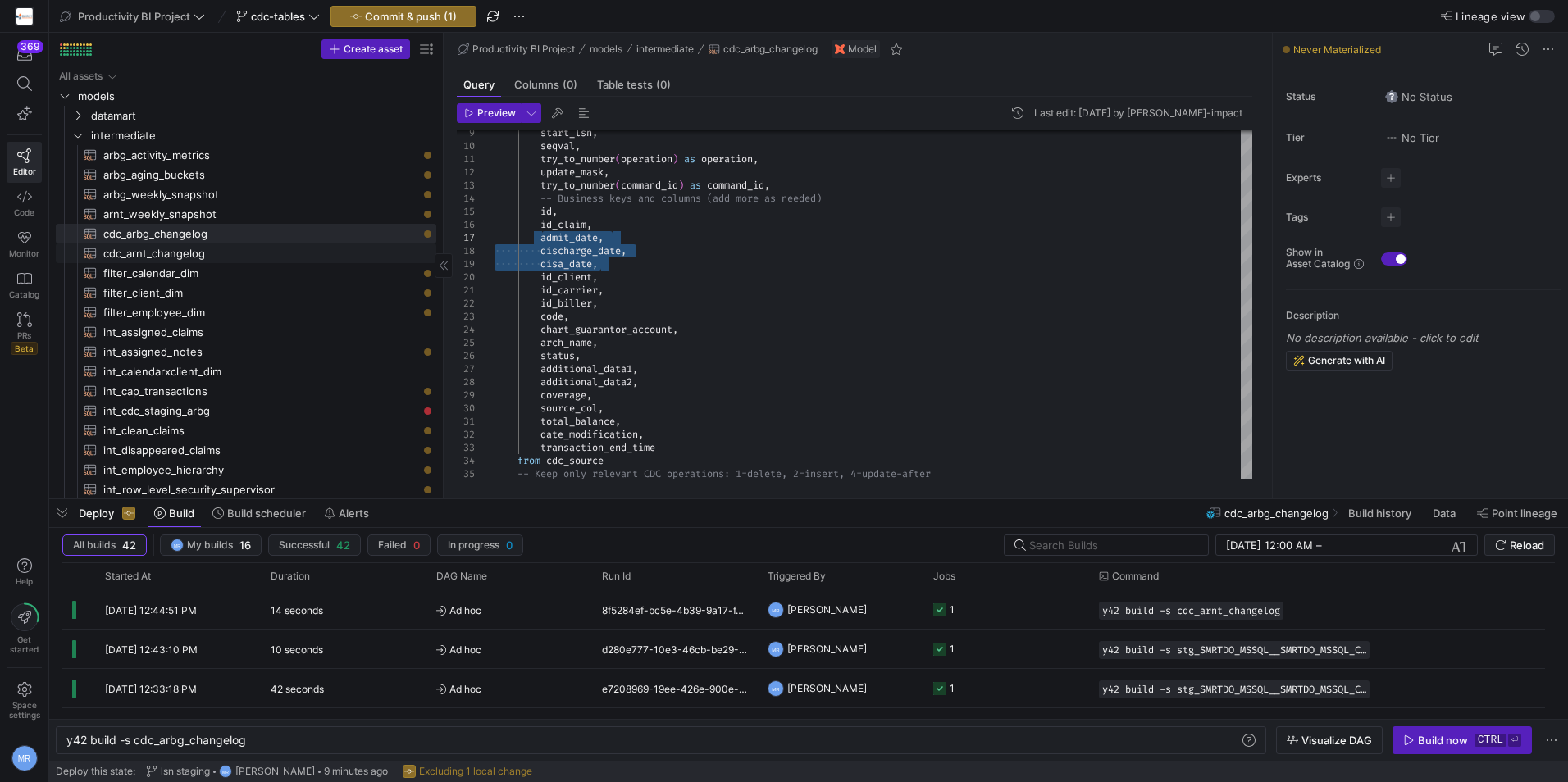
drag, startPoint x: 202, startPoint y: 259, endPoint x: 251, endPoint y: 280, distance: 53.3
click at [202, 259] on span "cdc_arnt_changelog​​​​​​​​​​" at bounding box center [261, 254] width 314 height 19
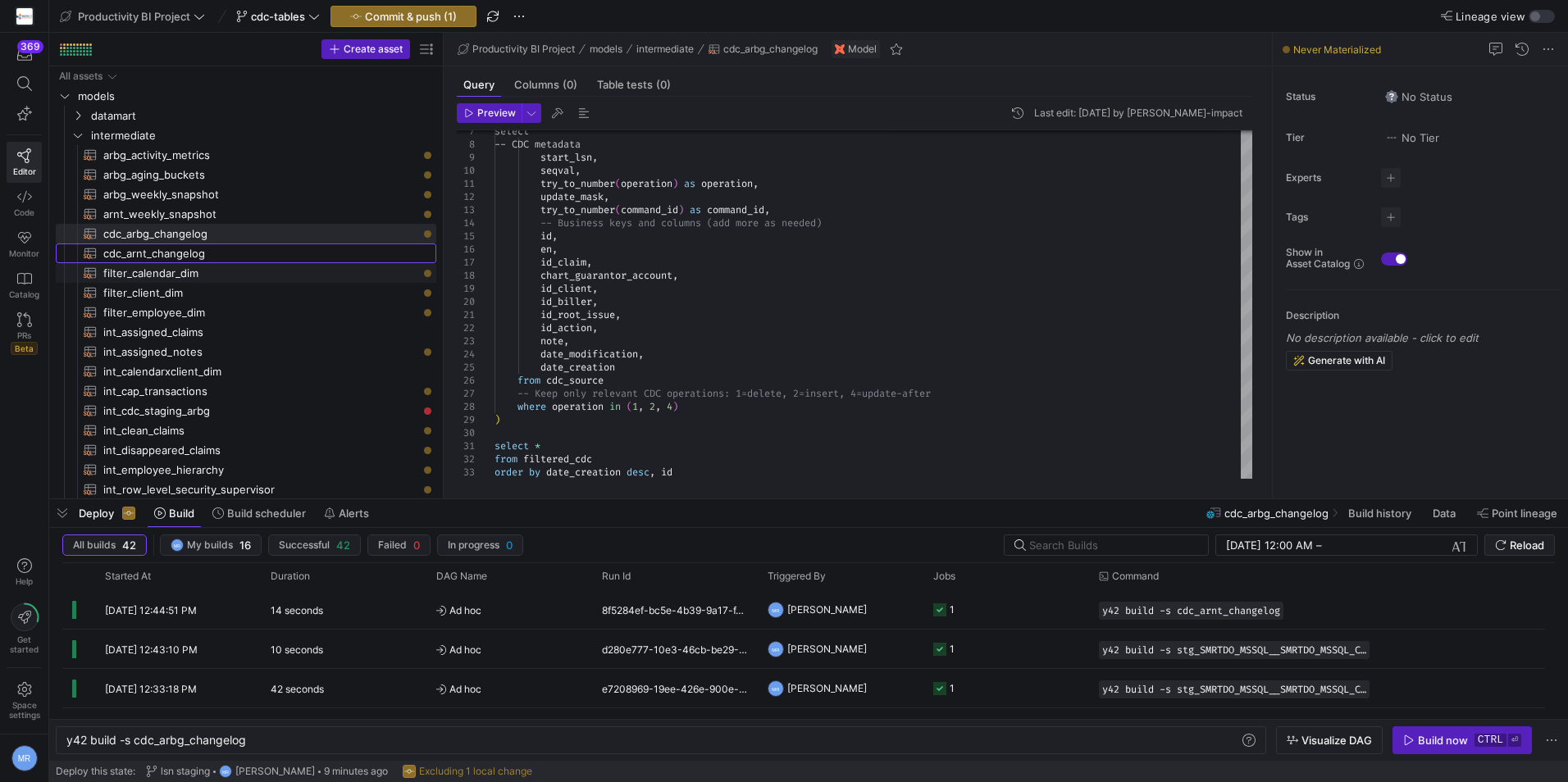
type textarea "with cdc_source as ( select * from {{ ref('stg_SMRTDO_MSSQL__SMRTDO_MSSQL_CDC_A…"
type textarea "y42 build -s cdc_arnt_changelog"
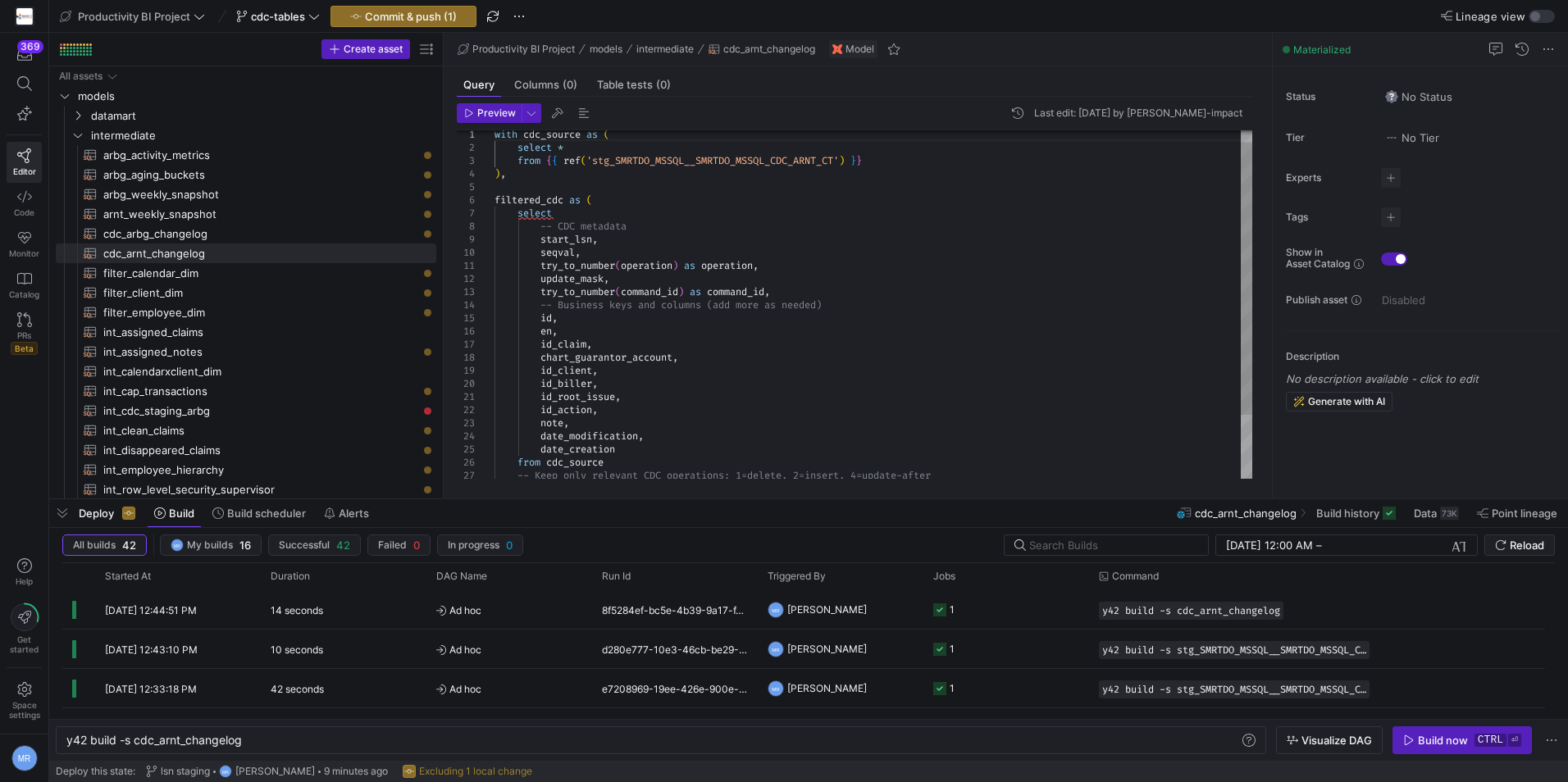
click at [626, 346] on div "select -- CDC metadata start_lsn , seqval , try_to_number ( operation ) as oper…" at bounding box center [874, 337] width 758 height 446
drag, startPoint x: 697, startPoint y: 314, endPoint x: 690, endPoint y: 328, distance: 15.7
click at [695, 317] on div "select -- CDC metadata start_lsn , seqval , try_to_number ( operation ) as oper…" at bounding box center [874, 364] width 758 height 498
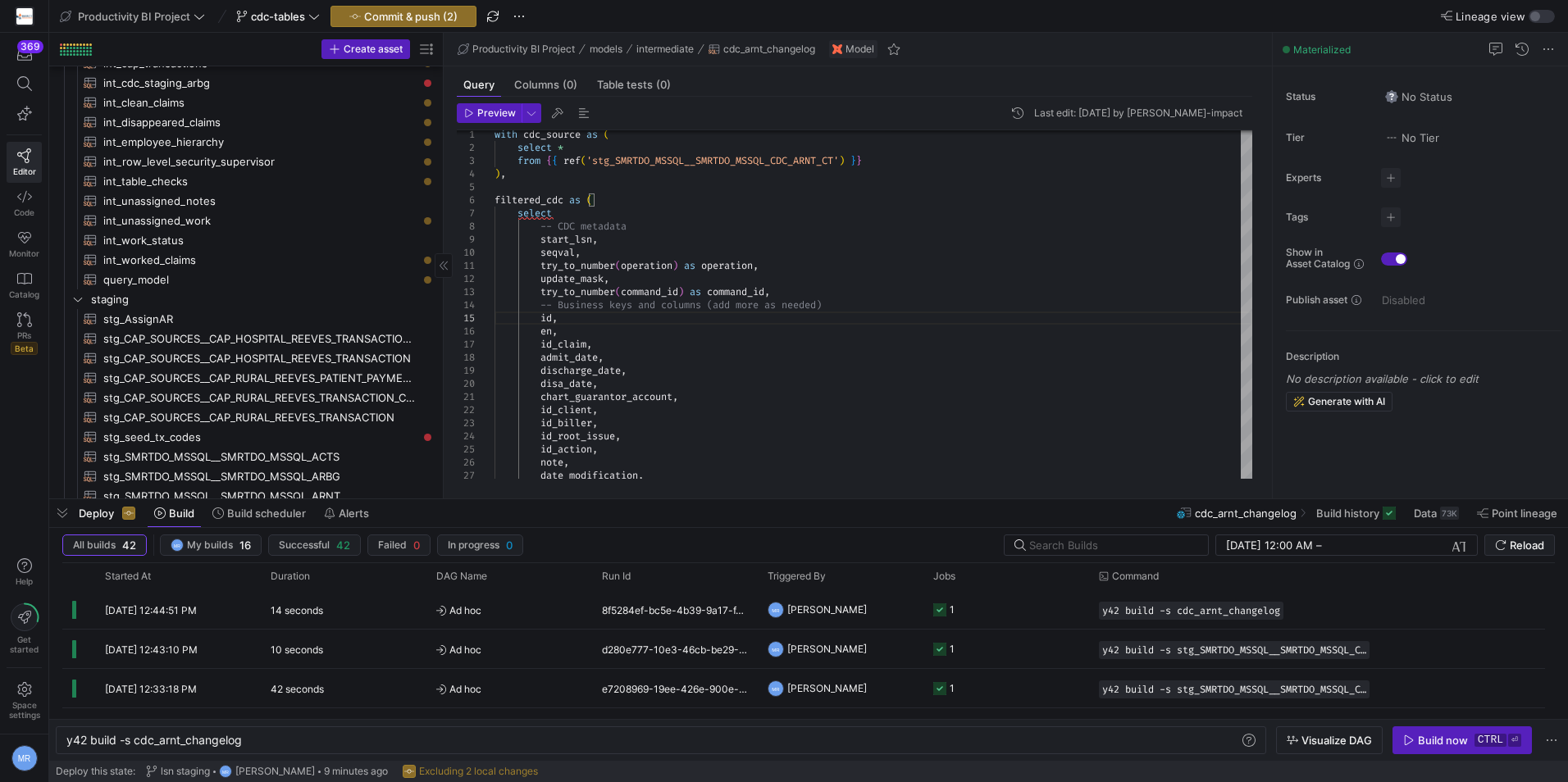
scroll to position [574, 0]
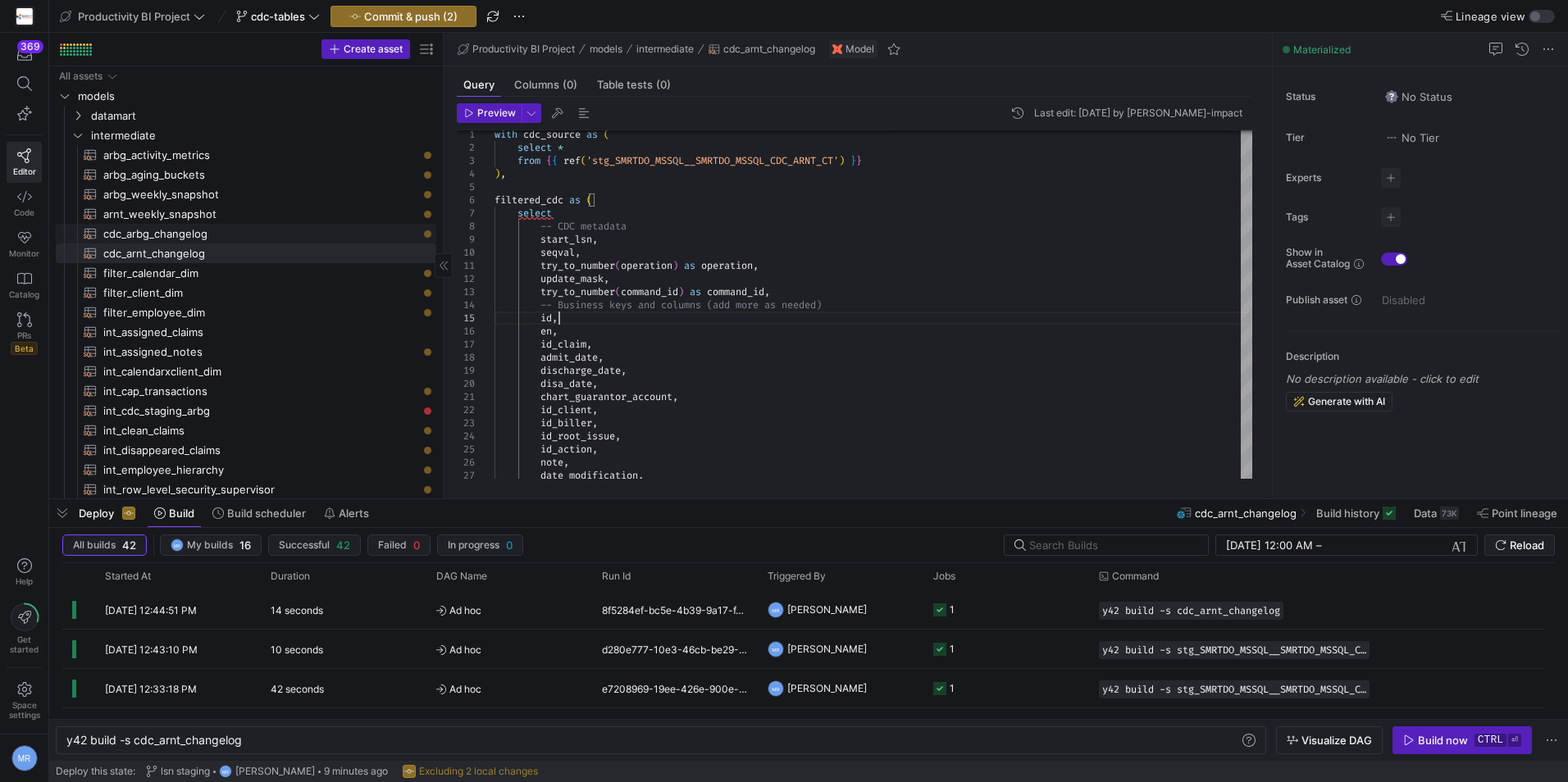
click at [180, 236] on span "cdc_arbg_changelog​​​​​​​​​​" at bounding box center [261, 233] width 314 height 19
type textarea "with cdc_source as ( select * from {{ ref('stg_SMRTDO_MSSQL__SMRTDO_MSSQL_CDC_A…"
type textarea "y42 build -s cdc_arbg_changelog"
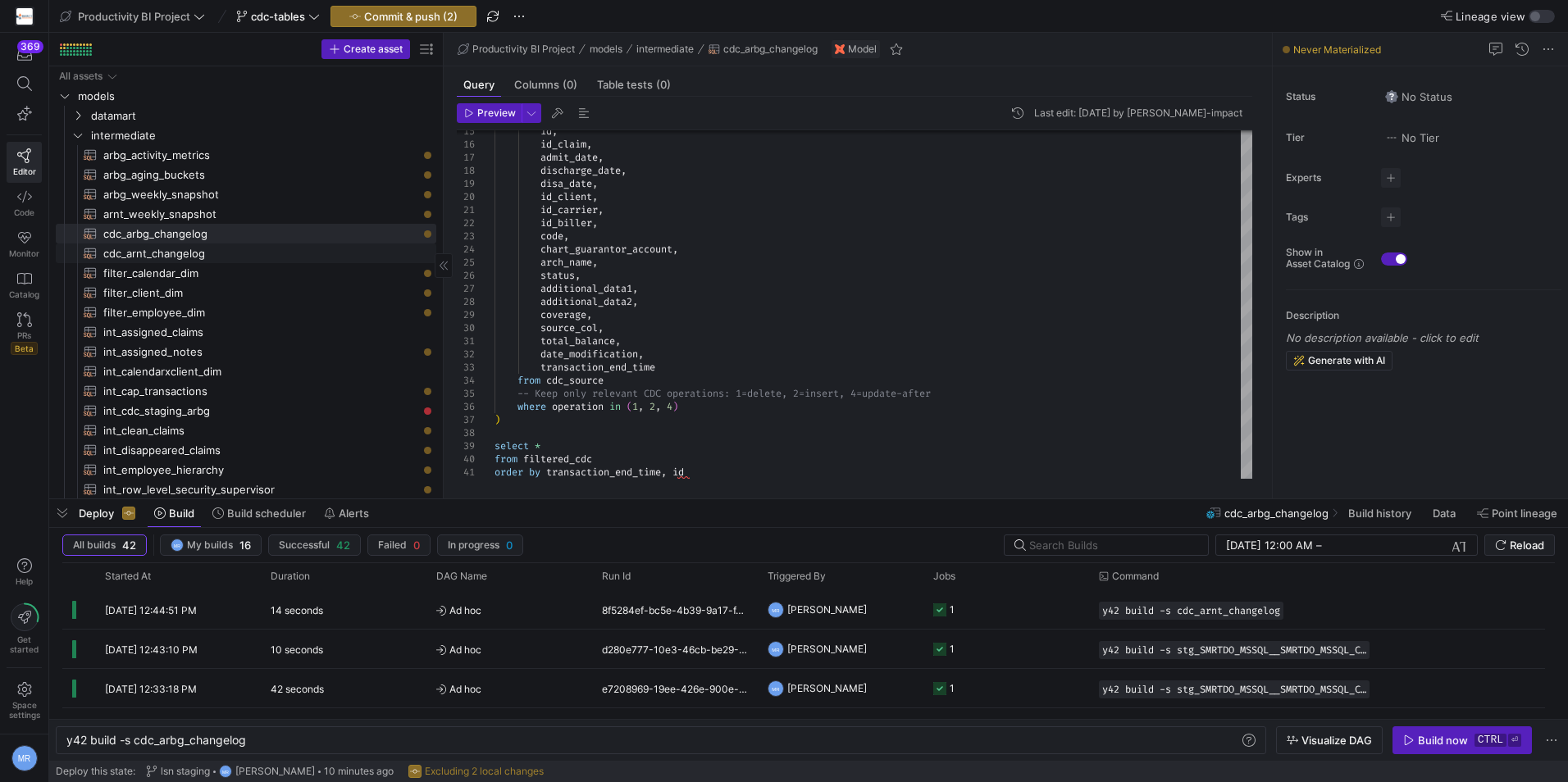
click at [198, 249] on span "cdc_arnt_changelog​​​​​​​​​​" at bounding box center [261, 254] width 314 height 19
type textarea "with cdc_source as ( select * from {{ ref('stg_SMRTDO_MSSQL__SMRTDO_MSSQL_CDC_A…"
type textarea "y42 build -s cdc_arnt_changelog"
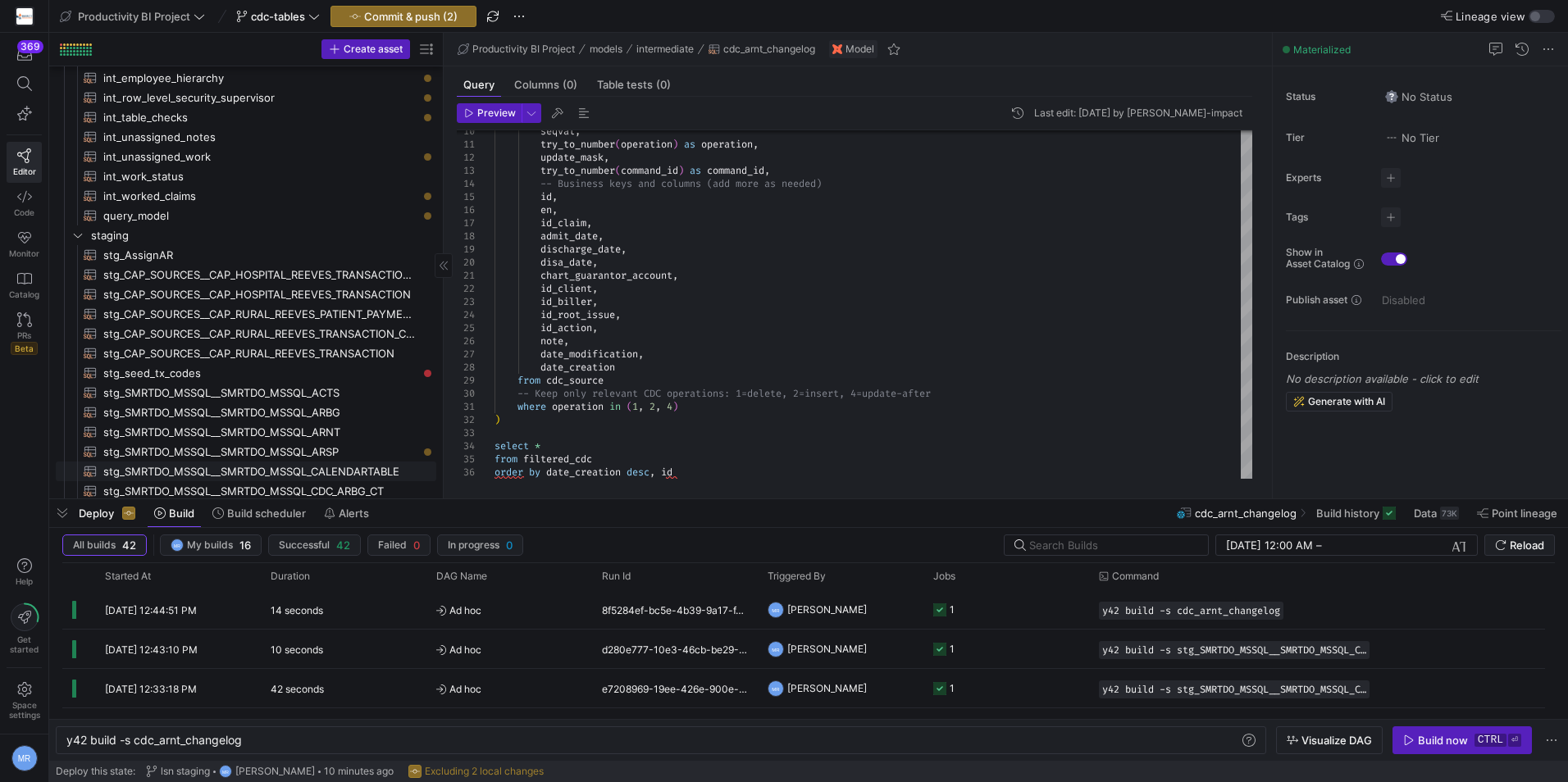
scroll to position [410, 0]
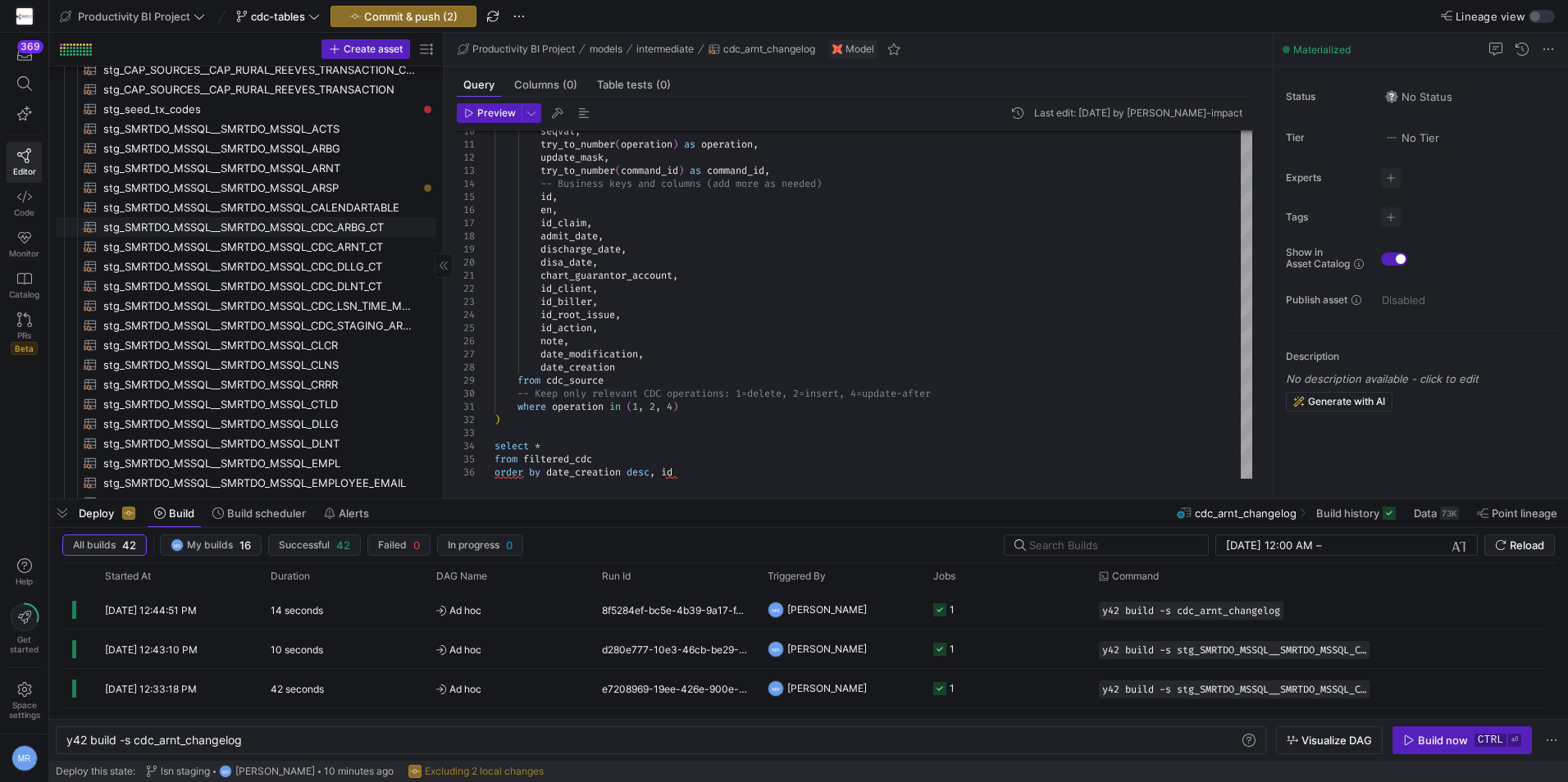
click at [358, 225] on span "stg_SMRTDO_MSSQL__SMRTDO_MSSQL_CDC_ARBG_CT​​​​​​​​​​" at bounding box center [261, 227] width 314 height 19
type textarea "with source_data as ( select * from {{ source('SMRTDO_MSSQL', 'SMRTDO_MSSQL_CDC…"
type textarea "y42 build -s stg_SMRTDO_MSSQL__SMRTDO_MSSQL_CDC_ARBG_CT"
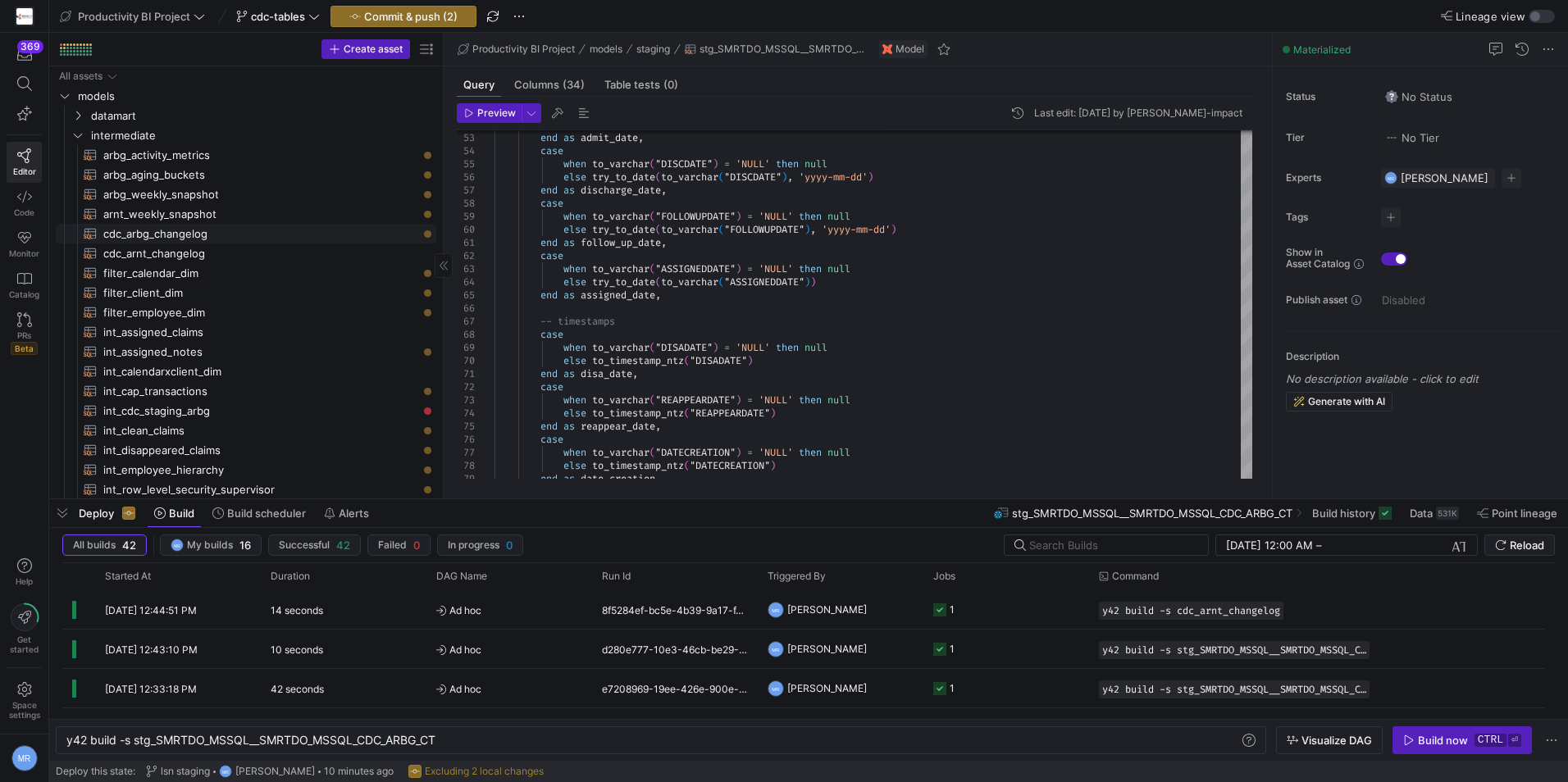
click at [325, 228] on span "cdc_arbg_changelog​​​​​​​​​​" at bounding box center [261, 233] width 314 height 19
type textarea "with cdc_source as ( select * from {{ ref('stg_SMRTDO_MSSQL__SMRTDO_MSSQL_CDC_A…"
type textarea "y42 build -s cdc_arbg_changelog"
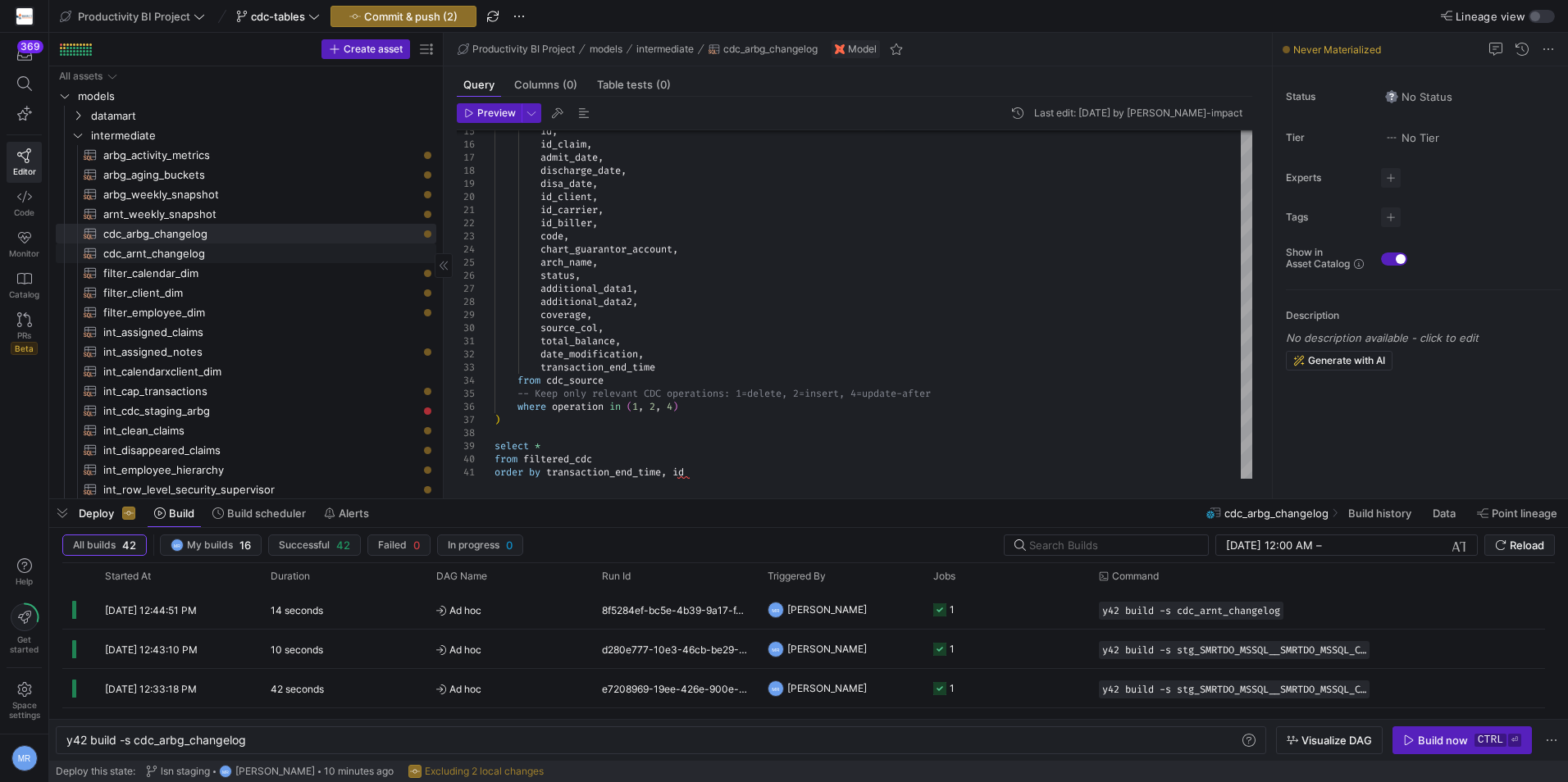
click at [333, 249] on span "cdc_arnt_changelog​​​​​​​​​​" at bounding box center [261, 254] width 314 height 19
type textarea "with cdc_source as ( select * from {{ ref('stg_SMRTDO_MSSQL__SMRTDO_MSSQL_CDC_A…"
type textarea "y42 build -s cdc_arnt_changelog"
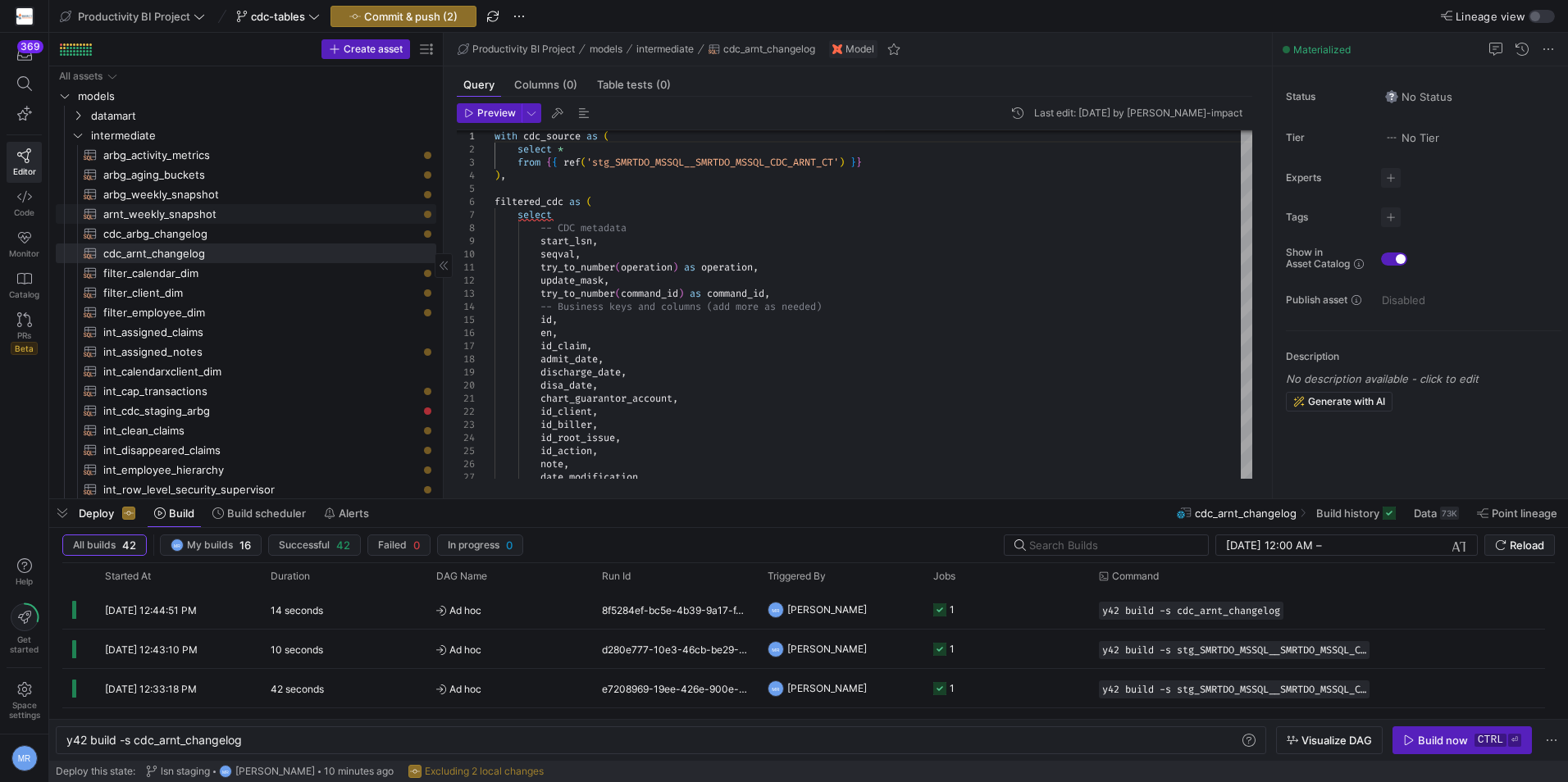
click at [238, 207] on span "arnt_weekly_snapshot​​​​​​​​​​" at bounding box center [261, 214] width 314 height 19
type textarea "with cdc_data as ( select id, en, id_claim, chart_guarantor_account, id_client,…"
type textarea "y42 build -s arnt_weekly_snapshot"
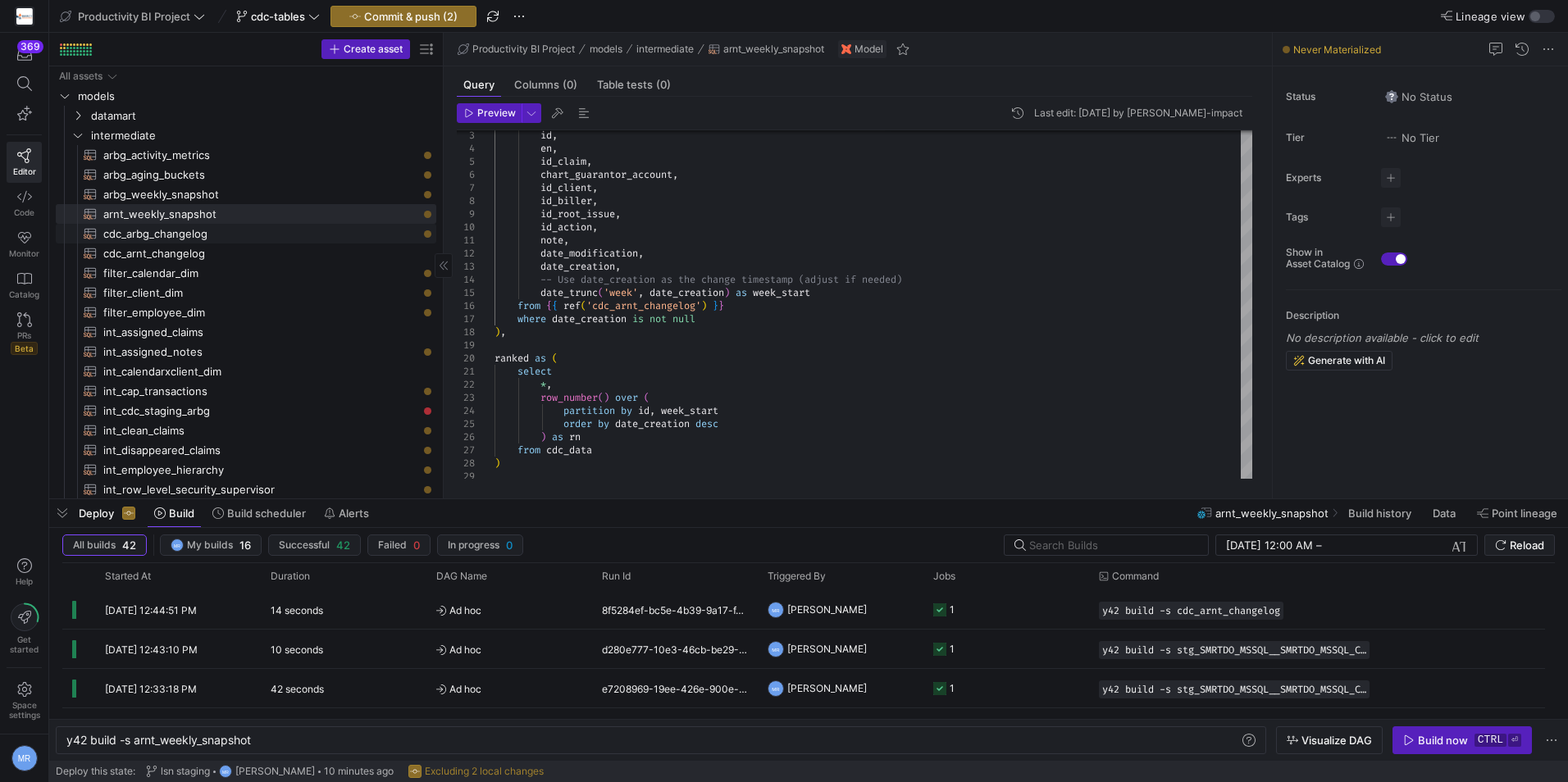
click at [243, 233] on span "cdc_arbg_changelog​​​​​​​​​​" at bounding box center [261, 233] width 314 height 19
type textarea "with cdc_source as ( select * from {{ ref('stg_SMRTDO_MSSQL__SMRTDO_MSSQL_CDC_A…"
type textarea "y42 build -s cdc_arbg_changelog"
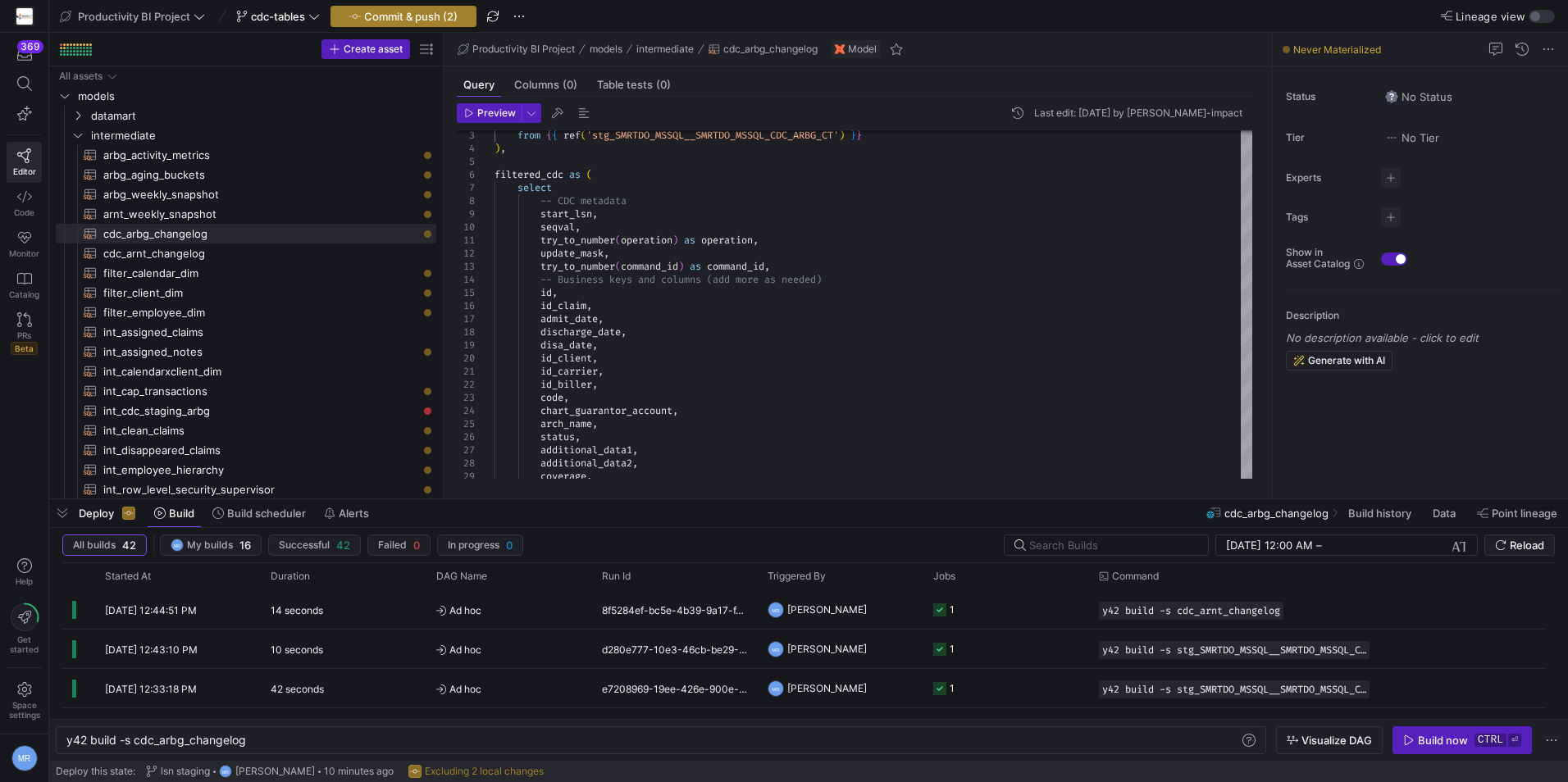
click at [392, 14] on span "Commit & push (2)" at bounding box center [411, 16] width 93 height 13
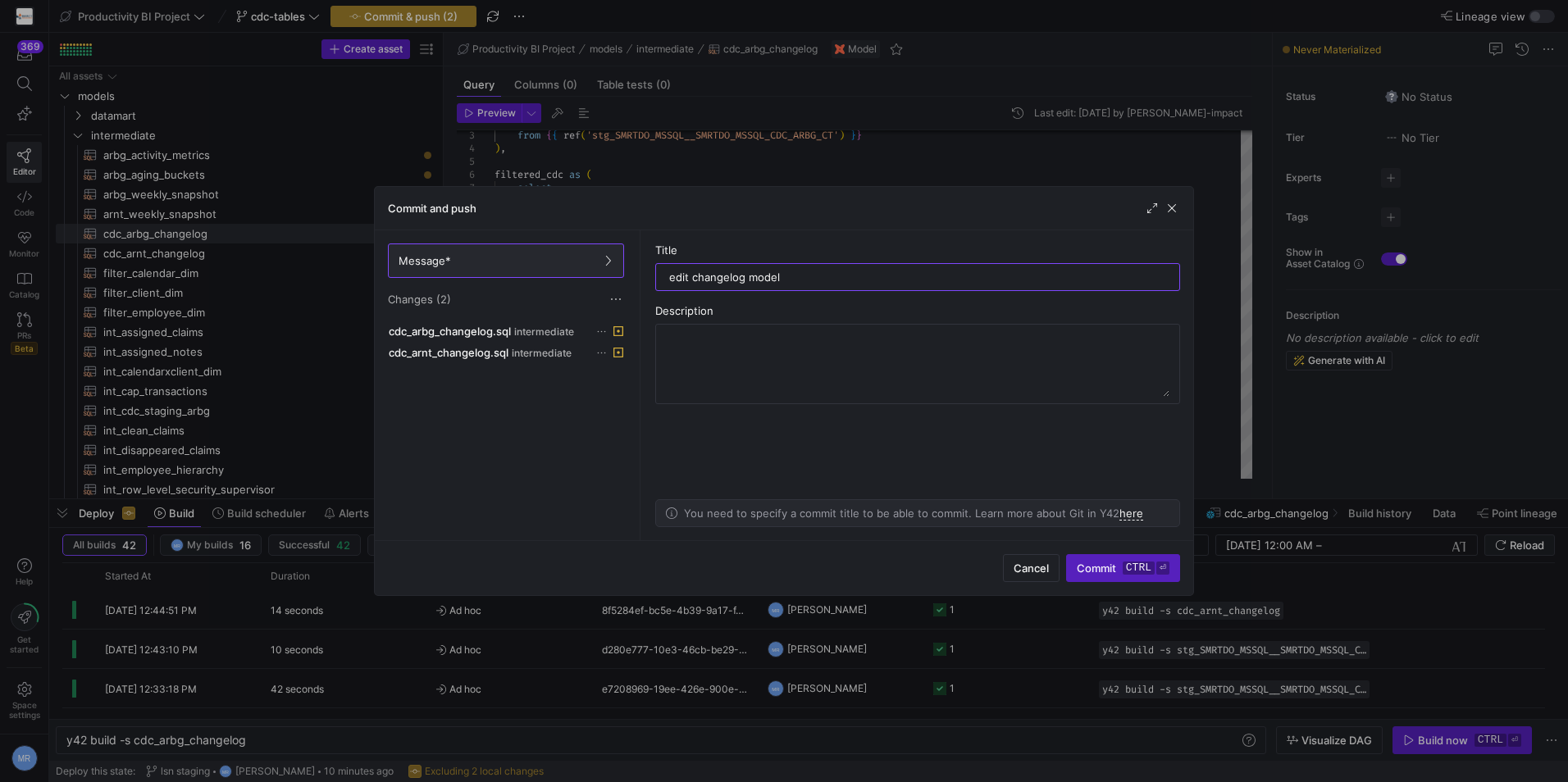
type input "edit changelog models"
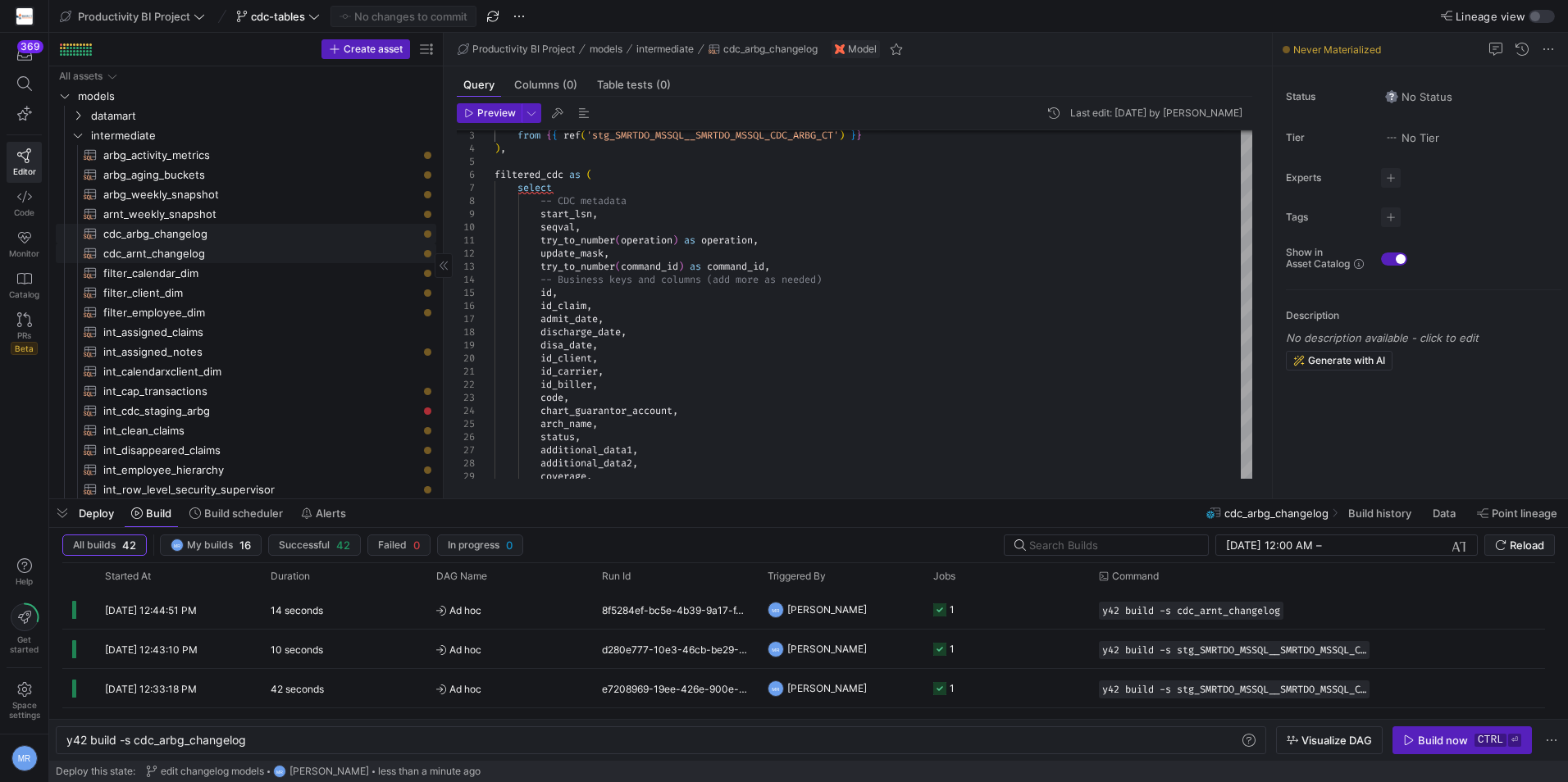
click at [215, 253] on span "cdc_arnt_changelog​​​​​​​​​​" at bounding box center [261, 254] width 314 height 19
type textarea "with cdc_source as ( select * from {{ ref('stg_SMRTDO_MSSQL__SMRTDO_MSSQL_CDC_A…"
type textarea "y42 build -s cdc_arnt_changelog"
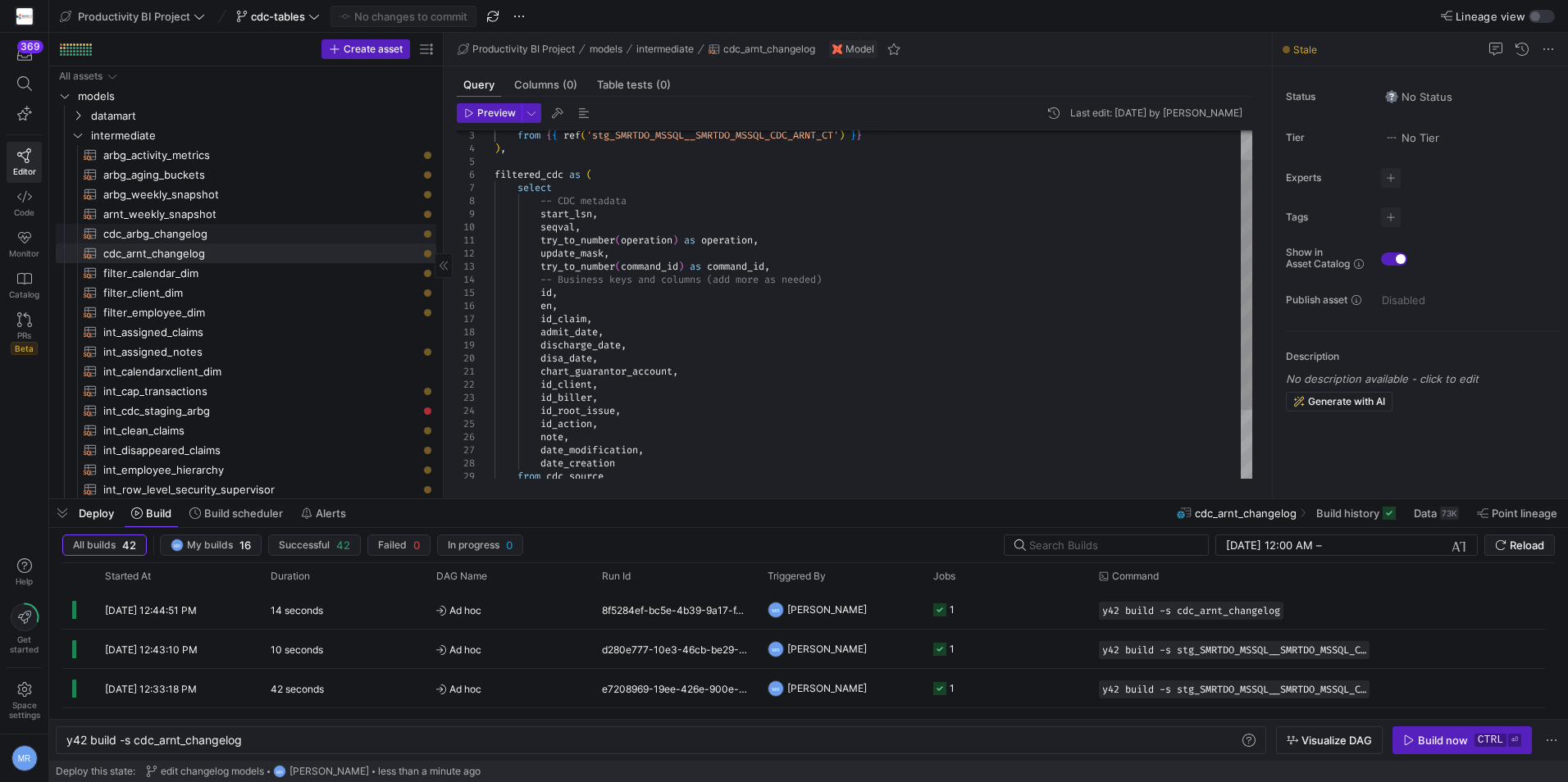
click at [229, 236] on span "cdc_arbg_changelog​​​​​​​​​​" at bounding box center [261, 233] width 314 height 19
type textarea "with cdc_source as ( select * from {{ ref('stg_SMRTDO_MSSQL__SMRTDO_MSSQL_CDC_A…"
type textarea "y42 build -s cdc_arbg_changelog"
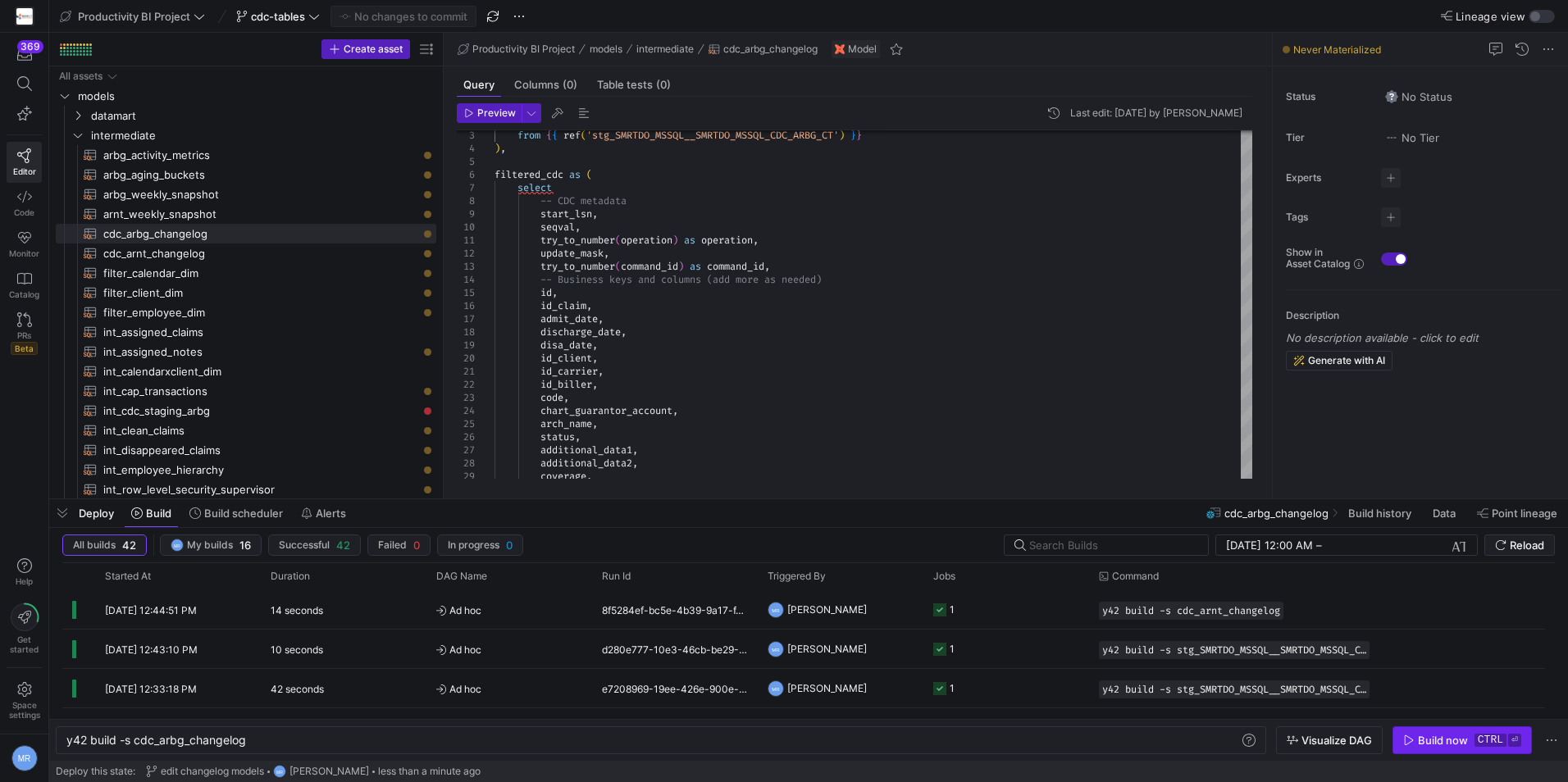
click at [1457, 743] on div "Build now" at bounding box center [1443, 740] width 50 height 13
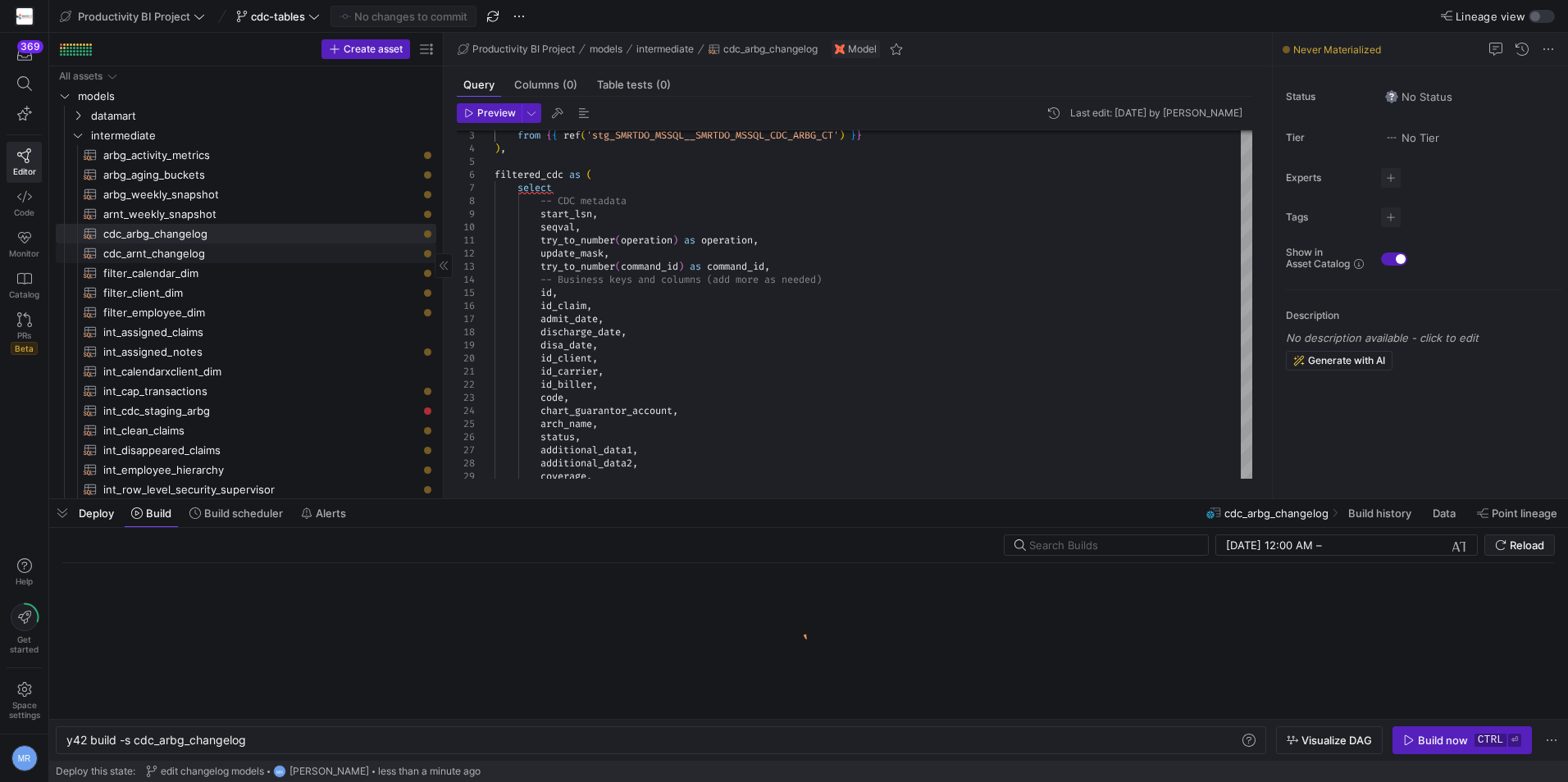
click at [219, 246] on span "cdc_arnt_changelog​​​​​​​​​​" at bounding box center [261, 254] width 314 height 19
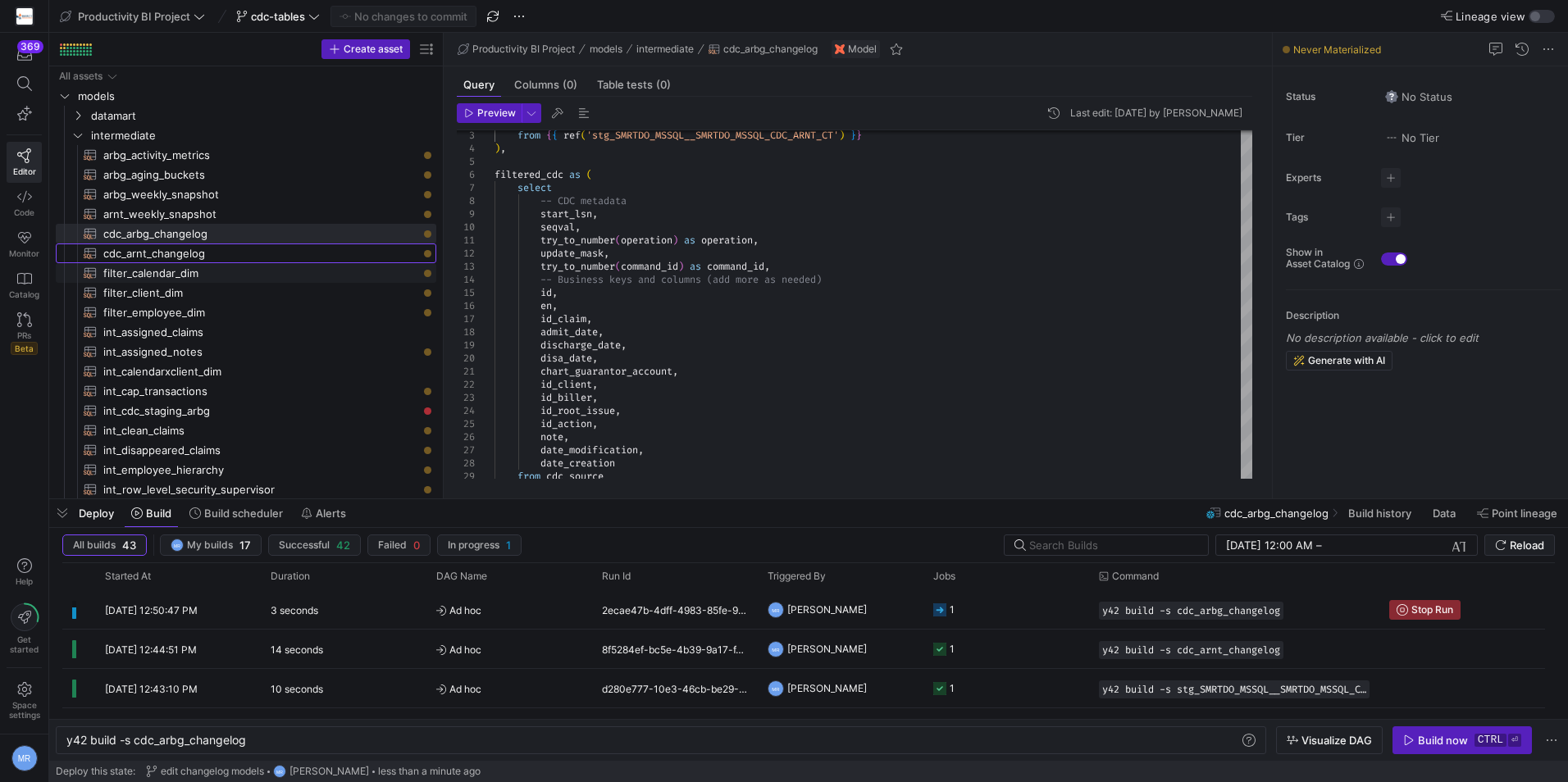
type textarea "with cdc_source as ( select * from {{ ref('stg_SMRTDO_MSSQL__SMRTDO_MSSQL_CDC_A…"
type textarea "y42 build -s cdc_arnt_changelog"
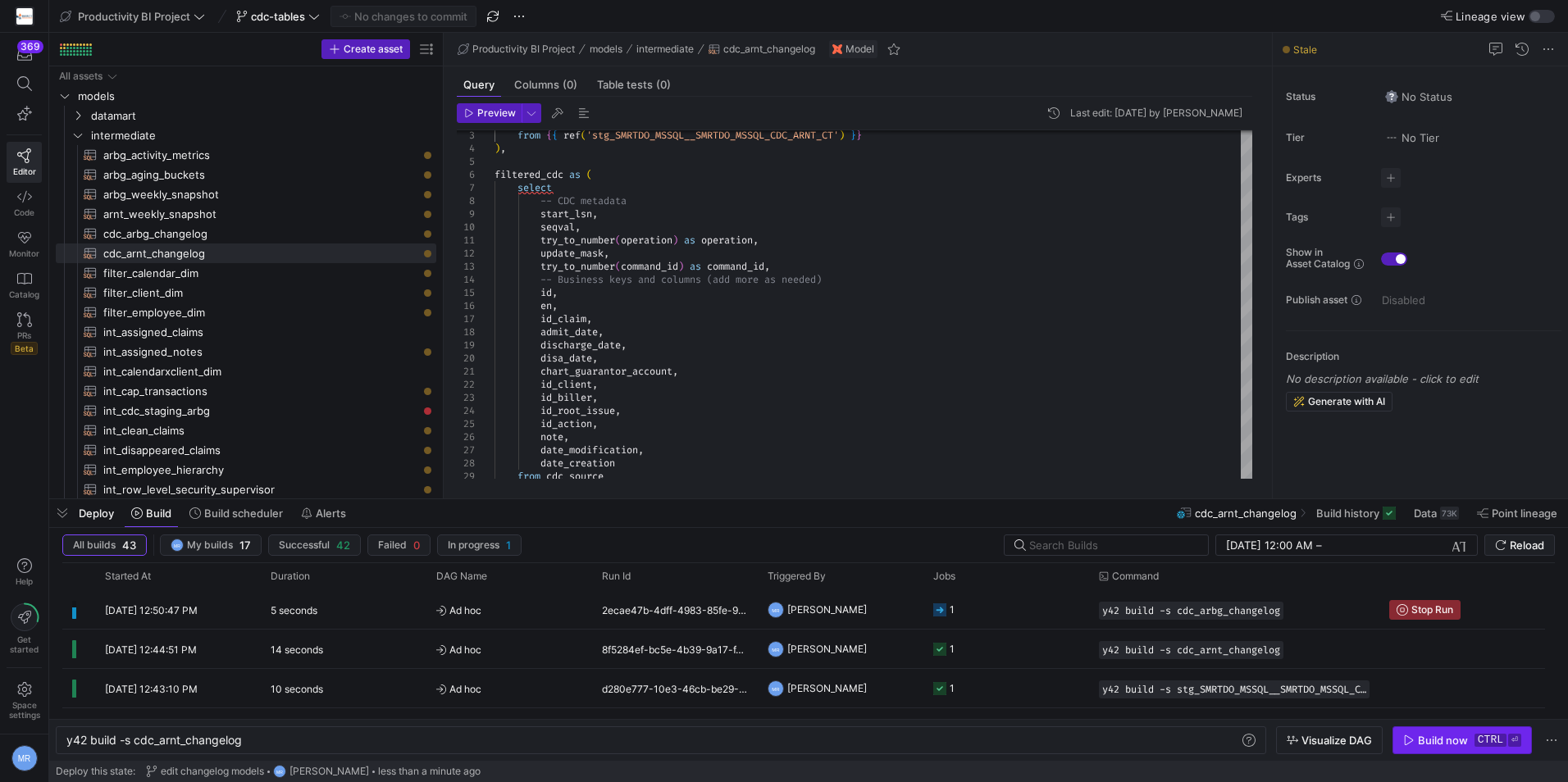
click at [1455, 744] on div "Build now" at bounding box center [1443, 740] width 50 height 13
click at [221, 232] on span "cdc_arbg_changelog​​​​​​​​​​" at bounding box center [261, 233] width 314 height 19
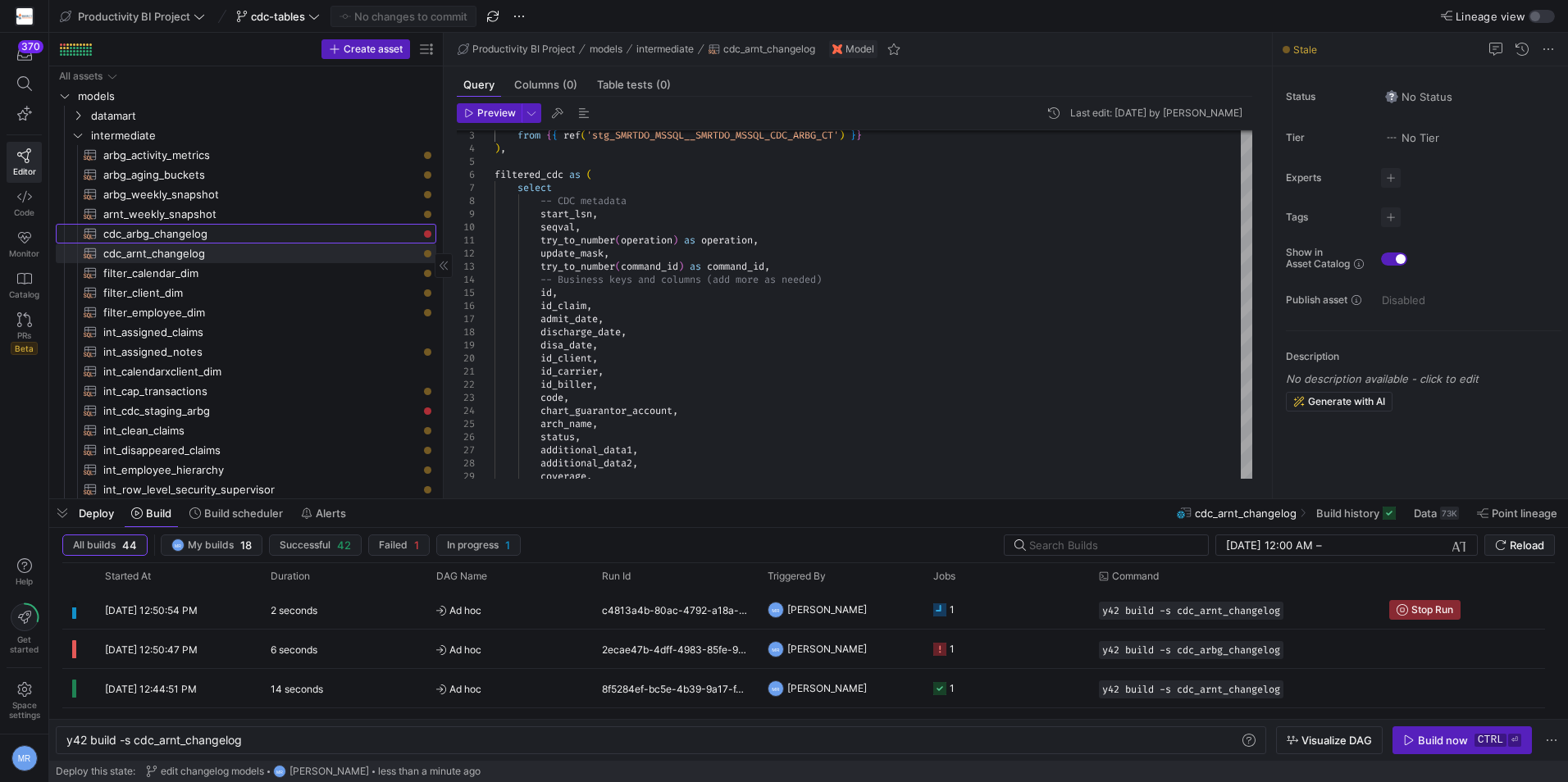
type textarea "with cdc_source as ( select * from {{ ref('stg_SMRTDO_MSSQL__SMRTDO_MSSQL_CDC_A…"
type textarea "y42 build -s cdc_arbg_changelog"
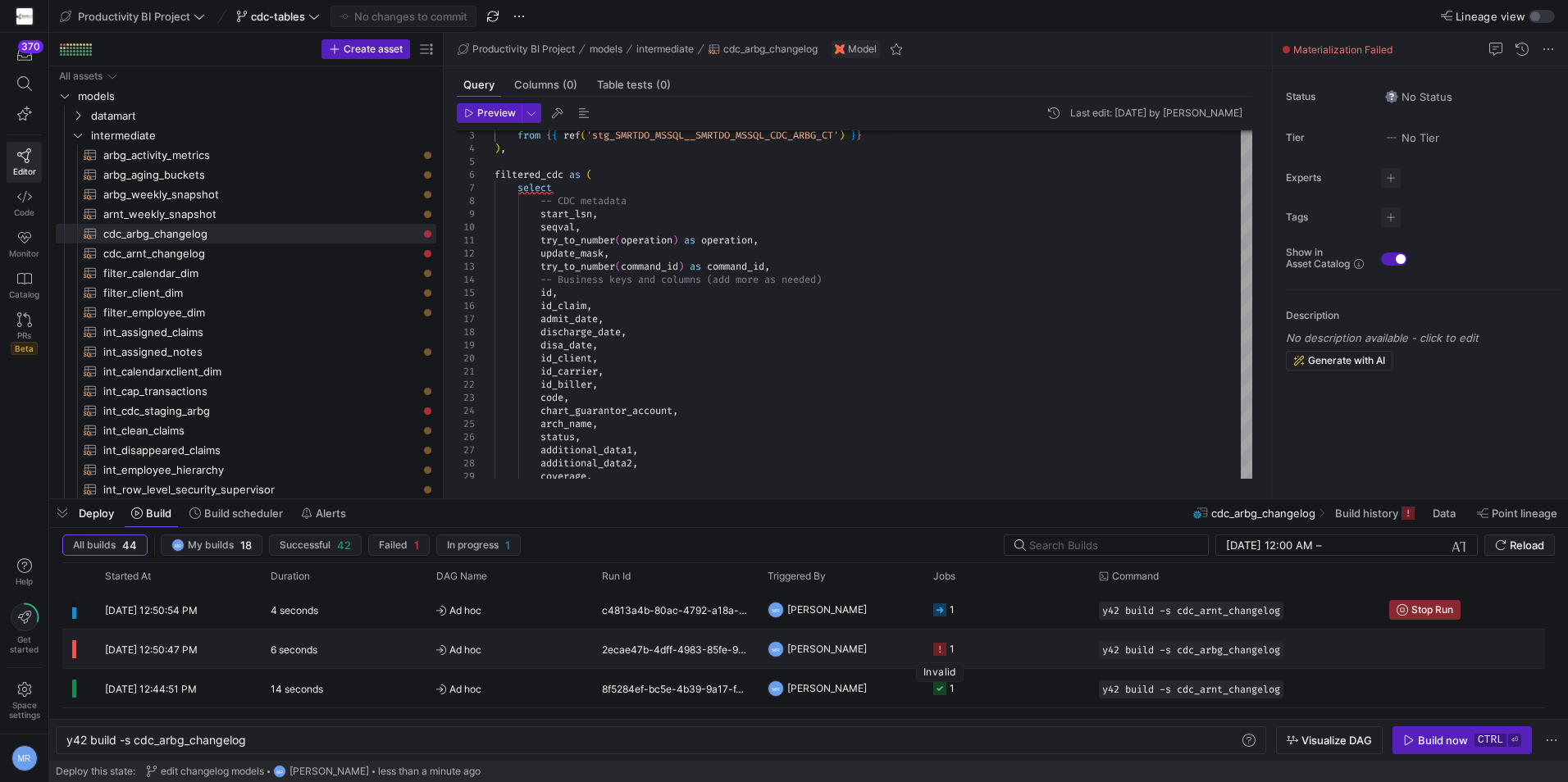
click at [941, 646] on rect "Press SPACE to select this row." at bounding box center [939, 649] width 13 height 13
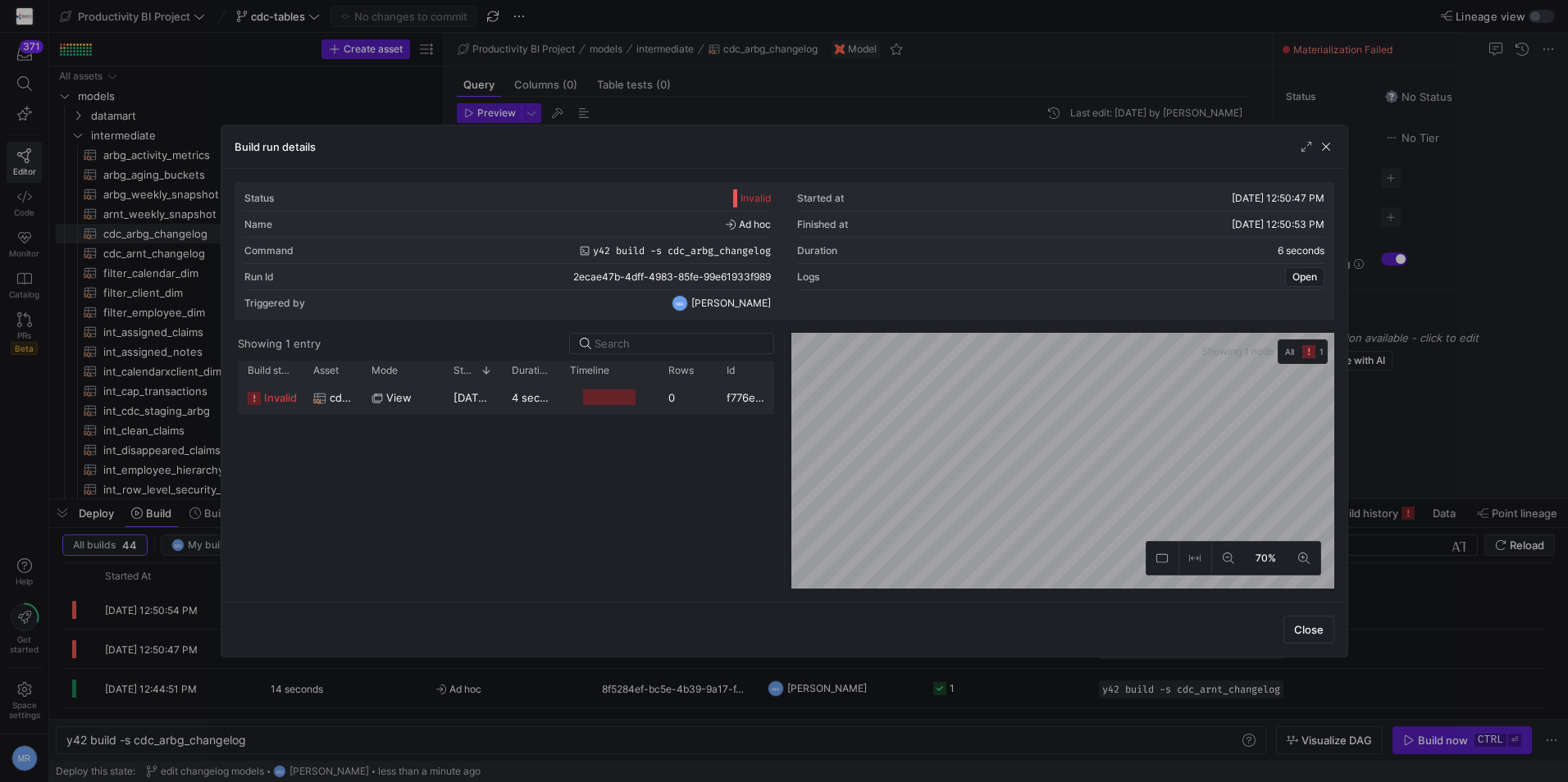
drag, startPoint x: 263, startPoint y: 388, endPoint x: 381, endPoint y: 422, distance: 122.8
click at [263, 388] on y42-job-status-with-label "invalid" at bounding box center [270, 398] width 46 height 32
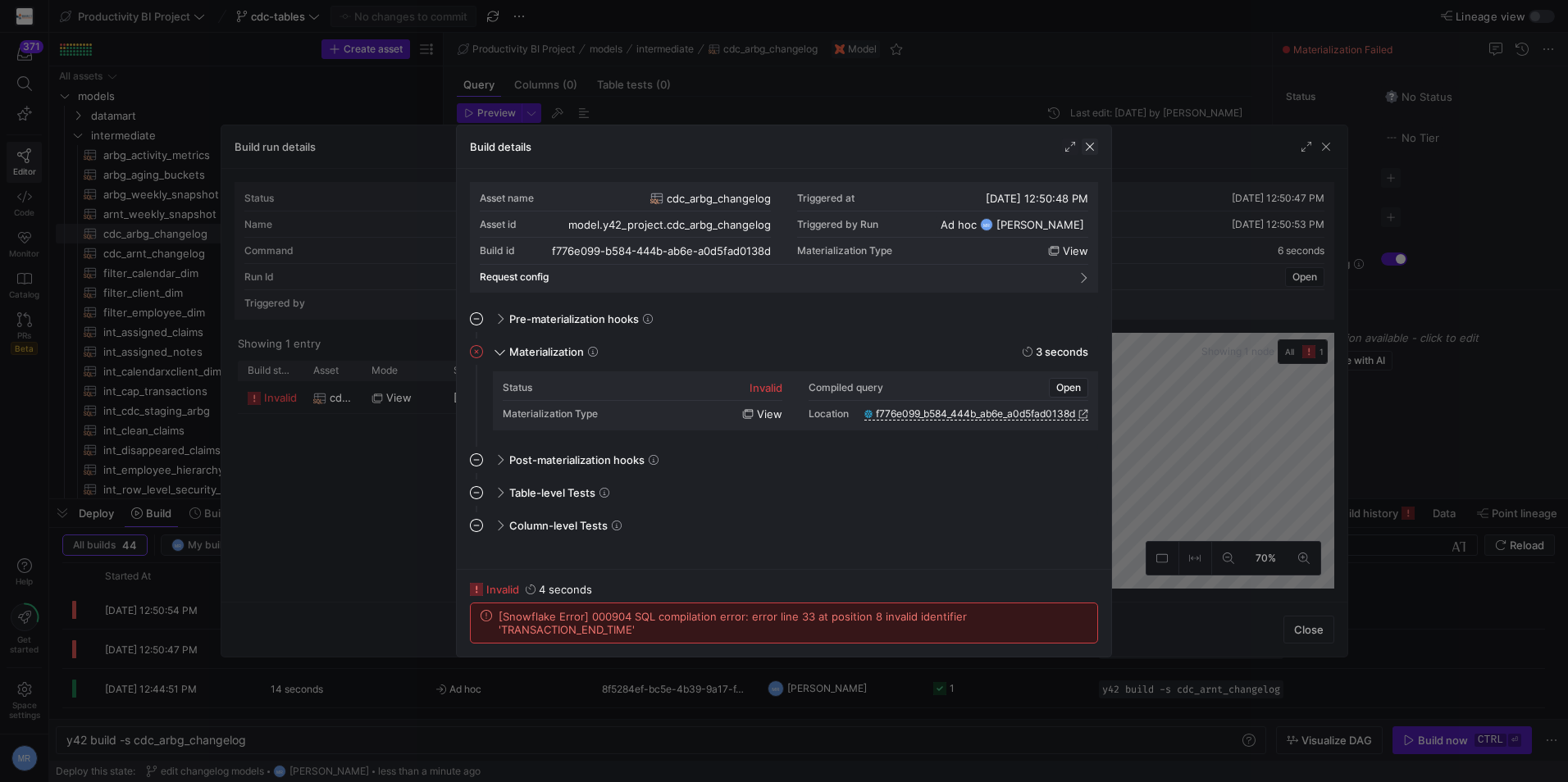
click at [1089, 142] on span "button" at bounding box center [1090, 146] width 16 height 16
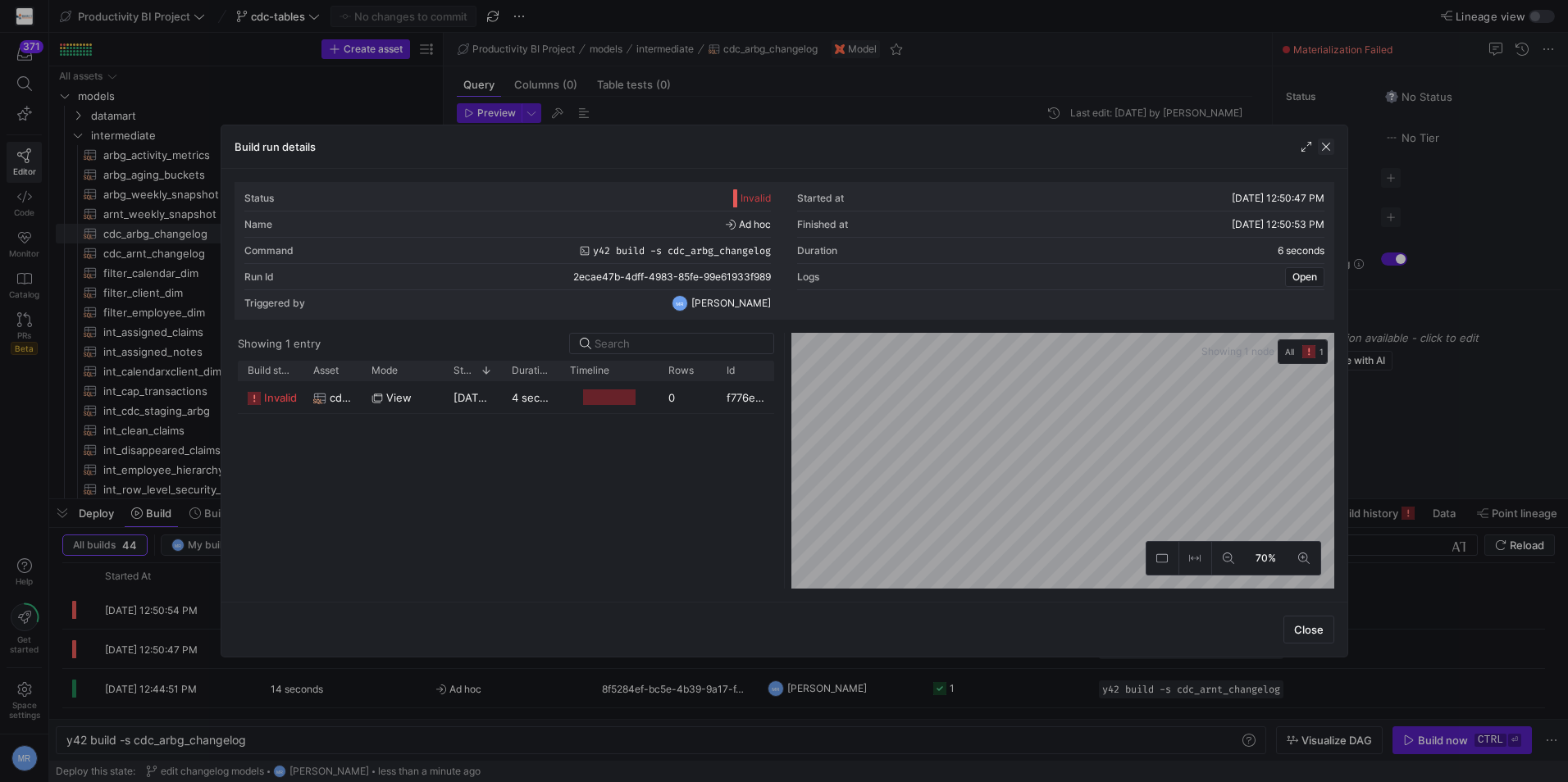
click at [1328, 148] on span "button" at bounding box center [1326, 146] width 16 height 16
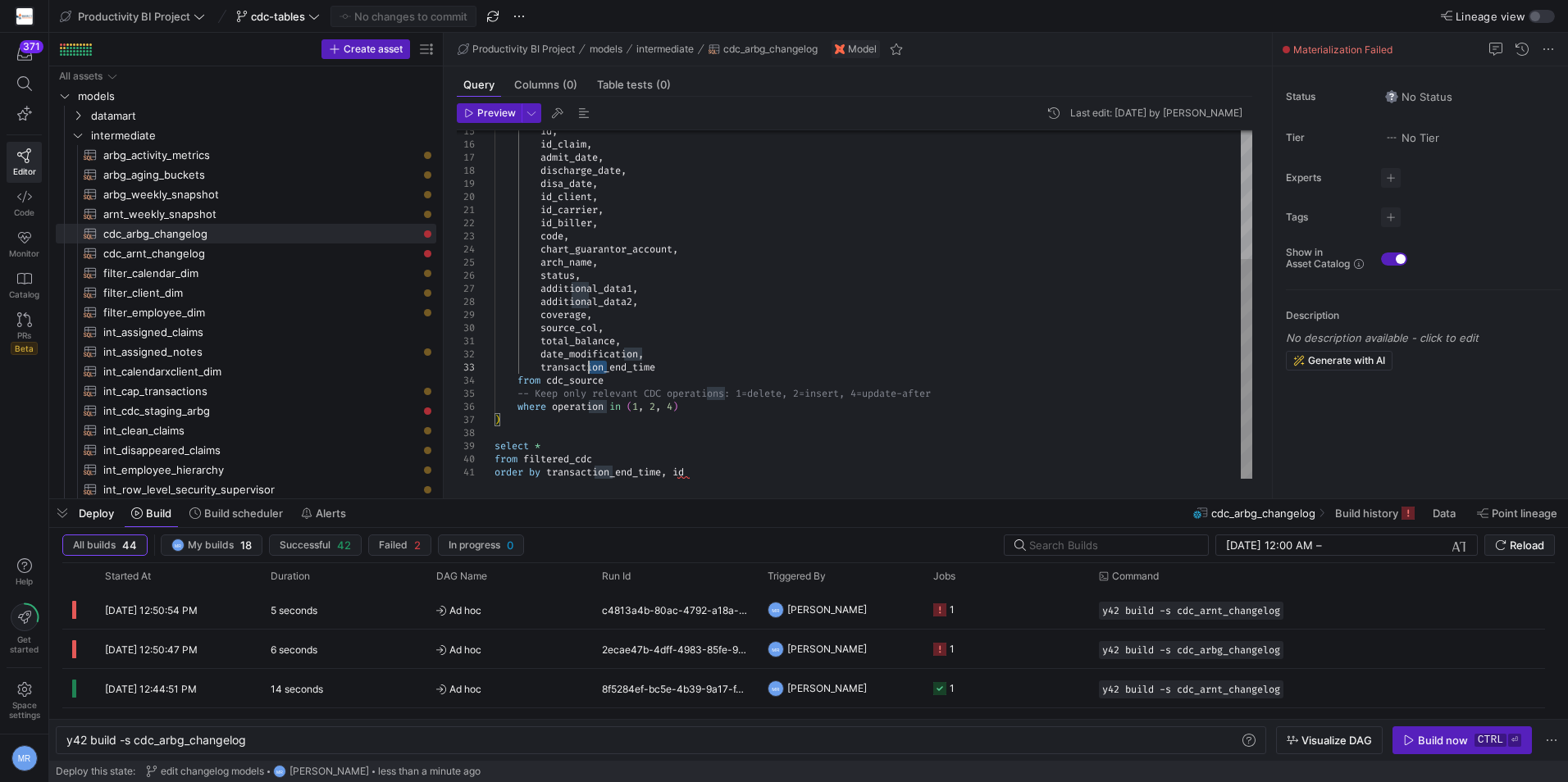
scroll to position [104, 0]
drag, startPoint x: 606, startPoint y: 365, endPoint x: 566, endPoint y: 371, distance: 40.4
click at [566, 371] on div "id , id_claim , admit_date , discharge_date , disa_date , id_client , id_carrie…" at bounding box center [874, 204] width 758 height 551
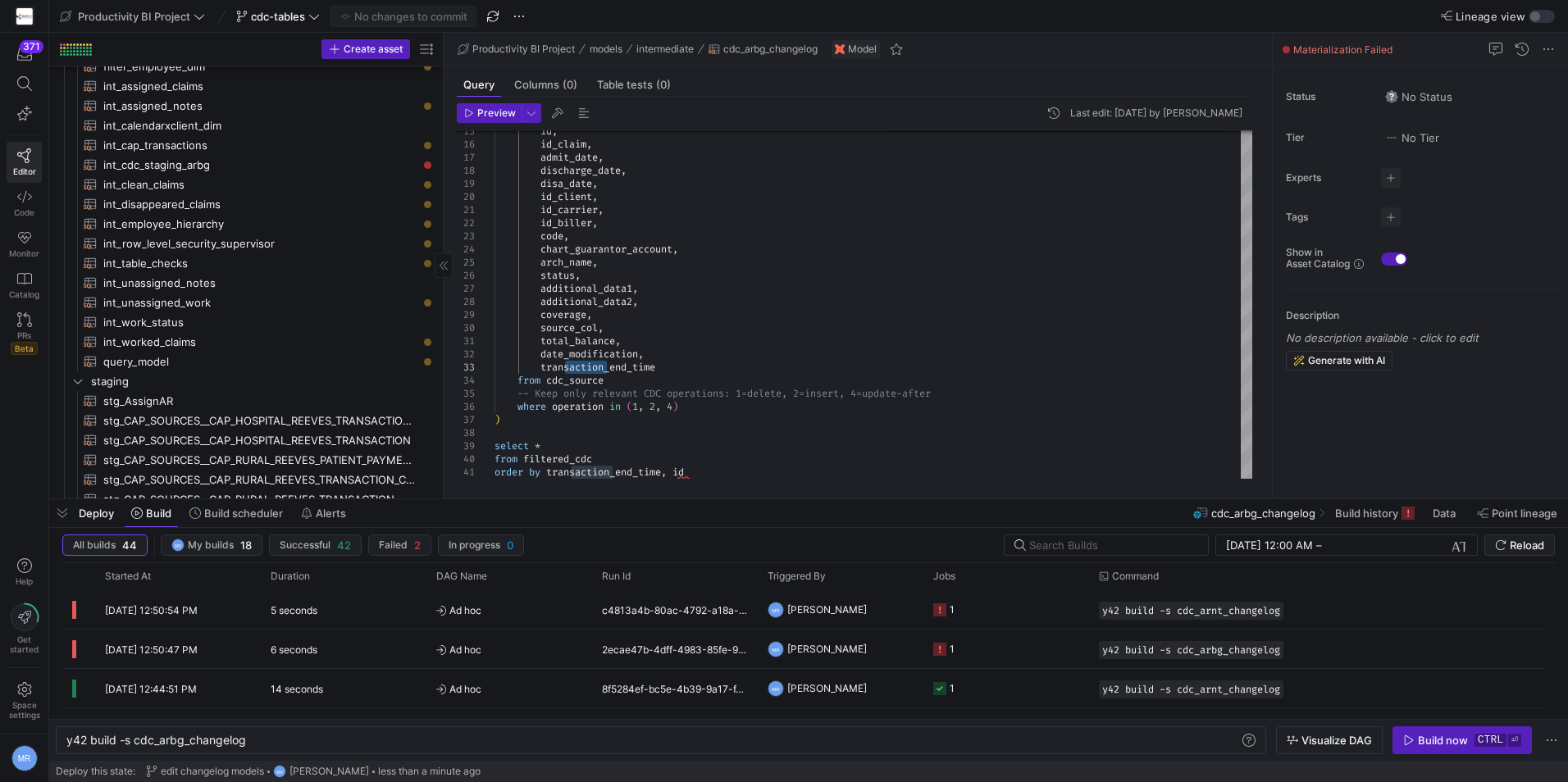
scroll to position [574, 0]
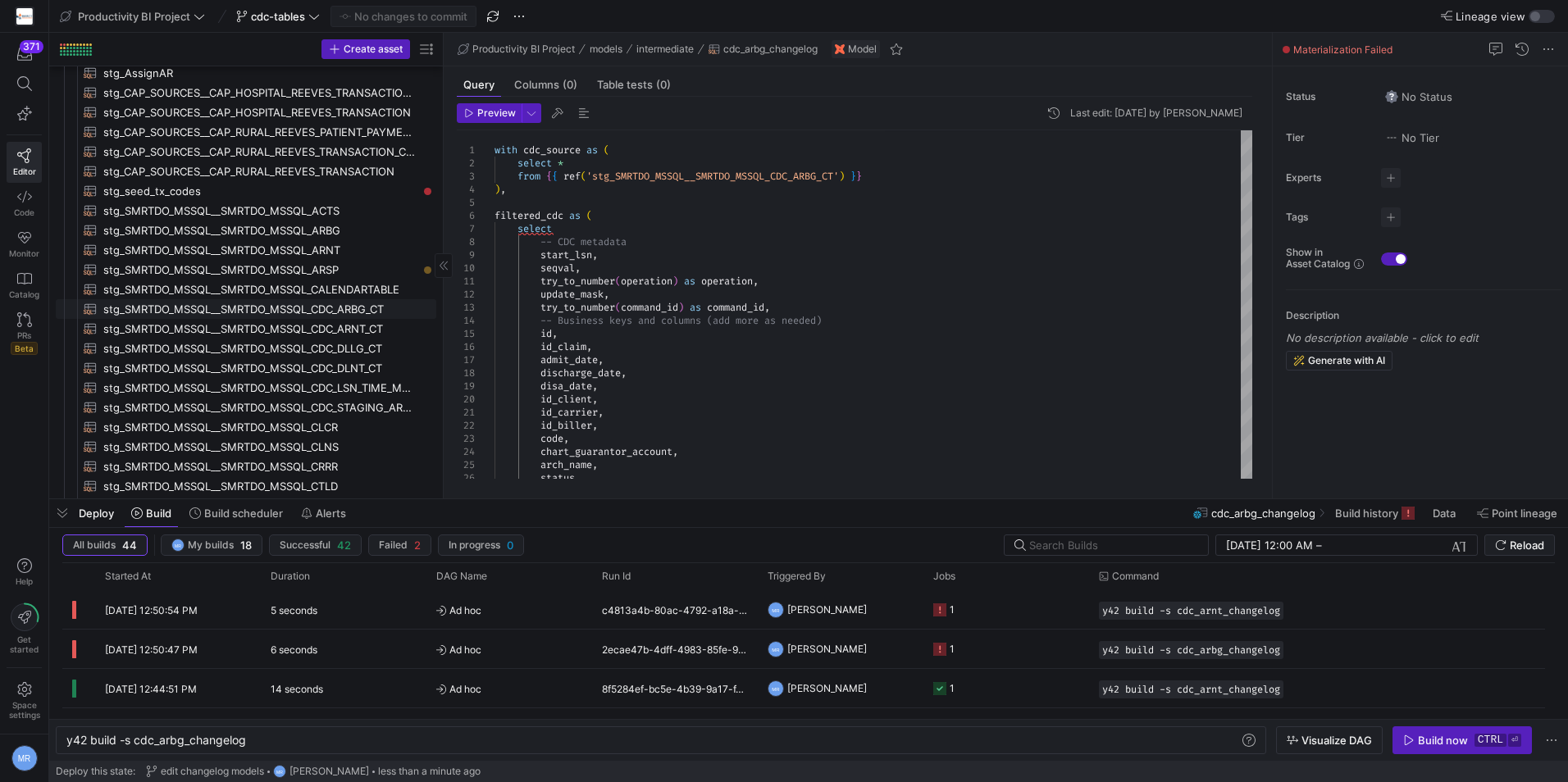
drag, startPoint x: 365, startPoint y: 307, endPoint x: 400, endPoint y: 313, distance: 35.5
click at [365, 307] on span "stg_SMRTDO_MSSQL__SMRTDO_MSSQL_CDC_ARBG_CT​​​​​​​​​​" at bounding box center [261, 309] width 314 height 19
type textarea "with source_data as ( select * from {{ source('SMRTDO_MSSQL', 'SMRTDO_MSSQL_CDC…"
type textarea "y42 build -s stg_SMRTDO_MSSQL__SMRTDO_MSSQL_CDC_ARBG_CT"
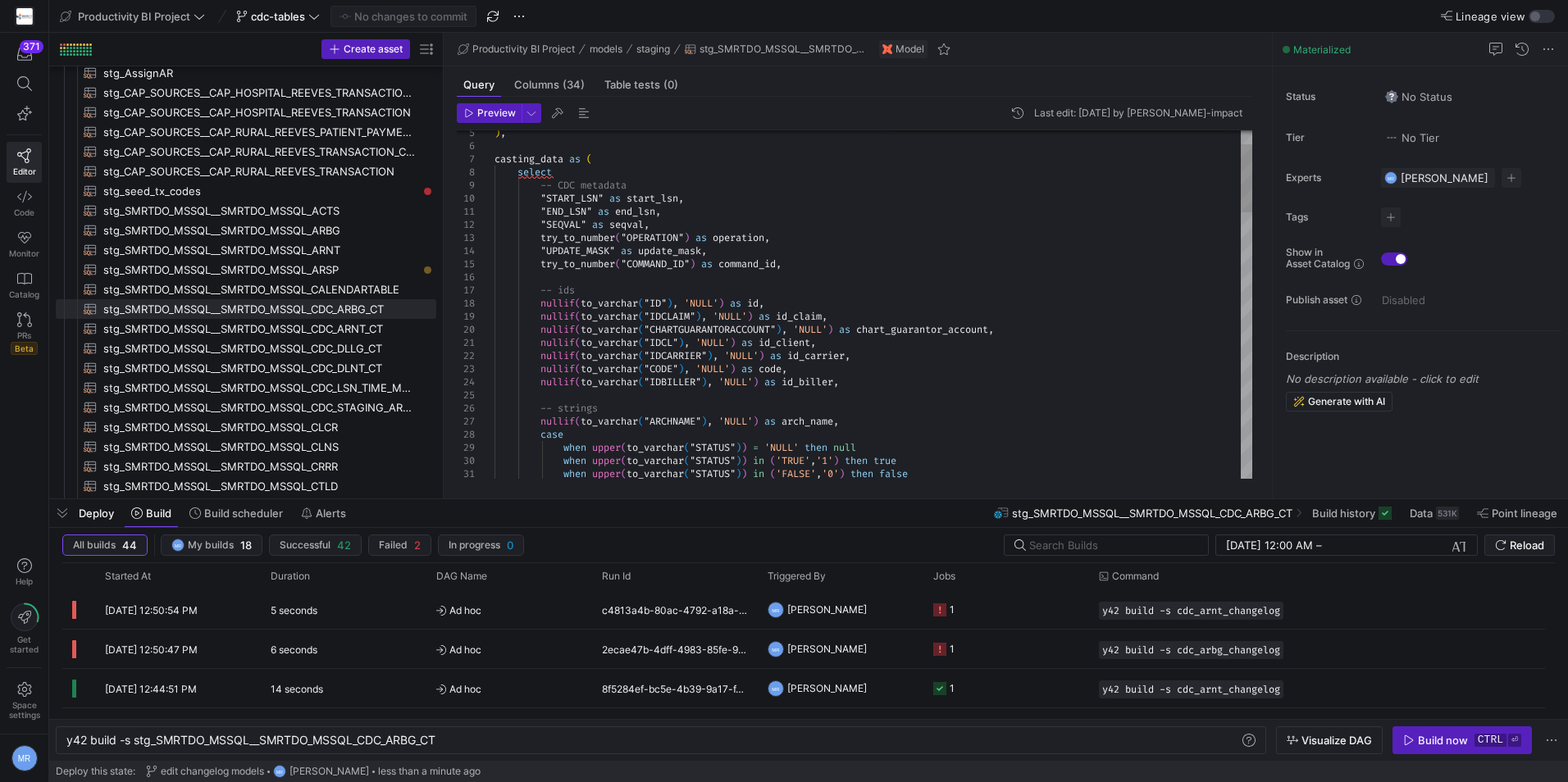
type textarea ""END_LSN" as end_lsn, "SEQVAL" as seqval, try_to_number("OPERATION") as operati…"
type textarea "t"
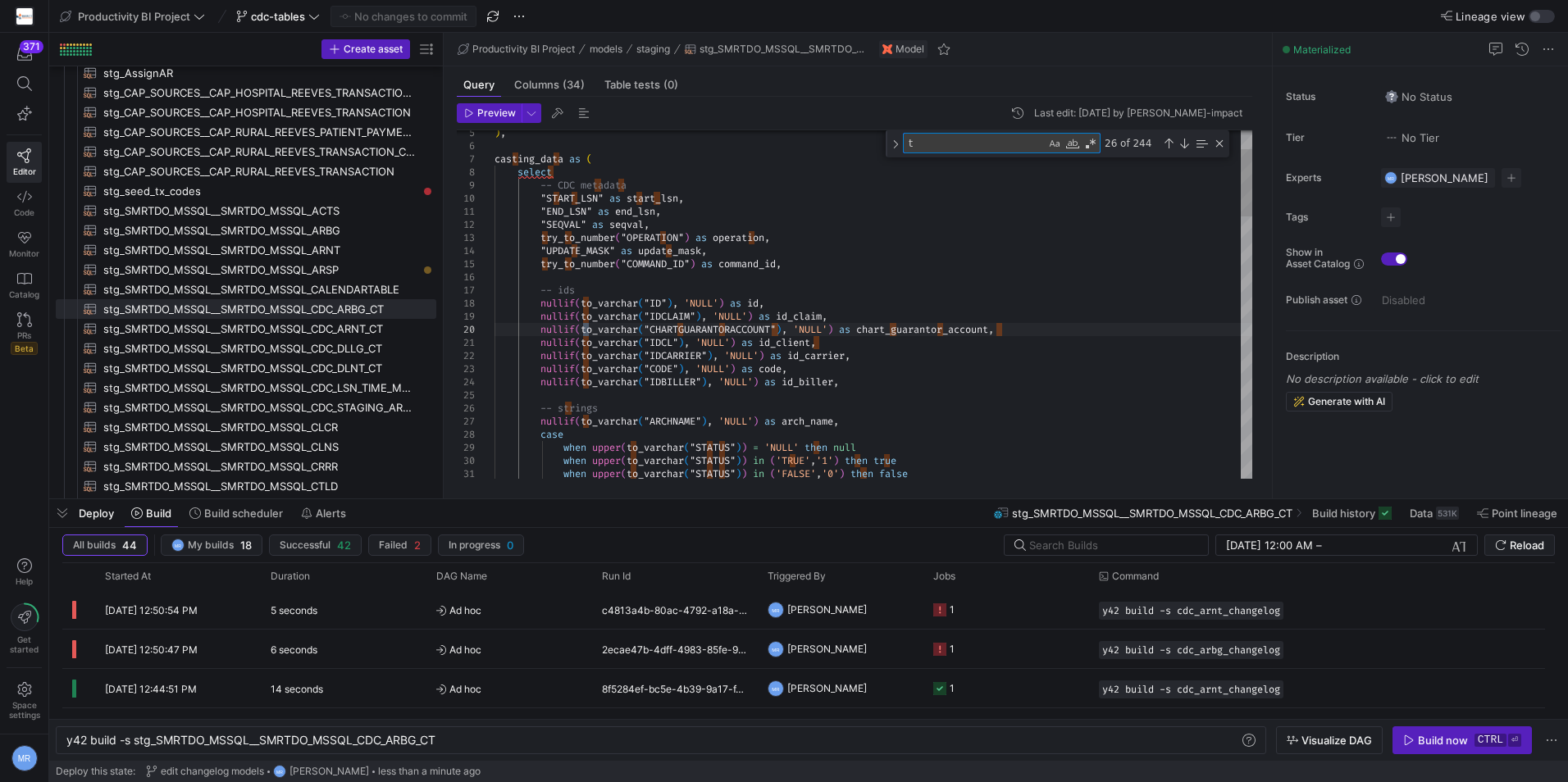
type textarea "when upper(to_varchar("STATUS")) in ('FALSE','0') then false end as status, nul…"
type textarea "ti"
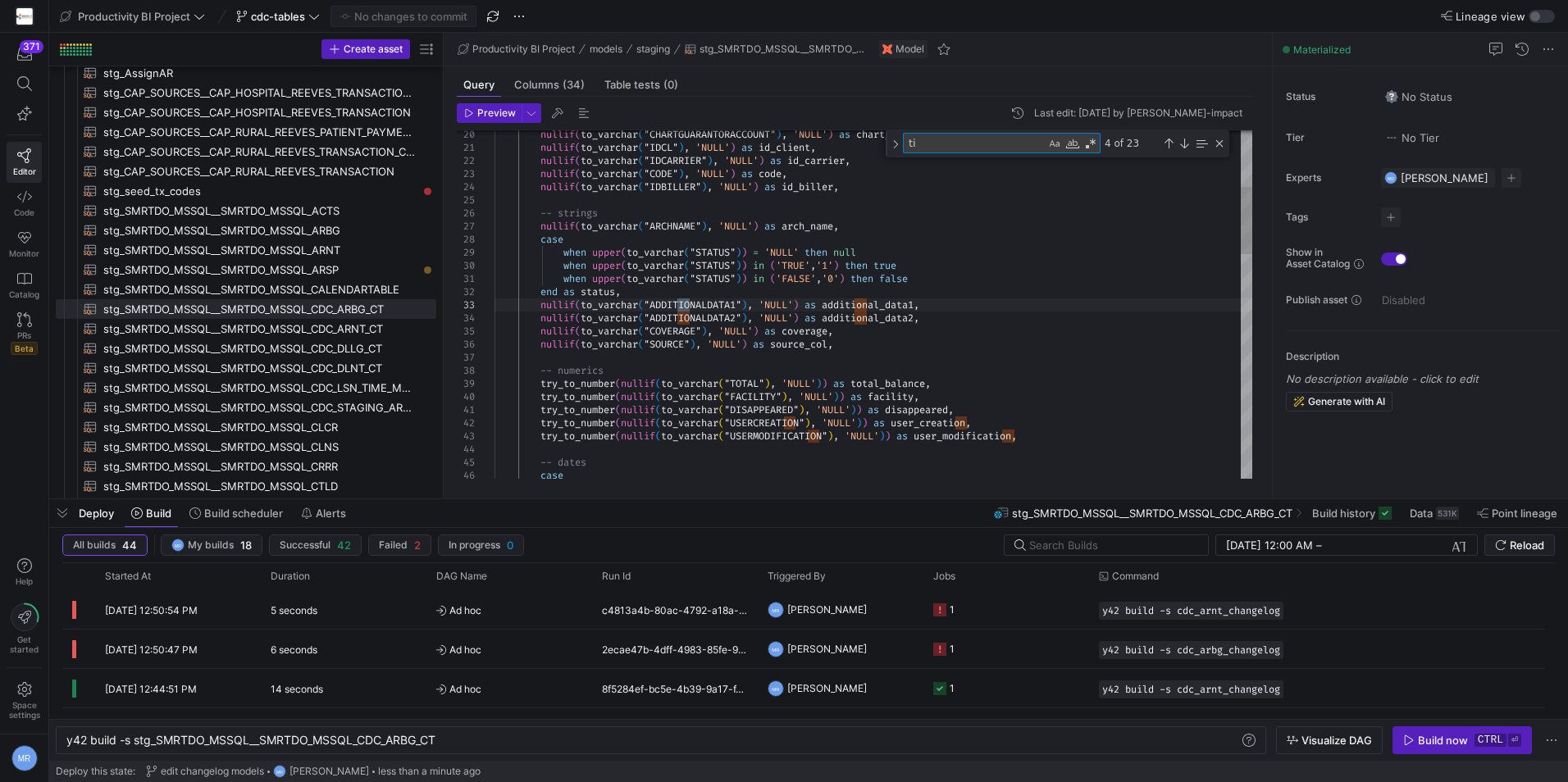
type textarea "end as follow_up_date, case when to_varchar("ASSIGNEDDATE") = 'NULL' then null …"
type textarea "time"
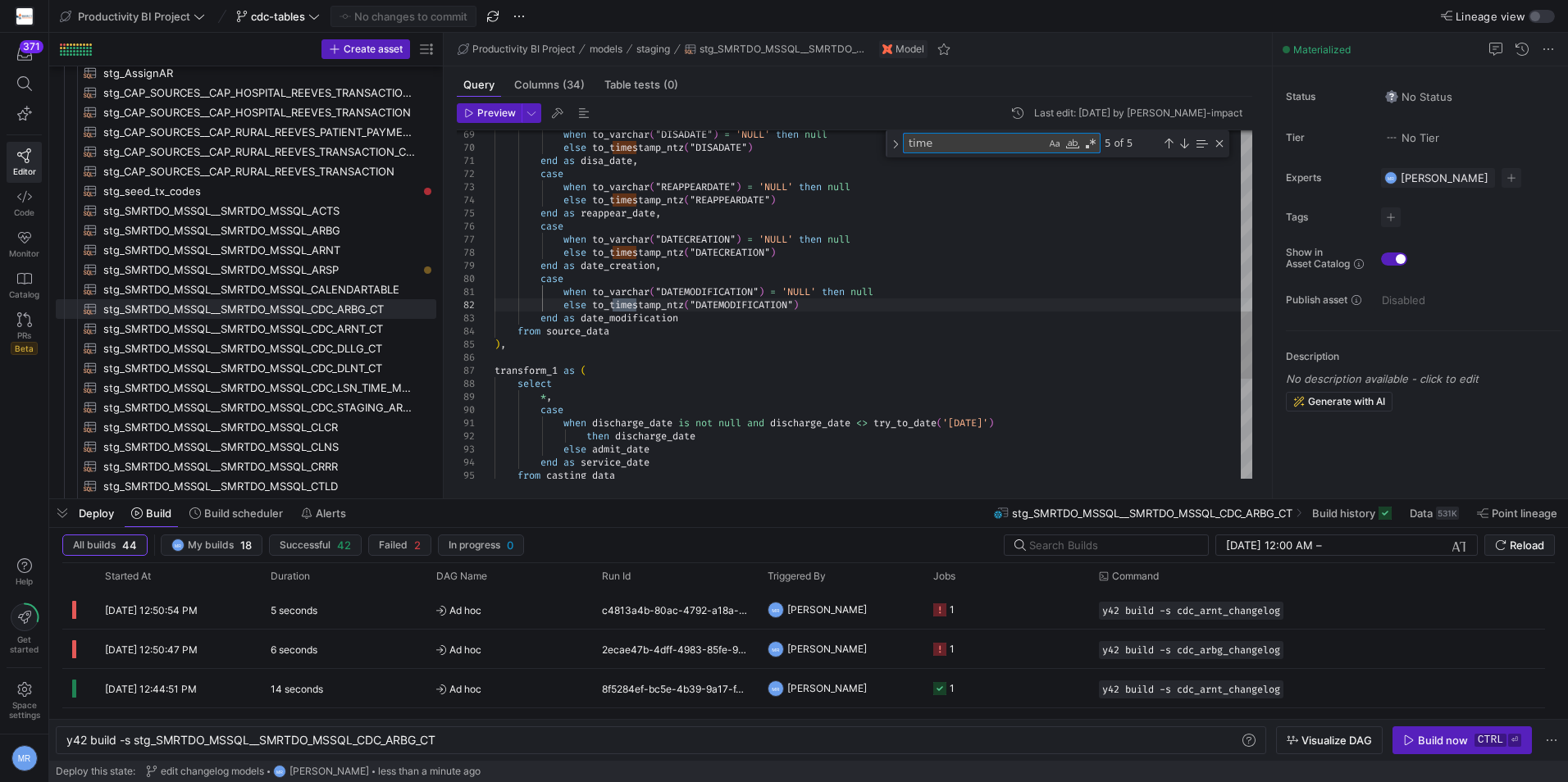
type textarea "end as follow_up_date, case when to_varchar("ASSIGNEDDATE") = 'NULL' then null …"
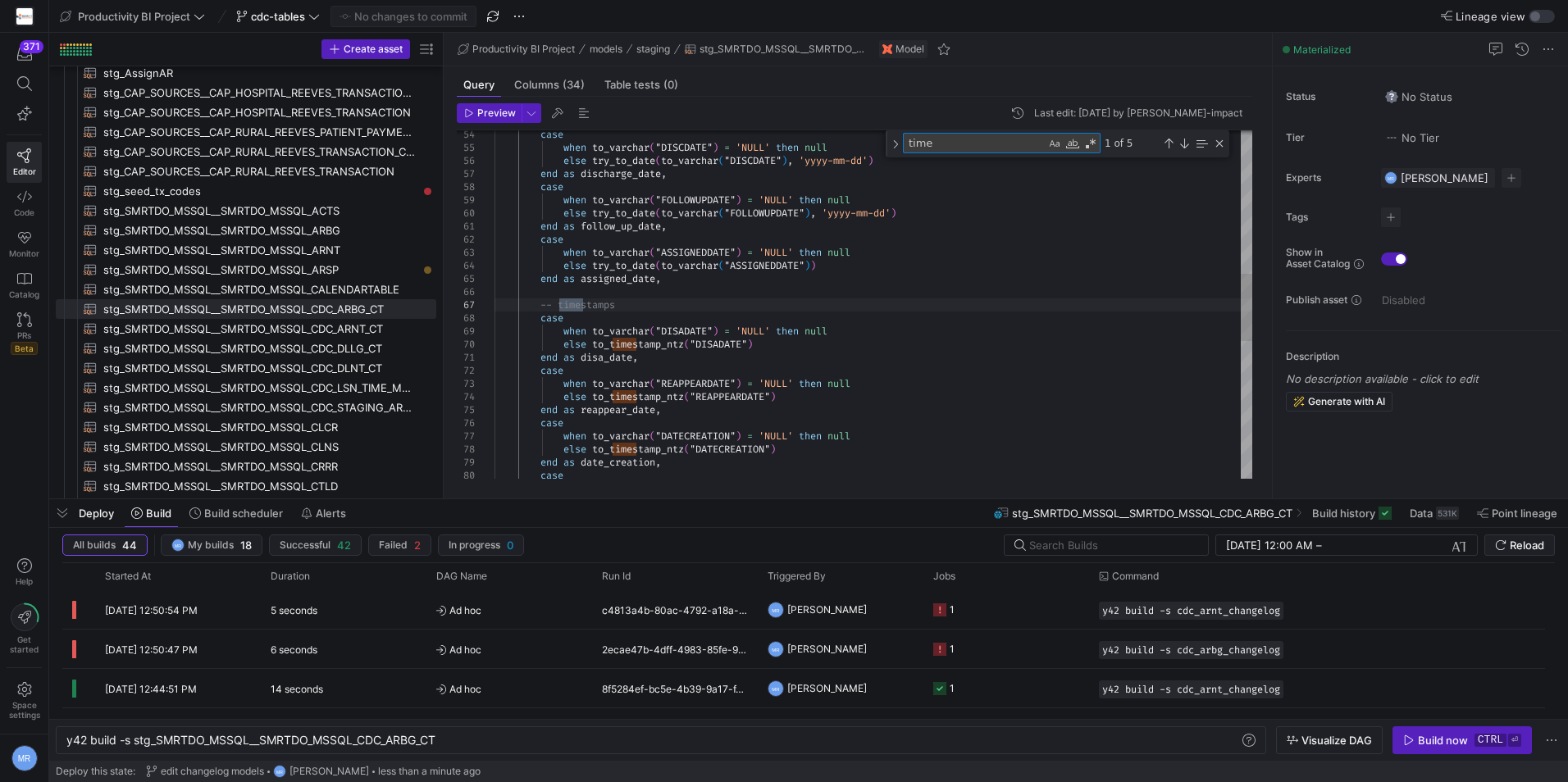
type textarea "time"
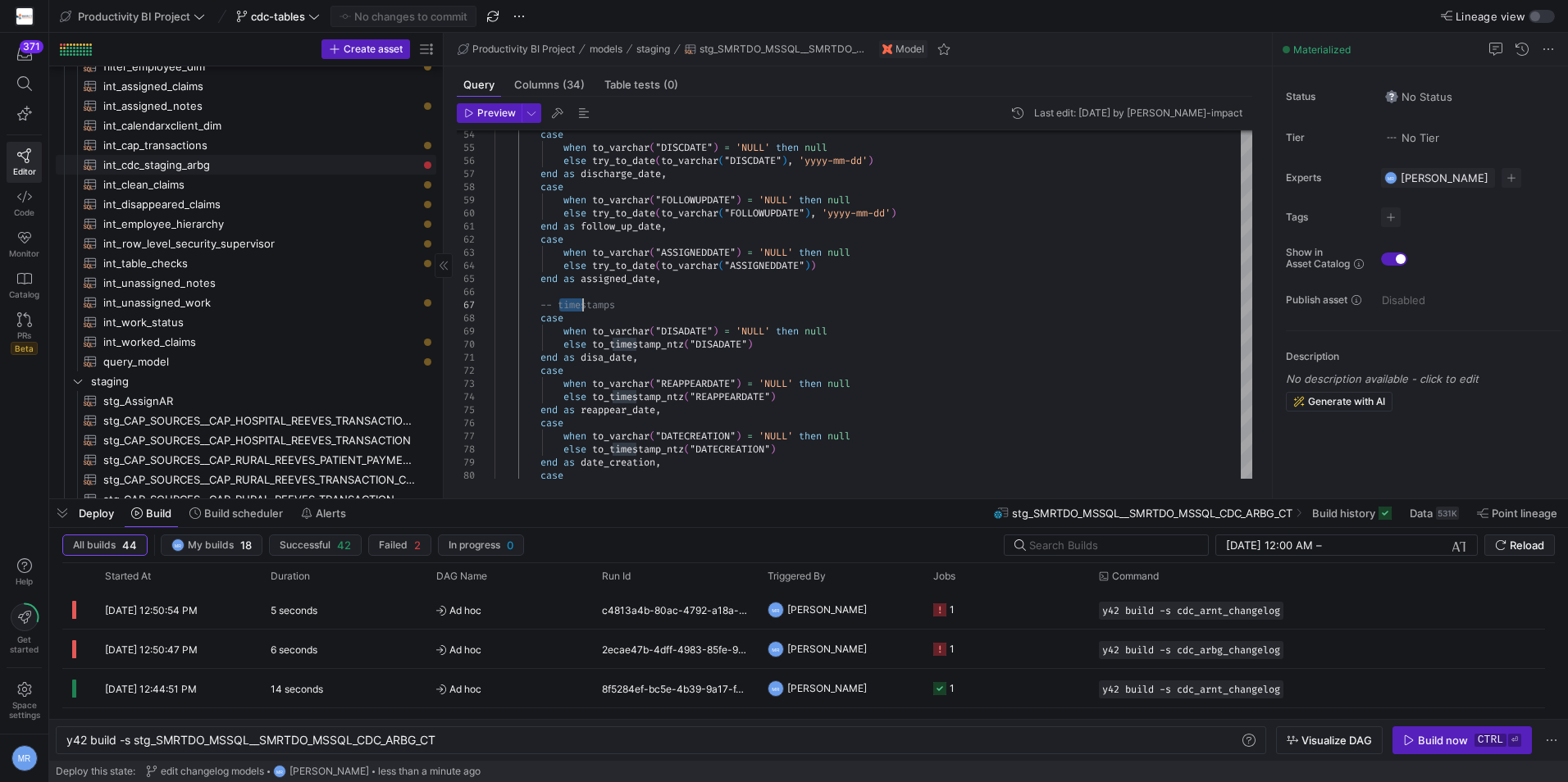
scroll to position [0, 0]
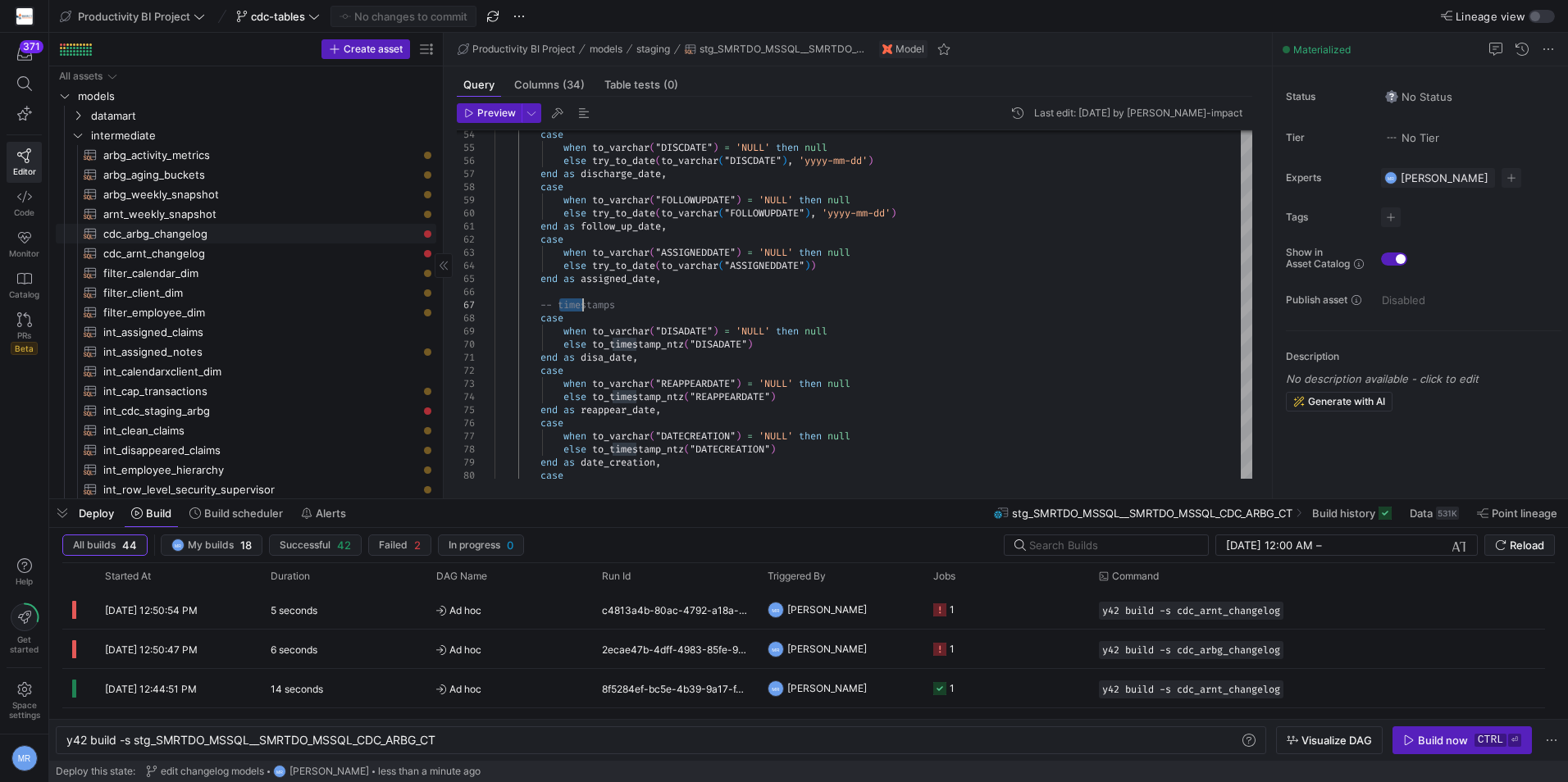
click at [312, 235] on span "cdc_arbg_changelog​​​​​​​​​​" at bounding box center [261, 233] width 314 height 19
type textarea "with cdc_source as ( select * from {{ ref('stg_SMRTDO_MSSQL__SMRTDO_MSSQL_CDC_A…"
type textarea "y42 build -s cdc_arbg_changelog"
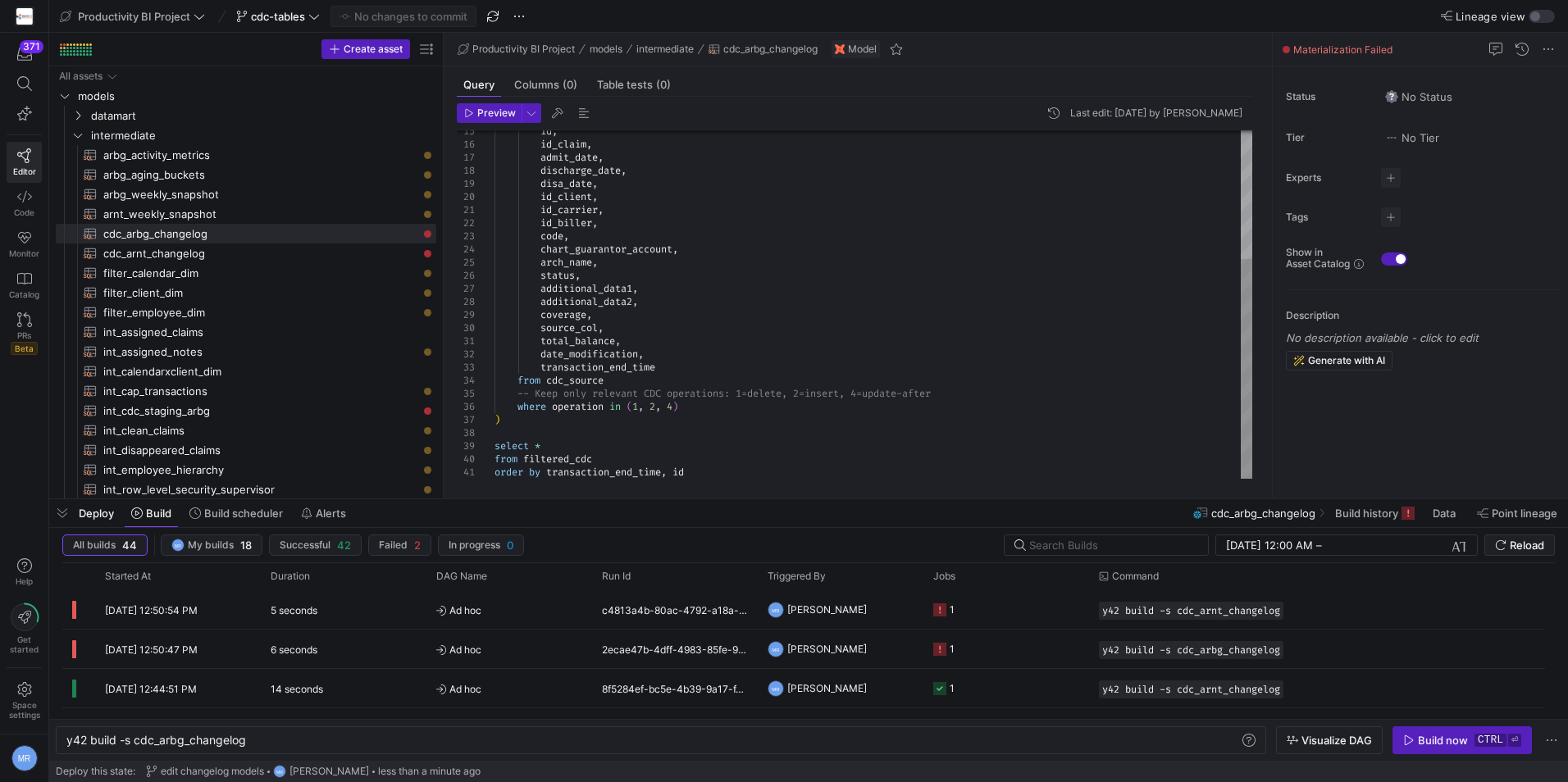
click at [582, 370] on div "id , id_claim , admit_date , discharge_date , disa_date , id_client , id_carrie…" at bounding box center [874, 204] width 758 height 551
type textarea "total_balance, date_modification, transaction_end_time from cdc_source -- Keep …"
click at [293, 16] on span "cdc-tables" at bounding box center [278, 16] width 54 height 13
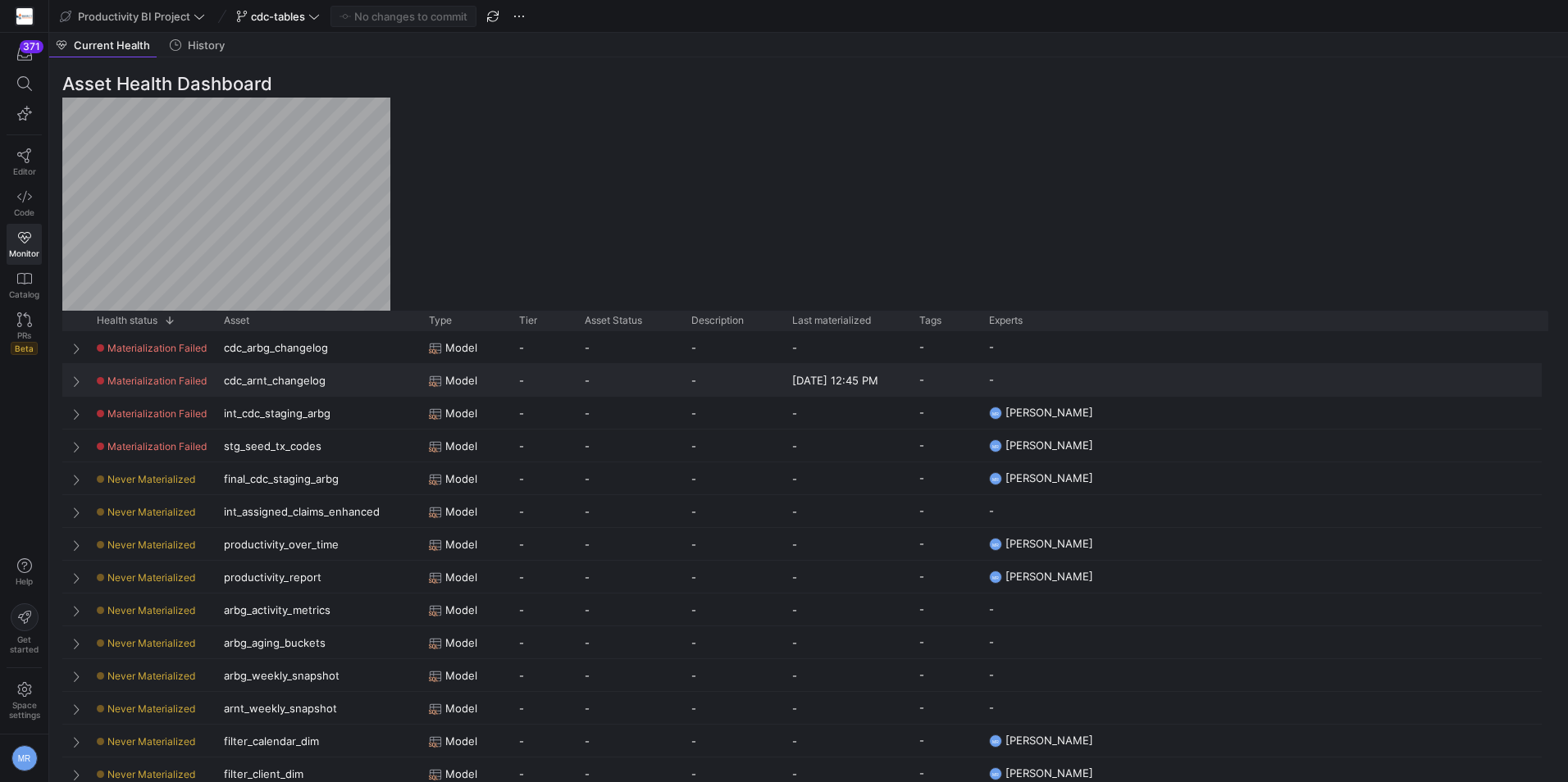
click at [157, 378] on span "Materialization Failed" at bounding box center [157, 381] width 99 height 12
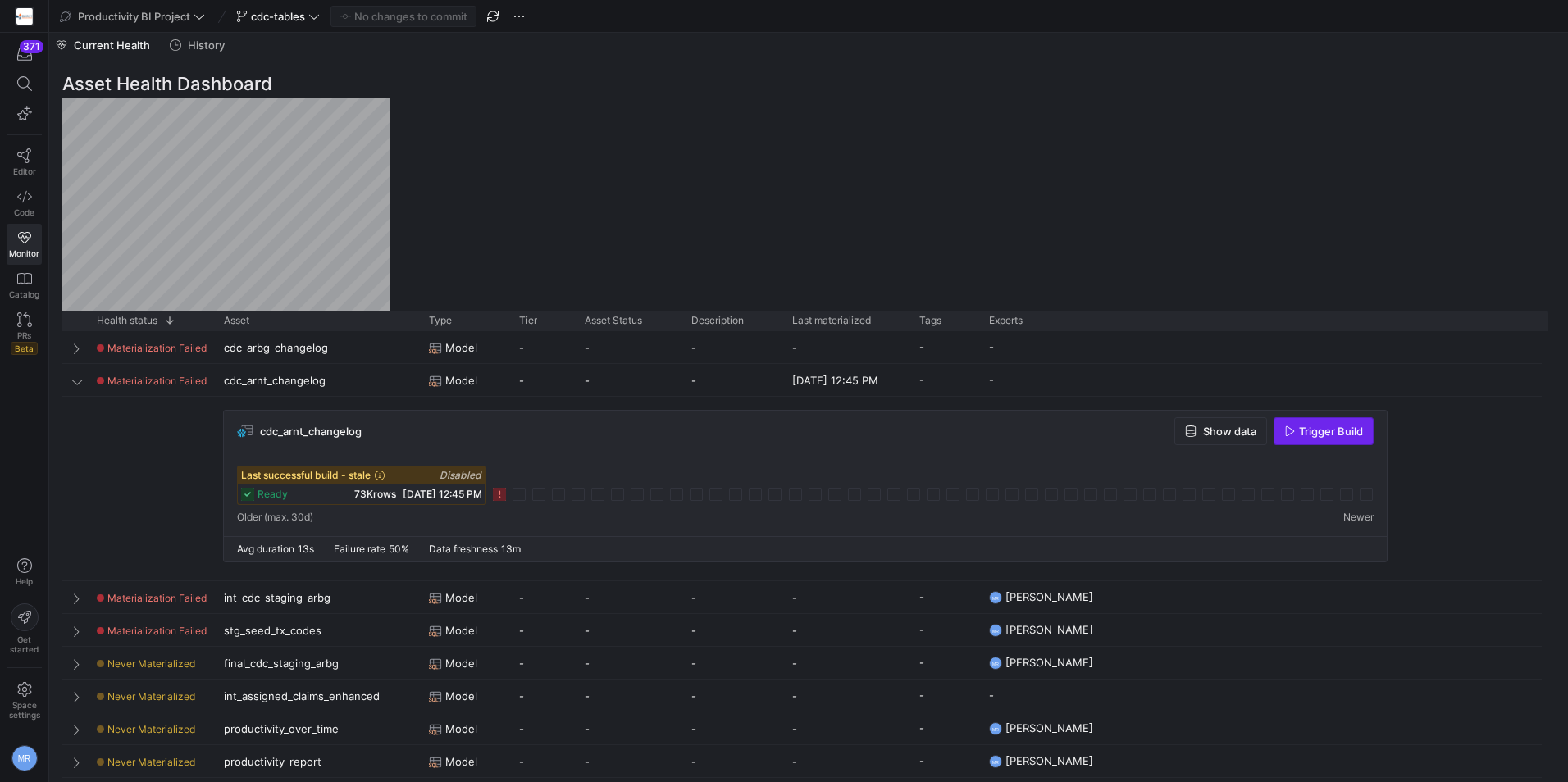
click at [1326, 431] on span "Trigger Build" at bounding box center [1331, 431] width 64 height 13
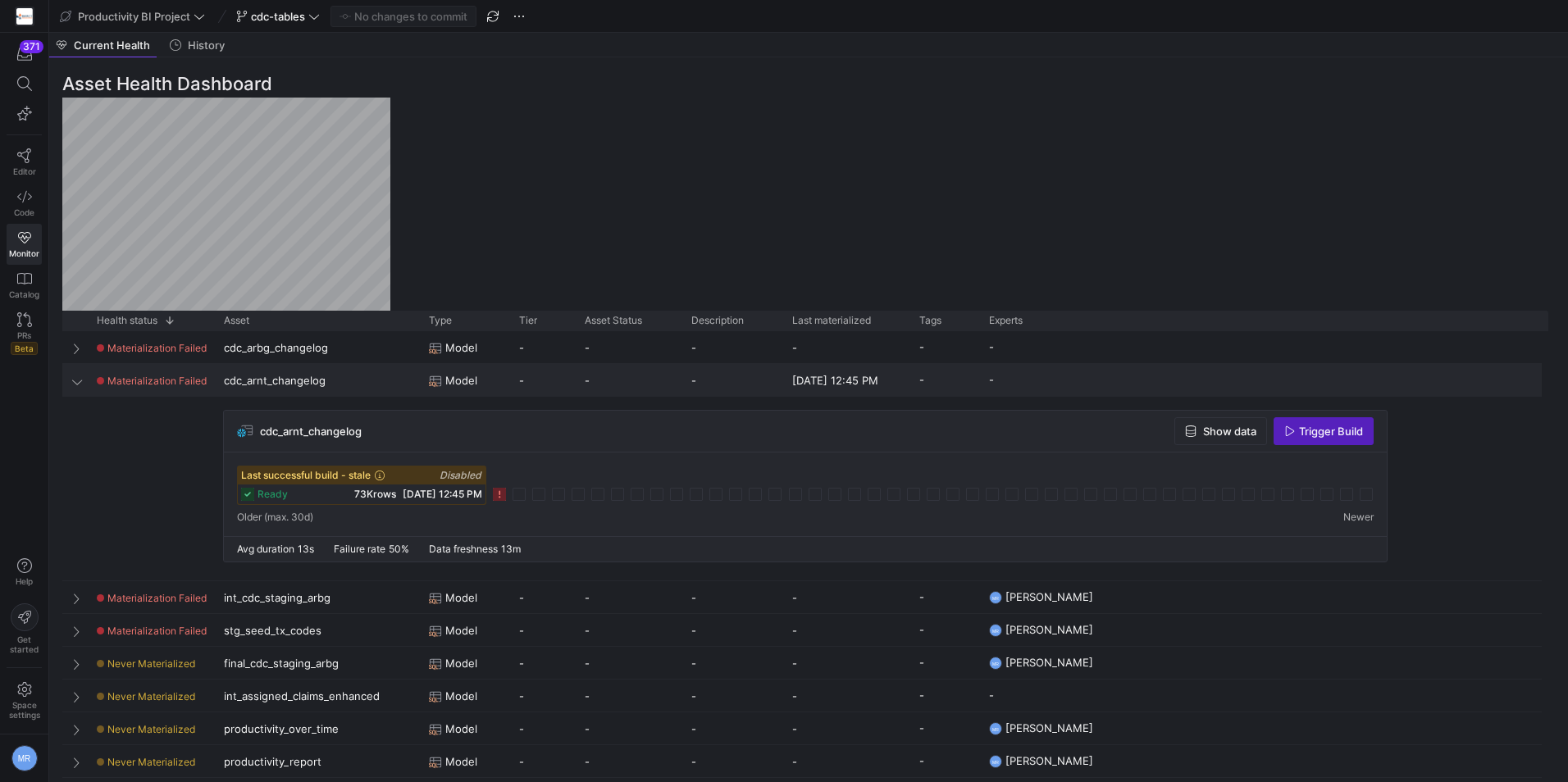
click at [76, 385] on span at bounding box center [77, 381] width 12 height 13
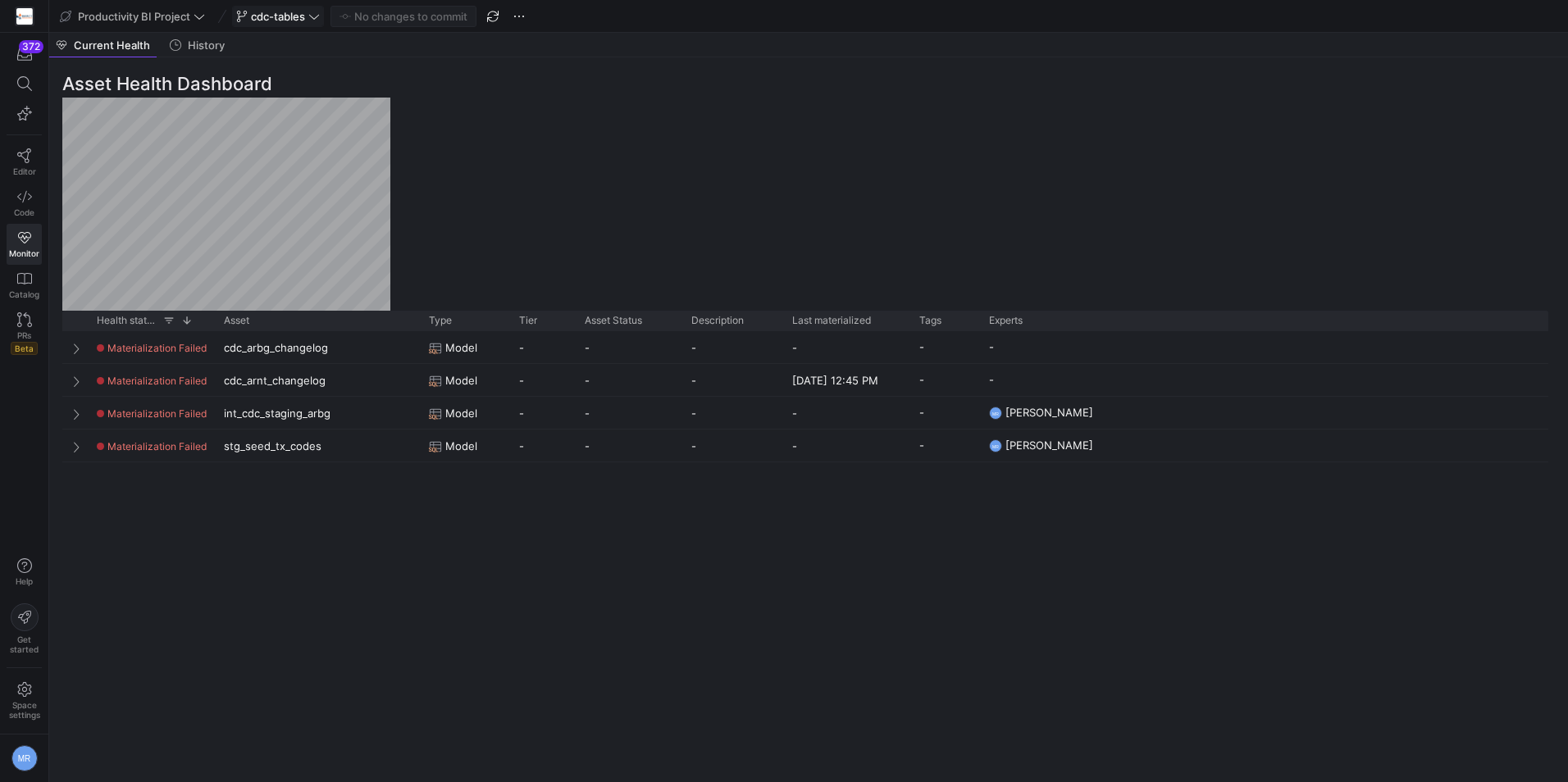
click at [298, 10] on span "cdc-tables" at bounding box center [278, 16] width 54 height 13
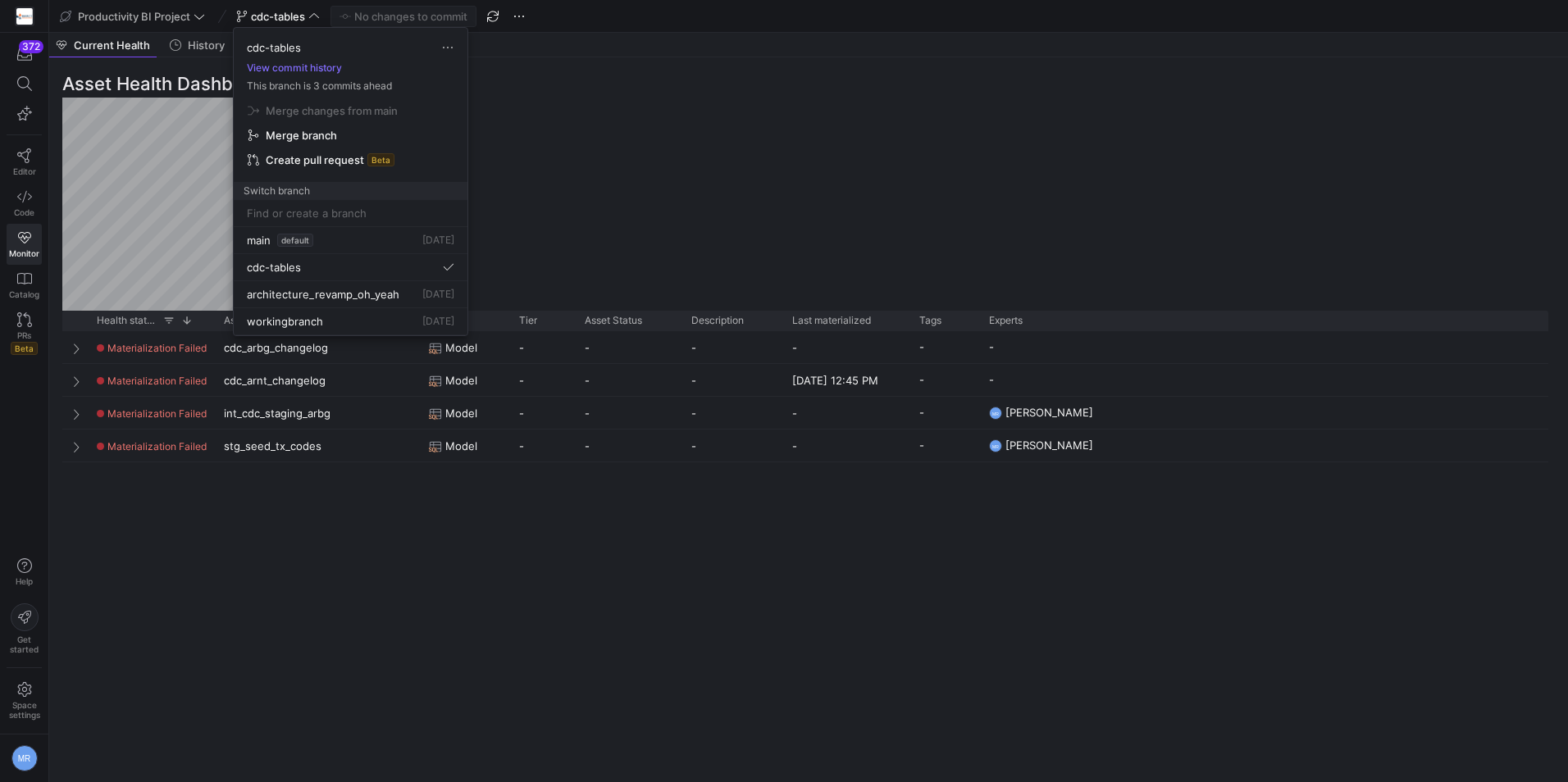
click at [339, 160] on span "Create pull request" at bounding box center [315, 160] width 98 height 13
click at [290, 158] on span "Create pull request" at bounding box center [315, 160] width 98 height 13
click at [315, 12] on div at bounding box center [784, 391] width 1568 height 782
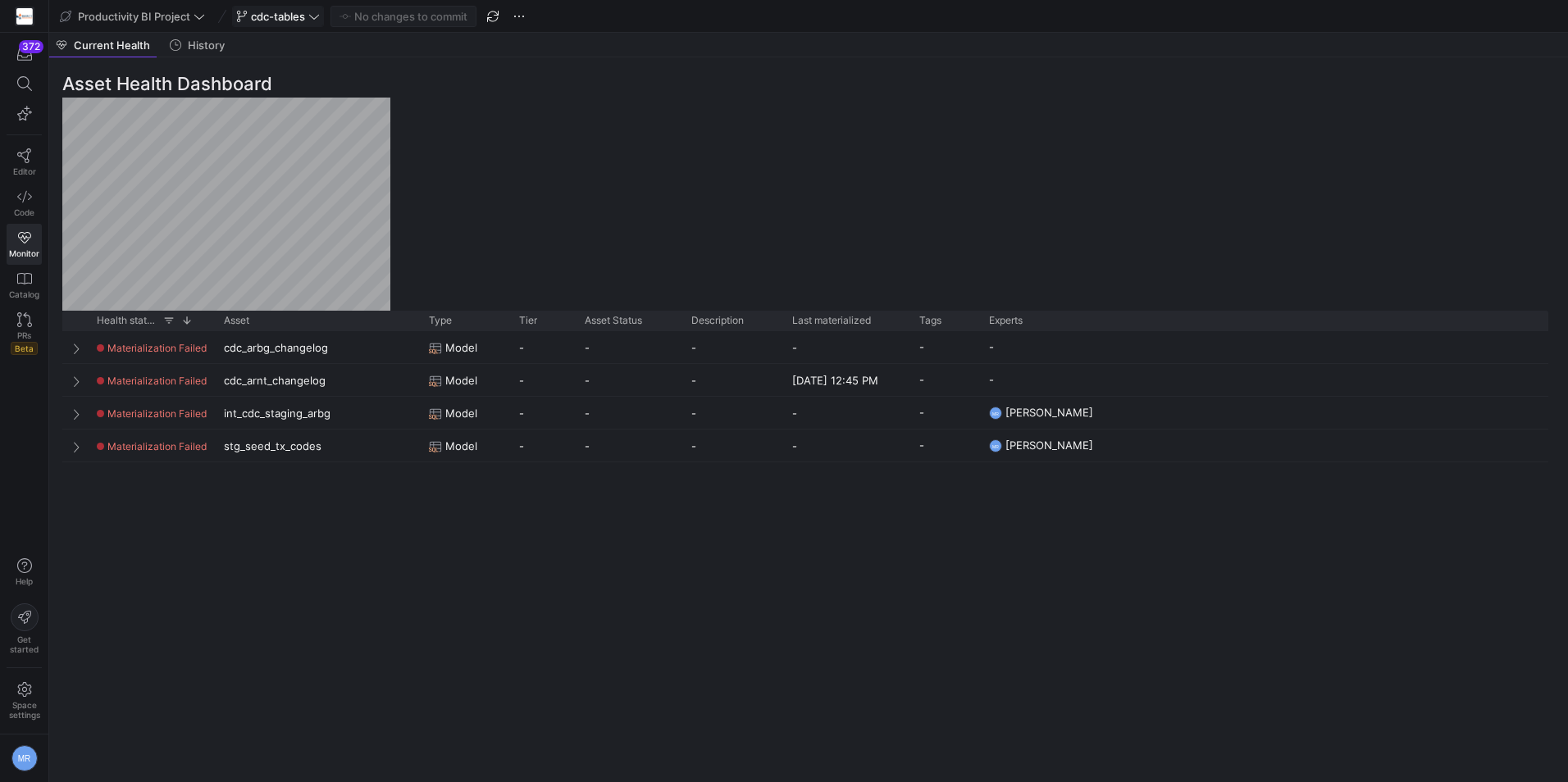
click at [279, 12] on span "cdc-tables" at bounding box center [278, 16] width 54 height 13
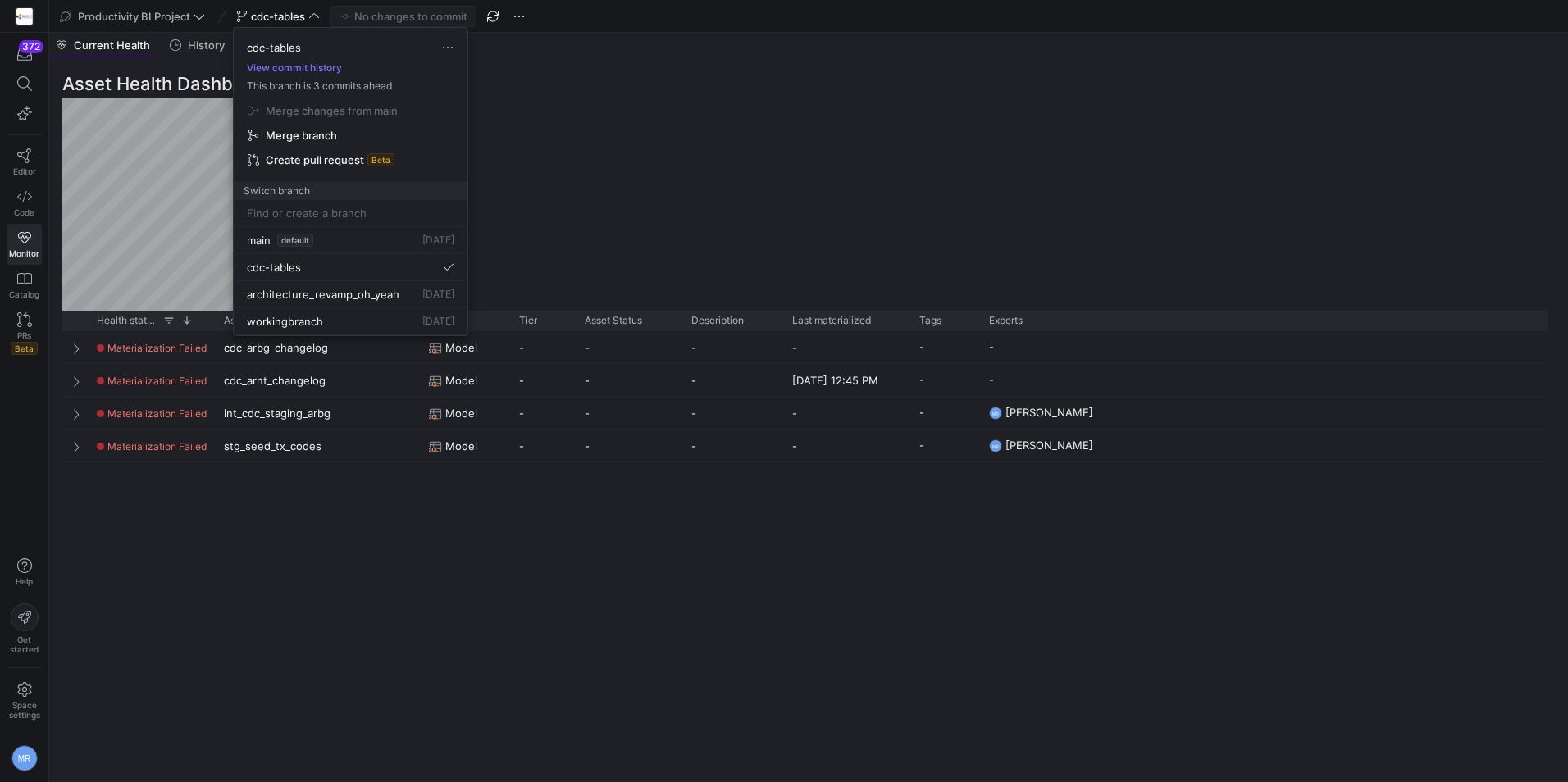
click at [310, 148] on span "button" at bounding box center [350, 160] width 219 height 23
drag, startPoint x: 288, startPoint y: 126, endPoint x: 280, endPoint y: 132, distance: 10.0
click at [283, 129] on div "Merge changes from main Merge branch Create pull request Beta" at bounding box center [350, 135] width 221 height 74
click at [280, 132] on span "Merge branch" at bounding box center [302, 135] width 71 height 13
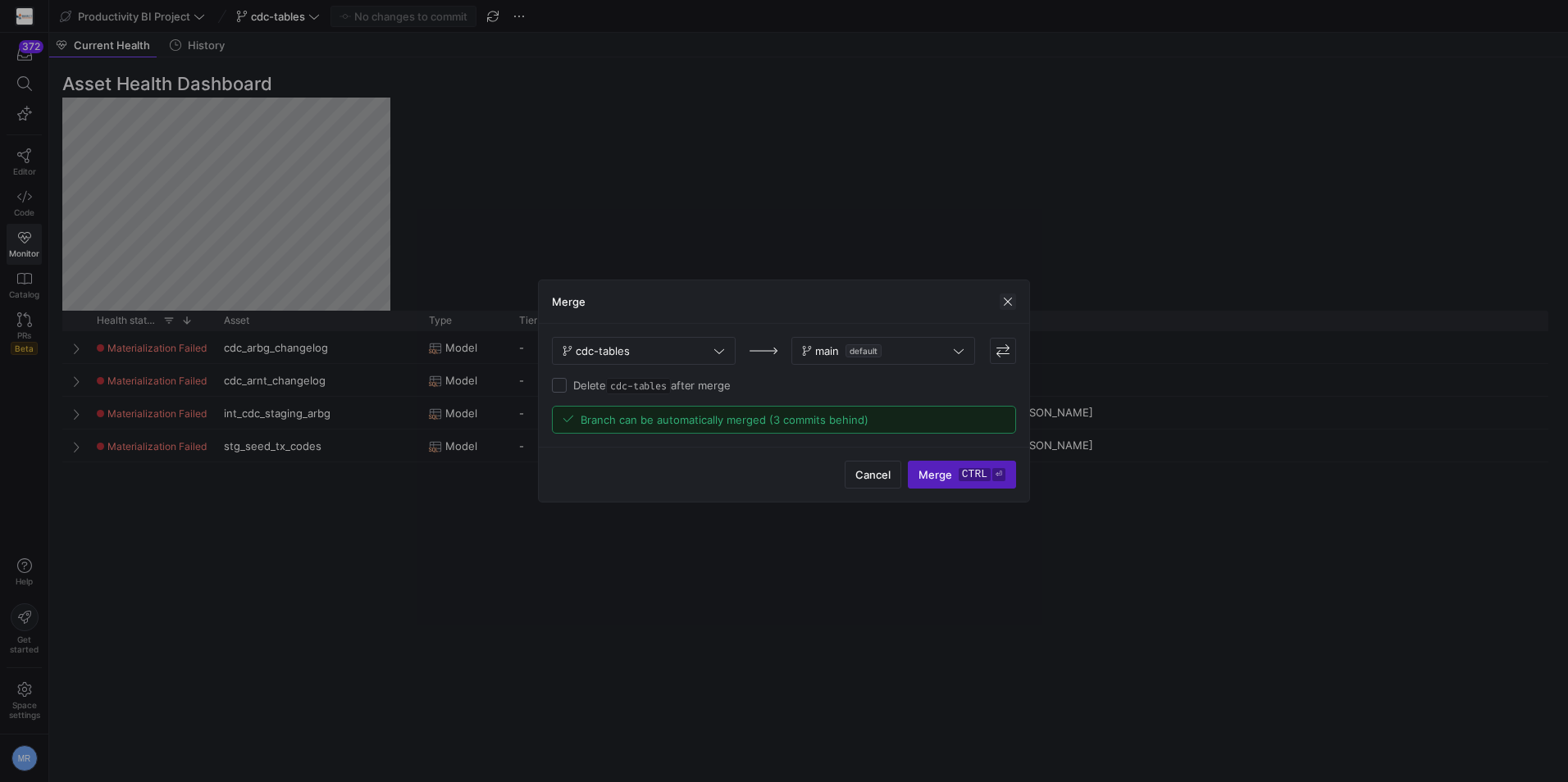
click at [1012, 297] on span "button" at bounding box center [1007, 301] width 16 height 16
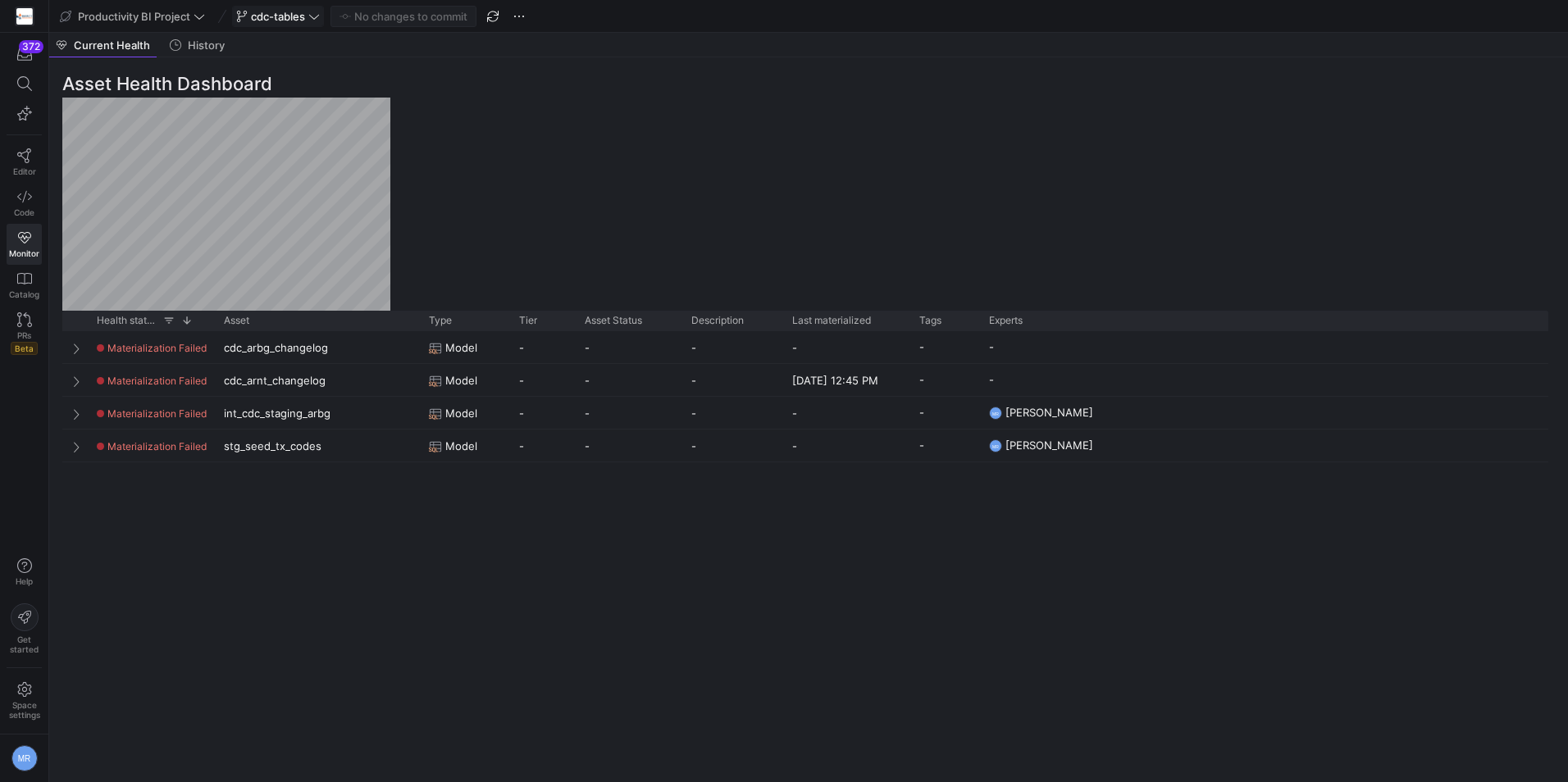
click at [265, 16] on span "cdc-tables" at bounding box center [278, 16] width 54 height 13
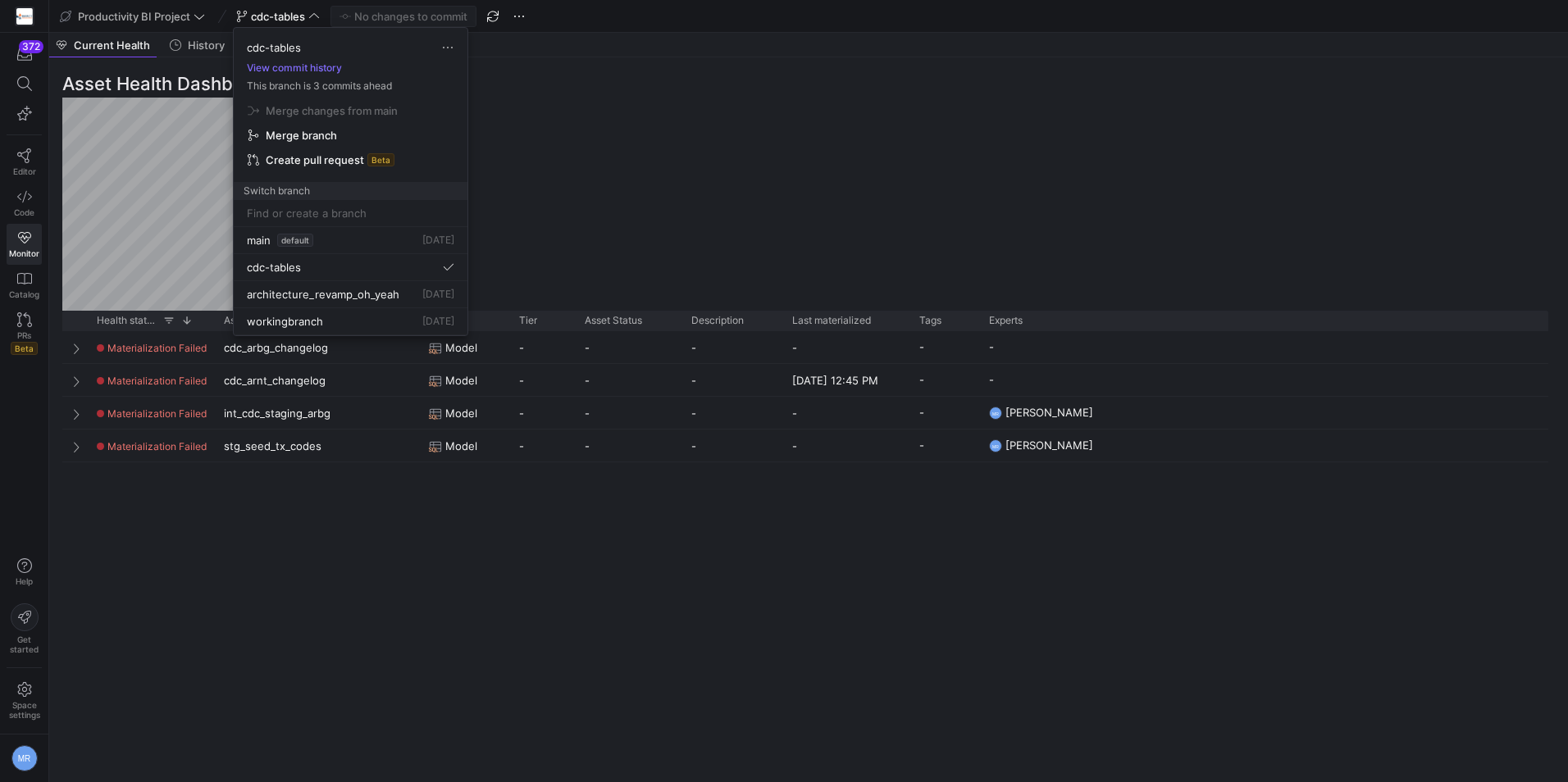
click at [329, 156] on span "Create pull request" at bounding box center [315, 160] width 98 height 13
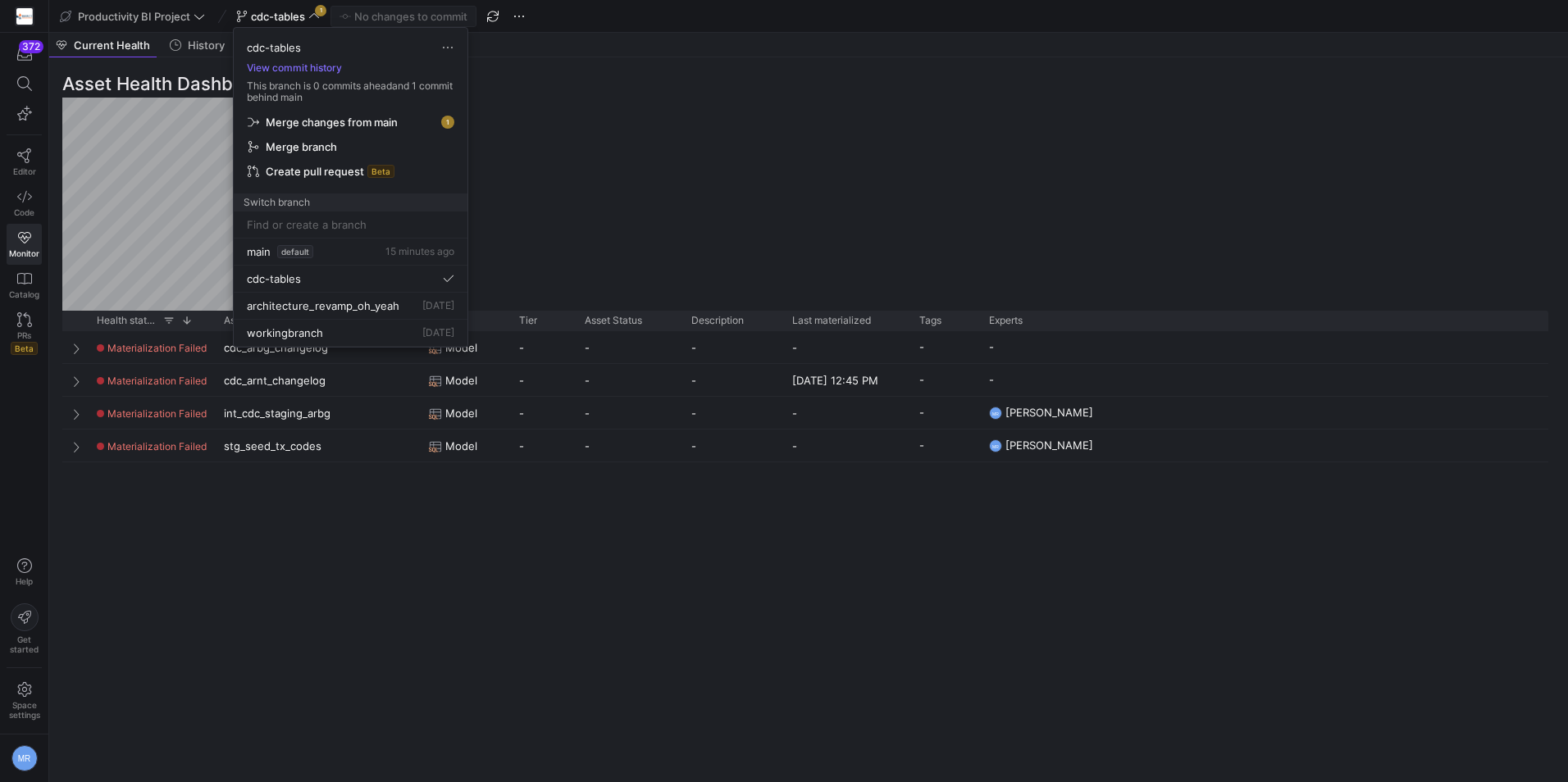
drag, startPoint x: 682, startPoint y: 676, endPoint x: 650, endPoint y: 665, distance: 33.8
click at [677, 676] on div at bounding box center [784, 391] width 1568 height 782
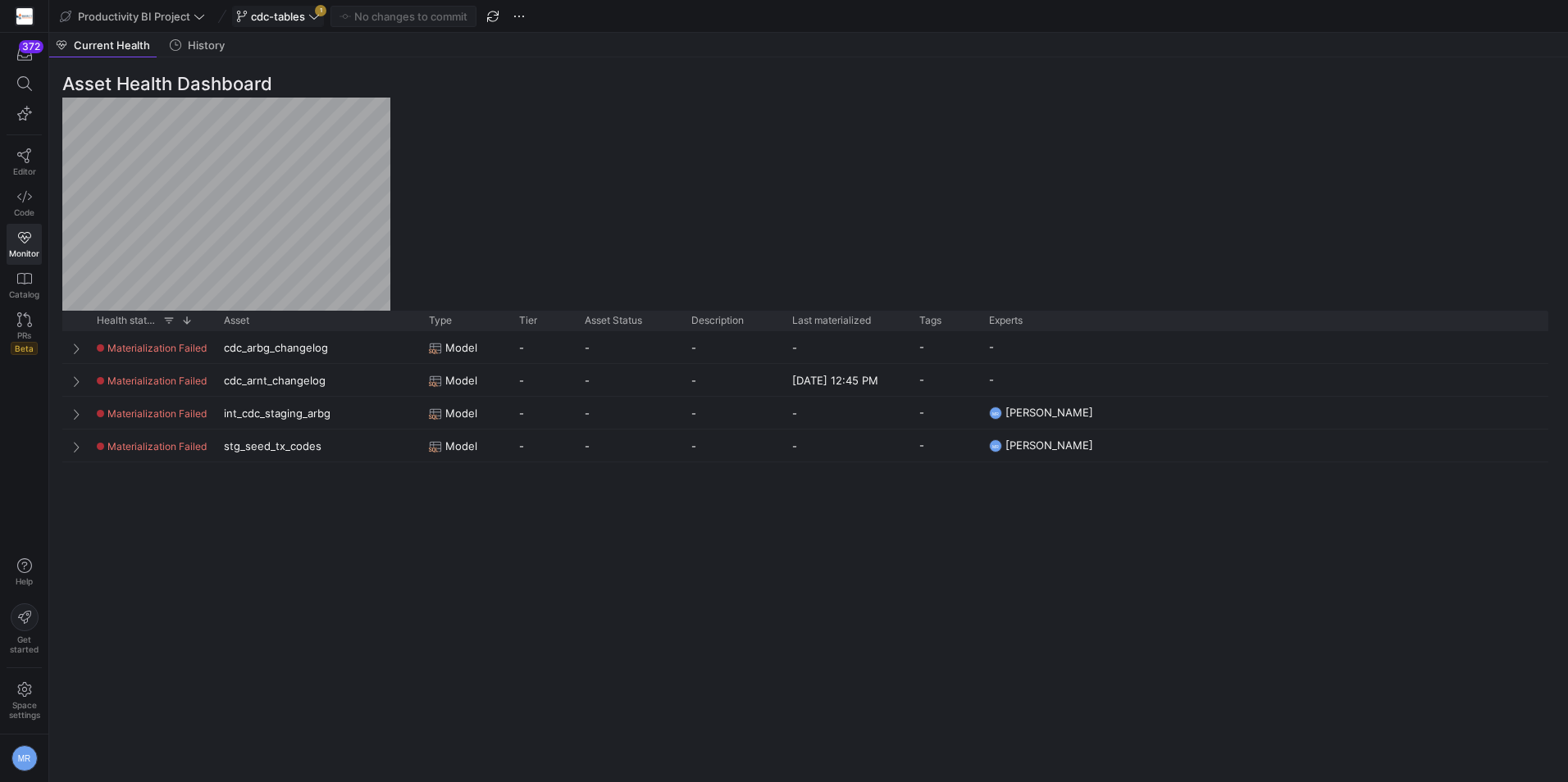
click at [305, 12] on span "cdc-tables" at bounding box center [278, 16] width 54 height 13
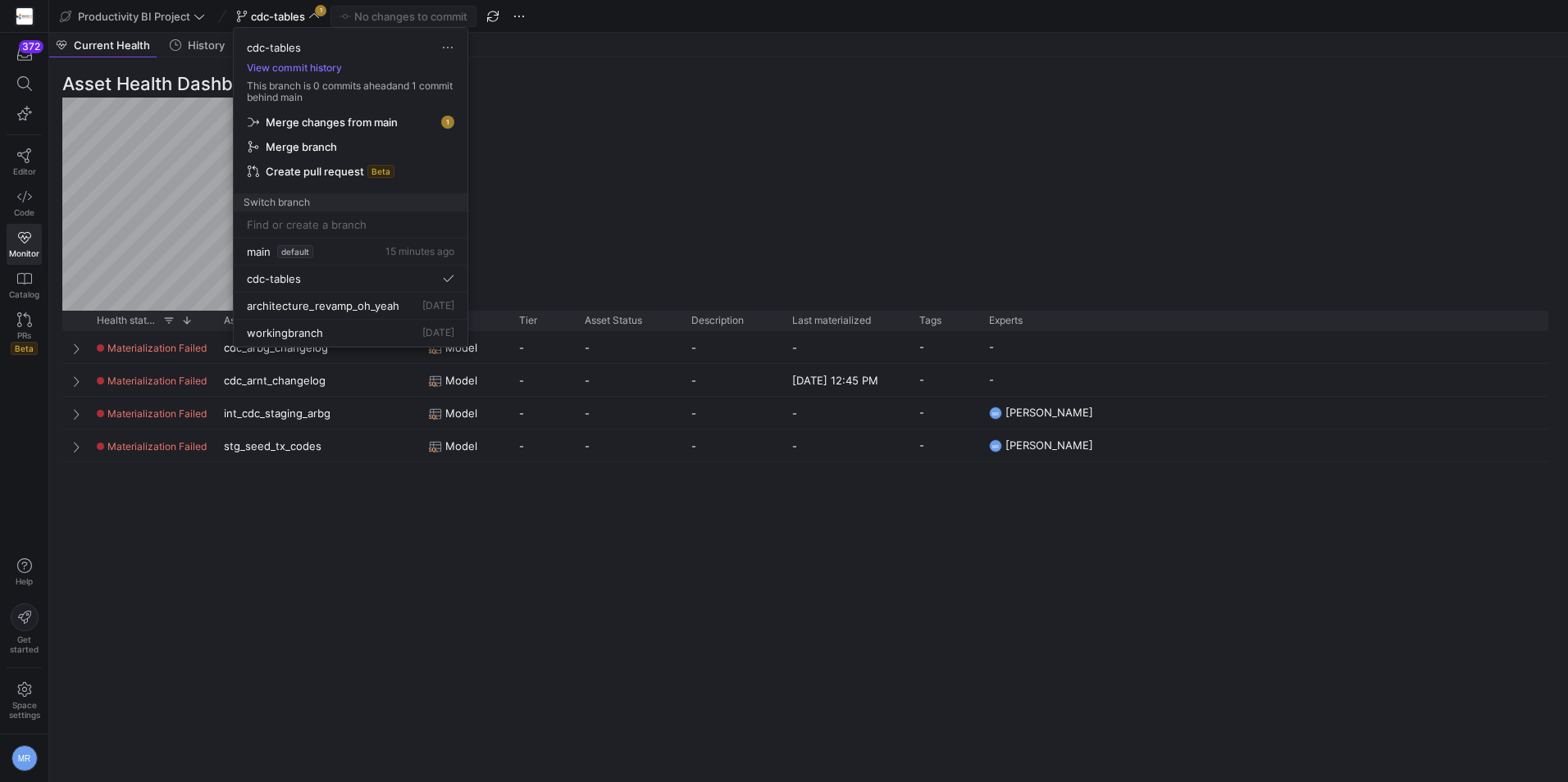
click at [293, 141] on button "Merge branch" at bounding box center [350, 147] width 221 height 25
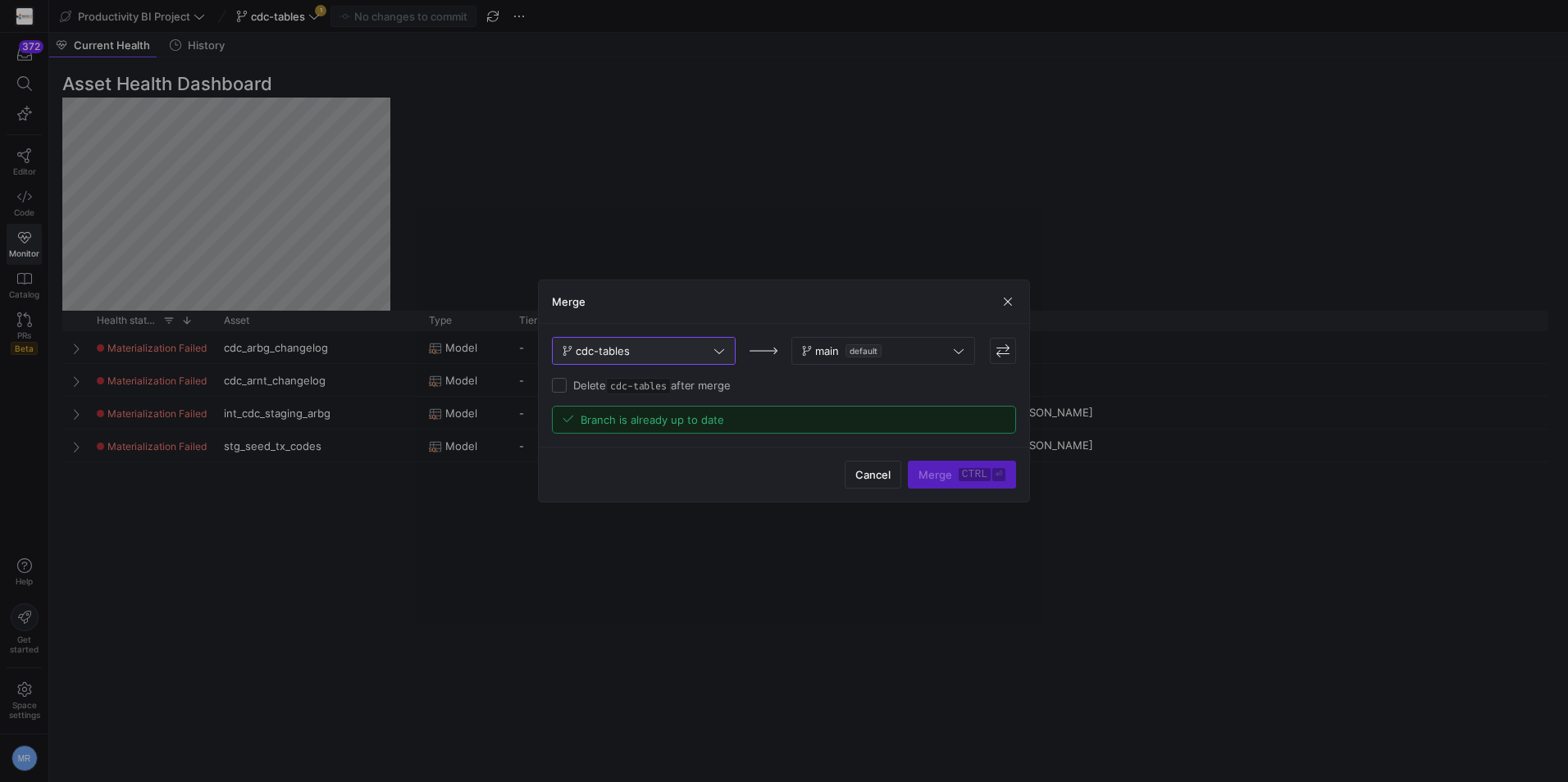
click at [722, 351] on icon at bounding box center [719, 352] width 10 height 5
click at [722, 351] on input at bounding box center [644, 350] width 162 height 13
click at [874, 409] on div at bounding box center [784, 391] width 1568 height 782
click at [980, 476] on div "Merge ctrl ⏎" at bounding box center [962, 474] width 108 height 27
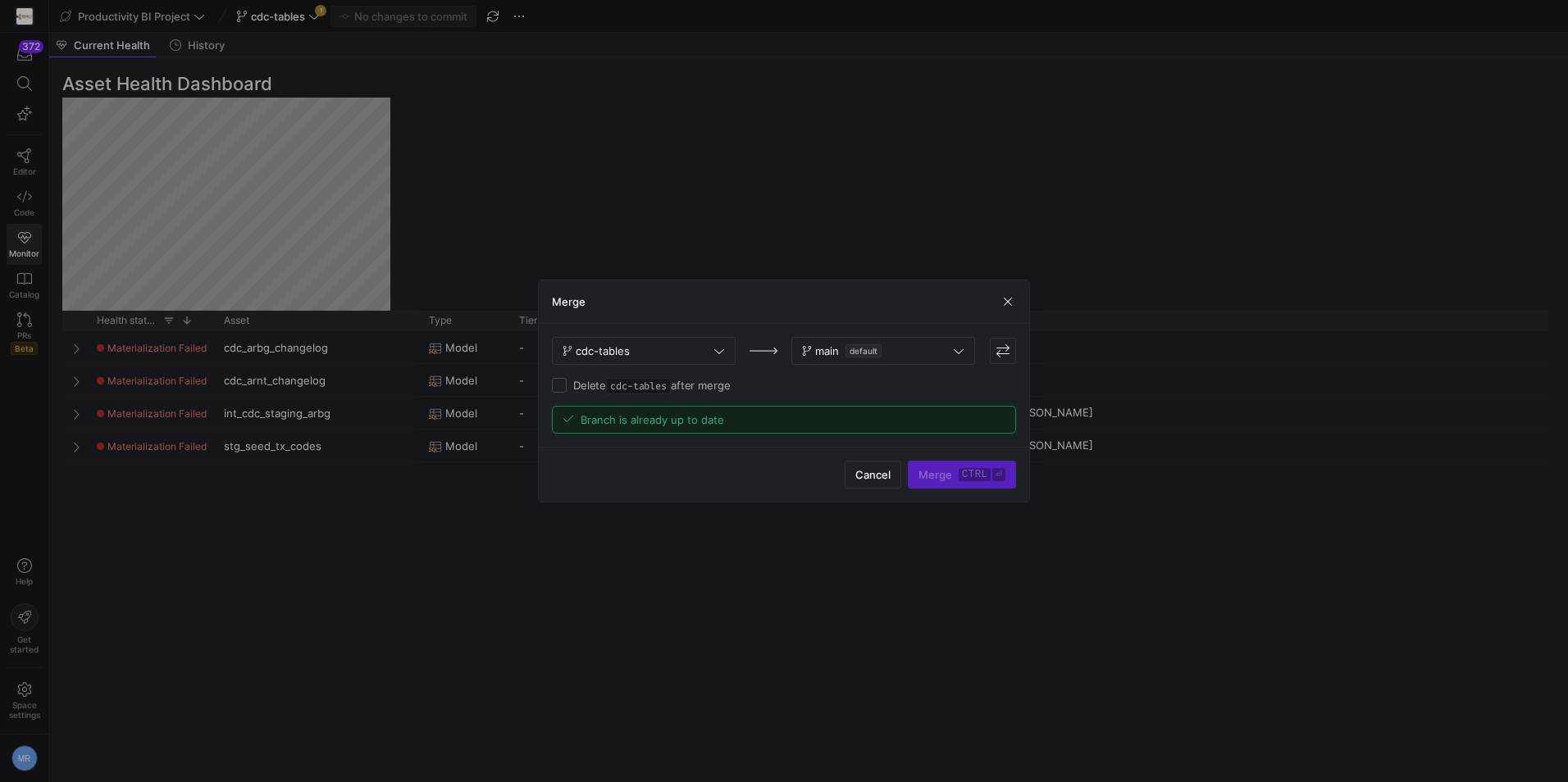
click at [660, 390] on span "cdc-tables" at bounding box center [638, 386] width 65 height 16
click at [567, 390] on input "Delete cdc-tables after merge" at bounding box center [559, 385] width 15 height 15
click at [660, 390] on span "cdc-tables" at bounding box center [638, 386] width 65 height 16
click at [567, 390] on input "Delete cdc-tables after merge" at bounding box center [559, 385] width 15 height 15
checkbox input "false"
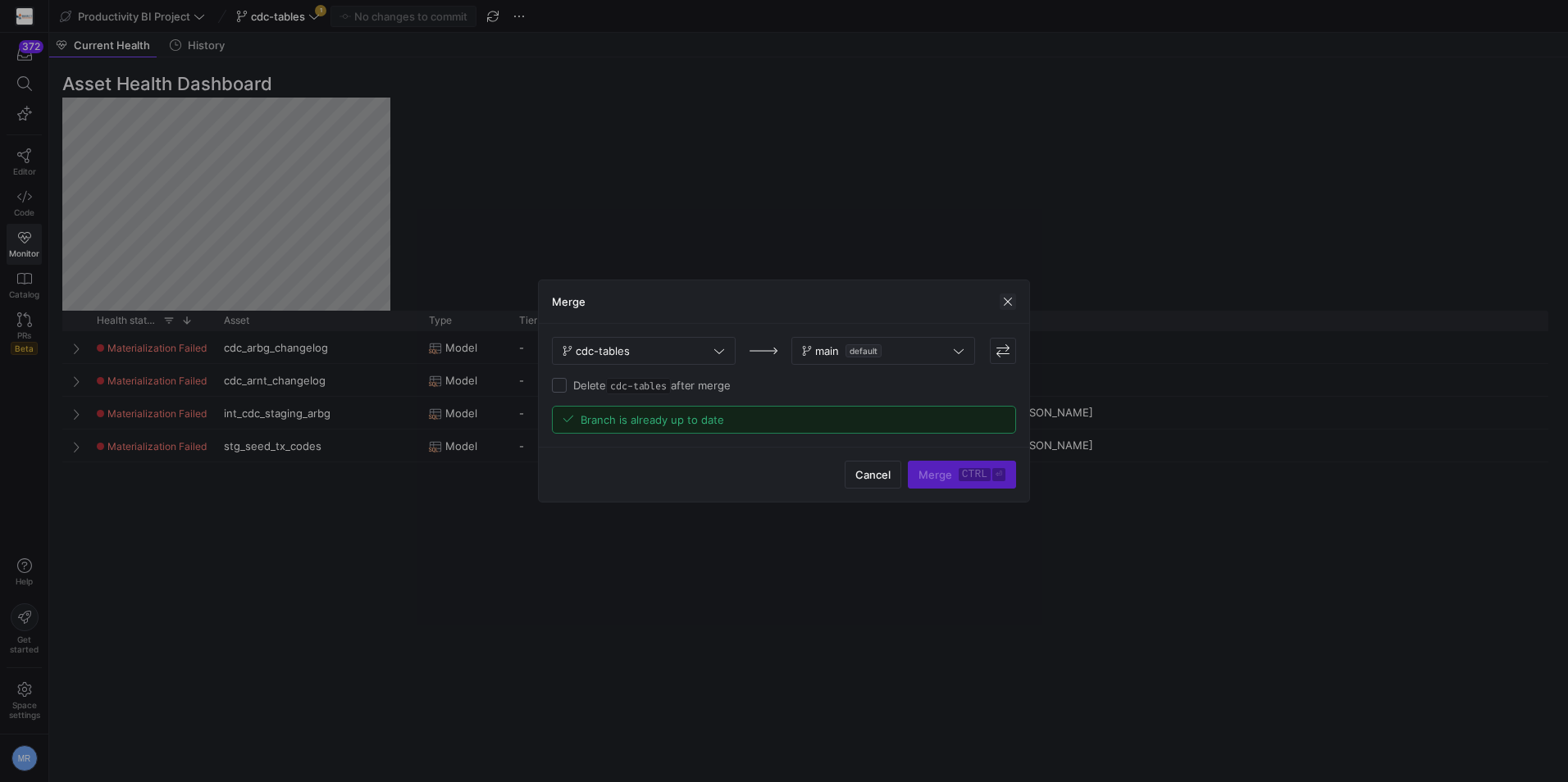
click at [1010, 299] on span "button" at bounding box center [1007, 301] width 16 height 16
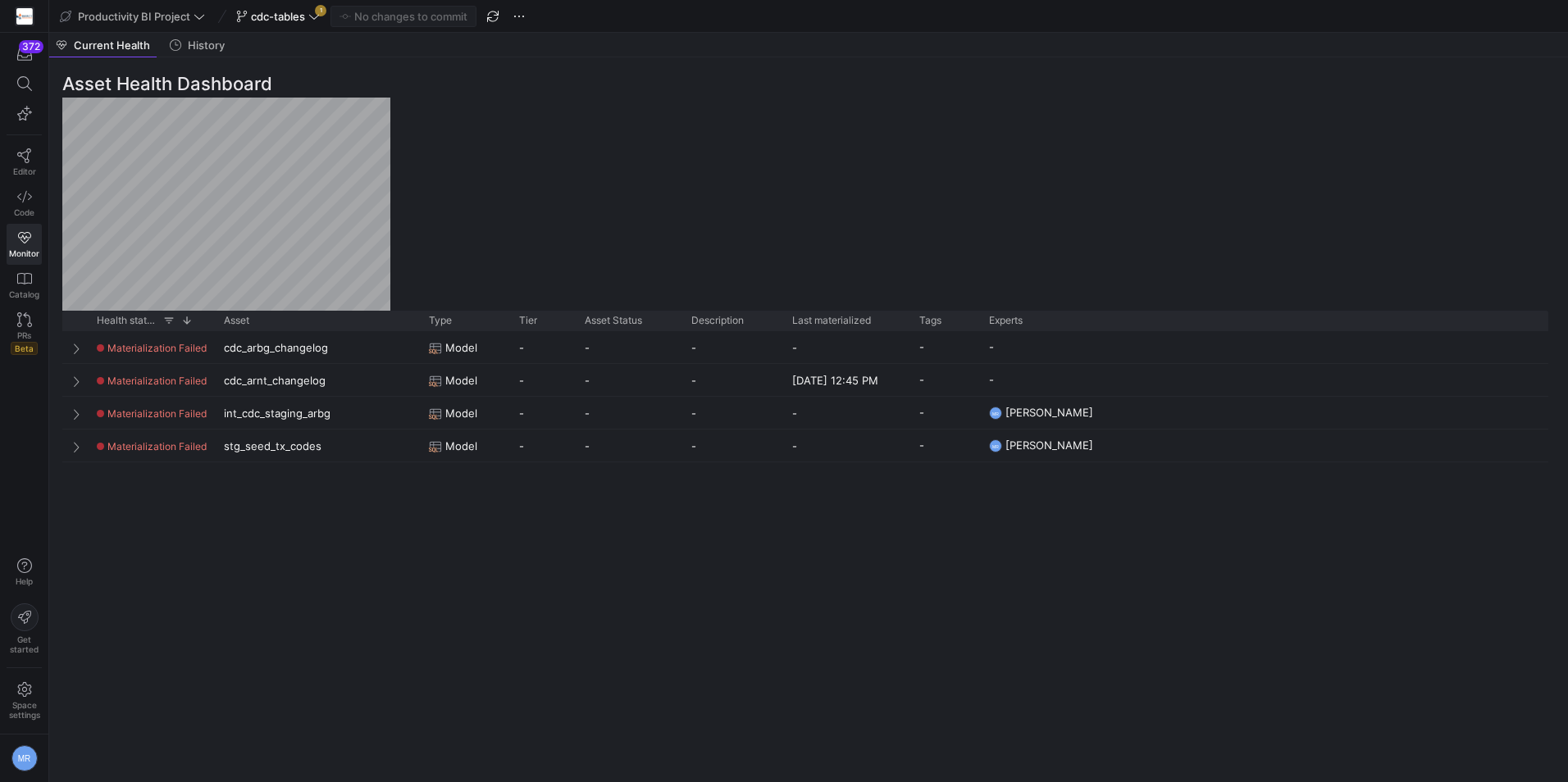
click at [328, 5] on div "Productivity BI Project cdc-tables 1 No changes to commit" at bounding box center [303, 16] width 496 height 21
click at [322, 11] on span at bounding box center [278, 16] width 90 height 20
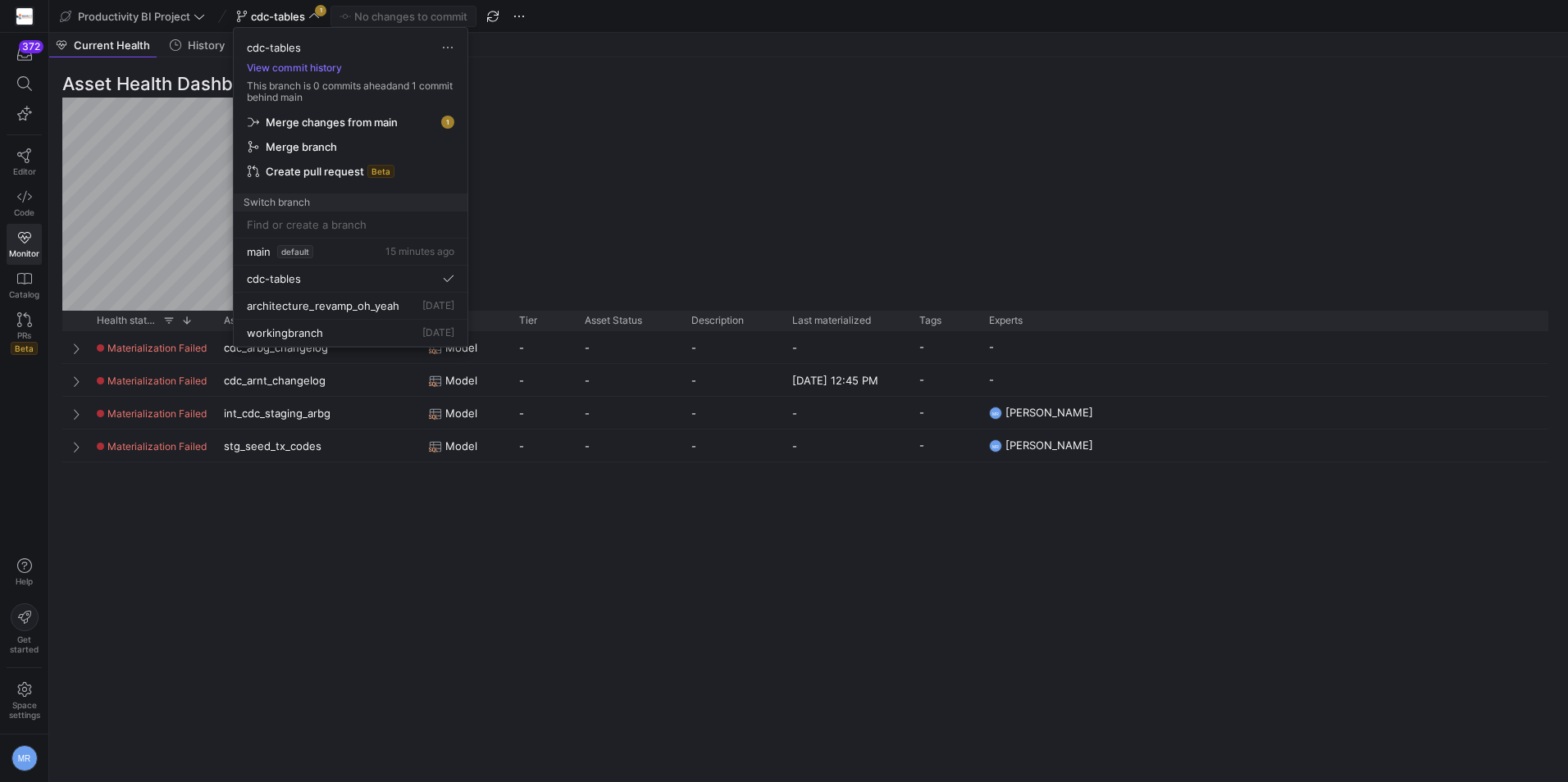
click at [333, 123] on span "Merge changes from main" at bounding box center [332, 121] width 132 height 13
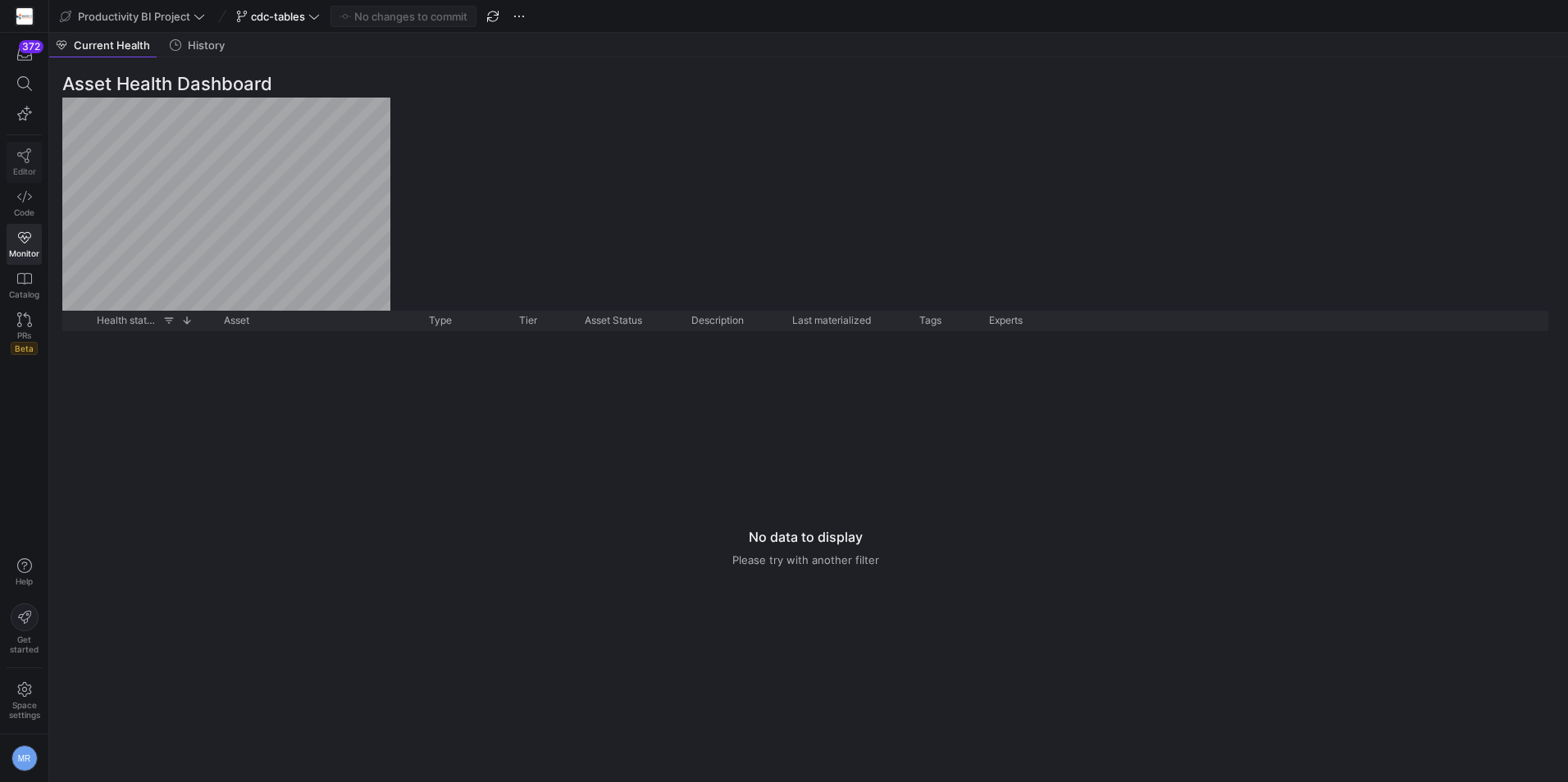
click at [14, 173] on span "Editor" at bounding box center [25, 171] width 23 height 10
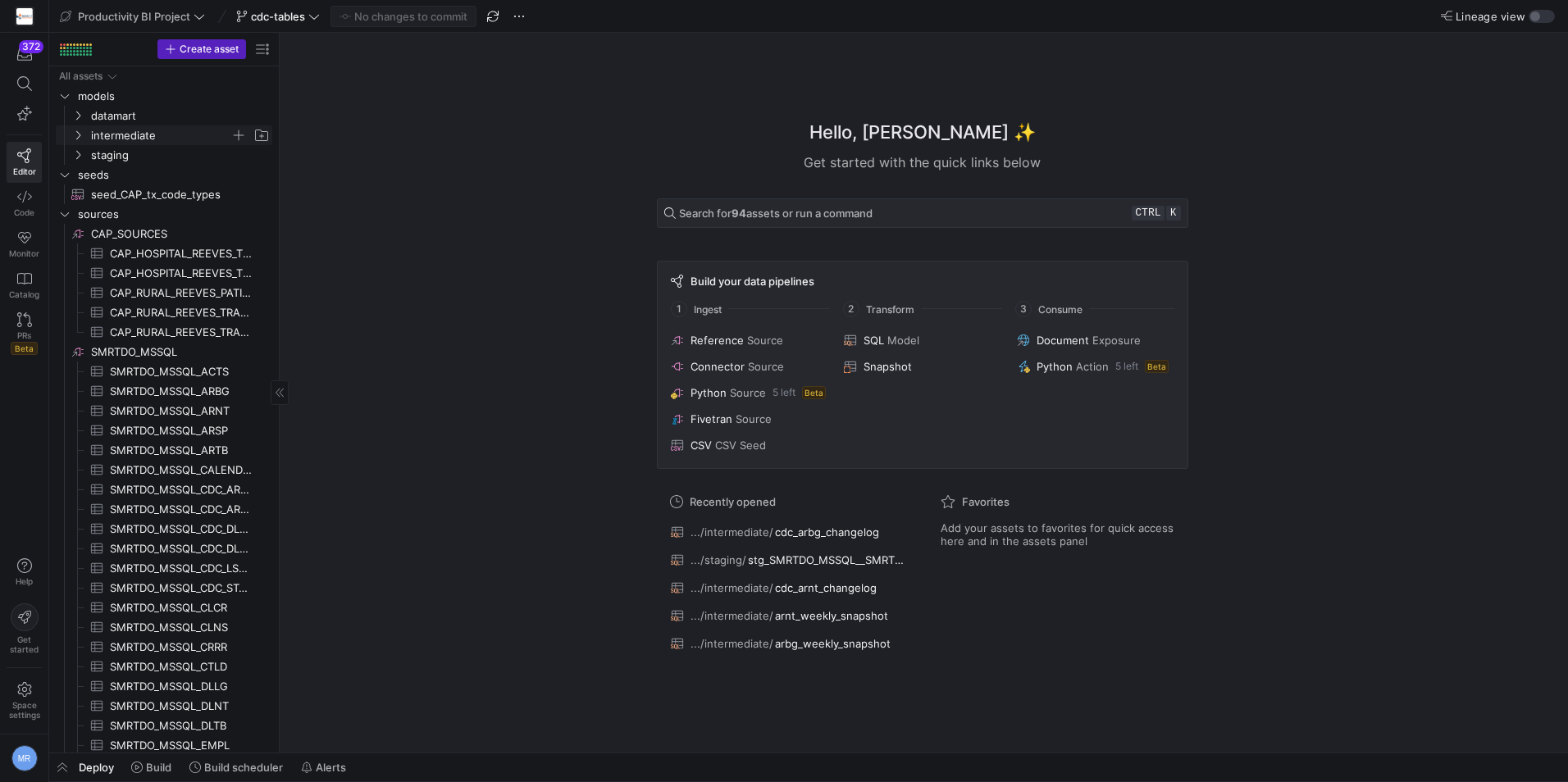
click at [87, 131] on span "intermediate" at bounding box center [171, 135] width 202 height 18
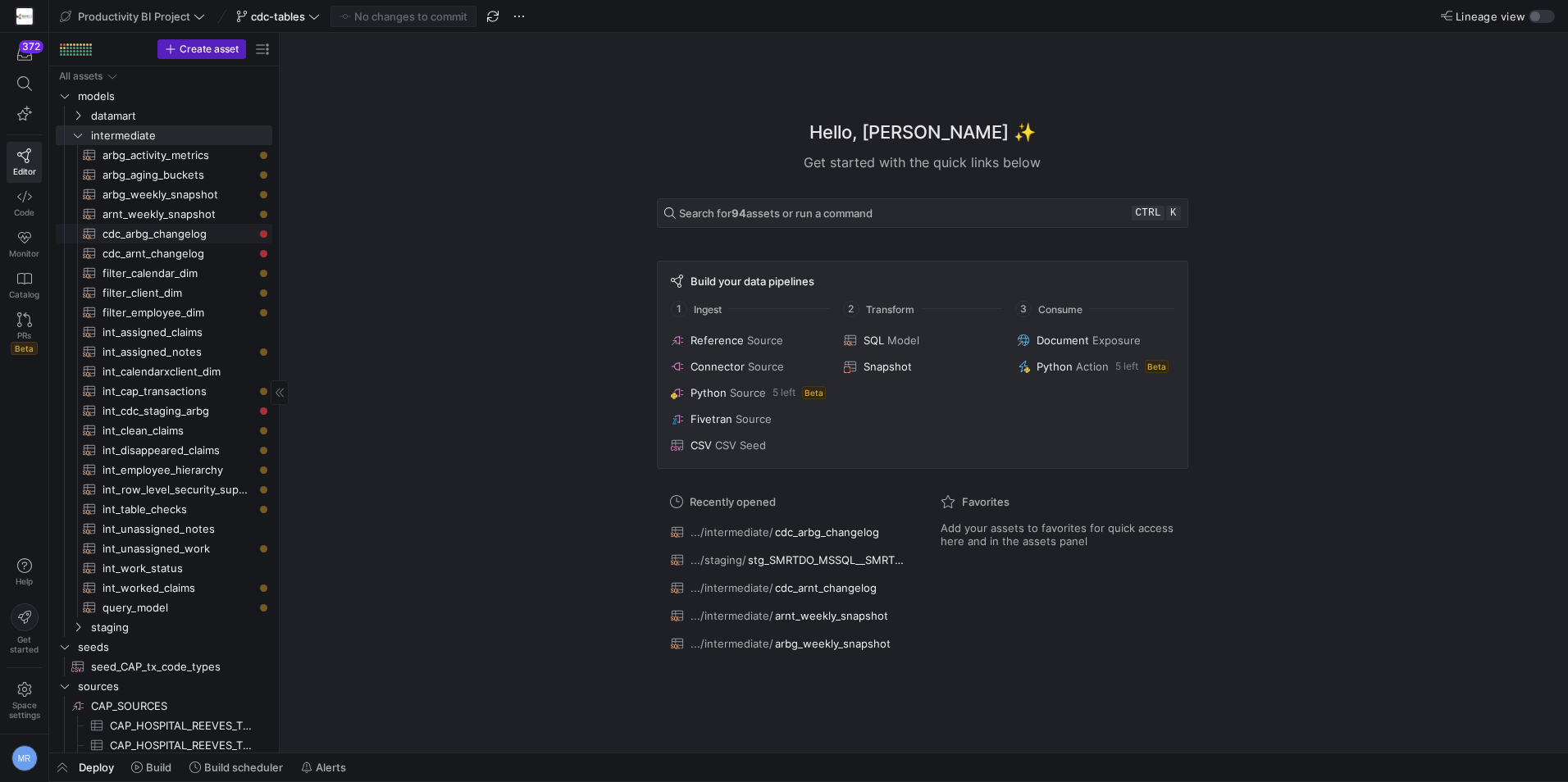
click at [196, 235] on span "cdc_arbg_changelog​​​​​​​​​​" at bounding box center [178, 233] width 151 height 19
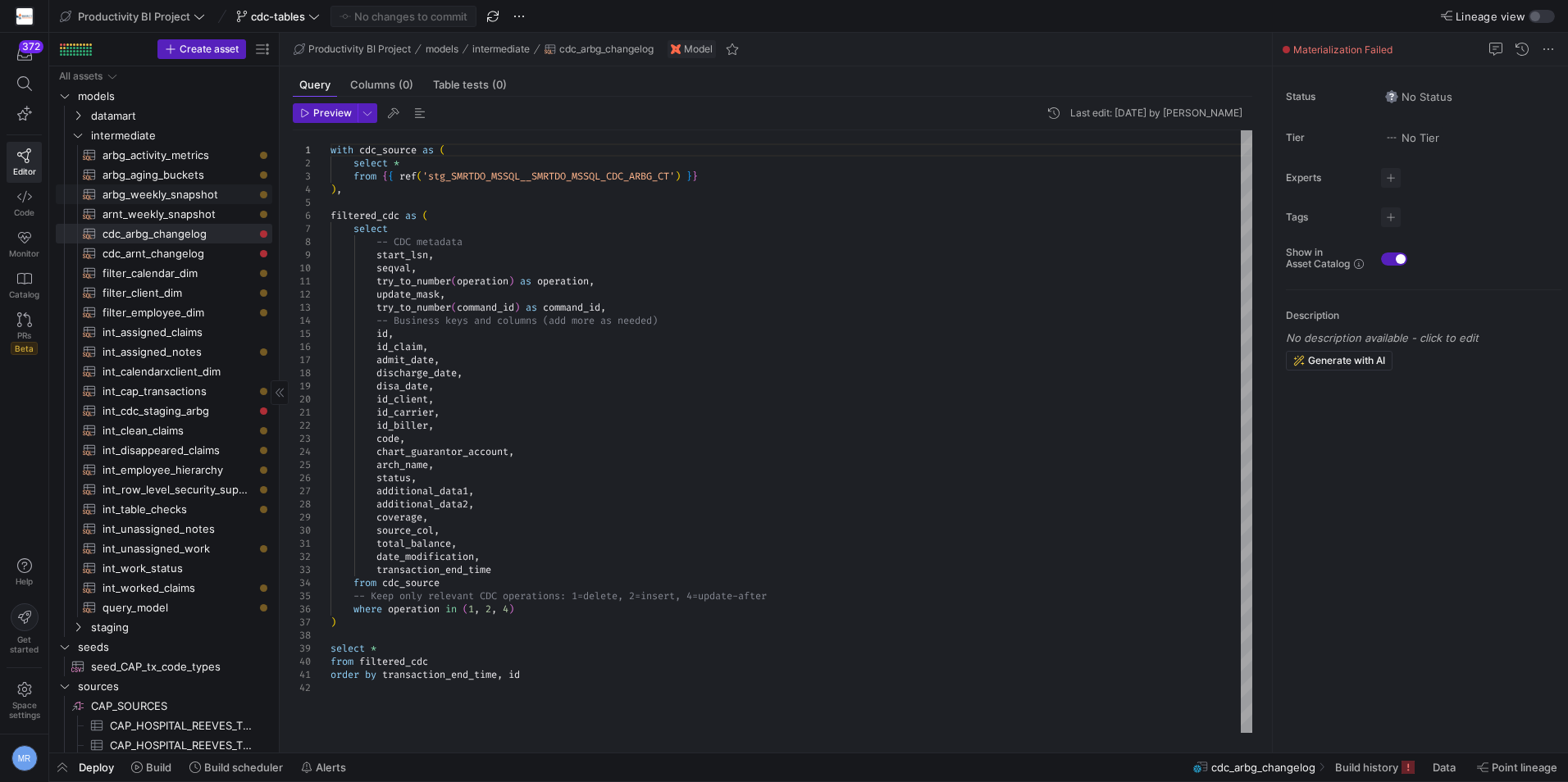
click at [187, 203] on link "arbg_weekly_snapshot​​​​​​​​​​" at bounding box center [164, 194] width 216 height 20
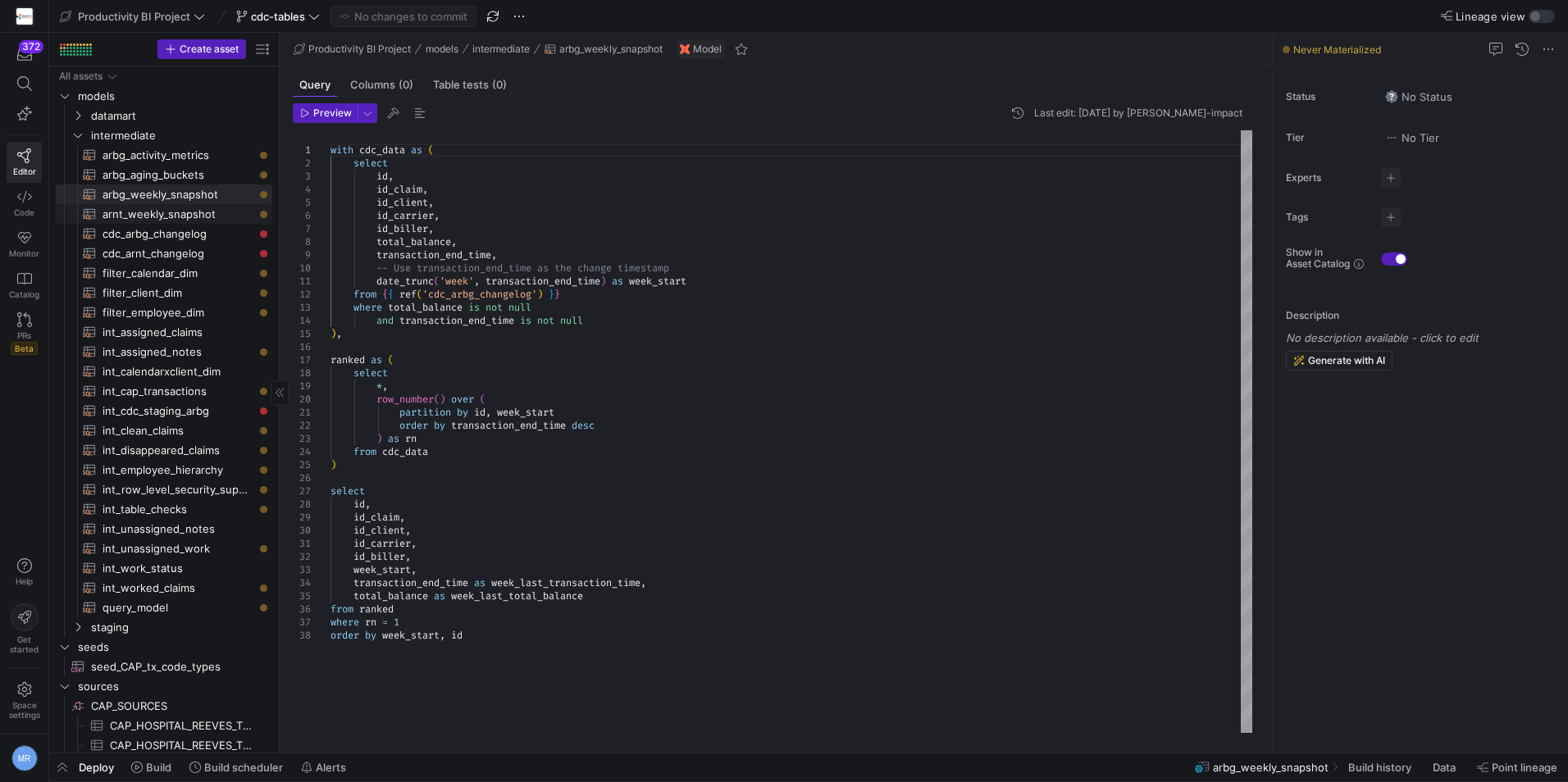
click at [186, 220] on span "arnt_weekly_snapshot​​​​​​​​​​" at bounding box center [178, 214] width 151 height 19
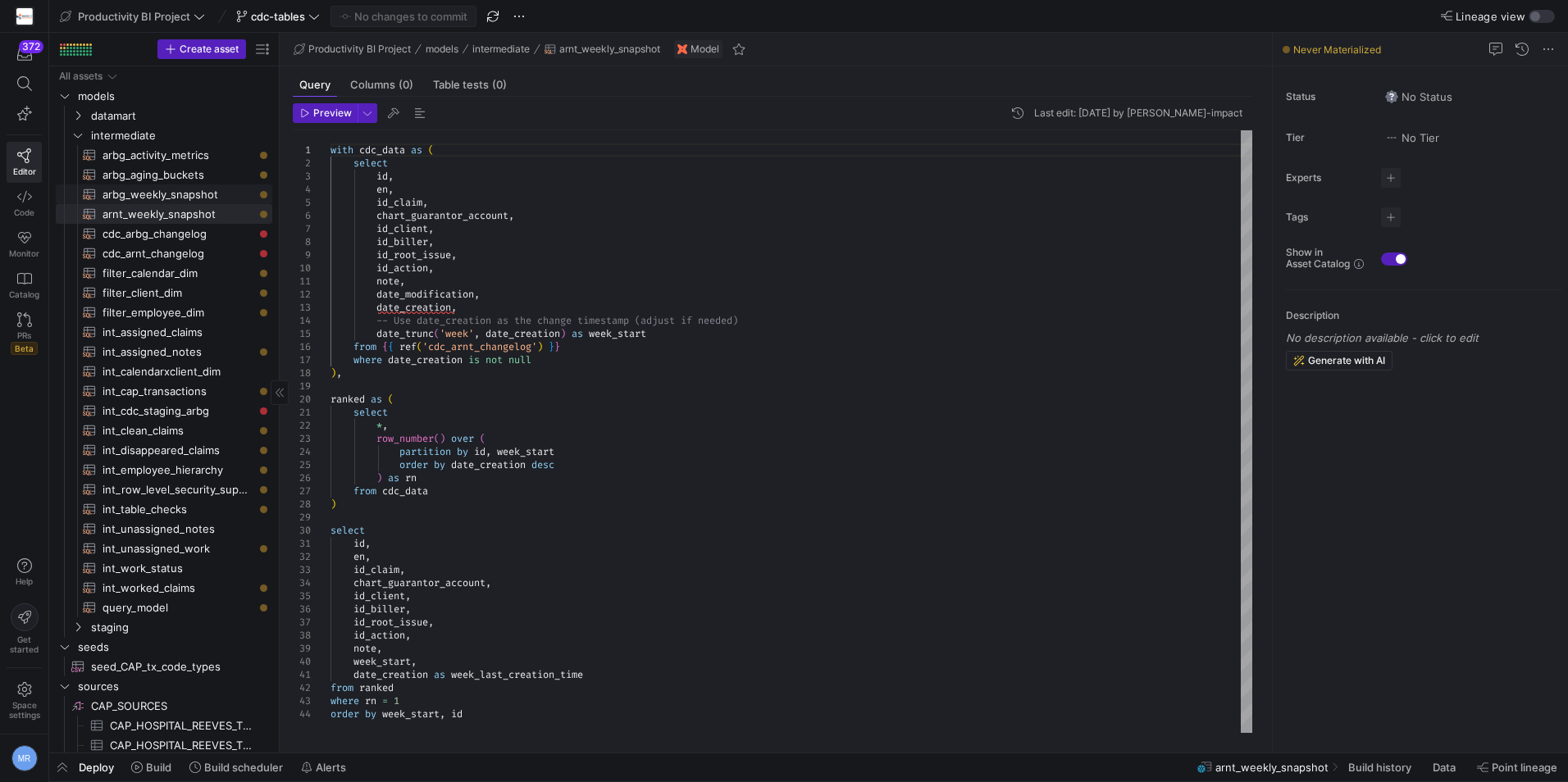
click at [193, 200] on span "arbg_weekly_snapshot​​​​​​​​​​" at bounding box center [178, 194] width 151 height 19
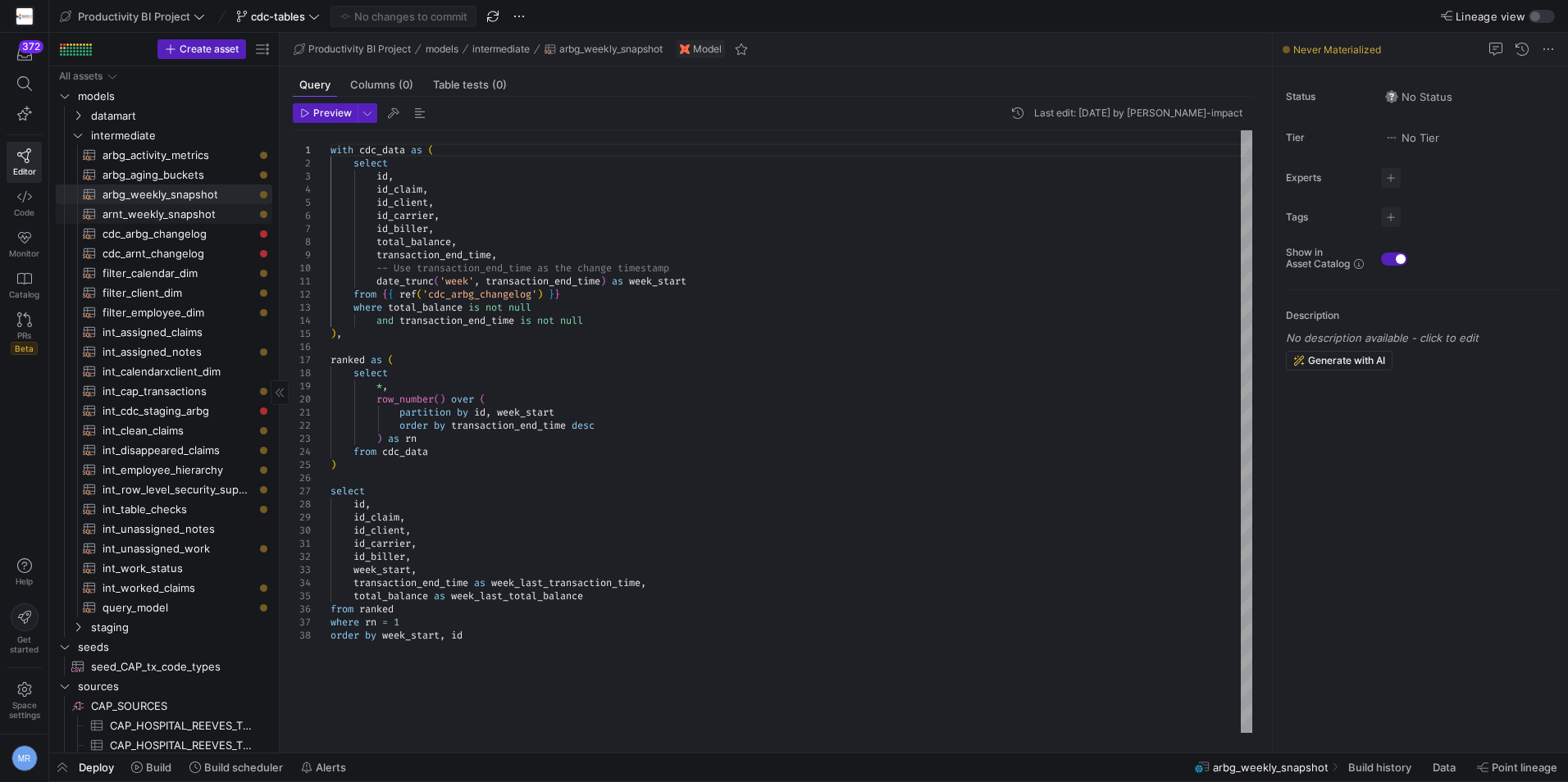
click at [192, 223] on span "arnt_weekly_snapshot​​​​​​​​​​" at bounding box center [178, 214] width 151 height 19
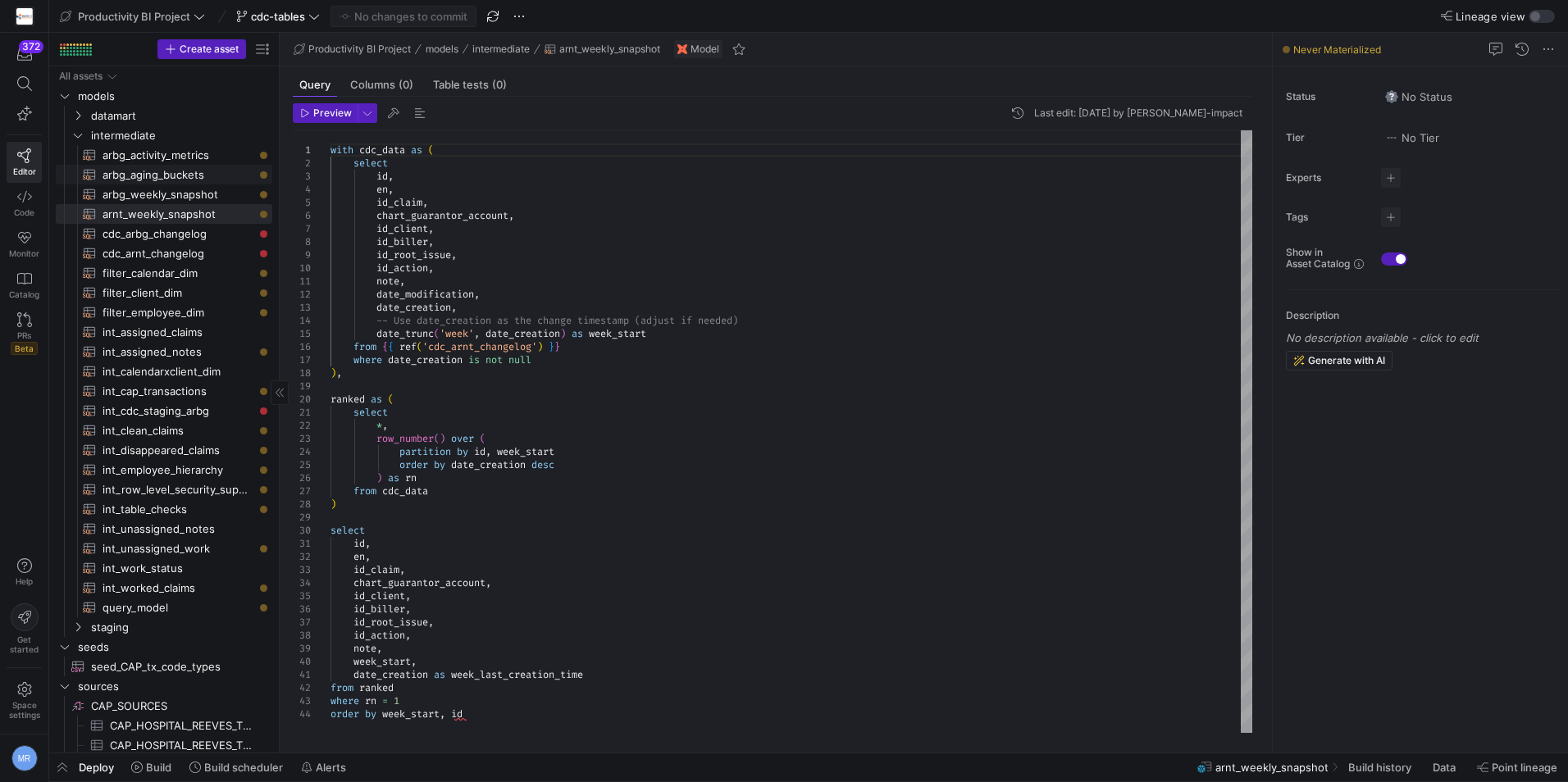
click at [152, 181] on span "arbg_aging_buckets​​​​​​​​​​" at bounding box center [178, 175] width 151 height 19
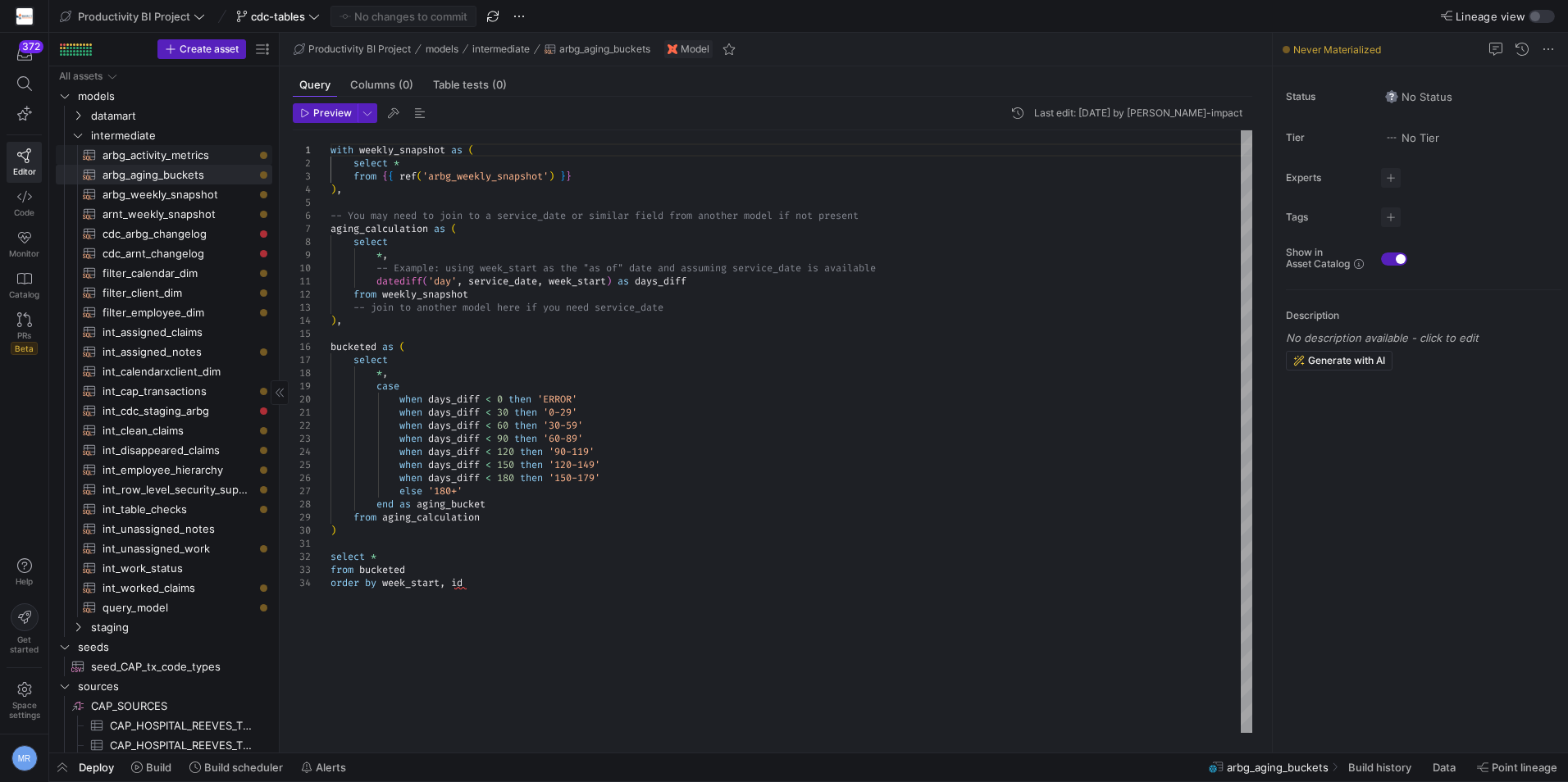
click at [173, 152] on span "arbg_activity_metrics​​​​​​​​​​" at bounding box center [178, 155] width 151 height 19
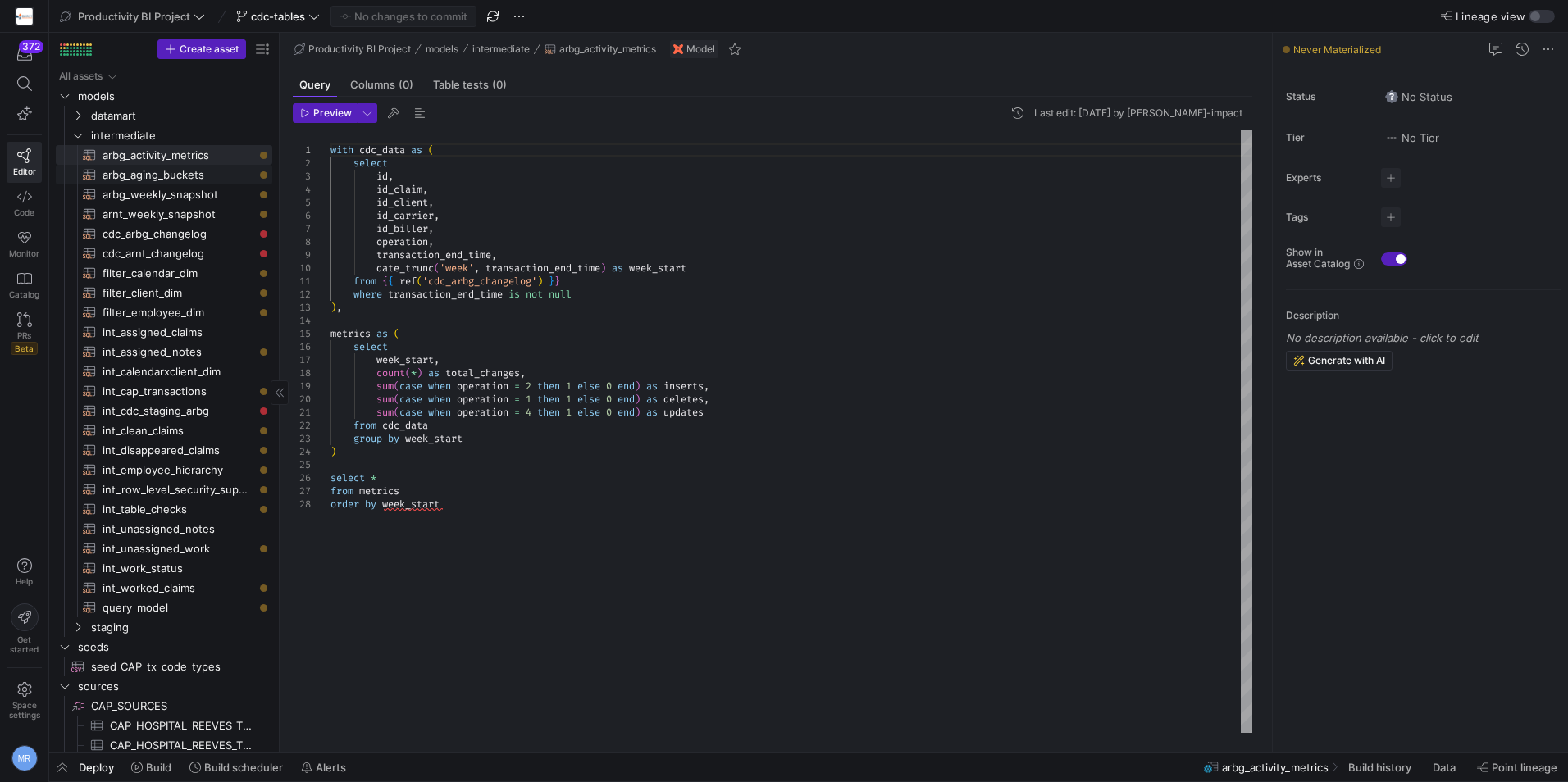
click at [171, 176] on span "arbg_aging_buckets​​​​​​​​​​" at bounding box center [178, 175] width 151 height 19
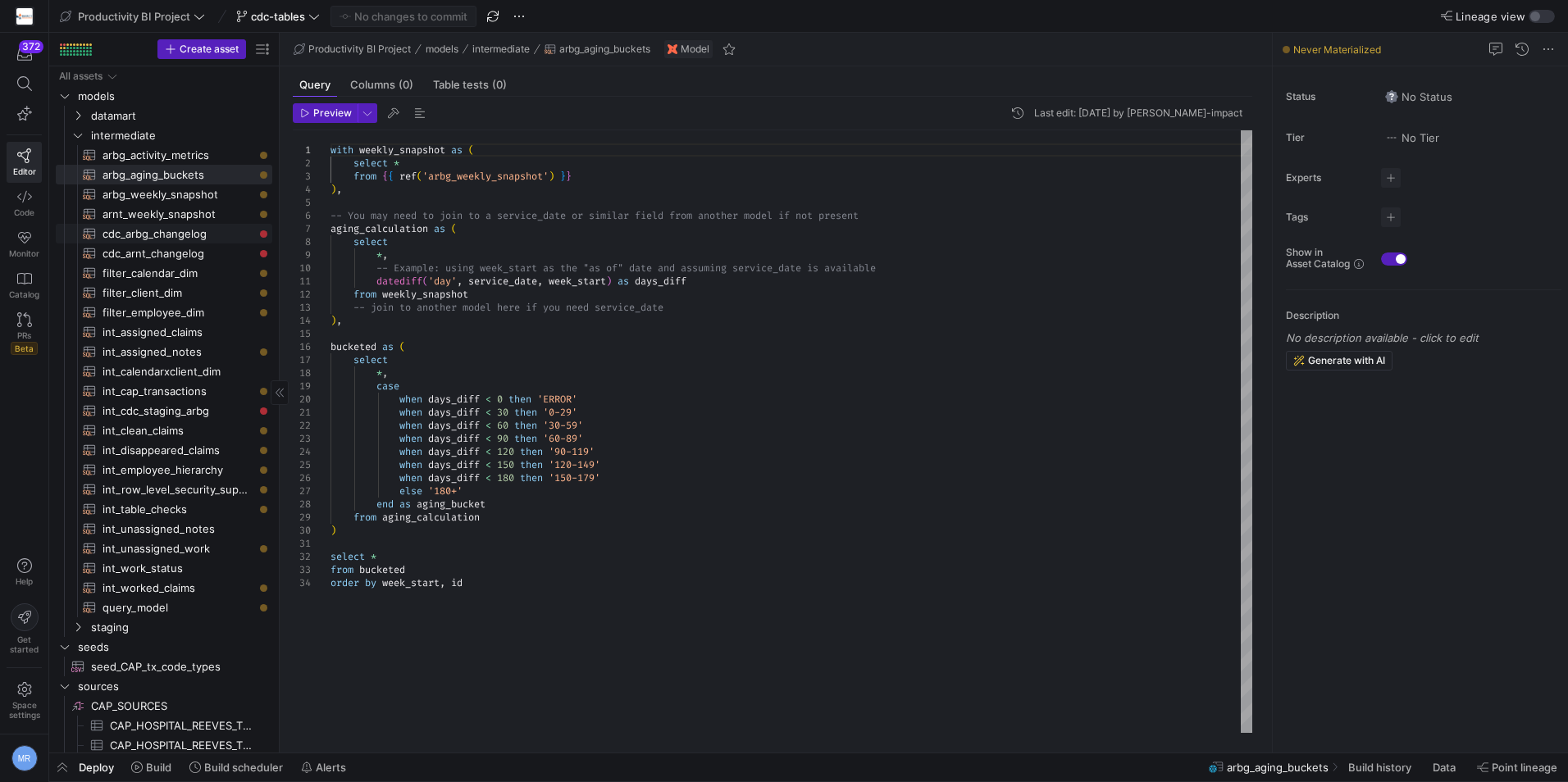
click at [158, 231] on span "cdc_arbg_changelog​​​​​​​​​​" at bounding box center [178, 233] width 151 height 19
type textarea "with cdc_source as ( select * from {{ ref('stg_SMRTDO_MSSQL__SMRTDO_MSSQL_CDC_A…"
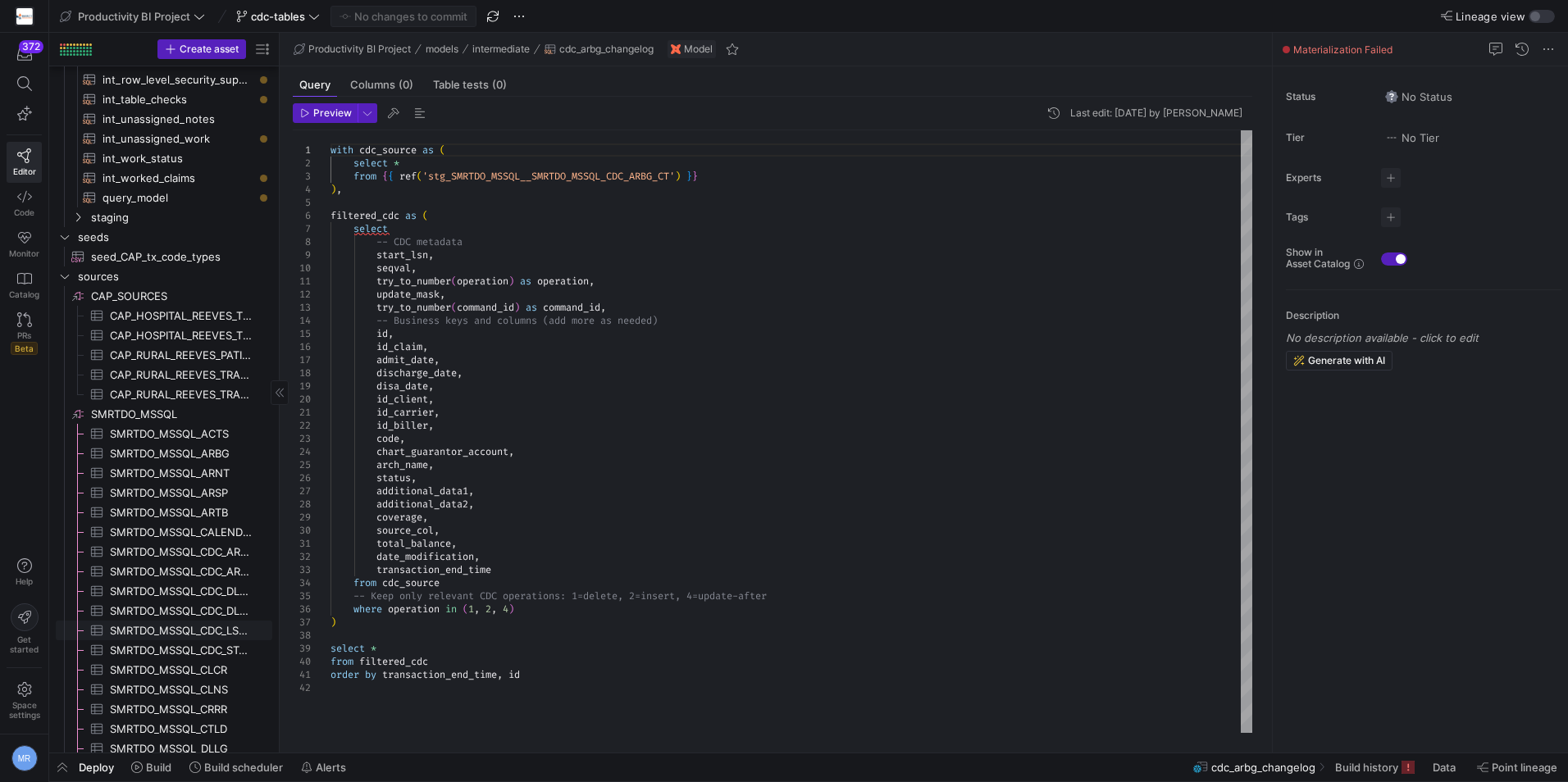
scroll to position [692, 0]
